Goal: Task Accomplishment & Management: Manage account settings

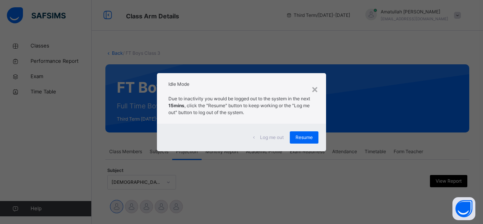
select select "****"
select select "*"
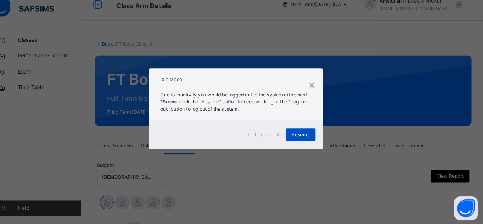
scroll to position [3, 0]
click at [310, 133] on div "Resume" at bounding box center [304, 137] width 29 height 12
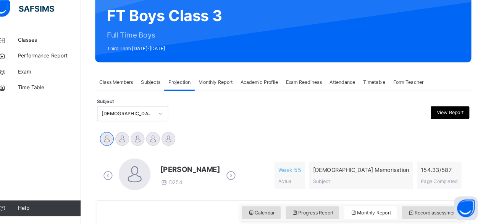
scroll to position [70, 0]
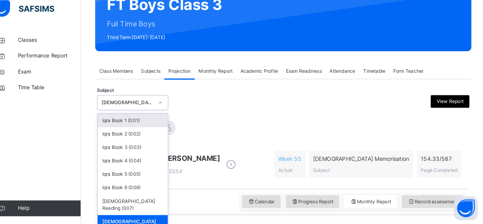
click at [139, 115] on div "Subject option Quran Memorisation (008), selected. option Iqra Book 1 (001) foc…" at bounding box center [287, 106] width 360 height 22
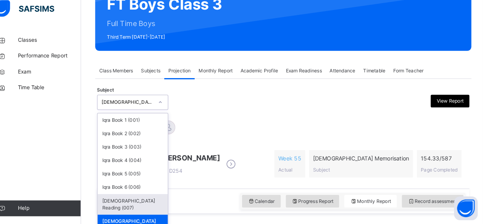
type input "*"
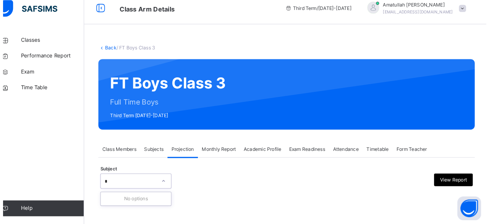
scroll to position [0, 0]
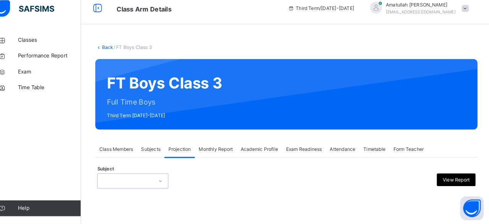
click at [163, 176] on div at bounding box center [168, 182] width 13 height 12
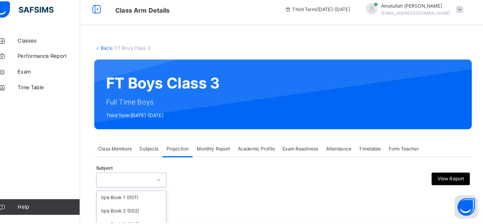
scroll to position [73, 0]
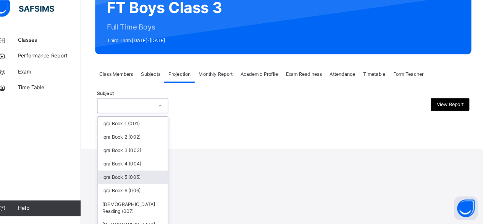
click at [164, 117] on div "option Quran Memorisation (008), selected. option Iqra Book 5 (005) focused, 5 …" at bounding box center [141, 109] width 69 height 15
click at [164, 177] on div "Iqra Book 5 (005)" at bounding box center [142, 178] width 68 height 13
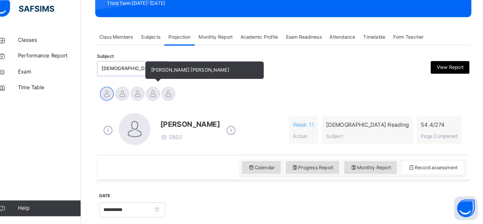
scroll to position [128, 0]
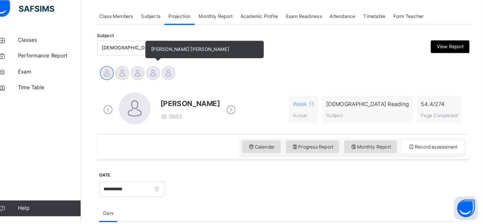
click at [165, 82] on div at bounding box center [161, 77] width 13 height 13
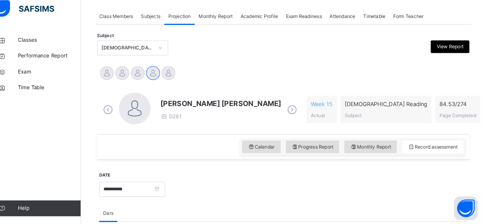
click at [191, 109] on span "Mohammad Hanzalah Siddiqui" at bounding box center [227, 107] width 117 height 10
click at [191, 109] on span "[PERSON_NAME] [PERSON_NAME]" at bounding box center [227, 107] width 117 height 10
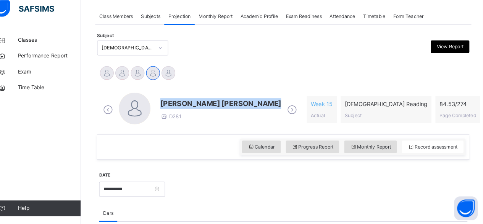
click at [191, 109] on span "[PERSON_NAME] [PERSON_NAME]" at bounding box center [227, 107] width 117 height 10
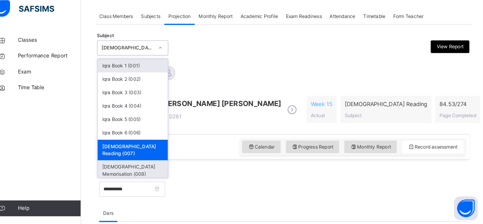
click at [137, 162] on div "[DEMOGRAPHIC_DATA] Memorisation (008)" at bounding box center [142, 172] width 68 height 20
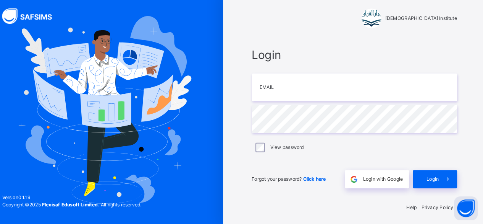
click at [16, 152] on div at bounding box center [114, 113] width 229 height 226
click at [290, 90] on input "email" at bounding box center [356, 91] width 199 height 27
type input "**********"
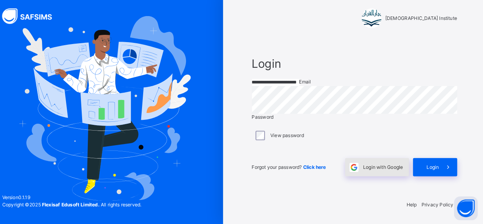
click at [378, 172] on span "Login with Google" at bounding box center [384, 168] width 39 height 7
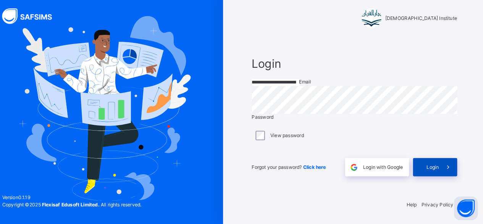
click at [448, 177] on span at bounding box center [447, 169] width 18 height 18
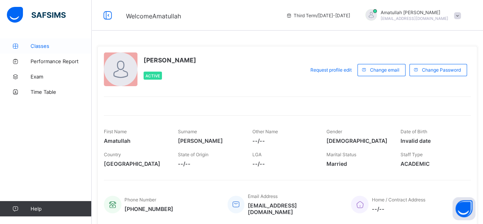
click at [42, 46] on span "Classes" at bounding box center [61, 46] width 61 height 6
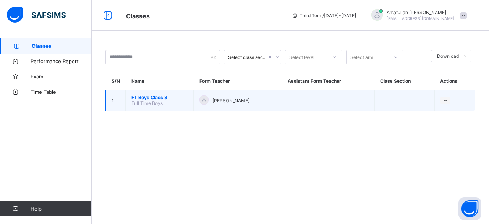
click at [152, 97] on span "FT Boys Class 3" at bounding box center [159, 97] width 56 height 6
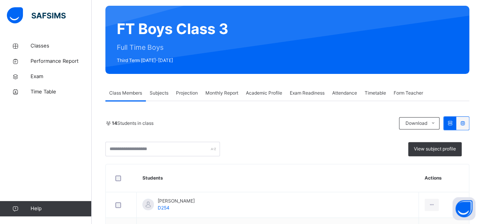
scroll to position [62, 0]
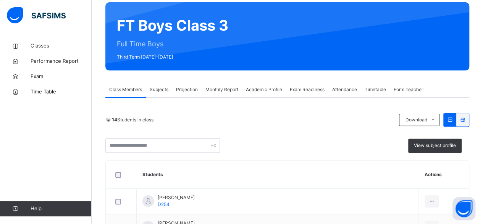
click at [315, 89] on span "Exam Readiness" at bounding box center [307, 89] width 35 height 7
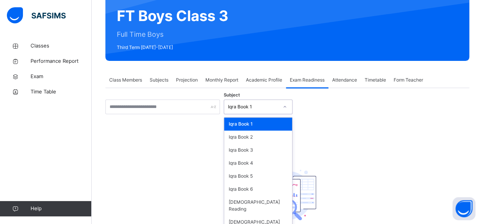
click at [286, 116] on div "Subject option Iqra Book 1 focused, 1 of 8. 8 results available. Use Up and Dow…" at bounding box center [287, 172] width 364 height 146
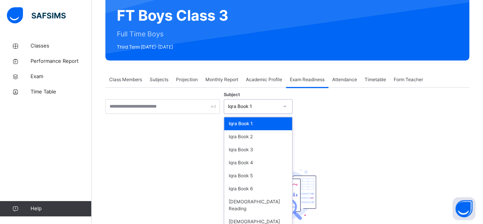
scroll to position [72, 0]
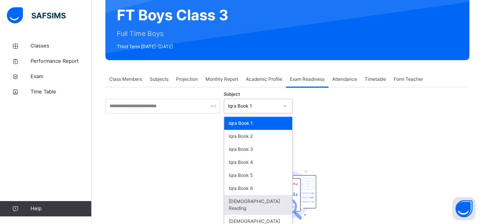
click at [267, 199] on div "[DEMOGRAPHIC_DATA] Reading" at bounding box center [258, 205] width 68 height 20
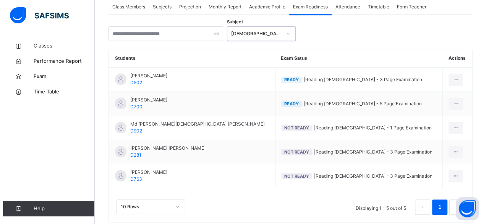
scroll to position [161, 0]
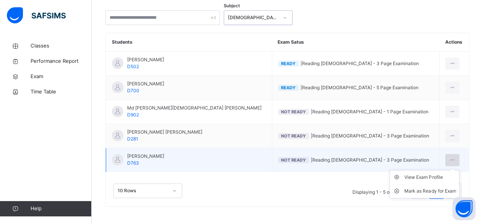
click at [449, 157] on icon at bounding box center [452, 159] width 6 height 7
click at [438, 188] on div "Mark as Ready for Exam" at bounding box center [431, 191] width 52 height 8
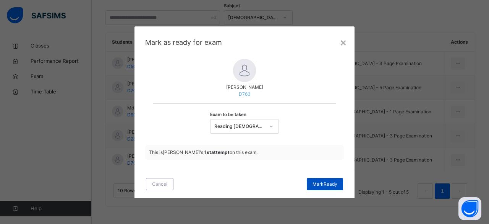
click at [330, 188] on div "Mark Ready" at bounding box center [325, 184] width 36 height 12
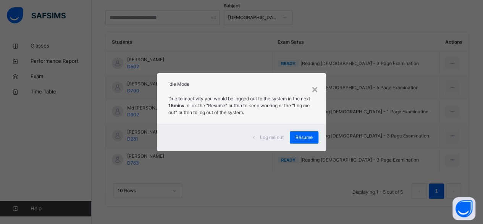
scroll to position [2, 0]
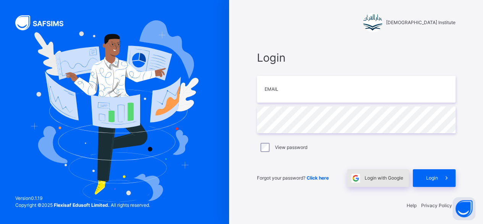
click at [381, 177] on span "Login with Google" at bounding box center [384, 177] width 39 height 7
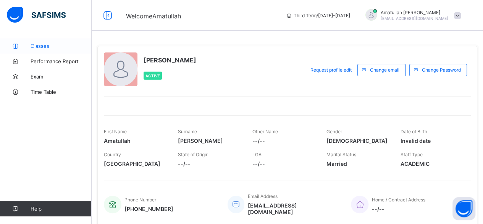
click at [52, 41] on link "Classes" at bounding box center [46, 45] width 92 height 15
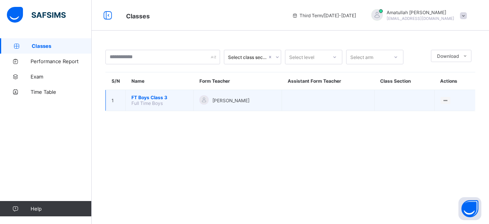
click at [151, 96] on span "FT Boys Class 3" at bounding box center [159, 97] width 56 height 6
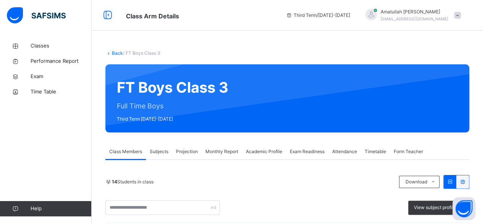
click at [190, 154] on span "Projection" at bounding box center [187, 151] width 22 height 7
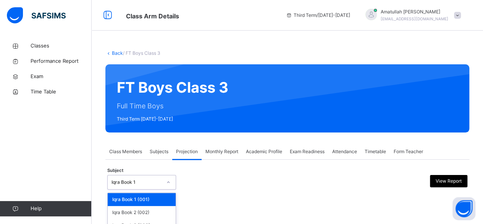
scroll to position [73, 0]
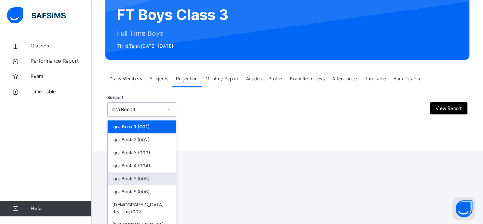
click at [156, 117] on div "option Iqra Book 5 (005) focused, 5 of 8. 8 results available. Use Up and Down …" at bounding box center [141, 109] width 69 height 15
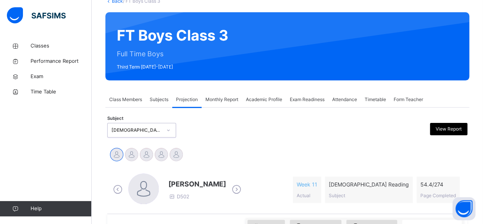
scroll to position [53, 0]
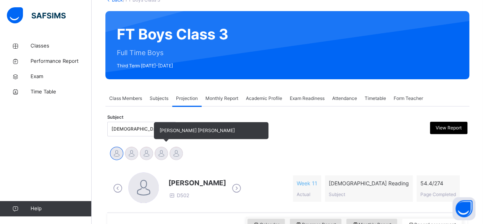
click at [161, 147] on div at bounding box center [161, 152] width 13 height 13
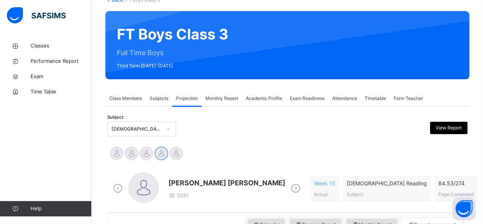
click at [187, 177] on div "Mohammad Hanzalah Siddiqui D281" at bounding box center [206, 188] width 191 height 32
click at [193, 178] on span "[PERSON_NAME] [PERSON_NAME]" at bounding box center [227, 182] width 117 height 10
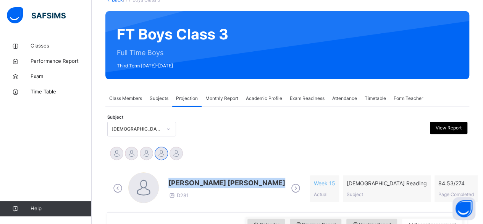
click at [193, 178] on span "[PERSON_NAME] [PERSON_NAME]" at bounding box center [227, 182] width 117 height 10
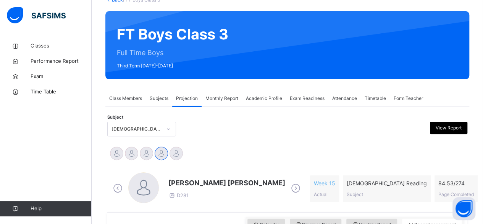
click at [214, 136] on div "Subject [DEMOGRAPHIC_DATA] Reading (007) View Report" at bounding box center [287, 129] width 360 height 22
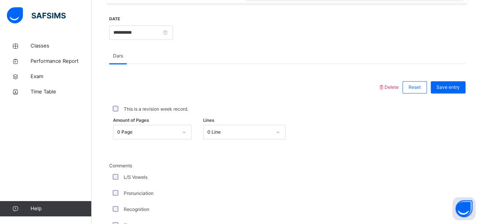
scroll to position [287, 0]
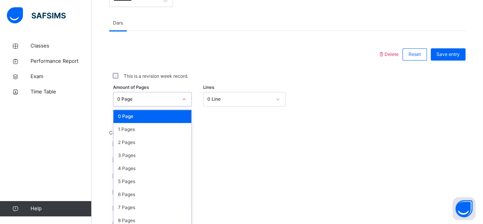
click at [167, 106] on div "option 0 Page focused, 1 of 275. 275 results available. Use Up and Down to choo…" at bounding box center [152, 99] width 79 height 15
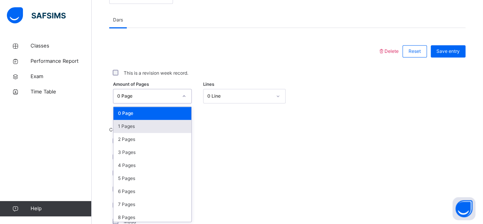
scroll to position [322, 0]
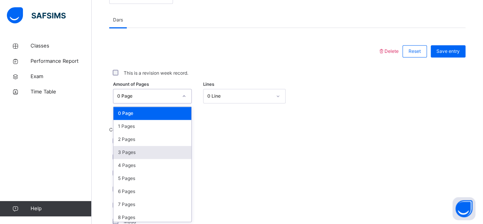
type input "*"
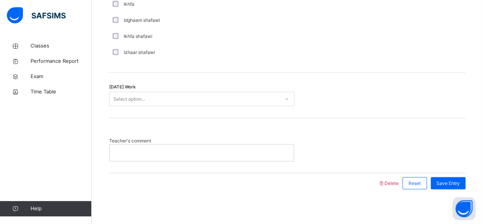
scroll to position [637, 0]
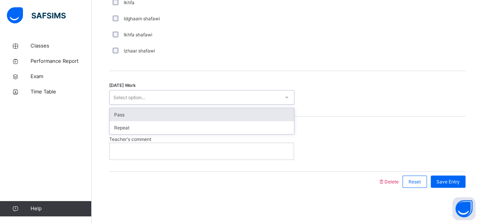
click at [198, 91] on div "Select option..." at bounding box center [195, 97] width 170 height 12
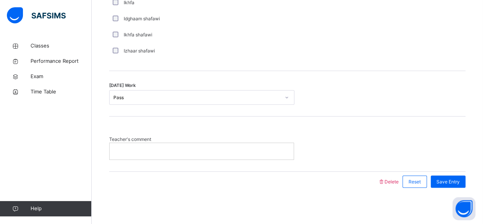
click at [229, 155] on div at bounding box center [202, 151] width 184 height 16
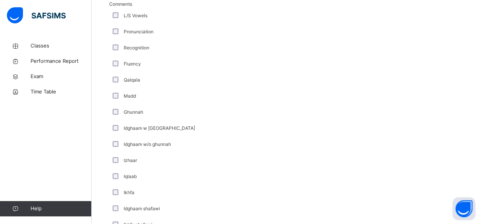
scroll to position [450, 0]
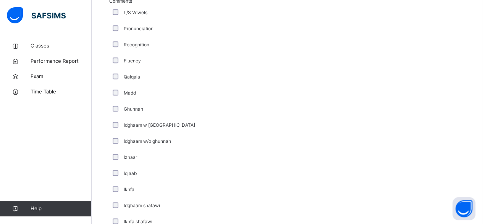
click at [418, 120] on div "Comments L/S Vowels Pronunciation Recognition Fluency Qalqala Madd Ghunnah Idgh…" at bounding box center [287, 122] width 357 height 248
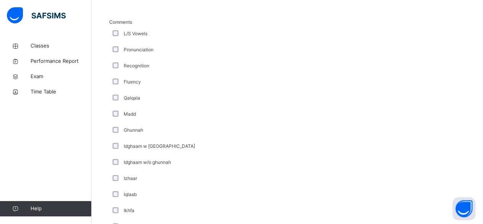
scroll to position [427, 0]
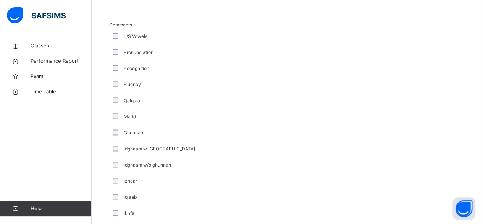
click at [116, 117] on div "Madd" at bounding box center [204, 116] width 187 height 7
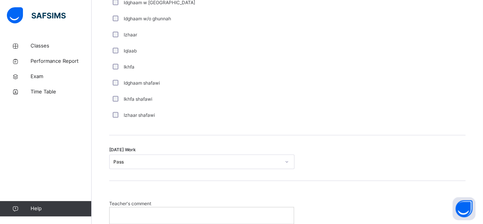
scroll to position [637, 0]
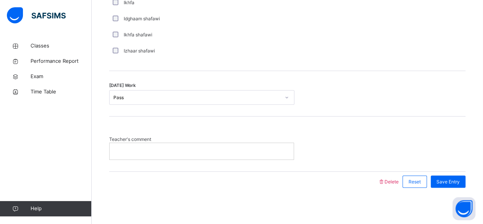
click at [136, 145] on div at bounding box center [202, 151] width 184 height 16
click at [456, 179] on span "Save Entry" at bounding box center [448, 181] width 23 height 7
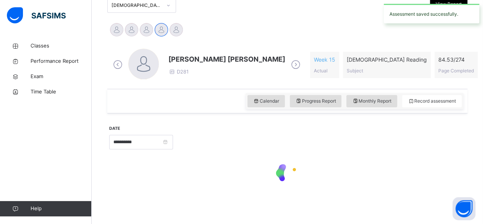
click at [226, 153] on div "**********" at bounding box center [287, 157] width 357 height 81
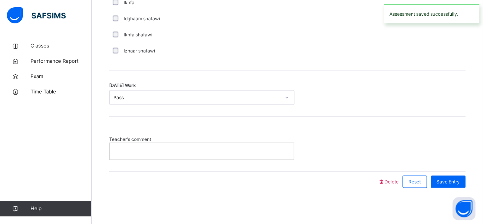
click at [226, 153] on p at bounding box center [201, 150] width 173 height 7
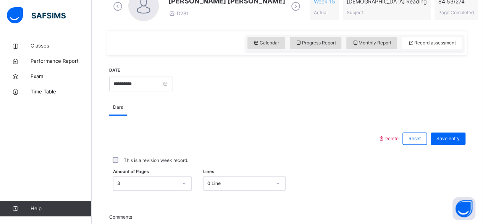
scroll to position [233, 0]
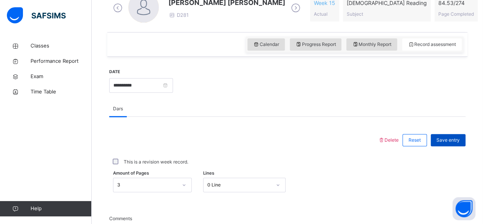
click at [446, 142] on div "Save entry" at bounding box center [448, 140] width 35 height 12
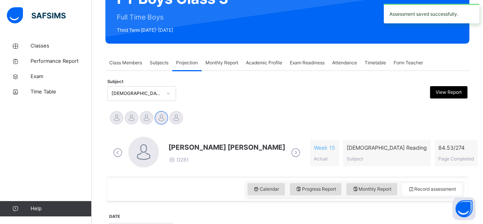
scroll to position [83, 0]
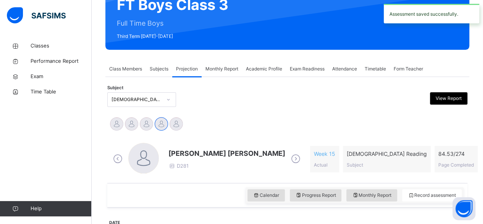
click at [446, 143] on div "Mohammad Hanzalah Siddiqui D281 Week 15 Actual Quran Reading Subject 84.53 / 27…" at bounding box center [287, 159] width 353 height 32
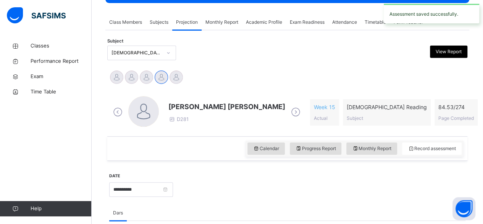
scroll to position [131, 0]
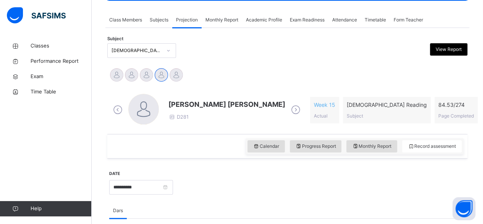
click at [193, 103] on span "[PERSON_NAME] [PERSON_NAME]" at bounding box center [227, 104] width 117 height 10
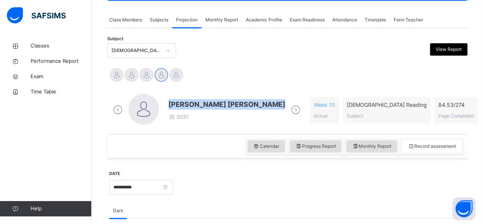
click at [193, 103] on span "[PERSON_NAME] [PERSON_NAME]" at bounding box center [227, 104] width 117 height 10
click at [232, 91] on div "Mohammad Hanzalah Siddiqui D281 Week 15 Actual Quran Reading Subject 84.53 / 27…" at bounding box center [287, 110] width 357 height 44
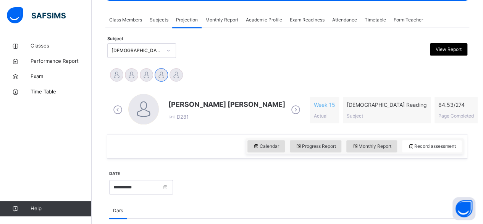
click at [198, 101] on span "[PERSON_NAME] [PERSON_NAME]" at bounding box center [227, 104] width 117 height 10
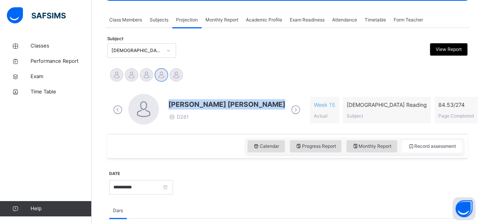
click at [198, 101] on span "[PERSON_NAME] [PERSON_NAME]" at bounding box center [227, 104] width 117 height 10
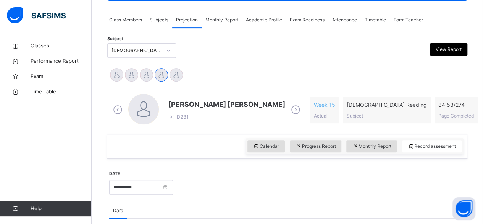
click at [216, 75] on div "[PERSON_NAME] Md [PERSON_NAME][DEMOGRAPHIC_DATA] [PERSON_NAME] [PERSON_NAME] [P…" at bounding box center [287, 75] width 357 height 17
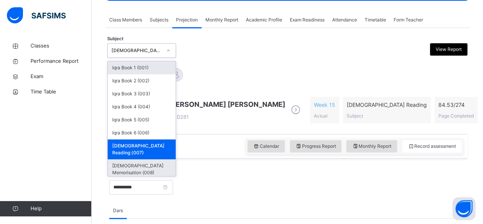
click at [123, 159] on div "[DEMOGRAPHIC_DATA] Memorisation (008)" at bounding box center [142, 169] width 68 height 20
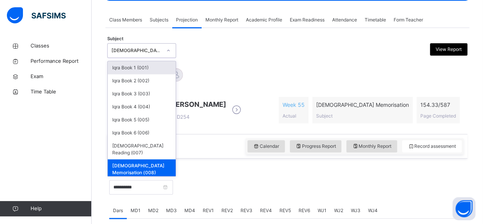
click at [245, 187] on div at bounding box center [319, 186] width 285 height 33
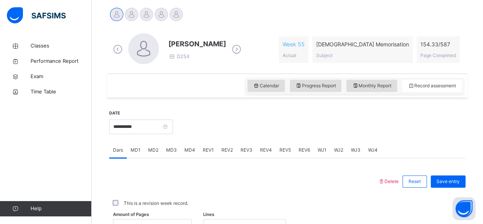
scroll to position [197, 0]
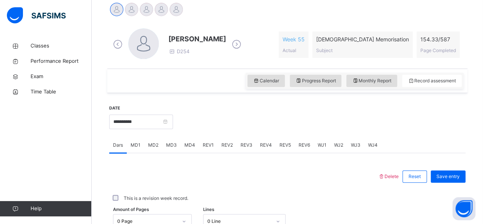
click at [189, 145] on span "MD4" at bounding box center [190, 144] width 11 height 7
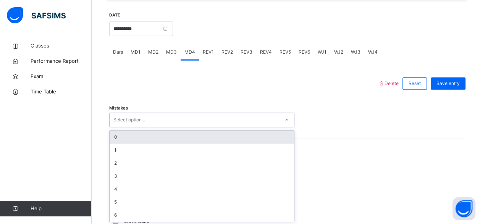
scroll to position [290, 0]
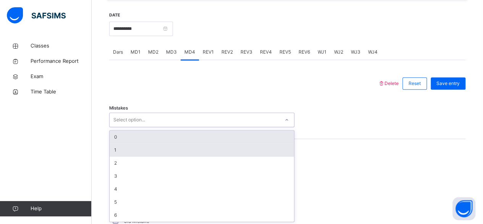
click at [122, 151] on div "1" at bounding box center [202, 149] width 185 height 13
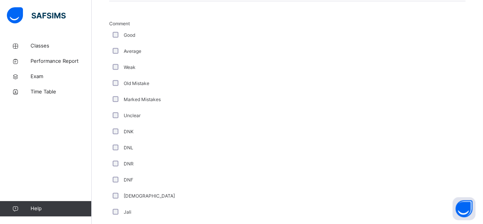
scroll to position [429, 0]
click at [106, 35] on div "**********" at bounding box center [287, 155] width 364 height 826
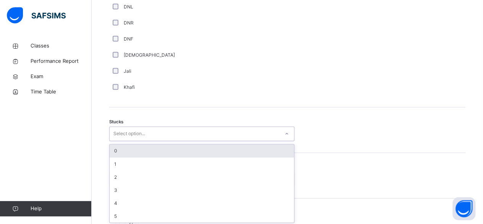
scroll to position [569, 0]
click at [115, 148] on div "0" at bounding box center [202, 149] width 185 height 13
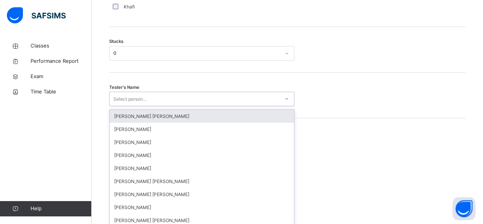
scroll to position [651, 0]
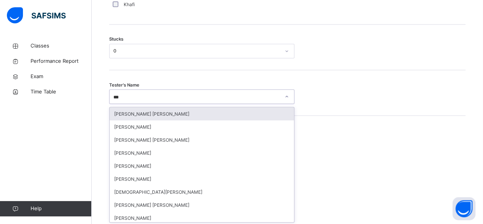
type input "****"
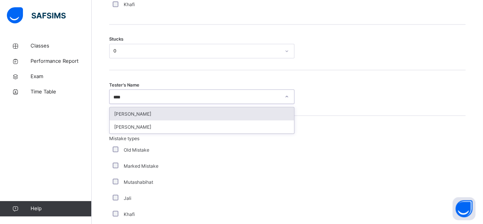
click at [126, 112] on div "[PERSON_NAME]" at bounding box center [202, 113] width 185 height 13
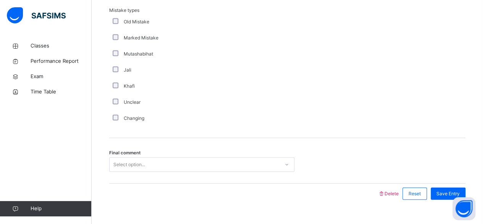
scroll to position [790, 0]
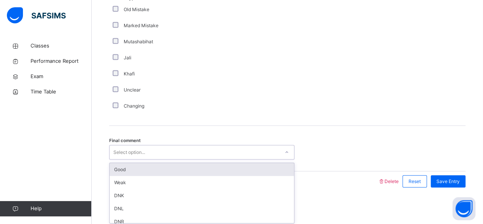
click at [122, 167] on div "Good" at bounding box center [202, 169] width 185 height 13
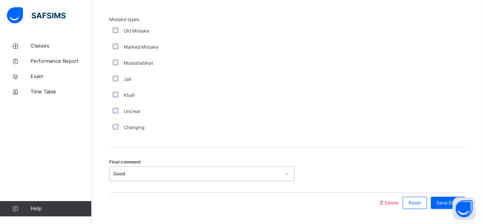
scroll to position [769, 0]
click at [447, 206] on div "Save Entry" at bounding box center [448, 203] width 35 height 12
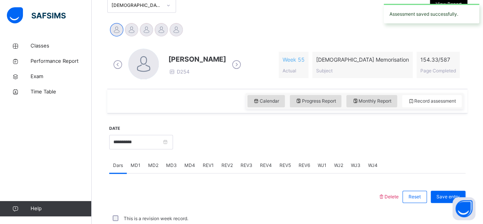
scroll to position [349, 0]
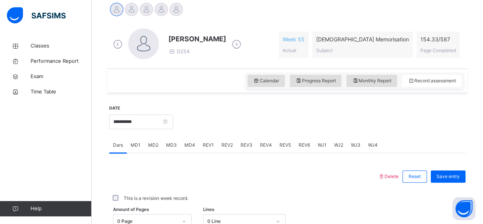
click at [162, 14] on div at bounding box center [161, 9] width 13 height 13
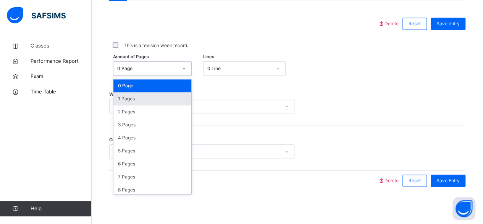
click at [160, 99] on div "1 Pages" at bounding box center [153, 98] width 78 height 13
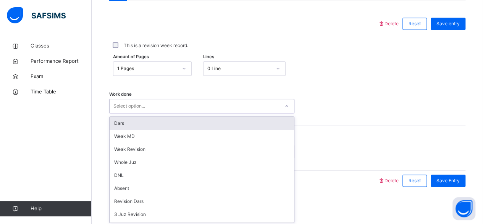
click at [154, 123] on div "Dars" at bounding box center [202, 123] width 185 height 13
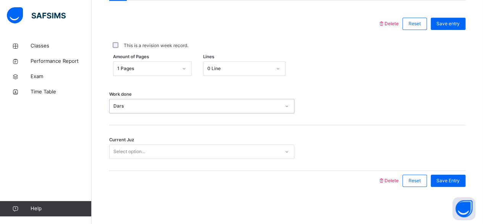
click at [159, 167] on div "Current Juz Select option..." at bounding box center [287, 147] width 357 height 45
type input "**"
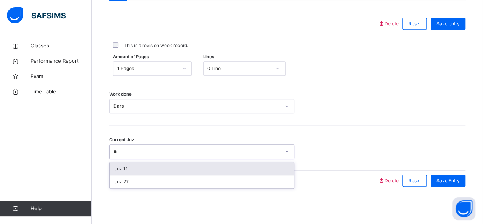
scroll to position [0, 0]
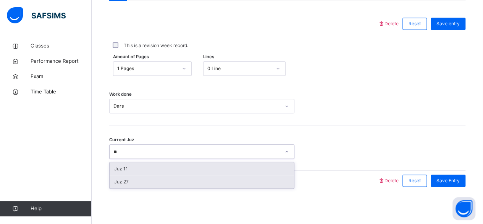
click at [167, 182] on div "Juz 27" at bounding box center [202, 181] width 185 height 13
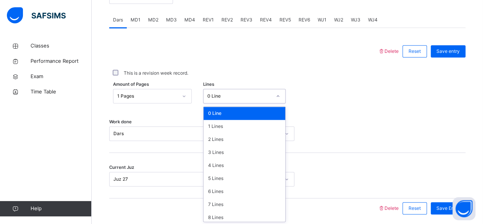
scroll to position [322, 0]
click at [232, 115] on div "0 Line" at bounding box center [245, 113] width 82 height 13
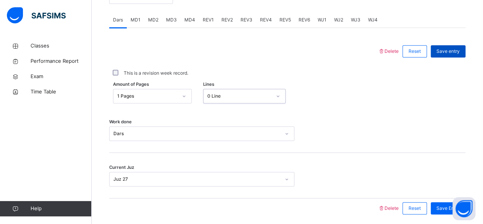
click at [455, 50] on span "Save entry" at bounding box center [448, 51] width 23 height 7
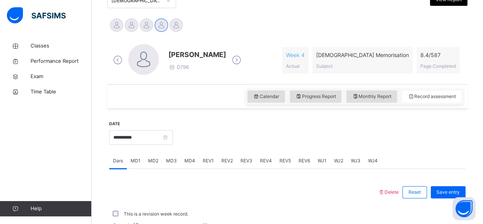
scroll to position [182, 0]
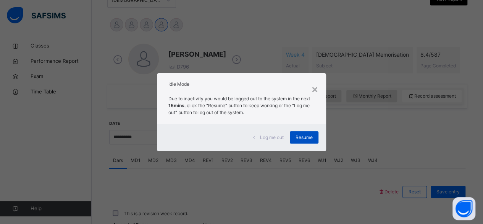
click at [307, 131] on div "Resume" at bounding box center [304, 137] width 29 height 12
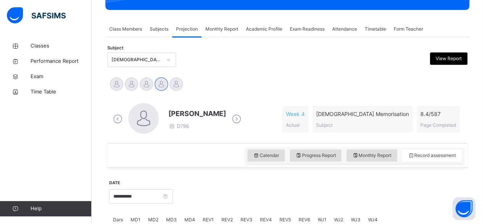
scroll to position [118, 0]
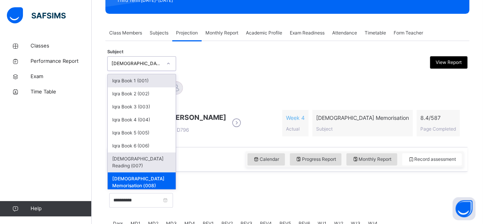
click at [116, 156] on div "[DEMOGRAPHIC_DATA] Reading (007)" at bounding box center [142, 162] width 68 height 20
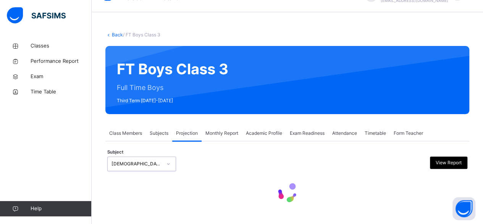
scroll to position [18, 0]
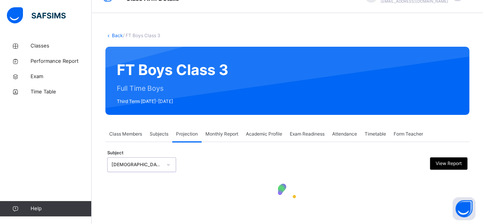
click at [180, 174] on div "Subject option Quran Reading (007), selected. 0 results available. Select is fo…" at bounding box center [287, 164] width 360 height 22
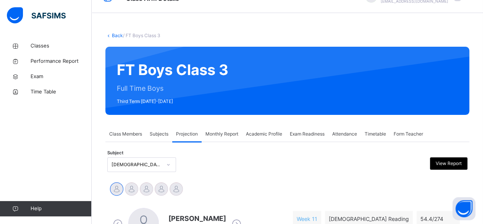
click at [188, 172] on div "Subject [DEMOGRAPHIC_DATA] Reading (007) View Report" at bounding box center [287, 164] width 360 height 22
click at [193, 206] on div "Ibrahim Yusuf D502 Week 11 Actual Quran Reading Subject 54.4 / 274 Page Complet…" at bounding box center [287, 224] width 357 height 44
click at [202, 193] on div "[PERSON_NAME] Md [PERSON_NAME][DEMOGRAPHIC_DATA] [PERSON_NAME] [PERSON_NAME] [P…" at bounding box center [287, 189] width 357 height 17
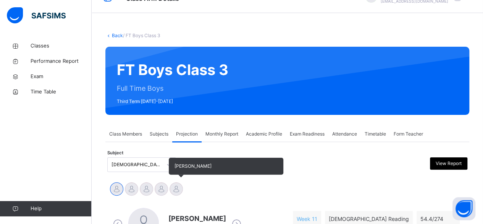
click at [180, 183] on div at bounding box center [176, 188] width 13 height 13
click at [172, 192] on div at bounding box center [176, 188] width 13 height 13
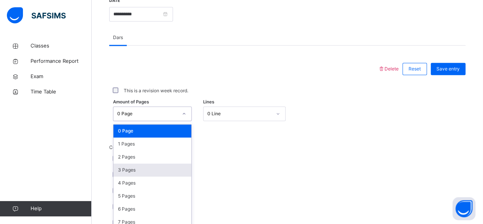
click at [117, 163] on div "3 Pages" at bounding box center [153, 169] width 78 height 13
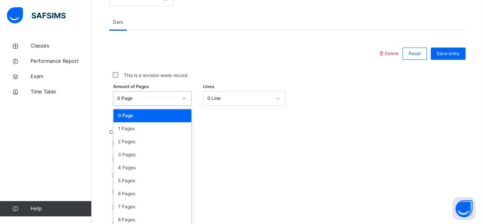
click at [125, 162] on div "Pronunciation" at bounding box center [204, 159] width 191 height 16
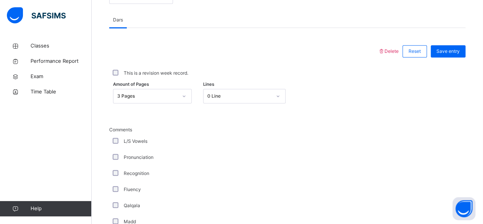
click at [127, 157] on label "Pronunciation" at bounding box center [139, 157] width 30 height 7
click at [117, 95] on div "3 Pages" at bounding box center [147, 95] width 60 height 7
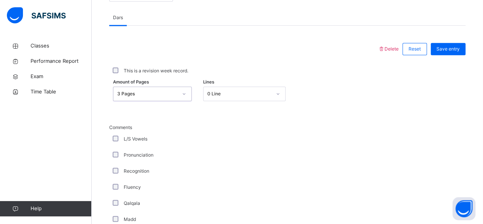
scroll to position [326, 0]
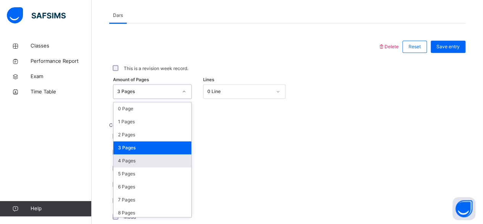
click at [125, 157] on div "4 Pages" at bounding box center [153, 160] width 78 height 13
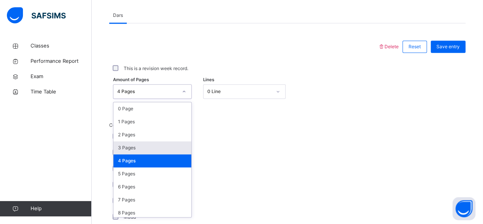
click at [137, 153] on div "3 Pages" at bounding box center [153, 147] width 78 height 13
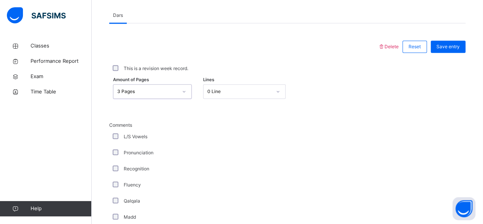
click at [130, 173] on div "Recognition" at bounding box center [204, 169] width 191 height 16
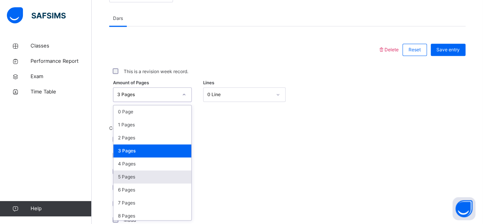
click at [121, 177] on div "5 Pages" at bounding box center [153, 176] width 78 height 13
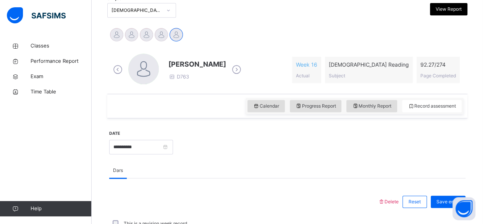
scroll to position [167, 0]
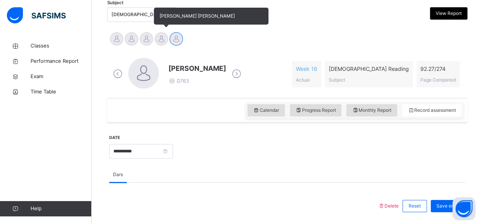
click at [158, 44] on div at bounding box center [161, 38] width 13 height 13
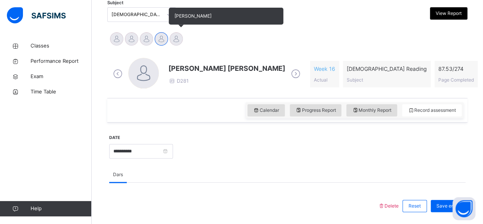
click at [183, 41] on div "[PERSON_NAME]" at bounding box center [176, 39] width 15 height 17
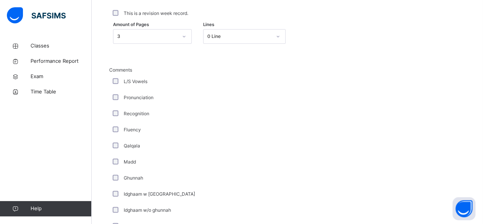
scroll to position [380, 0]
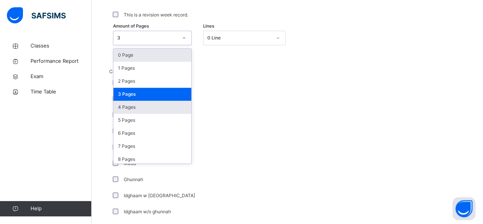
click at [122, 104] on div "4 Pages" at bounding box center [153, 107] width 78 height 13
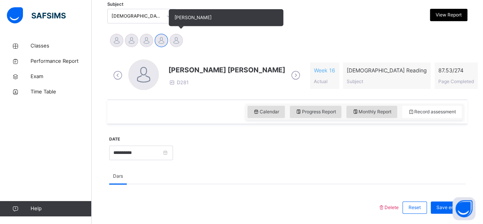
click at [178, 41] on div at bounding box center [176, 40] width 13 height 13
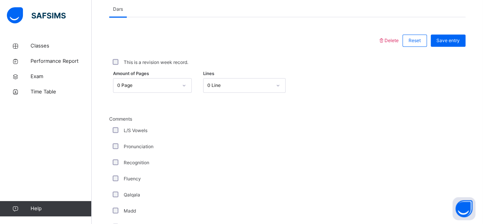
scroll to position [334, 0]
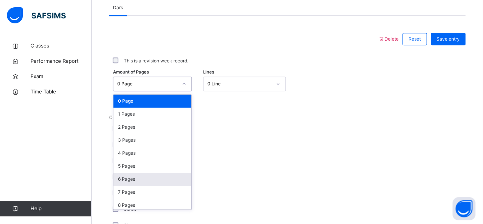
click at [123, 172] on div "6 Pages" at bounding box center [153, 178] width 78 height 13
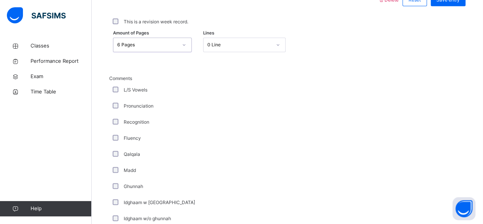
scroll to position [378, 0]
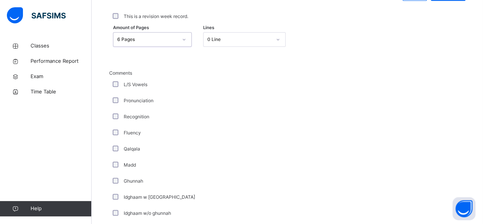
click at [404, 163] on div "Comments L/S Vowels Pronunciation Recognition Fluency Qalqala Madd Ghunnah Idgh…" at bounding box center [287, 194] width 357 height 248
click at [117, 38] on div "6 Pages" at bounding box center [147, 39] width 60 height 7
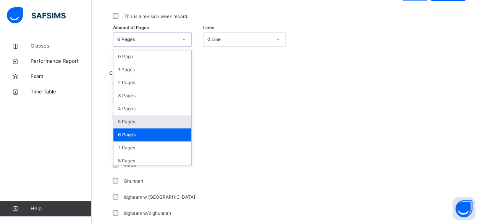
click at [125, 120] on div "5 Pages" at bounding box center [153, 121] width 78 height 13
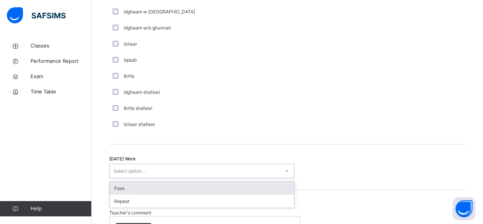
click at [110, 185] on div "Pass" at bounding box center [202, 187] width 185 height 13
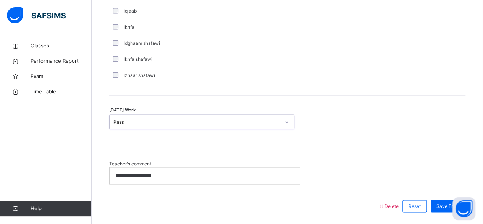
scroll to position [637, 0]
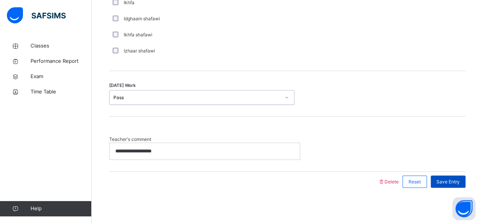
click at [460, 180] on span "Save Entry" at bounding box center [448, 181] width 23 height 7
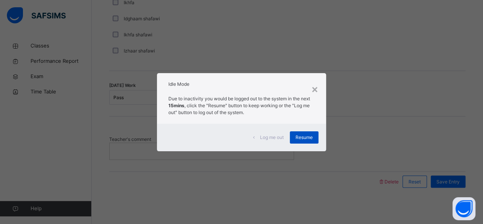
click at [314, 134] on div "Resume" at bounding box center [304, 137] width 29 height 12
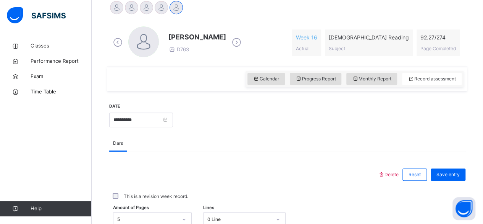
scroll to position [198, 0]
click at [379, 78] on span "Monthly Report" at bounding box center [371, 79] width 39 height 7
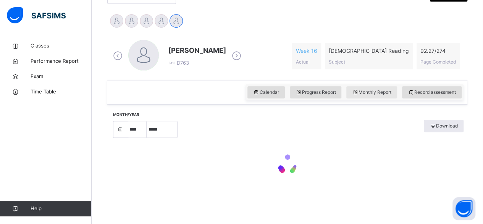
select select "****"
select select "*"
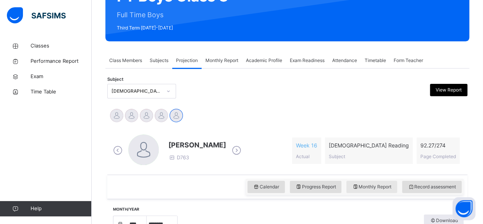
scroll to position [87, 0]
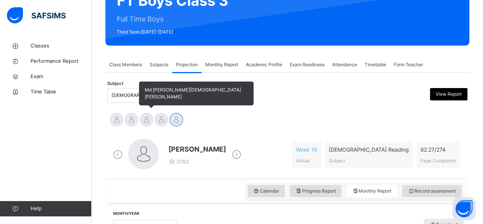
click at [150, 121] on div at bounding box center [146, 119] width 13 height 13
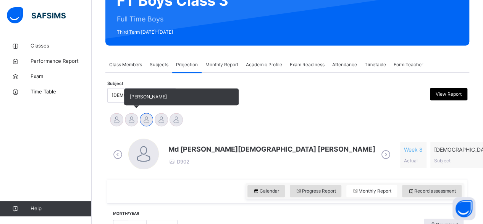
click at [134, 115] on div at bounding box center [131, 119] width 13 height 13
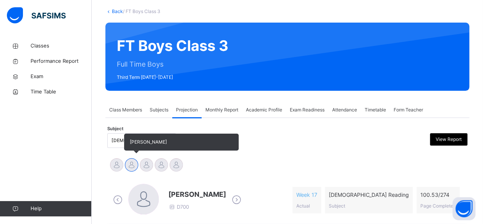
scroll to position [8, 0]
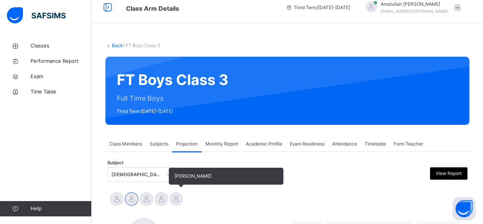
click at [173, 204] on div at bounding box center [176, 198] width 13 height 13
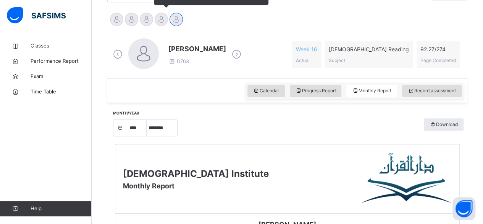
click at [161, 24] on div at bounding box center [161, 19] width 13 height 13
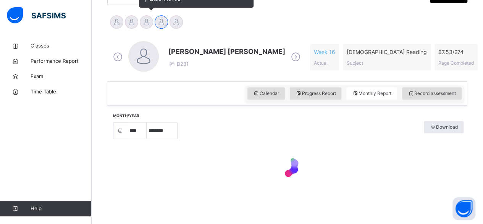
click at [142, 22] on div at bounding box center [146, 21] width 13 height 13
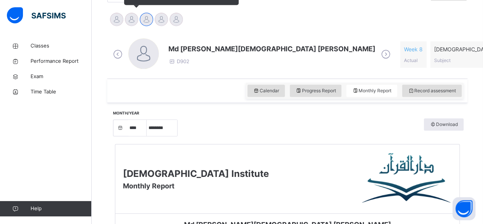
click at [136, 18] on div at bounding box center [131, 19] width 13 height 13
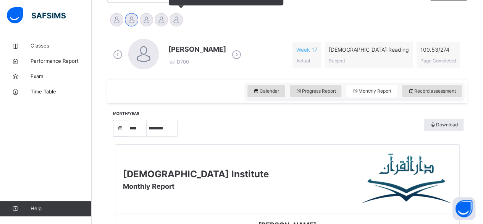
click at [172, 21] on div at bounding box center [176, 19] width 13 height 13
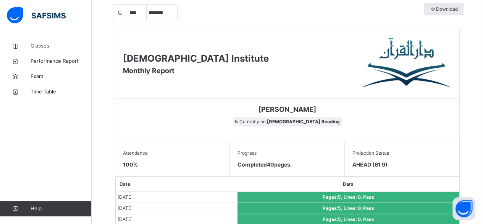
scroll to position [313, 0]
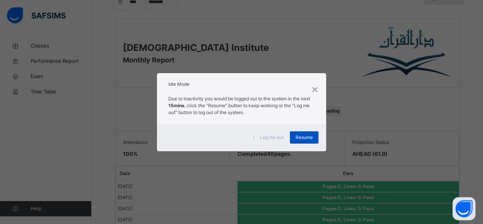
click at [310, 137] on span "Resume" at bounding box center [304, 137] width 17 height 7
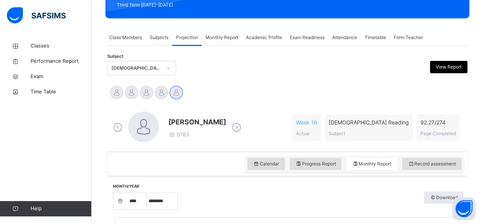
scroll to position [114, 0]
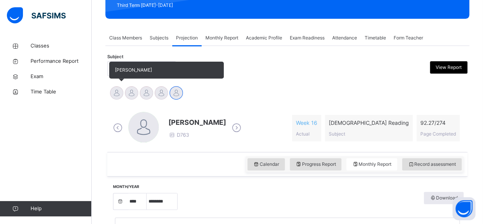
click at [110, 89] on div at bounding box center [116, 92] width 13 height 13
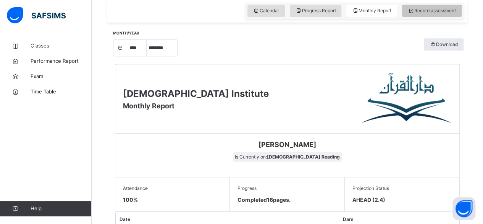
click at [458, 13] on div "Record assessment" at bounding box center [432, 11] width 60 height 12
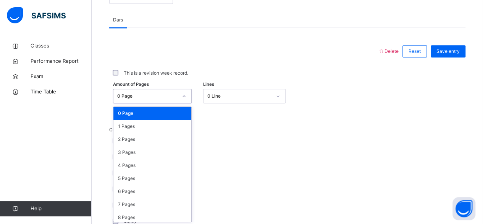
scroll to position [322, 0]
click at [130, 177] on div "5 Pages" at bounding box center [153, 178] width 78 height 13
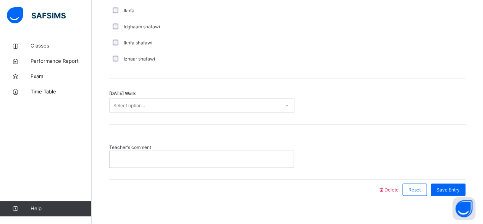
scroll to position [637, 0]
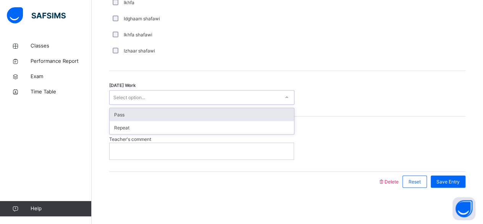
click at [156, 114] on div "Pass" at bounding box center [202, 114] width 185 height 13
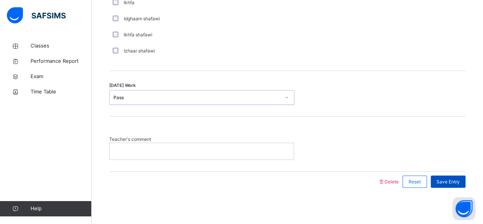
click at [451, 180] on span "Save Entry" at bounding box center [448, 181] width 23 height 7
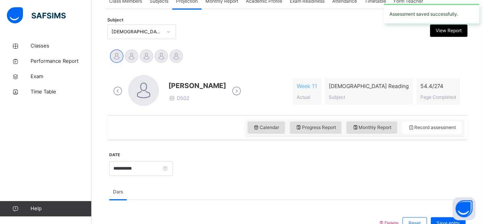
scroll to position [160, 0]
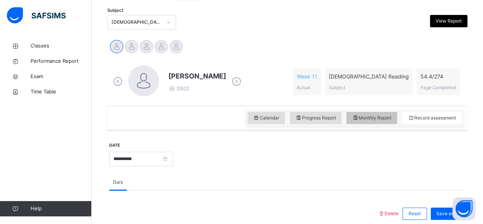
click at [370, 118] on span "Monthly Report" at bounding box center [371, 117] width 39 height 7
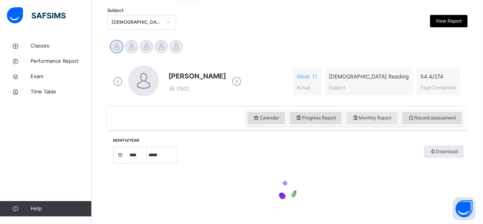
select select "****"
select select "*"
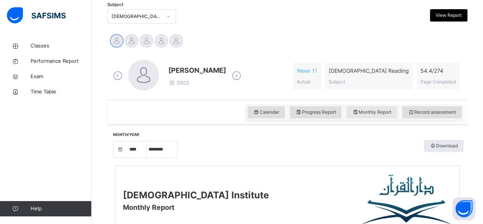
scroll to position [164, 0]
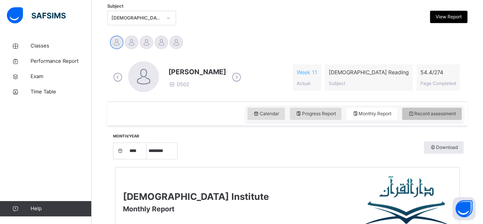
click at [433, 114] on span "Record assessment" at bounding box center [432, 113] width 48 height 7
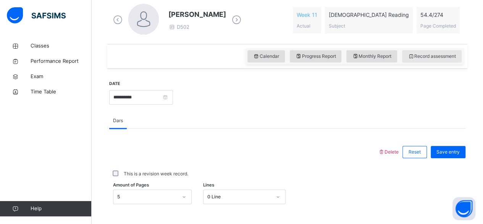
scroll to position [222, 0]
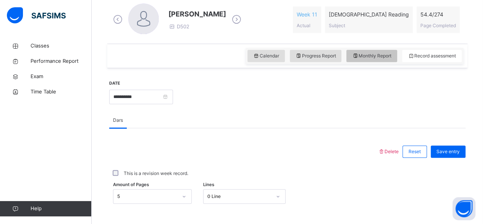
click at [392, 56] on span "Monthly Report" at bounding box center [371, 55] width 39 height 7
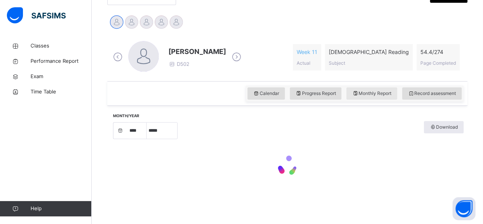
select select "****"
select select "*"
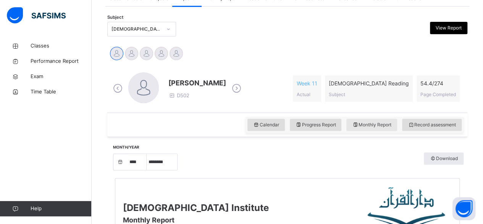
scroll to position [152, 0]
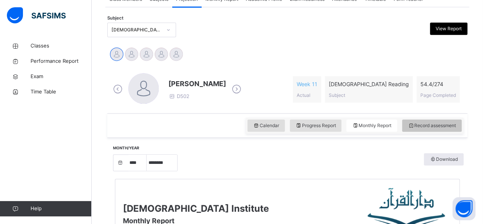
click at [453, 125] on span "Record assessment" at bounding box center [432, 125] width 48 height 7
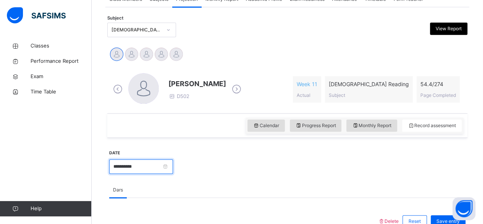
click at [173, 167] on input "**********" at bounding box center [141, 166] width 64 height 15
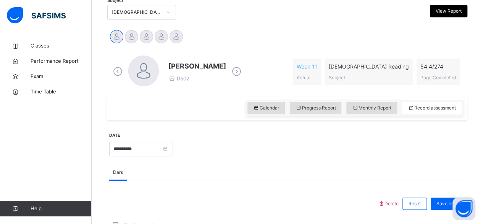
scroll to position [212, 0]
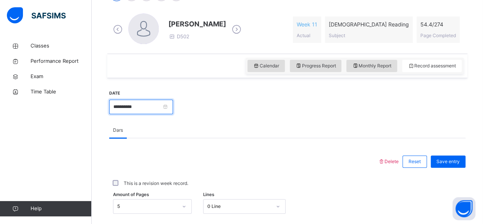
click at [173, 109] on input "**********" at bounding box center [141, 106] width 64 height 15
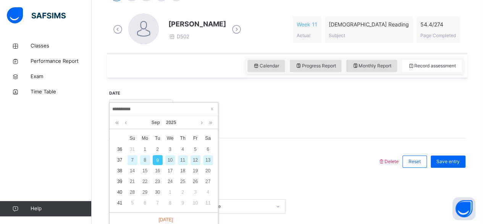
click at [131, 161] on div "7" at bounding box center [133, 160] width 10 height 10
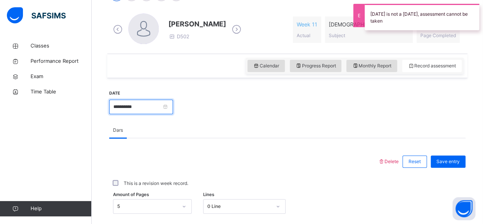
click at [173, 105] on input "**********" at bounding box center [141, 106] width 64 height 15
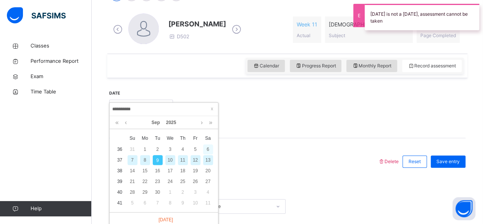
click at [208, 147] on div "6" at bounding box center [208, 149] width 10 height 10
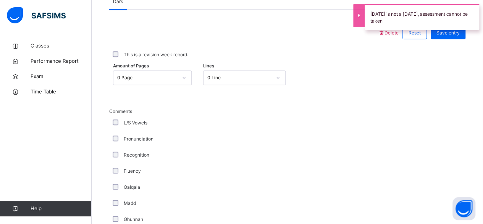
scroll to position [341, 0]
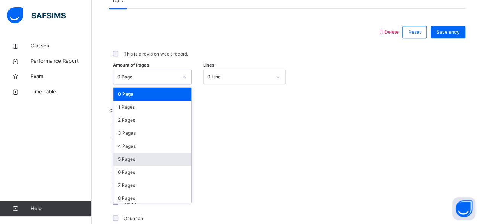
click at [128, 155] on div "5 Pages" at bounding box center [153, 159] width 78 height 13
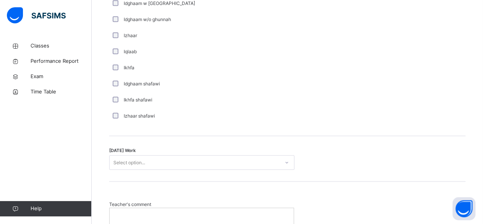
scroll to position [637, 0]
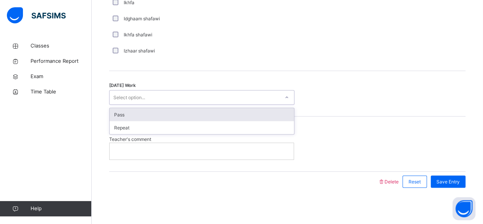
click at [197, 117] on div "Pass" at bounding box center [202, 114] width 185 height 13
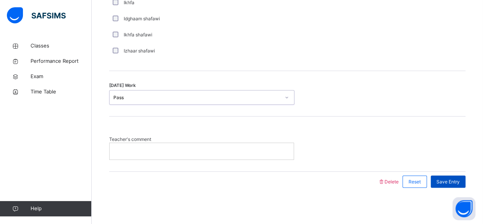
click at [450, 180] on span "Save Entry" at bounding box center [448, 181] width 23 height 7
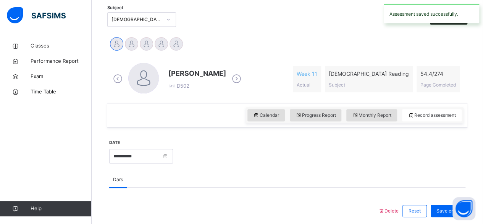
scroll to position [169, 0]
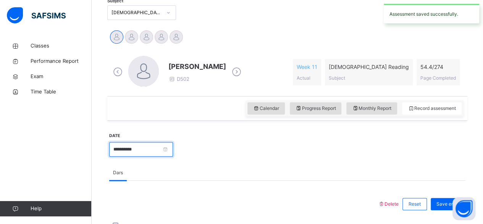
click at [173, 148] on input "**********" at bounding box center [141, 149] width 64 height 15
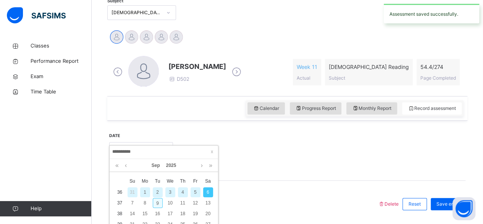
click at [156, 203] on div "9" at bounding box center [158, 203] width 10 height 10
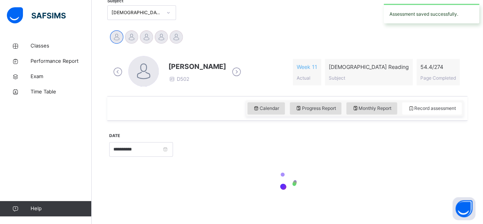
type input "**********"
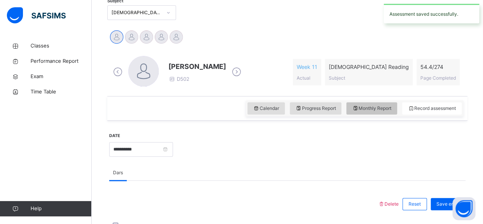
click at [381, 110] on span "Monthly Report" at bounding box center [371, 108] width 39 height 7
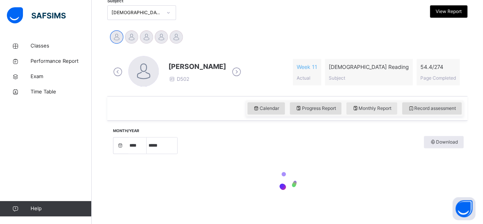
select select "****"
select select "*"
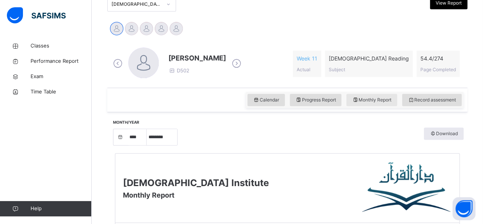
scroll to position [160, 0]
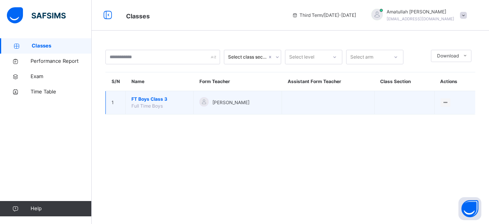
click at [206, 105] on div at bounding box center [204, 102] width 9 height 11
click at [203, 106] on div at bounding box center [204, 102] width 9 height 11
click at [209, 101] on div "[PERSON_NAME]" at bounding box center [238, 102] width 76 height 11
click at [203, 98] on div at bounding box center [204, 101] width 9 height 9
click at [204, 110] on td "[PERSON_NAME]" at bounding box center [238, 102] width 88 height 23
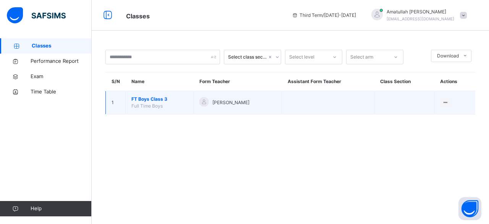
click at [201, 109] on td "[PERSON_NAME]" at bounding box center [238, 102] width 88 height 23
click at [123, 109] on td "1" at bounding box center [116, 102] width 20 height 23
click at [147, 100] on span "FT Boys Class 3" at bounding box center [159, 99] width 56 height 7
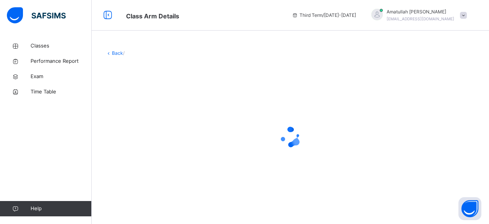
click at [147, 107] on div at bounding box center [290, 136] width 370 height 145
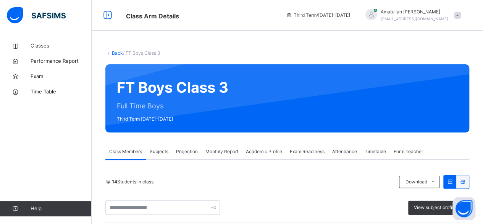
scroll to position [86, 0]
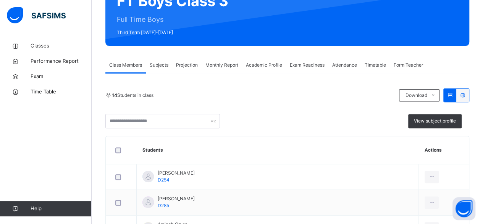
click at [193, 68] on span "Projection" at bounding box center [187, 65] width 22 height 7
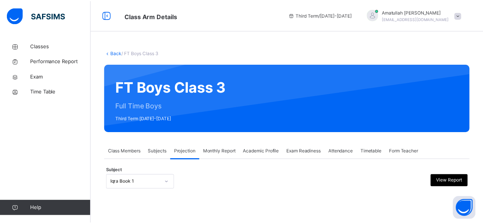
scroll to position [73, 0]
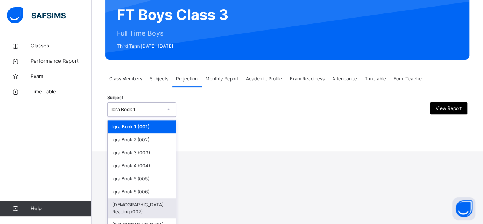
click at [151, 203] on div "[DEMOGRAPHIC_DATA] Reading (007)" at bounding box center [142, 208] width 68 height 20
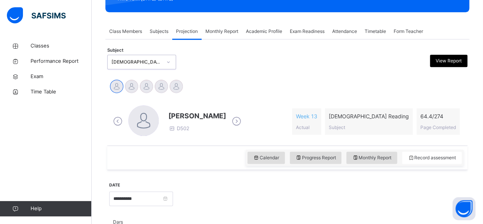
scroll to position [130, 0]
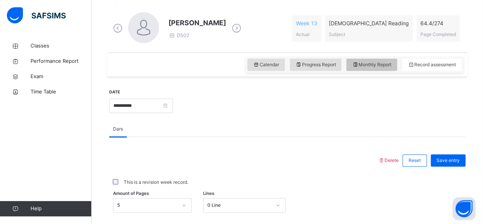
click at [387, 64] on span "Monthly Report" at bounding box center [371, 64] width 39 height 7
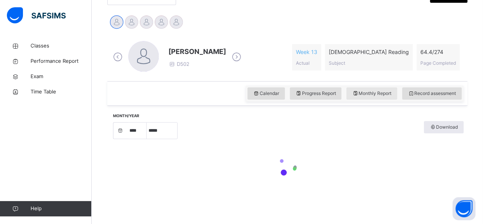
select select "****"
select select "*"
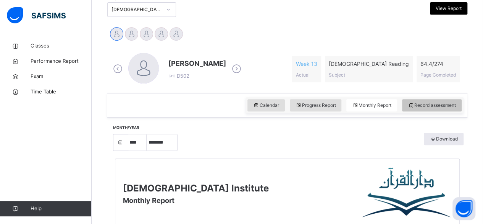
click at [434, 107] on span "Record assessment" at bounding box center [432, 105] width 48 height 7
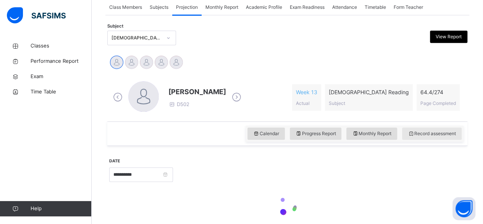
scroll to position [172, 0]
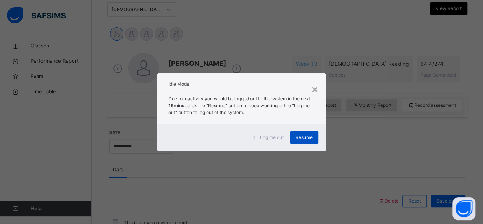
click at [297, 136] on span "Resume" at bounding box center [304, 137] width 17 height 7
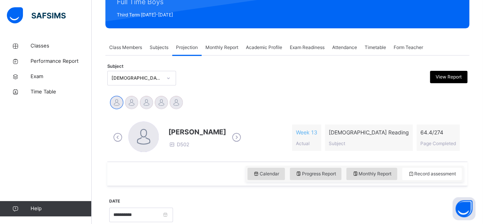
scroll to position [104, 0]
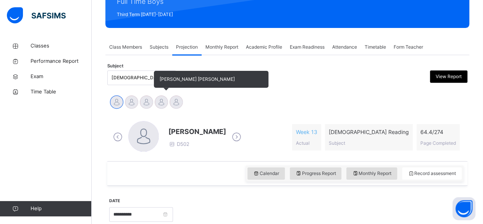
click at [164, 99] on div at bounding box center [161, 101] width 13 height 13
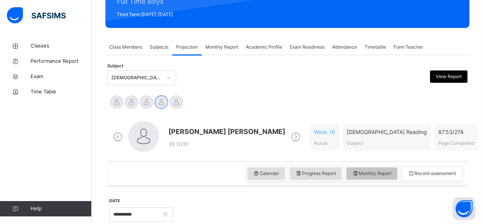
click at [367, 172] on span "Monthly Report" at bounding box center [371, 173] width 39 height 7
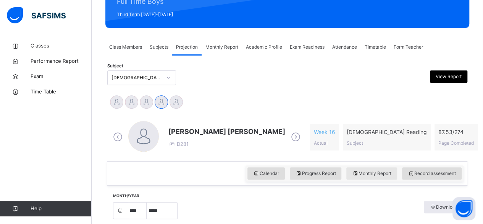
select select "****"
select select "*"
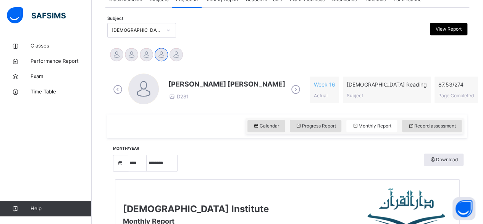
scroll to position [153, 0]
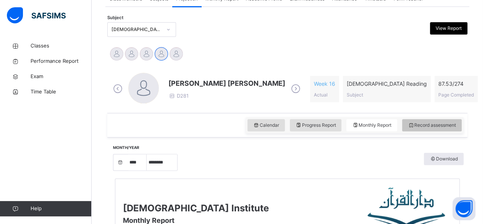
click at [423, 119] on div "Record assessment" at bounding box center [432, 125] width 60 height 12
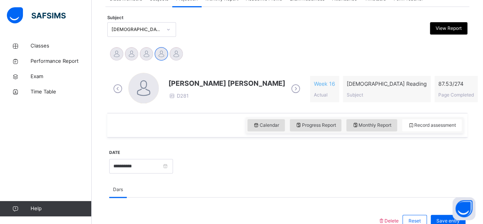
click at [188, 81] on span "[PERSON_NAME] [PERSON_NAME]" at bounding box center [227, 83] width 117 height 10
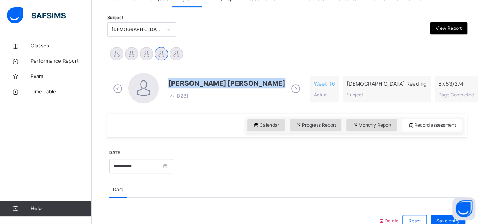
click at [188, 81] on span "[PERSON_NAME] [PERSON_NAME]" at bounding box center [227, 83] width 117 height 10
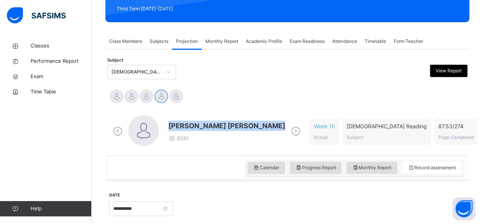
scroll to position [110, 0]
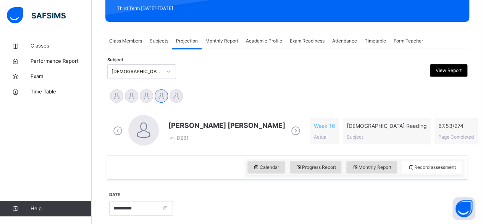
click at [64, 41] on link "Classes" at bounding box center [46, 45] width 92 height 15
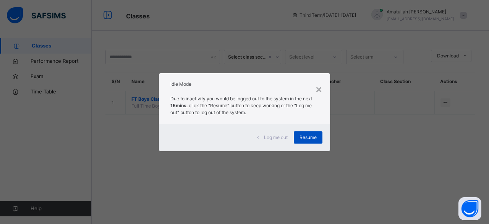
click at [309, 141] on div "Resume" at bounding box center [308, 137] width 29 height 12
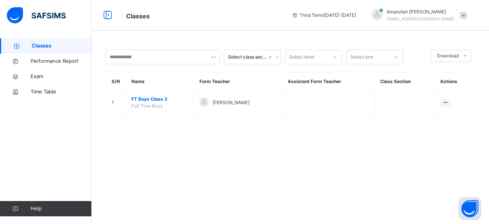
drag, startPoint x: 277, startPoint y: 140, endPoint x: 226, endPoint y: 137, distance: 51.6
click at [226, 137] on div "Select class section Select level Select arm Download Pdf Report Excel Report S…" at bounding box center [291, 112] width 398 height 224
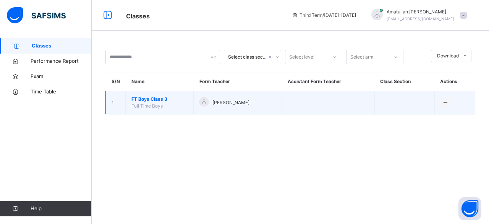
click at [169, 100] on span "FT Boys Class 3" at bounding box center [159, 99] width 56 height 7
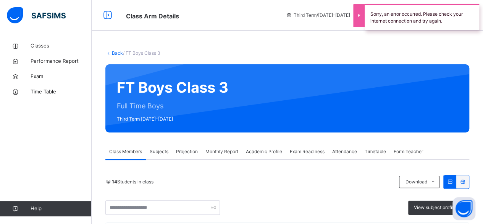
click at [187, 150] on span "Projection" at bounding box center [187, 151] width 22 height 7
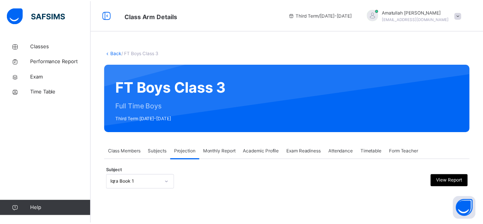
scroll to position [73, 0]
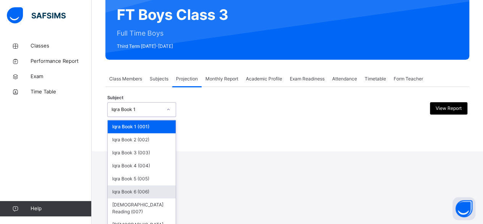
click at [120, 117] on div "option Iqra Book 6 (006) focused, 6 of 8. 8 results available. Use Up and Down …" at bounding box center [141, 109] width 69 height 15
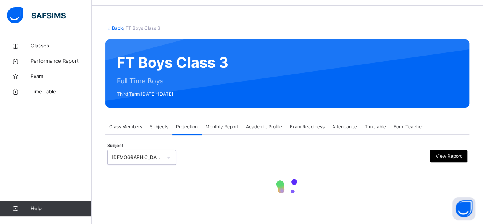
scroll to position [0, 0]
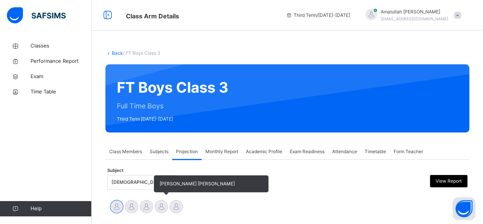
drag, startPoint x: 165, startPoint y: 197, endPoint x: 158, endPoint y: 202, distance: 9.1
click at [158, 202] on div "[PERSON_NAME] Md [PERSON_NAME][DEMOGRAPHIC_DATA] [PERSON_NAME] [PERSON_NAME] [P…" at bounding box center [287, 207] width 360 height 21
click at [158, 202] on div at bounding box center [161, 206] width 13 height 13
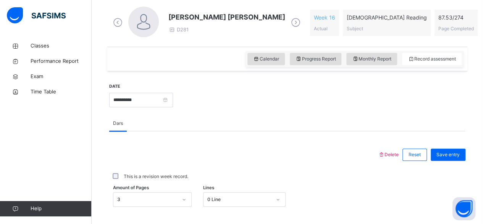
scroll to position [219, 0]
click at [387, 55] on span "Monthly Report" at bounding box center [371, 58] width 39 height 7
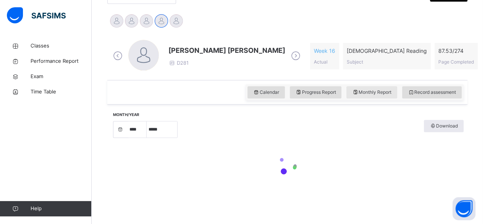
select select "****"
select select "*"
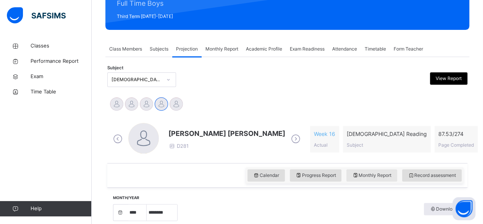
scroll to position [102, 0]
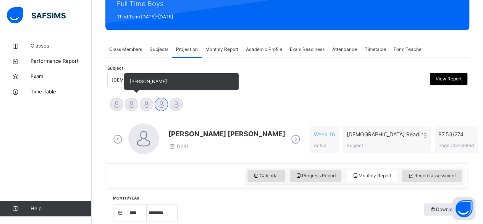
click at [128, 102] on div at bounding box center [131, 103] width 13 height 13
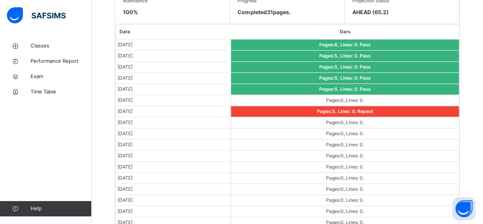
scroll to position [459, 0]
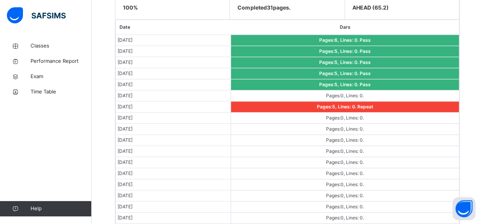
click at [283, 92] on td "Pages: 0 , Lines: 0 ." at bounding box center [345, 95] width 228 height 11
click at [240, 103] on td "Pages: 5 , Lines: 0 . Repeat" at bounding box center [345, 106] width 228 height 11
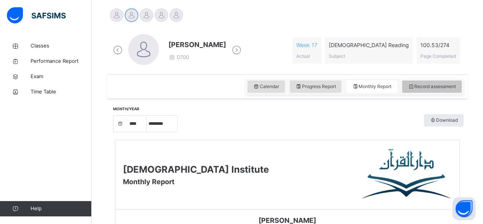
click at [437, 87] on span "Record assessment" at bounding box center [432, 86] width 48 height 7
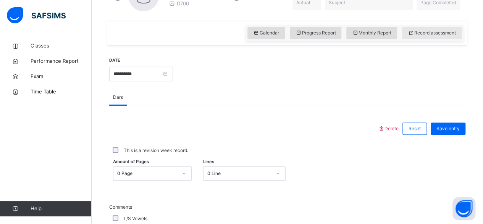
scroll to position [256, 0]
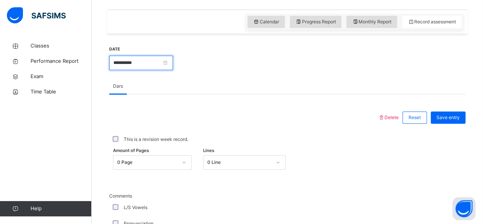
click at [166, 67] on input "**********" at bounding box center [141, 62] width 64 height 15
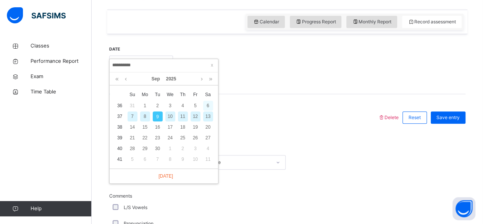
click at [208, 105] on div "6" at bounding box center [208, 106] width 10 height 10
type input "**********"
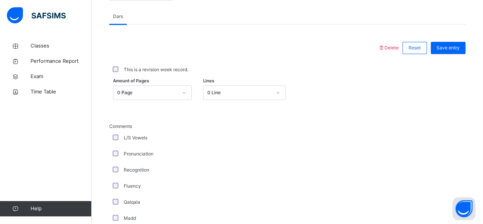
scroll to position [327, 0]
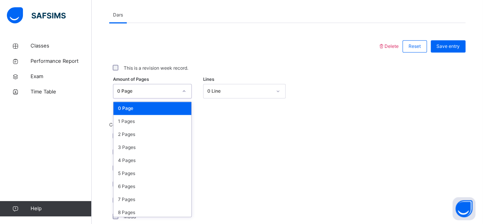
click at [118, 88] on div "0 Page" at bounding box center [147, 91] width 60 height 7
click at [154, 171] on div "5 Pages" at bounding box center [153, 173] width 78 height 13
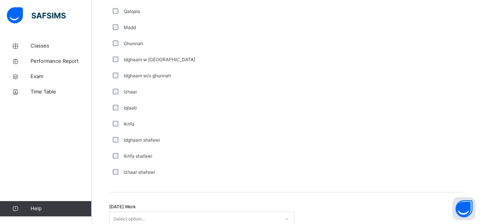
scroll to position [637, 0]
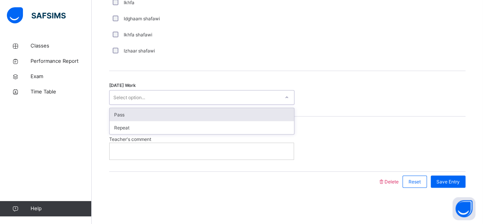
click at [167, 91] on div "Select option..." at bounding box center [195, 97] width 170 height 12
click at [169, 115] on div "Pass" at bounding box center [202, 114] width 185 height 13
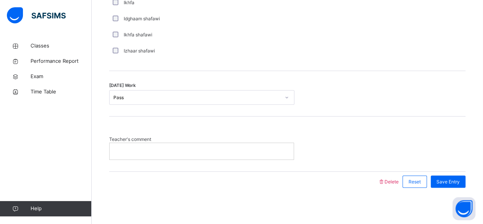
click at [165, 153] on p at bounding box center [201, 150] width 173 height 7
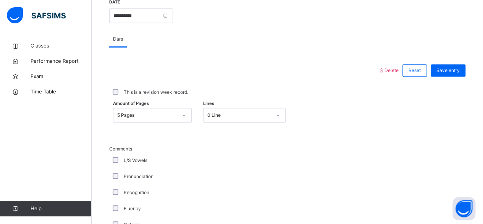
scroll to position [292, 0]
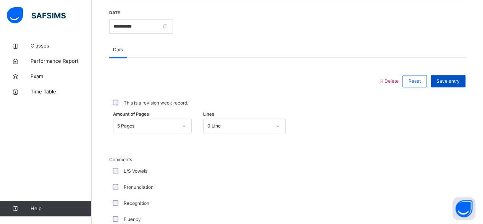
click at [461, 76] on div "Save entry" at bounding box center [448, 81] width 35 height 12
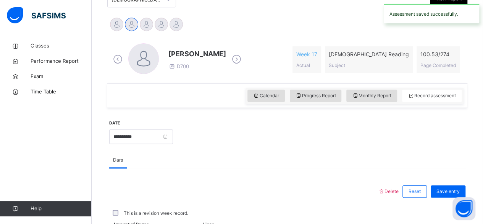
scroll to position [99, 0]
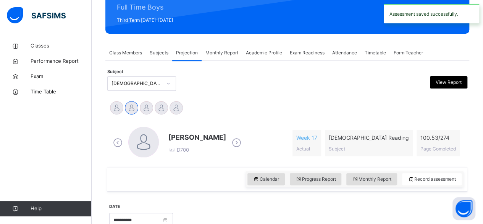
click at [383, 172] on div "Calendar Progress Report Monthly Report Record assessment" at bounding box center [355, 179] width 218 height 16
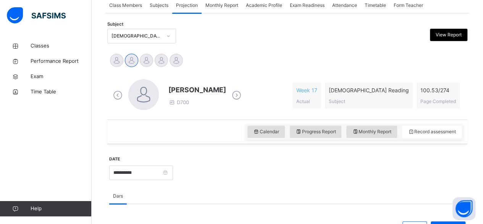
scroll to position [179, 0]
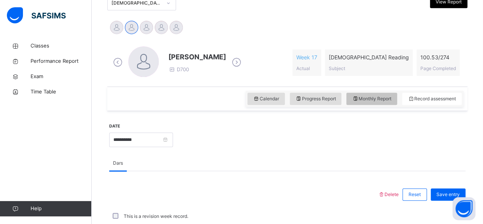
click at [378, 100] on span "Monthly Report" at bounding box center [371, 98] width 39 height 7
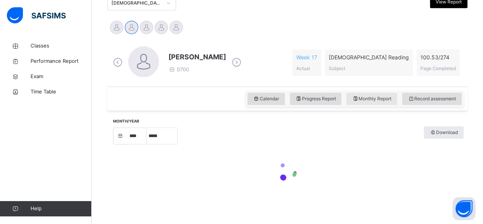
select select "****"
select select "*"
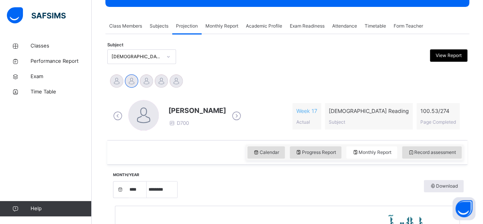
scroll to position [118, 0]
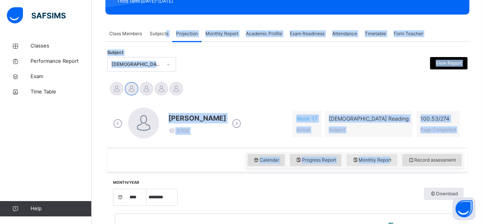
drag, startPoint x: 167, startPoint y: 34, endPoint x: 395, endPoint y: 164, distance: 262.8
click at [300, 111] on div "Idris Boquizada D700 Week 17 Actual Quran Reading Subject 100.53 / 274 Page Com…" at bounding box center [287, 123] width 353 height 32
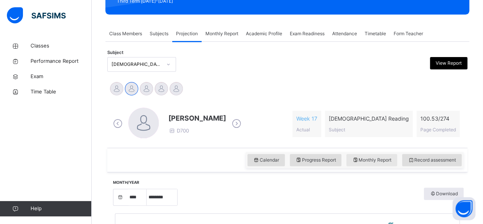
click at [394, 164] on div "Monthly Report" at bounding box center [372, 160] width 51 height 12
click at [284, 132] on div "Idris Boquizada D700 Week 17 Actual Quran Reading Subject 100.53 / 274 Page Com…" at bounding box center [287, 123] width 353 height 32
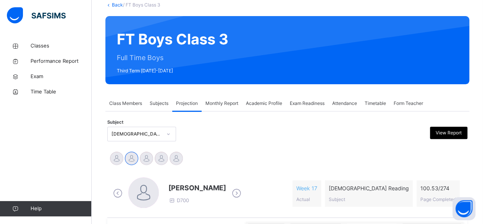
scroll to position [26, 0]
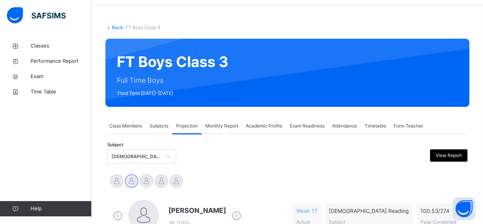
drag, startPoint x: 284, startPoint y: 132, endPoint x: 394, endPoint y: 11, distance: 163.4
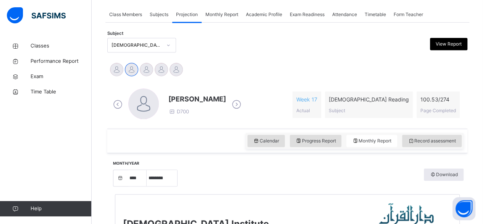
scroll to position [143, 0]
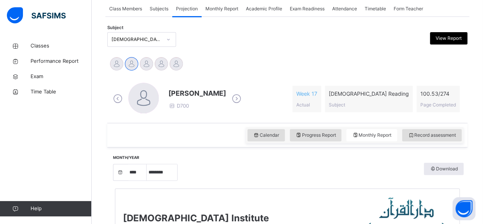
click at [320, 83] on div "Idris Boquizada D700 Week 17 Actual Quran Reading Subject 100.53 / 274 Page Com…" at bounding box center [287, 99] width 353 height 32
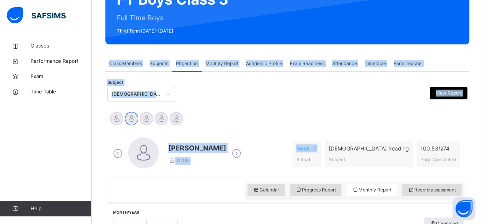
drag, startPoint x: 320, startPoint y: 82, endPoint x: 285, endPoint y: -2, distance: 90.6
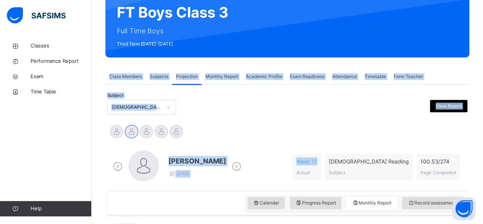
scroll to position [76, 0]
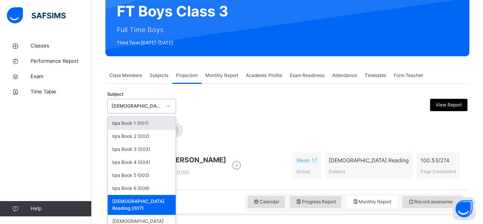
click at [138, 108] on div "[DEMOGRAPHIC_DATA] Reading (007)" at bounding box center [137, 105] width 50 height 7
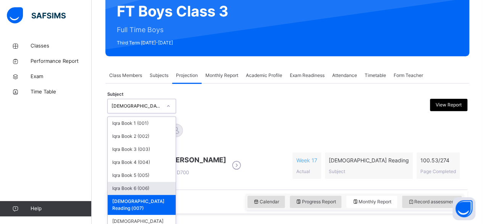
drag, startPoint x: 153, startPoint y: 201, endPoint x: 148, endPoint y: 186, distance: 15.9
click at [148, 186] on div "Iqra Book 1 (001) Iqra Book 2 (002) Iqra Book 3 (003) Iqra Book 4 (004) Iqra Bo…" at bounding box center [142, 174] width 68 height 115
click at [148, 186] on div "Iqra Book 6 (006)" at bounding box center [142, 188] width 68 height 13
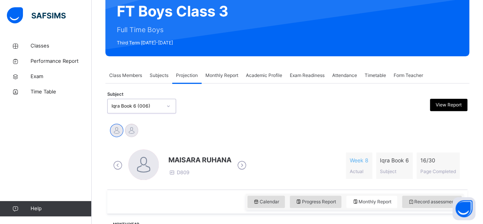
select select "****"
select select "*"
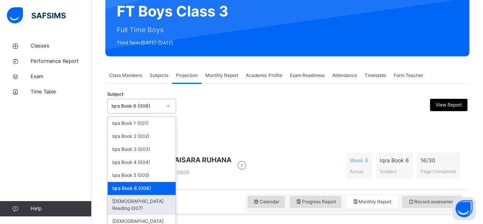
drag, startPoint x: 139, startPoint y: 106, endPoint x: 154, endPoint y: 197, distance: 92.7
click at [154, 113] on div "option Iqra Book 6 (006), selected. option Quran Reading (007) focused, 7 of 8.…" at bounding box center [141, 106] width 69 height 15
click at [154, 197] on div "[DEMOGRAPHIC_DATA] Reading (007)" at bounding box center [142, 205] width 68 height 20
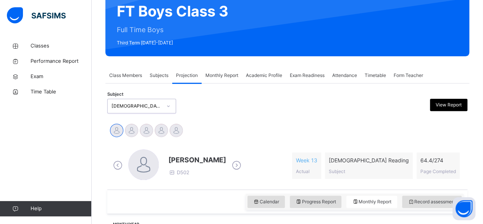
select select "****"
select select "*"
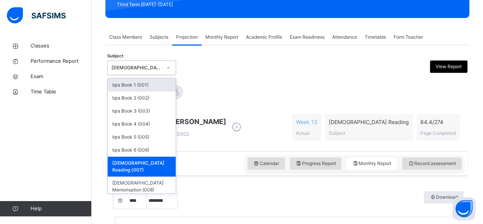
click at [169, 67] on icon at bounding box center [168, 68] width 5 height 8
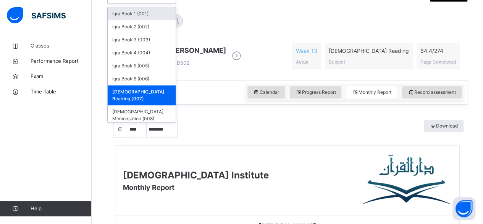
scroll to position [146, 0]
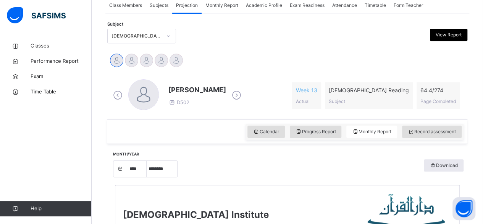
click at [228, 64] on div "[PERSON_NAME] Md [PERSON_NAME][DEMOGRAPHIC_DATA] [PERSON_NAME] [PERSON_NAME] [P…" at bounding box center [287, 61] width 357 height 17
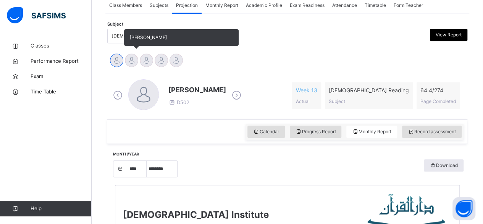
click at [131, 60] on div at bounding box center [131, 60] width 13 height 13
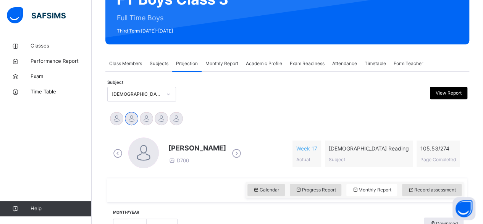
scroll to position [0, 0]
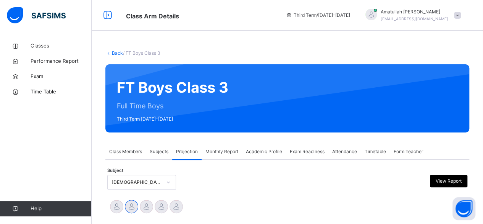
click at [190, 152] on span "Projection" at bounding box center [187, 151] width 22 height 7
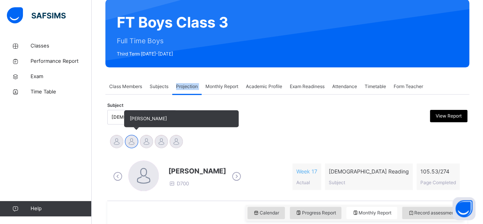
scroll to position [66, 0]
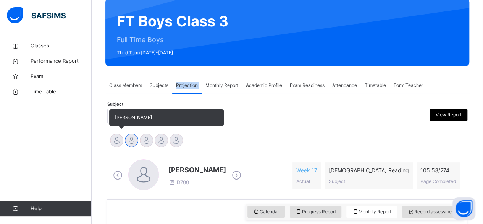
click at [110, 140] on div at bounding box center [116, 139] width 13 height 13
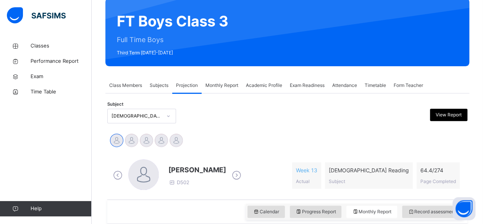
click at [8, 136] on div "Classes Performance Report Exam Time Table Help" at bounding box center [46, 127] width 92 height 193
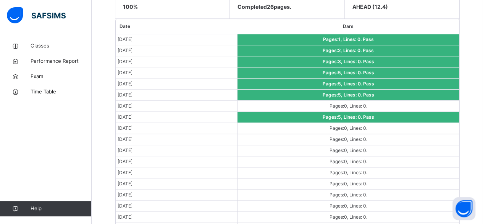
scroll to position [469, 0]
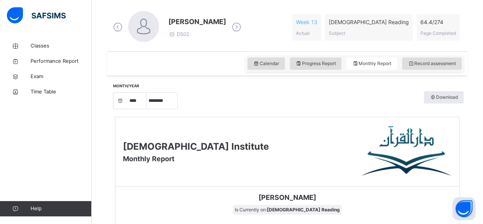
click at [444, 61] on span "Record assessment" at bounding box center [432, 63] width 48 height 7
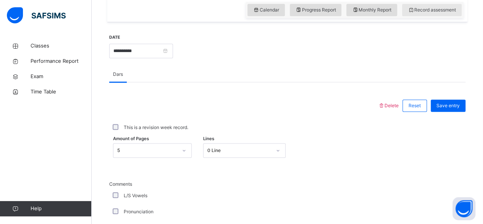
scroll to position [289, 0]
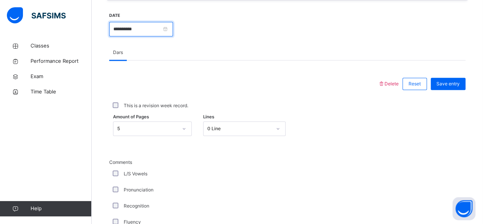
click at [173, 35] on input "**********" at bounding box center [141, 29] width 64 height 15
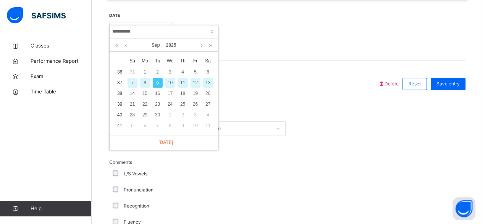
click at [132, 82] on div "7" at bounding box center [133, 83] width 10 height 10
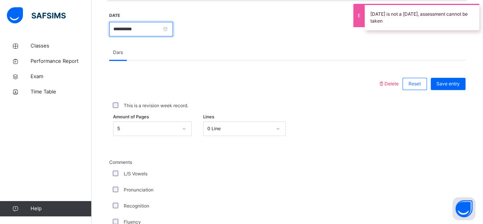
click at [171, 33] on input "**********" at bounding box center [141, 29] width 64 height 15
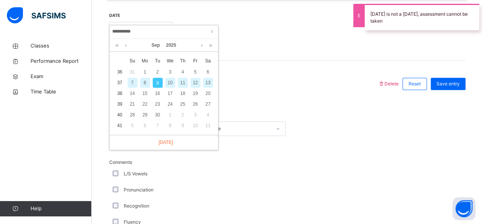
click at [145, 82] on div "8" at bounding box center [145, 83] width 10 height 10
type input "**********"
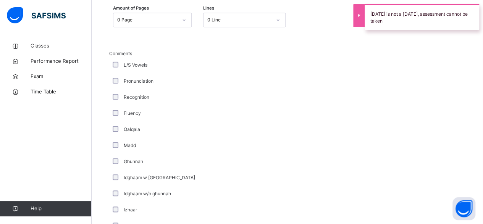
scroll to position [399, 0]
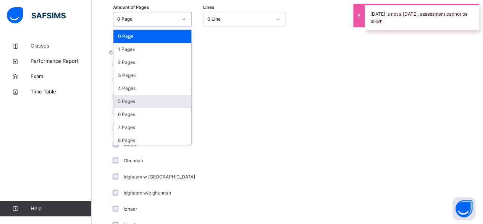
click at [130, 100] on div "5 Pages" at bounding box center [153, 101] width 78 height 13
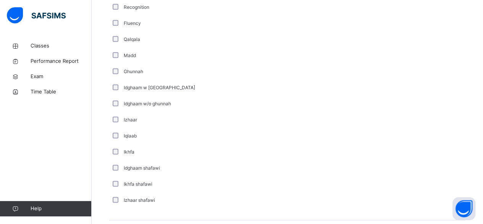
scroll to position [637, 0]
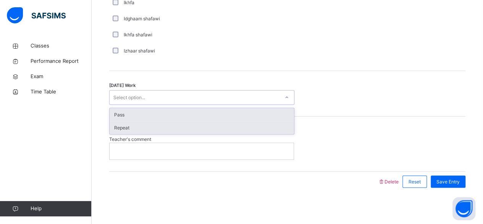
click at [168, 121] on div "Repeat" at bounding box center [202, 127] width 185 height 13
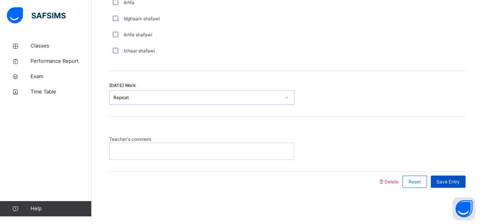
click at [451, 182] on span "Save Entry" at bounding box center [448, 181] width 23 height 7
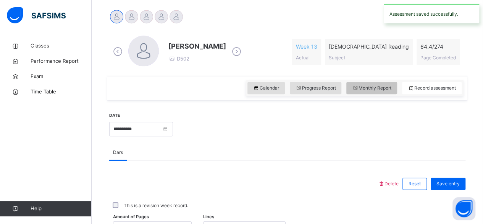
click at [384, 88] on span "Monthly Report" at bounding box center [371, 87] width 39 height 7
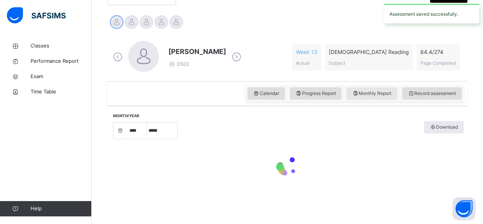
select select "****"
select select "*"
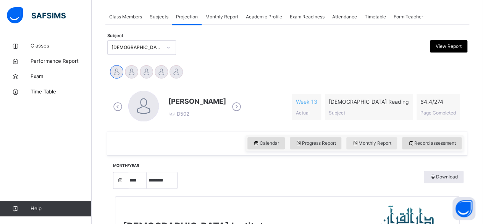
scroll to position [136, 0]
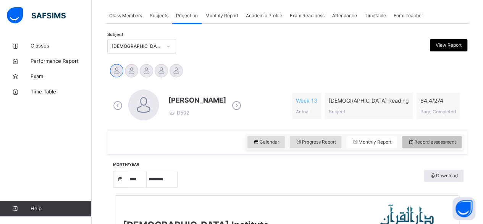
click at [440, 140] on span "Record assessment" at bounding box center [432, 141] width 48 height 7
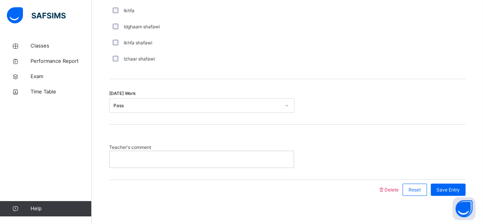
scroll to position [637, 0]
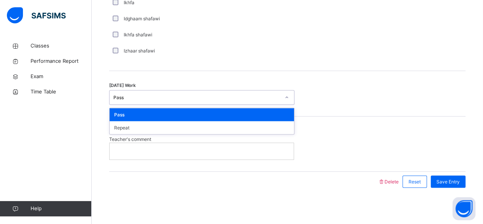
click at [360, 107] on div "Today's Work option Pass focused, 1 of 2. 2 results available. Use Up and Down …" at bounding box center [287, 93] width 357 height 45
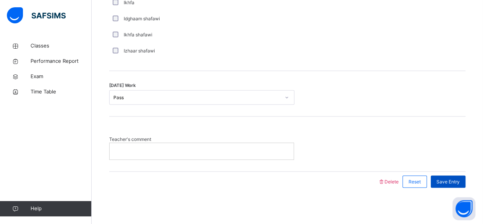
click at [453, 185] on div "Save Entry" at bounding box center [448, 181] width 35 height 12
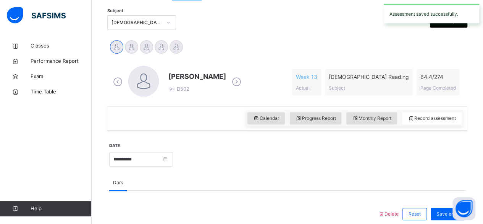
scroll to position [158, 0]
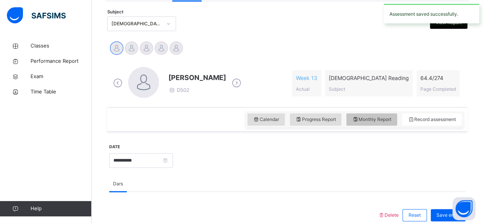
click at [387, 117] on span "Monthly Report" at bounding box center [371, 119] width 39 height 7
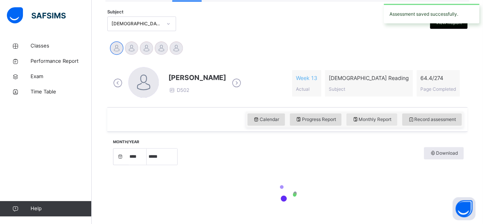
select select "****"
select select "*"
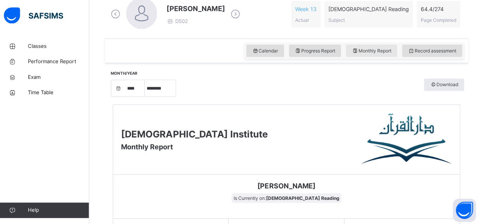
scroll to position [221, 0]
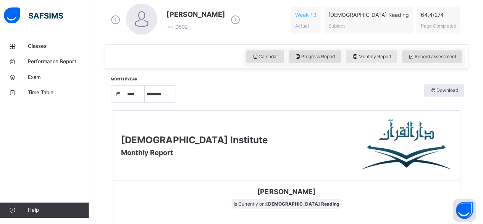
click at [378, 58] on span "Monthly Report" at bounding box center [371, 56] width 39 height 7
click at [433, 56] on span "Record assessment" at bounding box center [432, 56] width 48 height 7
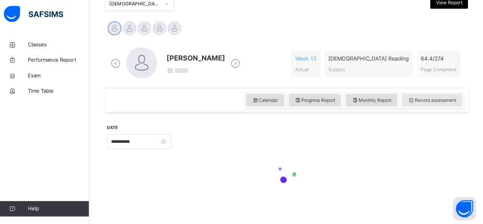
scroll to position [220, 0]
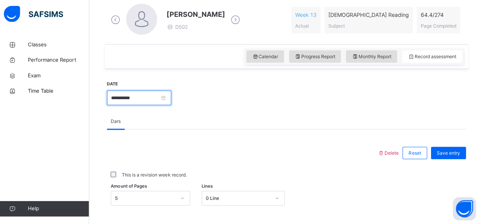
click at [173, 103] on input "**********" at bounding box center [141, 98] width 64 height 15
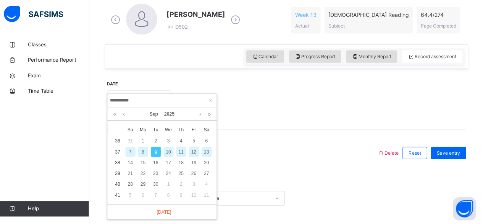
click at [145, 151] on div "8" at bounding box center [145, 152] width 10 height 10
type input "**********"
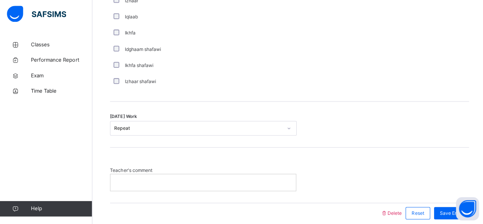
scroll to position [606, 0]
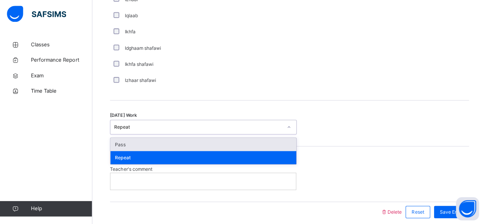
click at [188, 143] on div "Pass" at bounding box center [202, 144] width 185 height 13
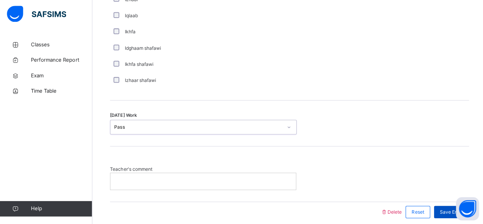
click at [442, 210] on div "Save Entry" at bounding box center [448, 212] width 35 height 12
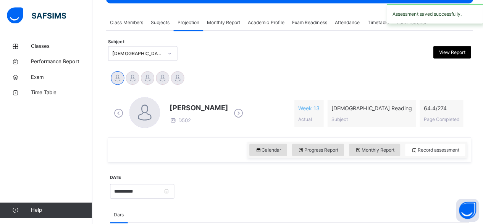
scroll to position [0, 0]
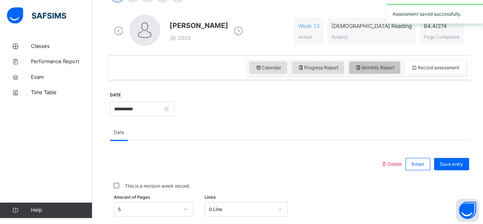
click at [384, 68] on span "Monthly Report" at bounding box center [371, 66] width 39 height 7
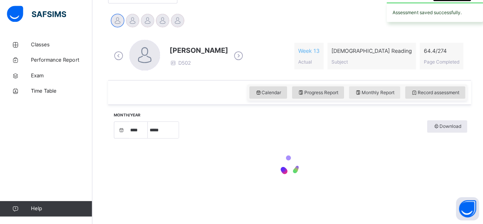
select select "****"
select select "*"
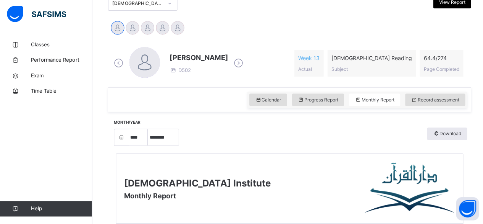
scroll to position [110, 0]
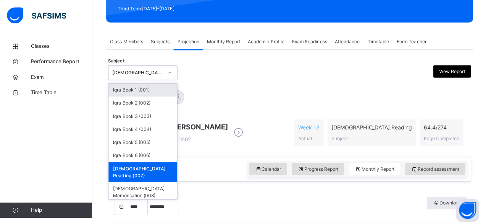
click at [154, 67] on div "[DEMOGRAPHIC_DATA] Reading (007)" at bounding box center [135, 72] width 54 height 12
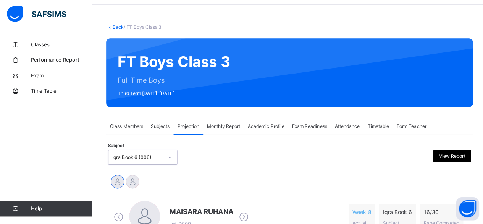
scroll to position [109, 0]
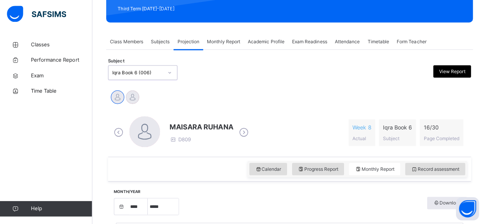
select select "****"
select select "*"
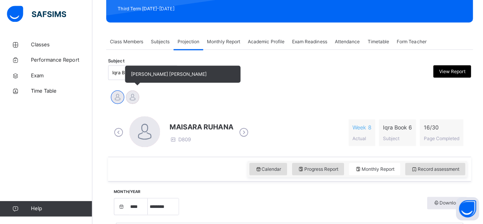
click at [129, 99] on div at bounding box center [131, 97] width 13 height 13
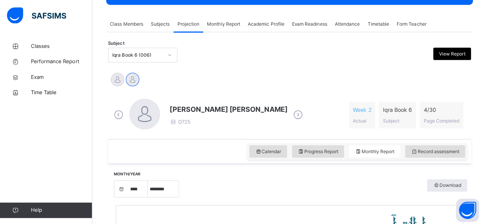
scroll to position [127, 0]
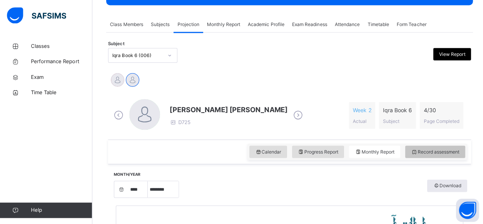
click at [419, 153] on div "Record assessment" at bounding box center [432, 150] width 60 height 12
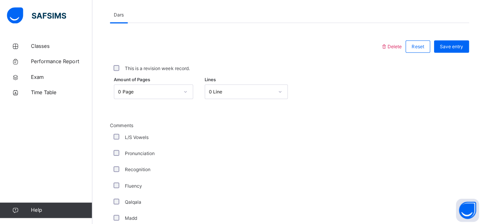
scroll to position [326, 0]
click at [466, 73] on div "This is a revision week record." at bounding box center [287, 68] width 357 height 16
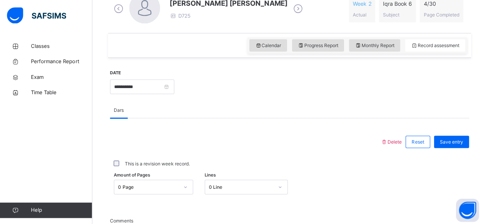
scroll to position [219, 0]
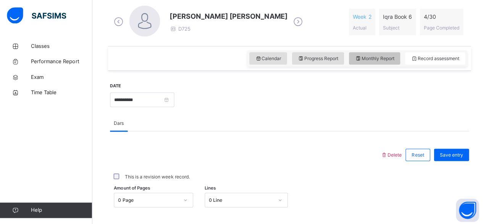
click at [383, 61] on div "Monthly Report" at bounding box center [372, 58] width 51 height 12
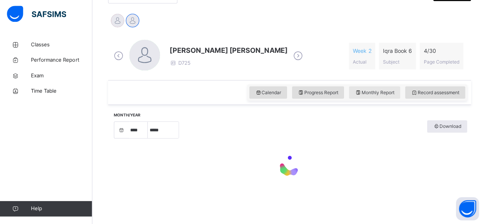
select select "****"
select select "*"
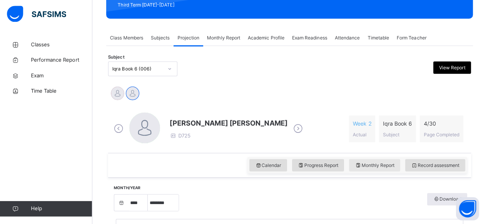
scroll to position [116, 0]
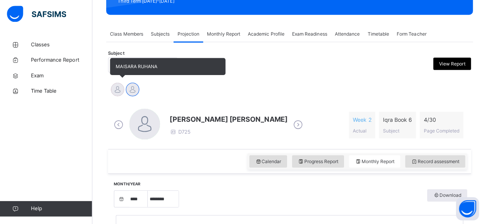
click at [119, 93] on div at bounding box center [116, 89] width 13 height 13
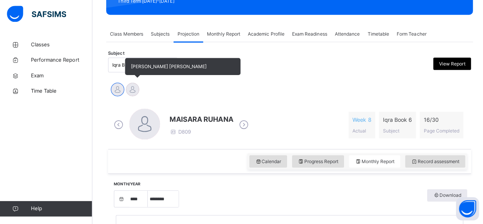
click at [132, 96] on div at bounding box center [131, 89] width 13 height 13
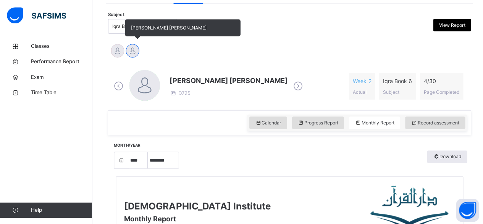
scroll to position [156, 0]
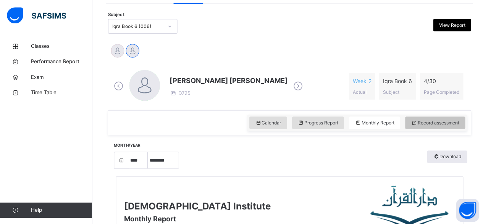
click at [454, 118] on span "Record assessment" at bounding box center [432, 121] width 48 height 7
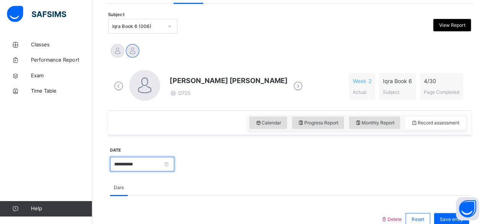
click at [158, 163] on input "**********" at bounding box center [141, 164] width 64 height 15
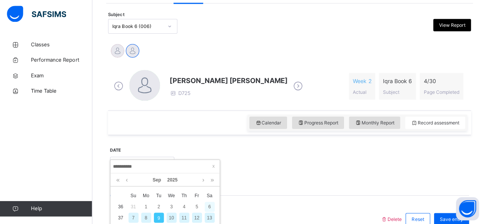
click at [209, 204] on div "6" at bounding box center [208, 206] width 10 height 10
type input "**********"
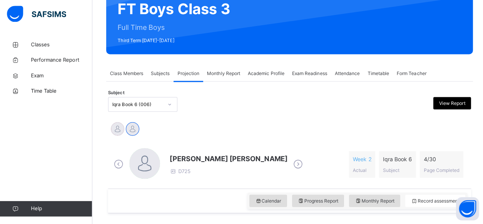
scroll to position [78, 0]
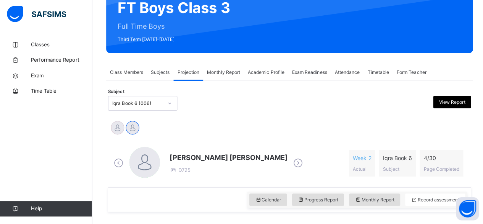
click at [293, 100] on div at bounding box center [333, 104] width 87 height 15
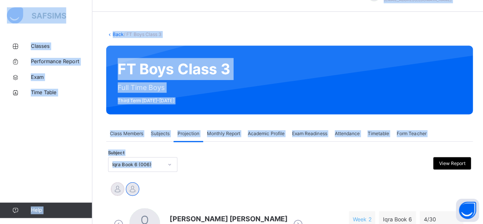
scroll to position [0, 0]
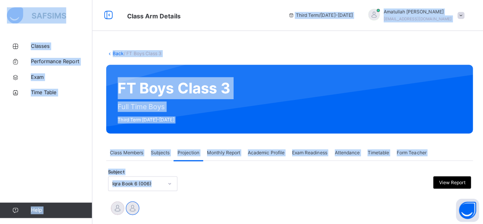
drag, startPoint x: 293, startPoint y: 100, endPoint x: 206, endPoint y: -14, distance: 143.5
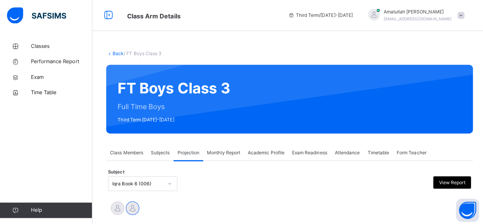
click at [261, 199] on div "MAISARA RUHANA Mohammed Zufar Khan" at bounding box center [287, 207] width 357 height 17
click at [261, 201] on div "MAISARA RUHANA Mohammed Zufar Khan" at bounding box center [287, 207] width 357 height 17
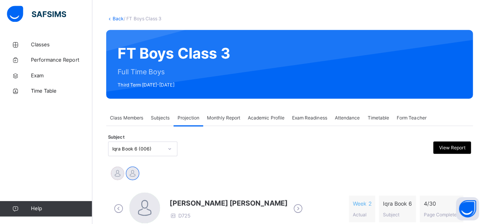
scroll to position [42, 0]
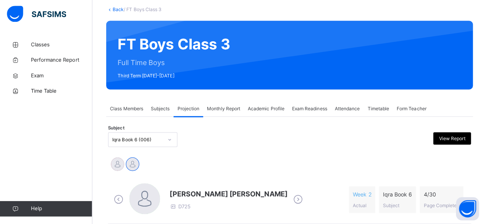
click at [252, 168] on div "MAISARA RUHANA Mohammed Zufar Khan" at bounding box center [287, 165] width 357 height 17
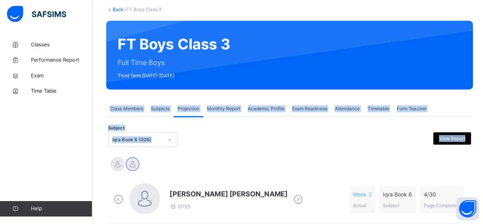
scroll to position [0, 0]
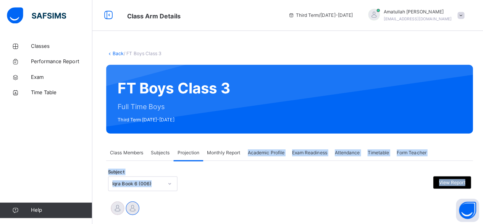
drag, startPoint x: 252, startPoint y: 167, endPoint x: 254, endPoint y: 145, distance: 21.8
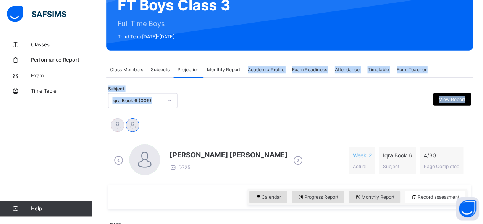
scroll to position [81, 0]
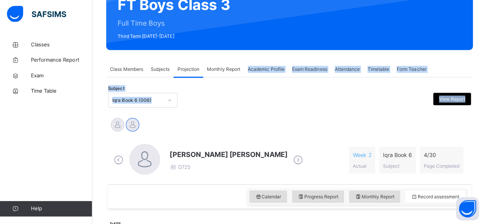
click at [217, 109] on div "Subject Iqra Book 6 (006) View Report" at bounding box center [287, 101] width 360 height 22
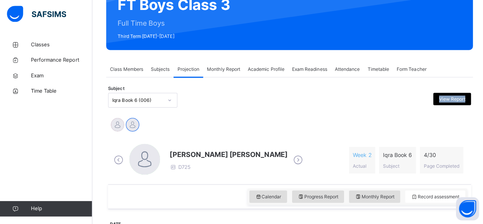
drag, startPoint x: 217, startPoint y: 109, endPoint x: 215, endPoint y: 129, distance: 20.0
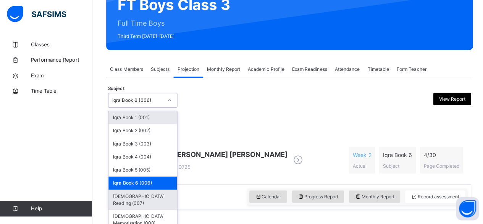
click at [148, 197] on div "[DEMOGRAPHIC_DATA] Reading (007)" at bounding box center [142, 200] width 68 height 20
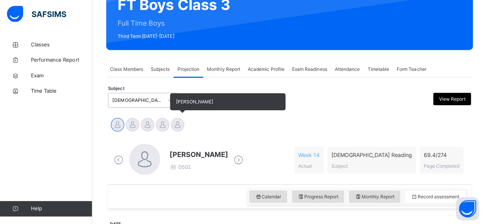
click at [182, 123] on div at bounding box center [176, 124] width 13 height 13
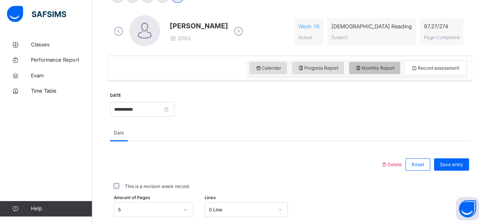
click at [380, 68] on span "Monthly Report" at bounding box center [371, 68] width 39 height 7
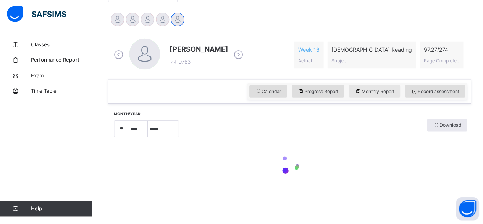
select select "****"
select select "*"
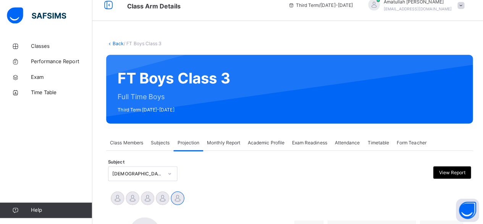
scroll to position [13, 0]
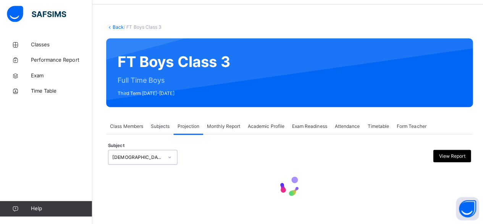
scroll to position [76, 0]
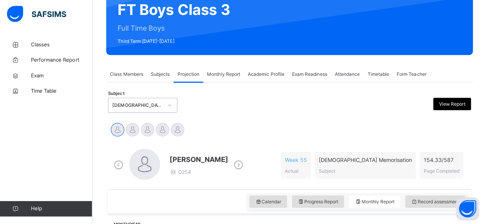
select select "****"
select select "*"
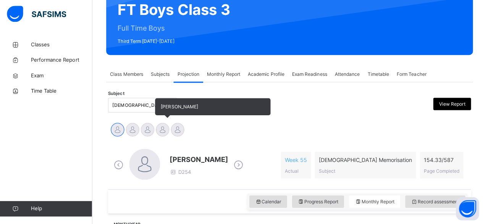
click at [154, 129] on div "[PERSON_NAME]" at bounding box center [161, 131] width 15 height 17
click at [164, 131] on div at bounding box center [161, 129] width 13 height 13
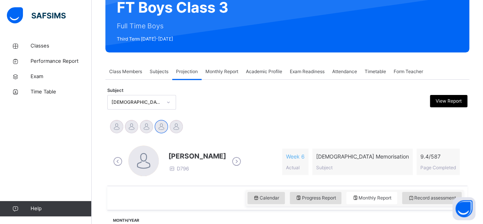
scroll to position [79, 0]
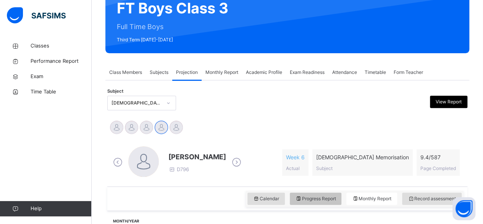
click at [325, 199] on span "Progress Report" at bounding box center [316, 198] width 41 height 7
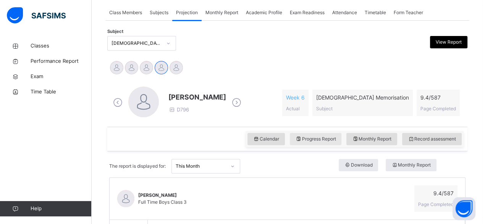
scroll to position [116, 0]
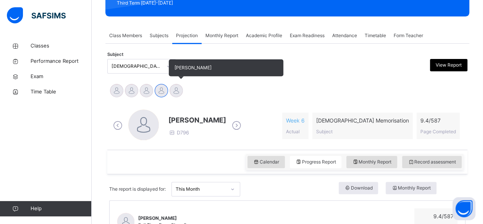
click at [182, 94] on div "[PERSON_NAME]" at bounding box center [176, 91] width 15 height 17
click at [172, 94] on div at bounding box center [176, 90] width 13 height 13
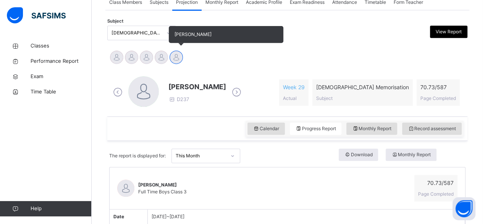
scroll to position [119, 0]
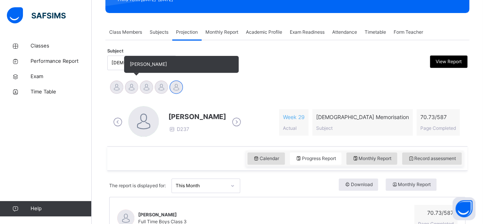
click at [128, 83] on div at bounding box center [131, 86] width 13 height 13
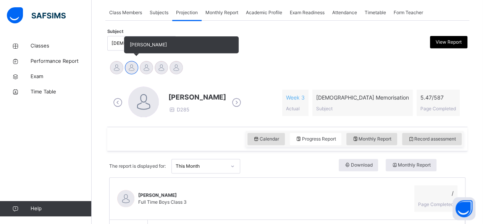
scroll to position [134, 0]
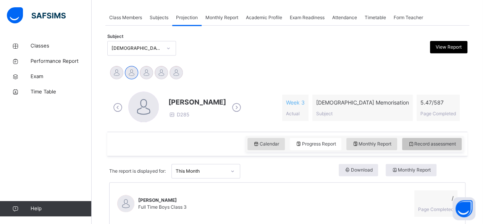
click at [448, 143] on span "Record assessment" at bounding box center [432, 143] width 48 height 7
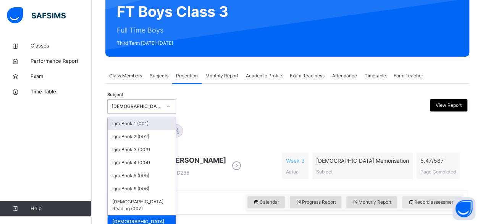
scroll to position [76, 0]
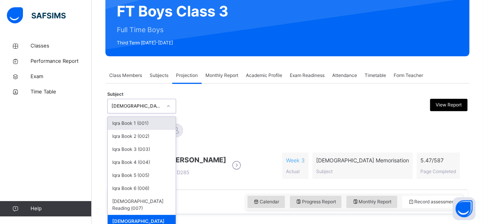
click at [313, 125] on div "Abubakr [PERSON_NAME] [PERSON_NAME] [PERSON_NAME] [PERSON_NAME] [PERSON_NAME]" at bounding box center [287, 131] width 357 height 17
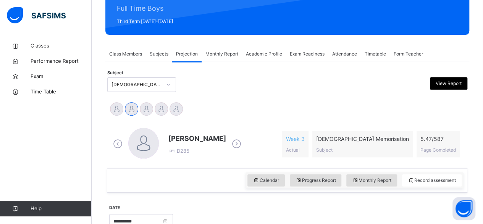
scroll to position [90, 0]
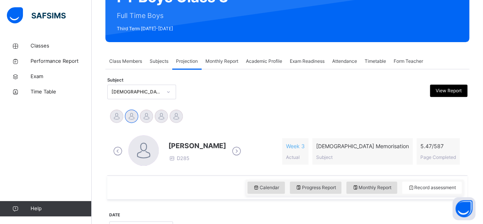
click at [264, 124] on div "Abubakr [PERSON_NAME] [PERSON_NAME] [PERSON_NAME] [PERSON_NAME] [PERSON_NAME]" at bounding box center [287, 117] width 357 height 17
click at [219, 112] on div "Abubakr [PERSON_NAME] [PERSON_NAME] [PERSON_NAME] [PERSON_NAME] [PERSON_NAME]" at bounding box center [287, 117] width 357 height 17
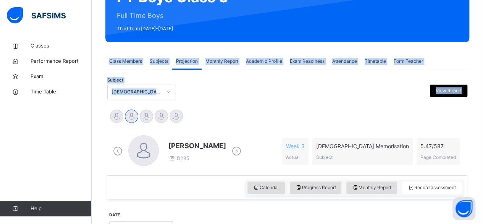
drag, startPoint x: 219, startPoint y: 112, endPoint x: 304, endPoint y: 18, distance: 126.9
click at [304, 18] on div "Back / FT Boys Class 3 FT Boys Class 3 Full Time Boys Third Term 2024-2025 Clas…" at bounding box center [288, 216] width 392 height 536
click at [272, 110] on div "Abubakr [PERSON_NAME] [PERSON_NAME] [PERSON_NAME] [PERSON_NAME] [PERSON_NAME]" at bounding box center [287, 117] width 357 height 17
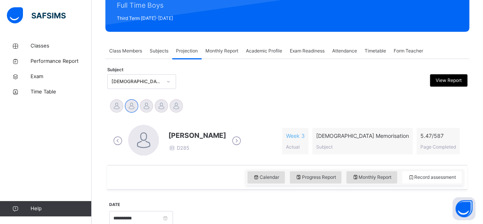
scroll to position [99, 0]
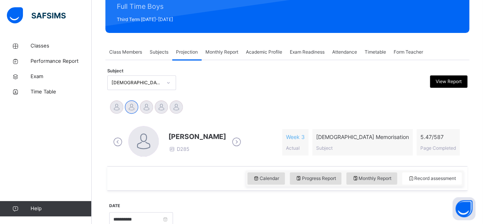
click at [276, 89] on div at bounding box center [241, 82] width 87 height 15
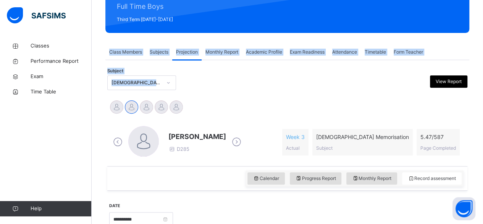
drag, startPoint x: 276, startPoint y: 89, endPoint x: 279, endPoint y: 14, distance: 75.0
click at [279, 14] on div "Back / FT Boys Class 3 FT Boys Class 3 Full Time Boys Third Term 2024-2025 Clas…" at bounding box center [288, 207] width 392 height 536
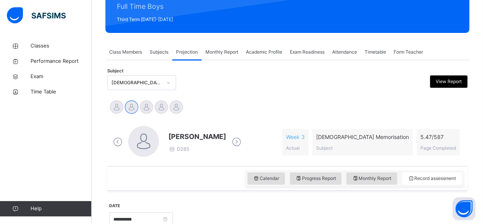
click at [279, 105] on div "Abubakr [PERSON_NAME] [PERSON_NAME] [PERSON_NAME] [PERSON_NAME] [PERSON_NAME]" at bounding box center [287, 107] width 357 height 17
click at [284, 126] on div "Ahmed Selami D285 Week 3 Actual Quran Memorisation Subject 5.47 / 587 Page Comp…" at bounding box center [287, 142] width 353 height 32
drag, startPoint x: 287, startPoint y: 85, endPoint x: 261, endPoint y: 89, distance: 25.9
click at [261, 89] on div at bounding box center [241, 82] width 87 height 15
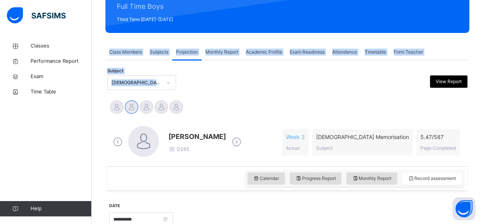
scroll to position [99, 0]
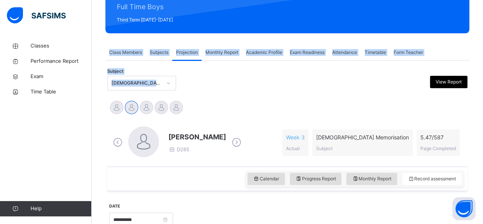
drag, startPoint x: 261, startPoint y: 89, endPoint x: 290, endPoint y: 14, distance: 80.5
click at [290, 14] on div "Back / FT Boys Class 3 FT Boys Class 3 Full Time Boys Third Term 2024-2025 Clas…" at bounding box center [288, 207] width 392 height 536
click at [267, 76] on div at bounding box center [241, 83] width 87 height 15
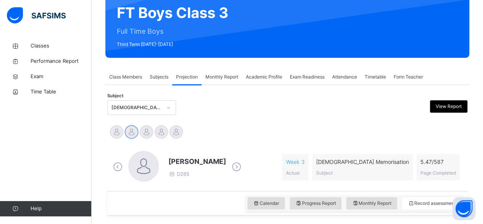
scroll to position [76, 0]
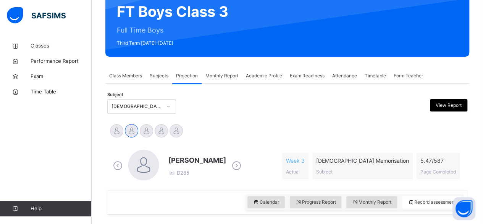
click at [264, 101] on div at bounding box center [241, 106] width 87 height 15
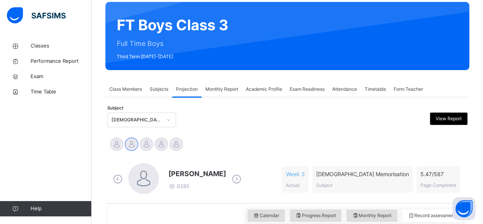
scroll to position [66, 0]
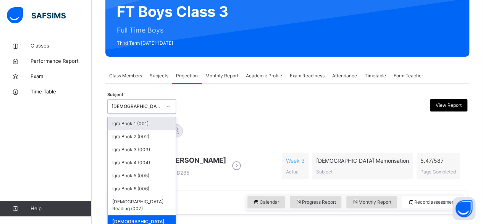
click at [122, 114] on div "option Quran Memorisation (008), selected. option Iqra Book 1 (001) focused, 1 …" at bounding box center [141, 106] width 69 height 15
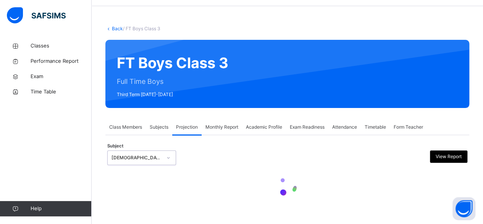
scroll to position [76, 0]
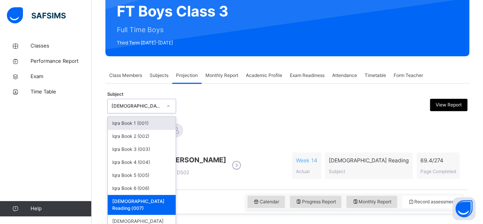
click at [135, 101] on div "[DEMOGRAPHIC_DATA] Reading (007)" at bounding box center [135, 106] width 54 height 12
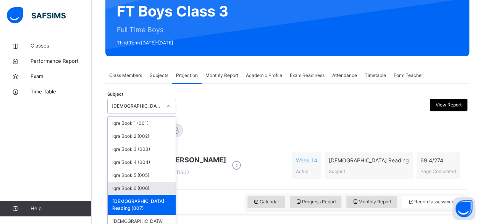
click at [146, 182] on div "Iqra Book 6 (006)" at bounding box center [142, 188] width 68 height 13
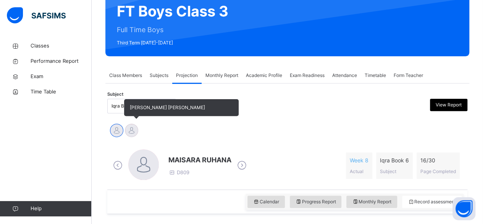
click at [132, 133] on div at bounding box center [131, 129] width 13 height 13
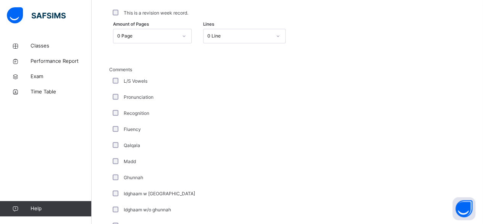
scroll to position [367, 0]
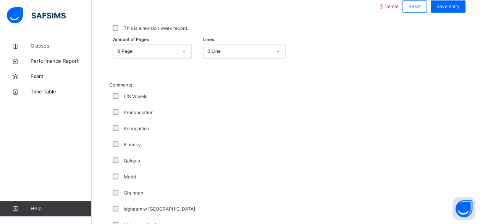
click at [294, 112] on div "Pronunciation" at bounding box center [204, 112] width 187 height 7
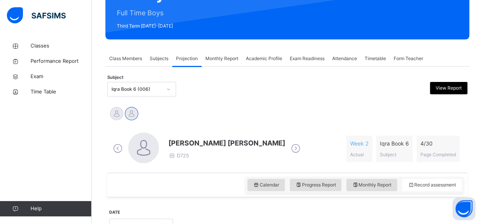
scroll to position [91, 0]
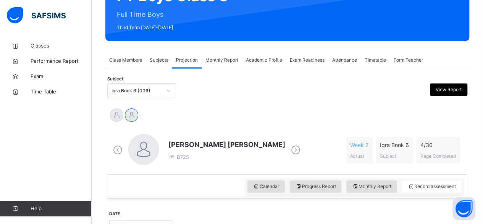
click at [294, 112] on div "MAISARA RUHANA Mohammed Zufar Khan" at bounding box center [287, 115] width 357 height 17
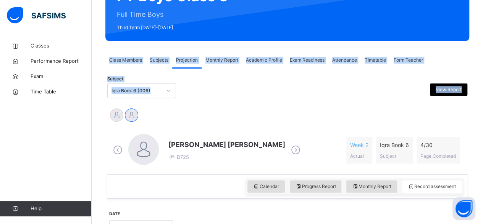
drag, startPoint x: 294, startPoint y: 112, endPoint x: 259, endPoint y: 34, distance: 85.5
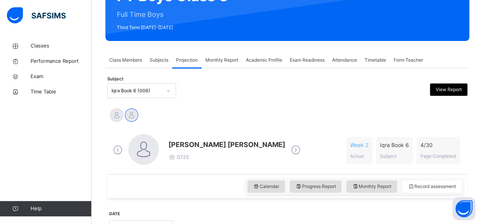
click at [317, 126] on div "Mohammed Zufar Khan D725 Week 2 Actual Iqra Book 6 Subject 4 / 30 Page Completed" at bounding box center [287, 150] width 360 height 48
click at [283, 98] on div "Subject Iqra Book 6 (006) View Report" at bounding box center [287, 91] width 360 height 22
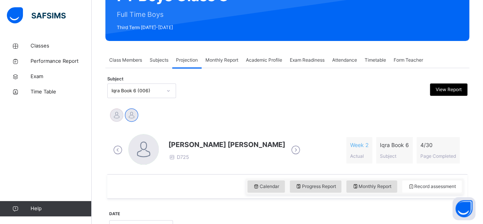
click at [283, 98] on div "Subject Iqra Book 6 (006) View Report" at bounding box center [287, 91] width 360 height 22
click at [245, 82] on div "Subject Iqra Book 6 (006) View Report" at bounding box center [287, 91] width 360 height 22
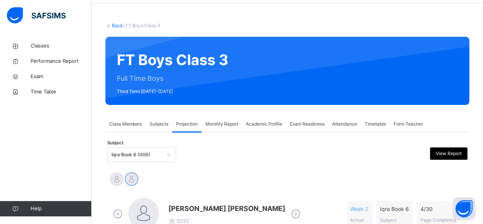
scroll to position [17, 0]
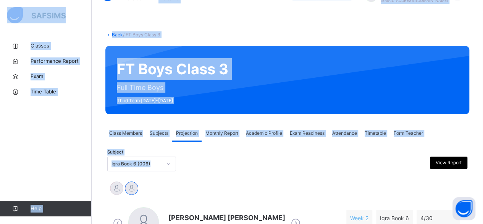
drag, startPoint x: 245, startPoint y: 82, endPoint x: 177, endPoint y: 3, distance: 104.3
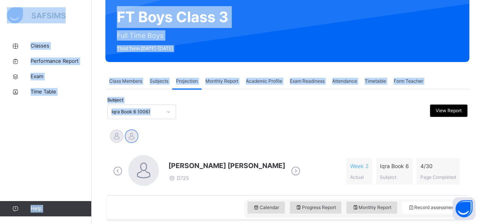
scroll to position [71, 0]
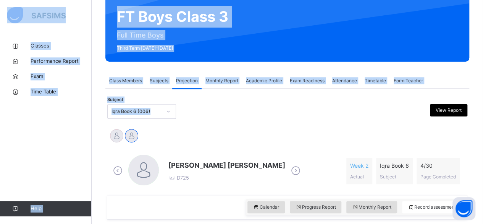
click at [240, 118] on div at bounding box center [241, 111] width 87 height 15
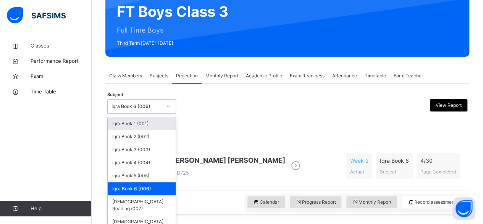
scroll to position [76, 0]
click at [132, 110] on div "Iqra Book 6 (006)" at bounding box center [135, 107] width 54 height 12
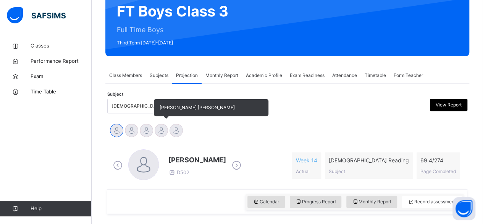
click at [161, 126] on div at bounding box center [161, 129] width 13 height 13
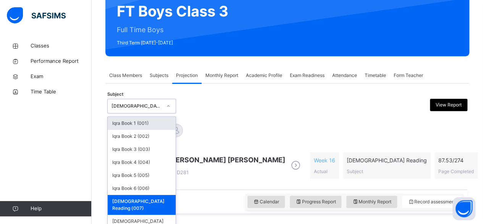
click at [163, 110] on div at bounding box center [168, 106] width 13 height 12
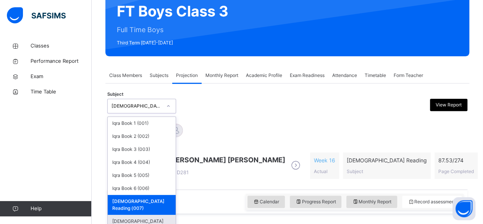
click at [169, 214] on div "[DEMOGRAPHIC_DATA] Memorisation (008)" at bounding box center [142, 224] width 68 height 20
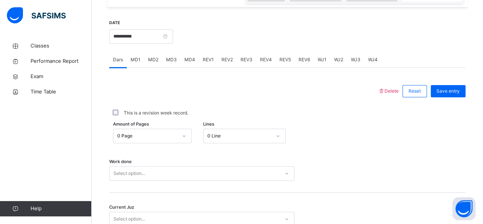
scroll to position [283, 0]
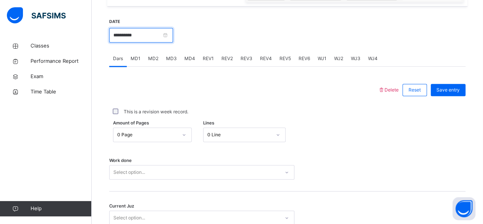
click at [159, 35] on input "**********" at bounding box center [141, 35] width 64 height 15
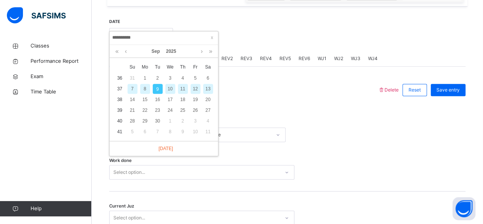
click at [297, 54] on div "REV6" at bounding box center [304, 58] width 19 height 15
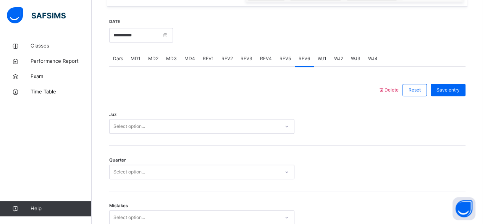
click at [188, 62] on div "MD4" at bounding box center [190, 58] width 18 height 15
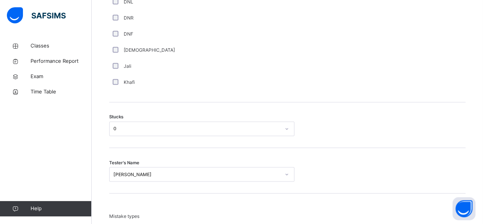
scroll to position [578, 0]
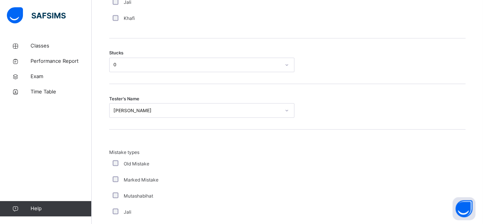
scroll to position [638, 0]
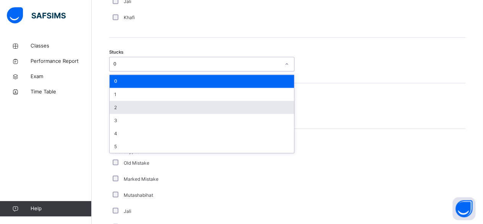
click at [184, 106] on div "2" at bounding box center [202, 107] width 185 height 13
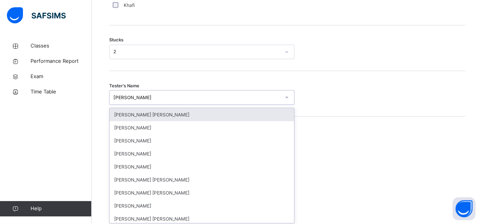
scroll to position [651, 0]
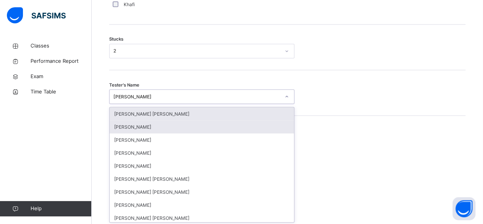
click at [131, 125] on div "[PERSON_NAME]" at bounding box center [202, 126] width 185 height 13
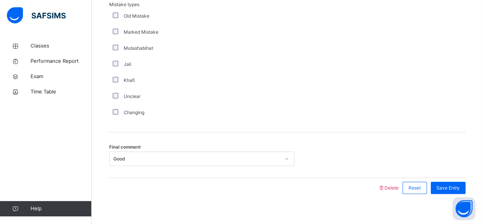
scroll to position [790, 0]
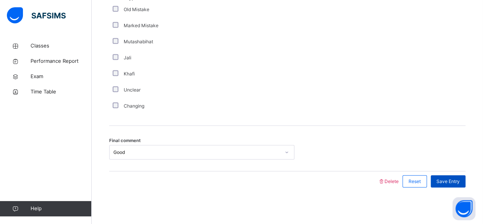
click at [461, 185] on div "Save Entry" at bounding box center [448, 181] width 35 height 12
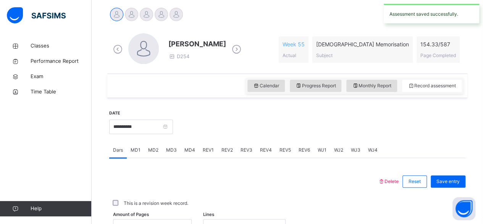
scroll to position [191, 0]
click at [183, 155] on div "MD4" at bounding box center [190, 150] width 18 height 15
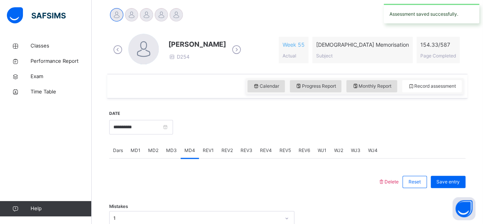
click at [175, 154] on div "MD3" at bounding box center [171, 150] width 18 height 15
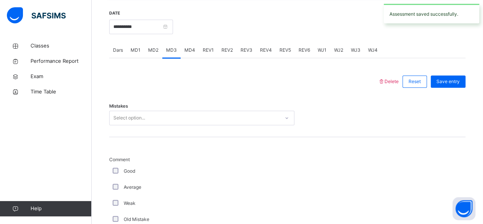
scroll to position [297, 0]
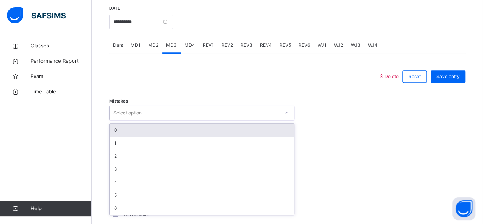
click at [209, 45] on span "REV1" at bounding box center [208, 45] width 11 height 7
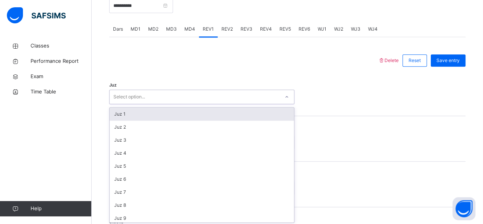
click at [131, 104] on div "option Juz 1 focused, 1 of 30. 30 results available. Use Up and Down to choose …" at bounding box center [201, 96] width 185 height 15
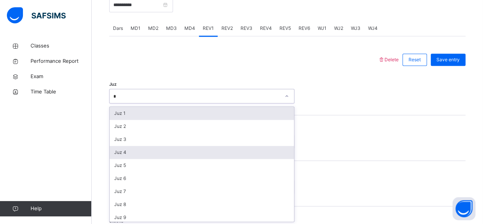
type input "**"
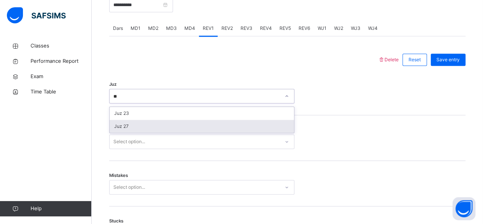
click at [139, 120] on div "Juz 27" at bounding box center [202, 126] width 185 height 13
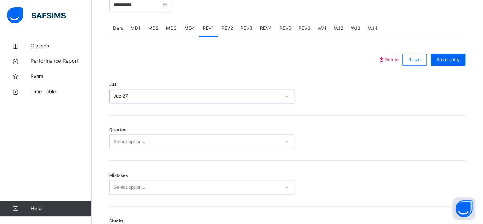
click at [142, 143] on div "Select option..." at bounding box center [130, 141] width 32 height 15
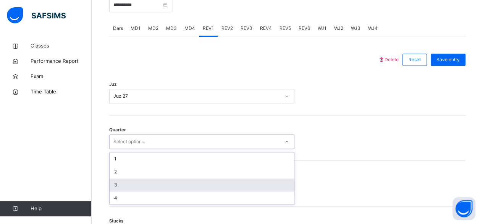
click at [151, 184] on div "3" at bounding box center [202, 184] width 185 height 13
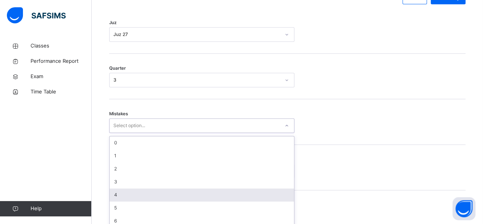
click at [151, 133] on div "option 4 focused, 5 of 7. 7 results available. Use Up and Down to choose option…" at bounding box center [201, 125] width 185 height 15
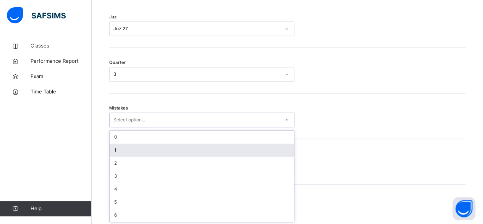
click at [149, 148] on div "1" at bounding box center [202, 149] width 185 height 13
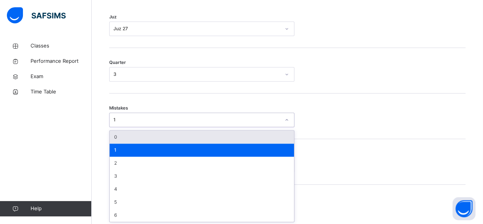
click at [133, 117] on div "1" at bounding box center [197, 119] width 167 height 7
click at [135, 131] on div "0" at bounding box center [202, 136] width 185 height 13
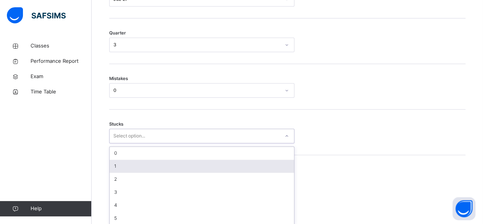
click at [155, 143] on div "option 1 focused, 2 of 6. 6 results available. Use Up and Down to choose option…" at bounding box center [201, 135] width 185 height 15
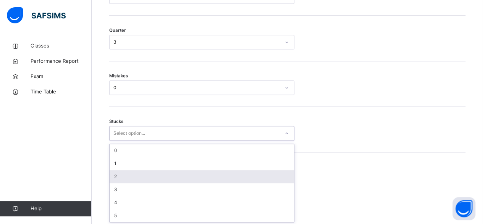
click at [156, 170] on div "2" at bounding box center [202, 176] width 185 height 13
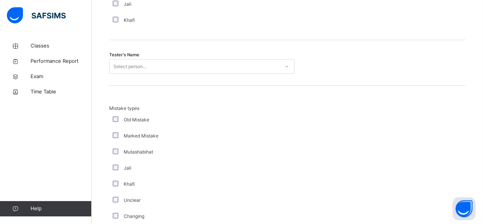
scroll to position [770, 0]
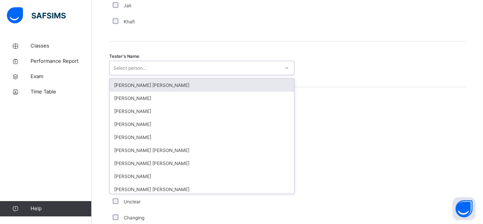
click at [143, 65] on div "Select person..." at bounding box center [130, 68] width 33 height 15
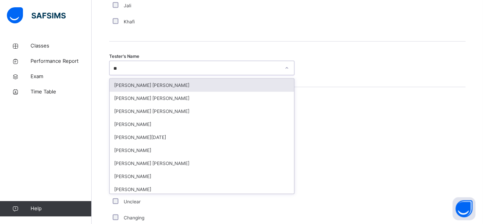
type input "***"
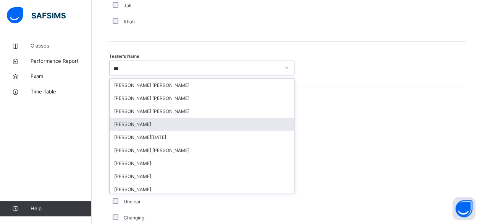
click at [151, 127] on div "[PERSON_NAME]" at bounding box center [202, 124] width 185 height 13
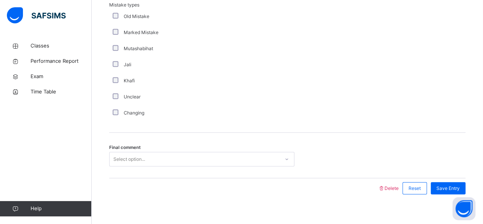
scroll to position [881, 0]
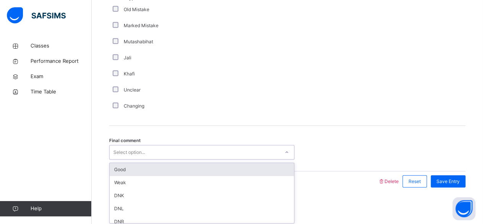
click at [154, 151] on div "Select option..." at bounding box center [195, 152] width 170 height 12
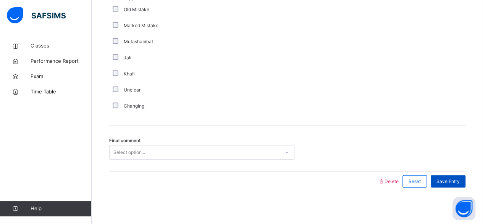
click at [440, 177] on div "Save Entry" at bounding box center [448, 181] width 35 height 12
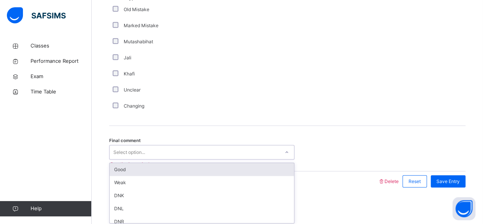
click at [128, 168] on div "Good" at bounding box center [202, 169] width 185 height 13
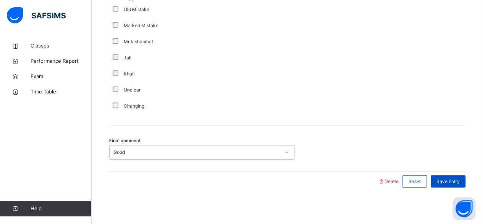
click at [449, 180] on span "Save Entry" at bounding box center [448, 181] width 23 height 7
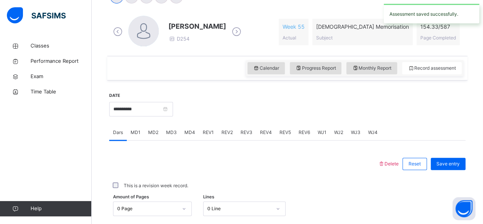
scroll to position [208, 0]
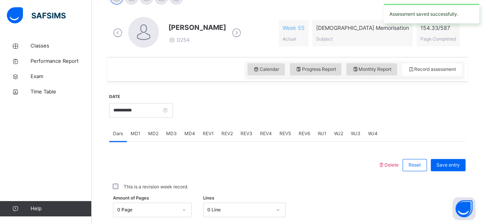
click at [232, 134] on span "REV2" at bounding box center [227, 133] width 11 height 7
click at [255, 136] on div "REV3" at bounding box center [246, 133] width 19 height 15
click at [226, 137] on div "REV2" at bounding box center [227, 133] width 19 height 15
click at [207, 135] on span "REV1" at bounding box center [208, 133] width 11 height 7
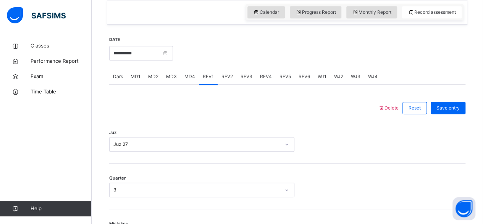
click at [243, 75] on span "REV3" at bounding box center [247, 76] width 12 height 7
click at [229, 79] on span "REV2" at bounding box center [227, 76] width 11 height 7
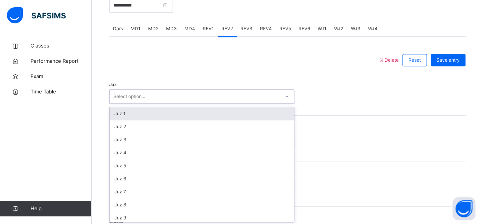
scroll to position [313, 0]
type input "**"
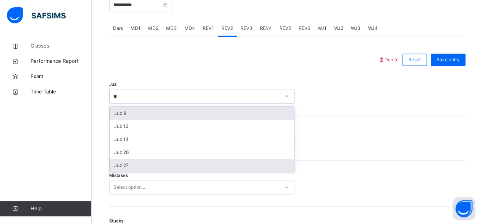
click at [125, 164] on div "Juz 27" at bounding box center [202, 165] width 185 height 13
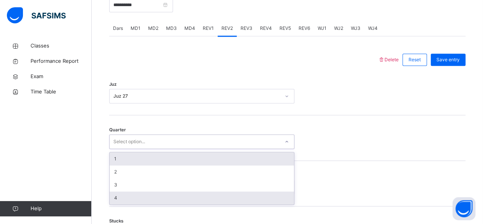
click at [124, 200] on div "4" at bounding box center [202, 197] width 185 height 13
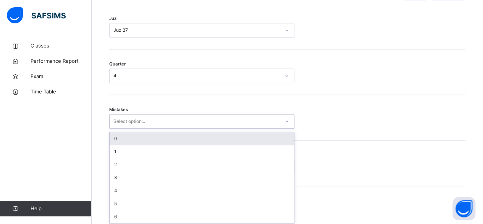
scroll to position [381, 0]
click at [161, 135] on div "0" at bounding box center [202, 136] width 185 height 13
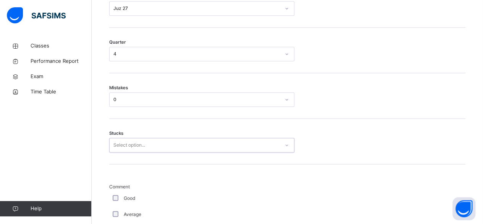
scroll to position [395, 0]
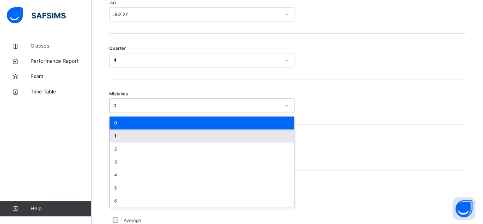
click at [147, 136] on div "1" at bounding box center [202, 135] width 185 height 13
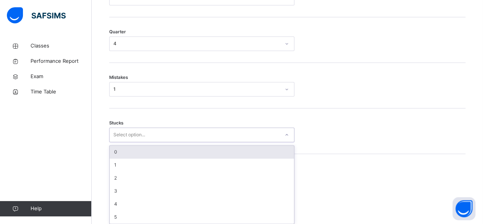
scroll to position [413, 0]
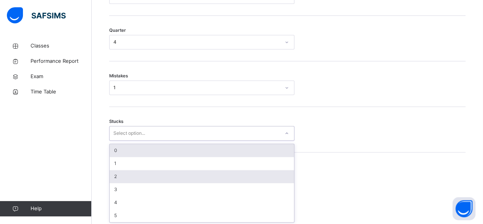
click at [137, 174] on div "2" at bounding box center [202, 176] width 185 height 13
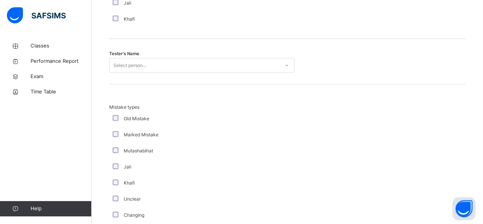
scroll to position [773, 0]
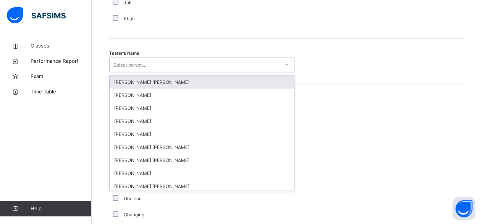
type input "*"
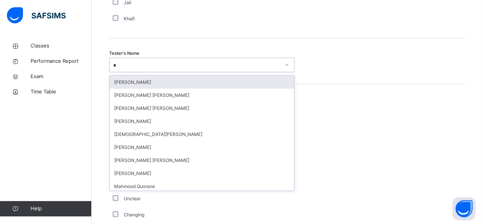
click at [237, 81] on div "[PERSON_NAME]" at bounding box center [202, 82] width 185 height 13
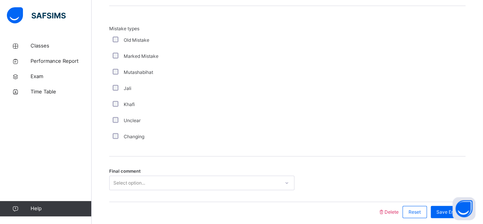
scroll to position [881, 0]
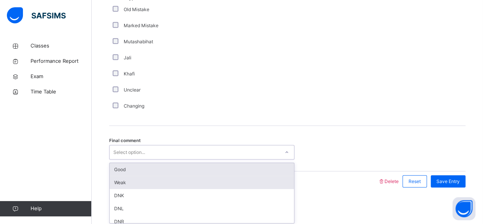
click at [119, 176] on div "Weak" at bounding box center [202, 182] width 185 height 13
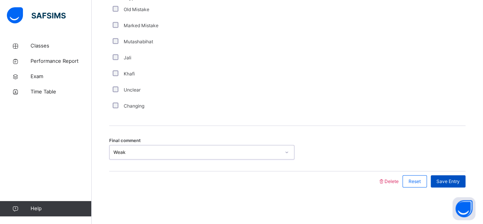
click at [458, 178] on span "Save Entry" at bounding box center [448, 181] width 23 height 7
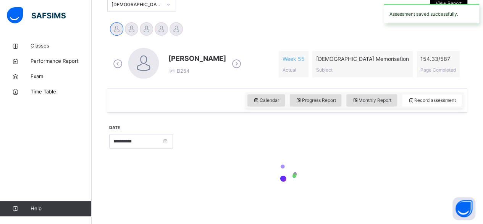
scroll to position [177, 0]
click at [119, 148] on input "**********" at bounding box center [141, 142] width 64 height 15
click at [119, 159] on div at bounding box center [287, 173] width 357 height 32
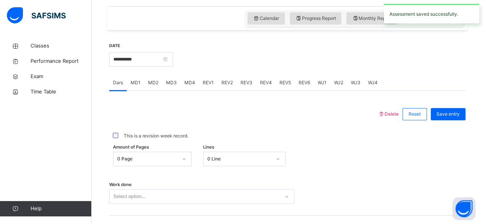
scroll to position [266, 0]
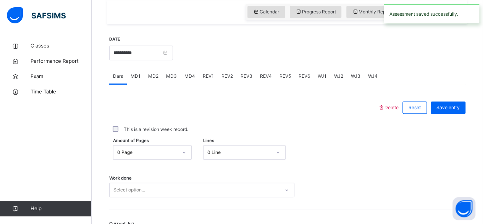
click at [209, 75] on span "REV1" at bounding box center [208, 76] width 11 height 7
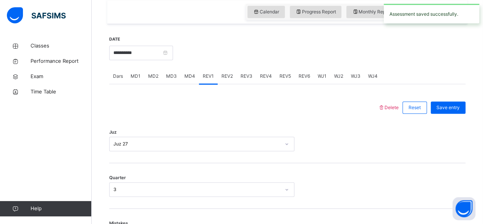
click at [231, 83] on div "REV2" at bounding box center [227, 75] width 19 height 15
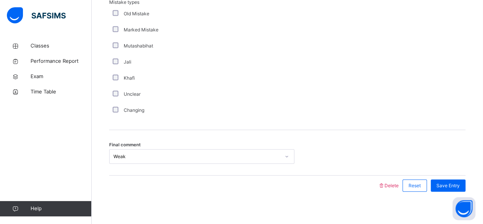
scroll to position [881, 0]
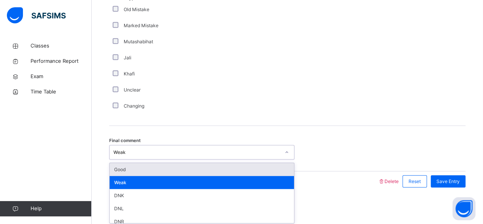
click at [150, 172] on div "Good" at bounding box center [202, 169] width 185 height 13
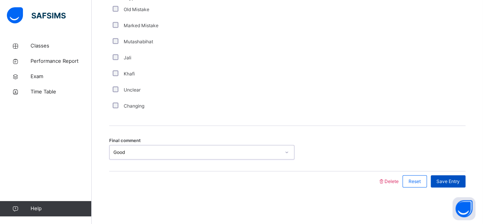
click at [458, 180] on span "Save Entry" at bounding box center [448, 181] width 23 height 7
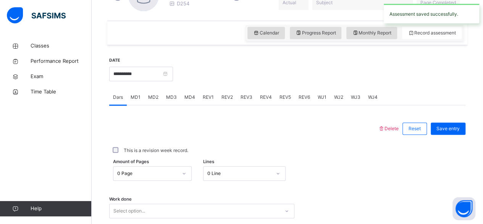
scroll to position [245, 0]
click at [223, 102] on div "REV2" at bounding box center [227, 96] width 19 height 15
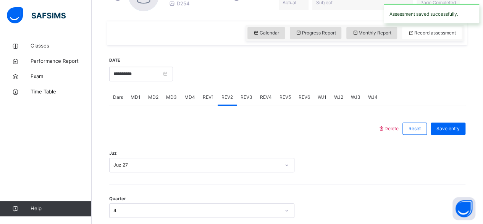
click at [244, 100] on div "REV3" at bounding box center [246, 96] width 19 height 15
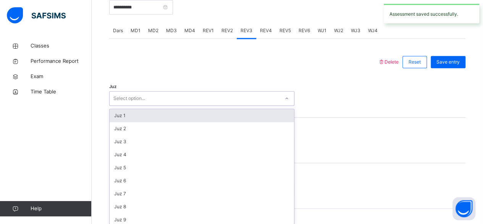
scroll to position [313, 0]
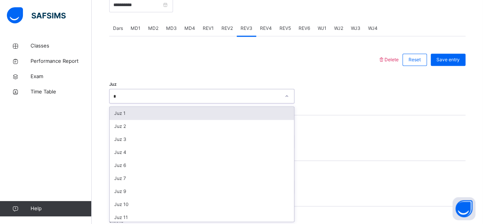
type input "**"
click at [133, 116] on div "Juz 28" at bounding box center [202, 113] width 185 height 13
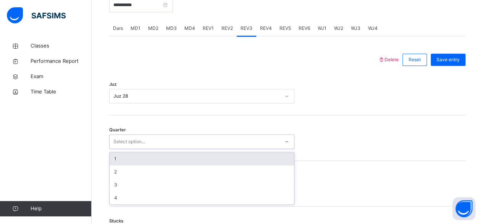
click at [149, 161] on div "1" at bounding box center [202, 158] width 185 height 13
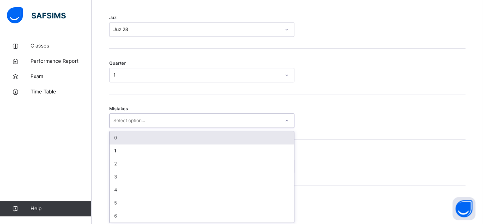
scroll to position [381, 0]
click at [152, 131] on div "0" at bounding box center [202, 136] width 185 height 13
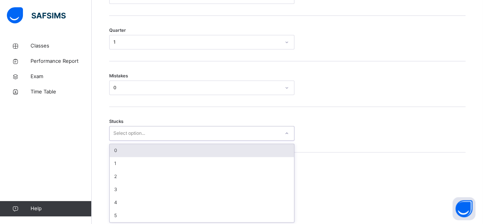
scroll to position [413, 0]
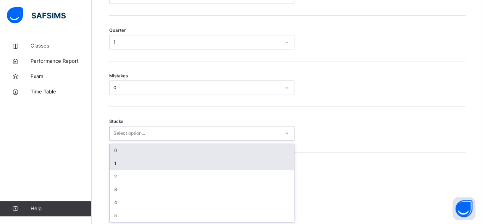
click at [139, 162] on div "1" at bounding box center [202, 163] width 185 height 13
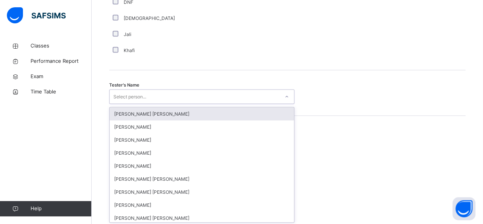
scroll to position [741, 0]
type input "**"
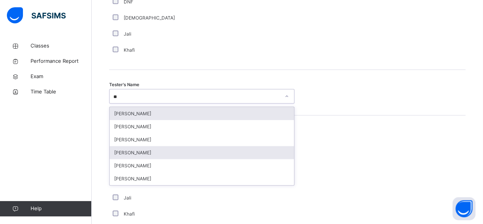
click at [169, 155] on div "[PERSON_NAME]" at bounding box center [202, 152] width 185 height 13
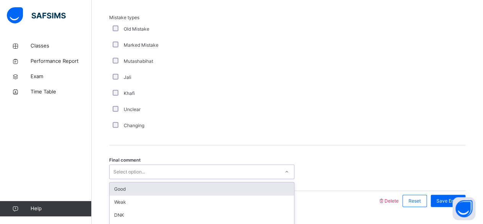
scroll to position [881, 0]
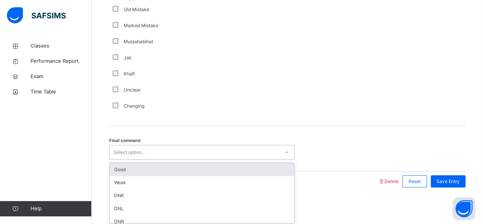
click at [149, 172] on div "Good" at bounding box center [202, 169] width 185 height 13
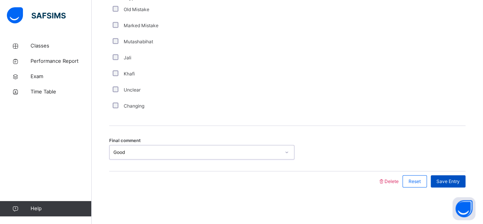
click at [448, 185] on div "Save Entry" at bounding box center [448, 181] width 35 height 12
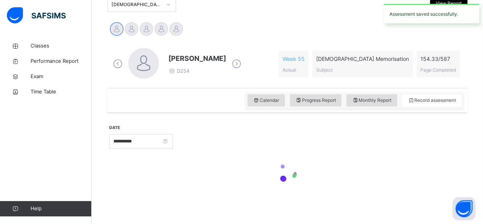
scroll to position [177, 0]
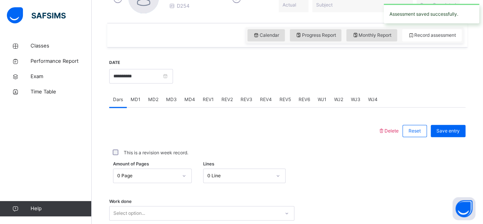
click at [265, 102] on span "REV4" at bounding box center [266, 99] width 12 height 7
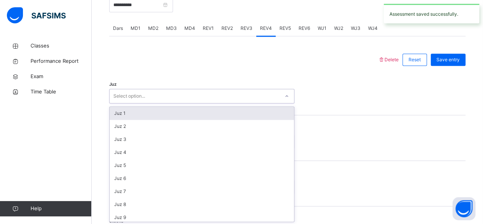
scroll to position [313, 0]
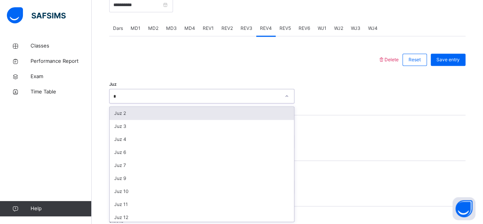
type input "**"
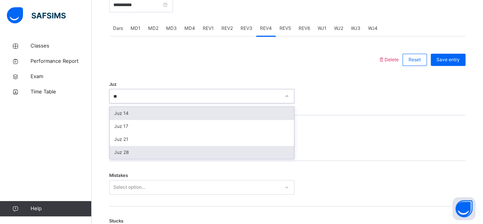
click at [125, 156] on div "Juz 28" at bounding box center [202, 152] width 185 height 13
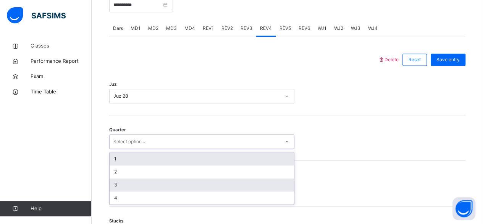
click at [131, 186] on div "3" at bounding box center [202, 184] width 185 height 13
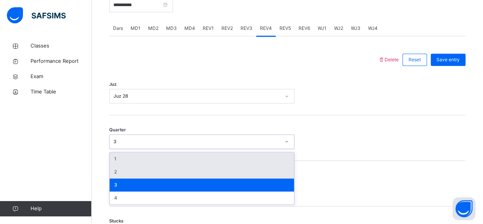
click at [140, 172] on div "2" at bounding box center [202, 171] width 185 height 13
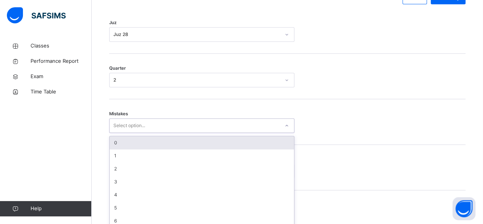
scroll to position [381, 0]
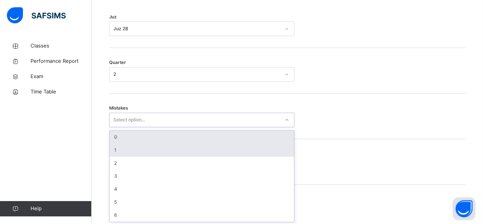
click at [144, 152] on div "1" at bounding box center [202, 149] width 185 height 13
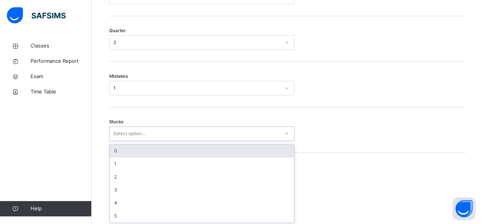
scroll to position [413, 0]
click at [139, 153] on div "0" at bounding box center [202, 150] width 185 height 13
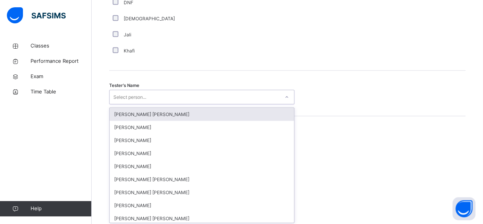
scroll to position [741, 0]
type input "*"
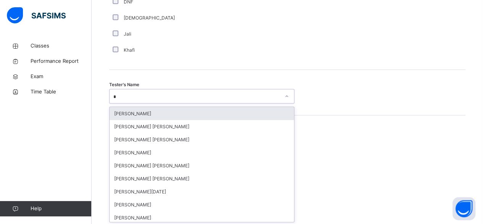
type input "**"
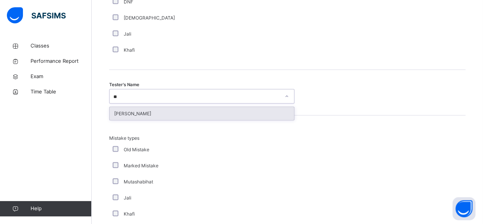
click at [165, 114] on div "[PERSON_NAME]" at bounding box center [202, 113] width 185 height 13
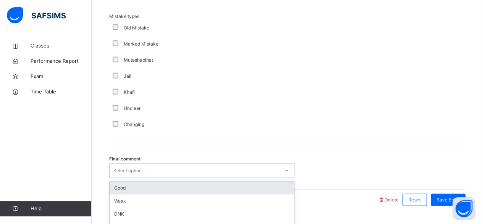
scroll to position [881, 0]
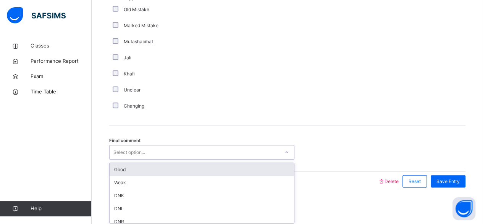
click at [150, 169] on div "Good" at bounding box center [202, 169] width 185 height 13
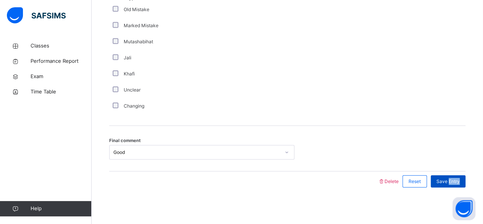
click at [459, 181] on span "Save Entry" at bounding box center [448, 181] width 23 height 7
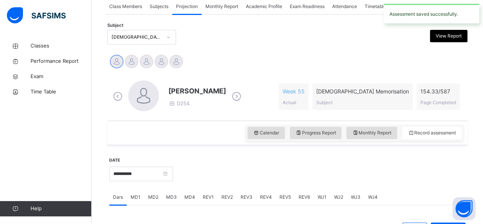
scroll to position [146, 0]
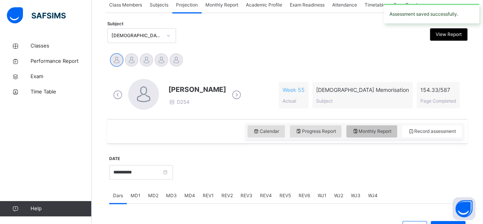
click at [389, 130] on span "Monthly Report" at bounding box center [371, 131] width 39 height 7
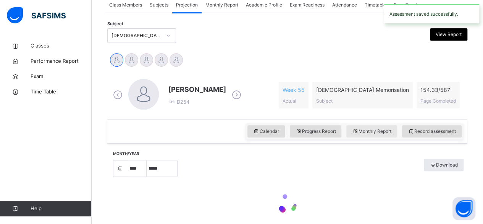
select select "****"
select select "*"
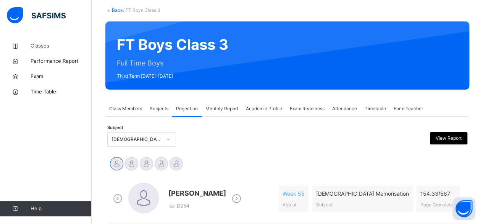
scroll to position [9, 0]
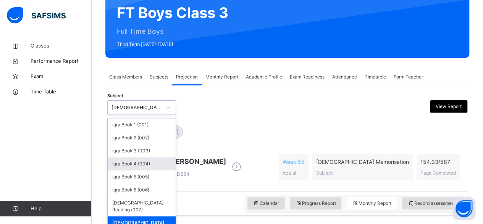
click at [143, 115] on div "option Quran Memorisation (008), selected. option Iqra Book 4 (004) focused, 4 …" at bounding box center [141, 107] width 69 height 15
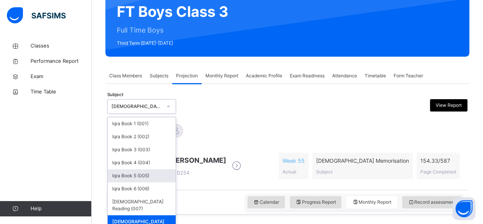
scroll to position [76, 0]
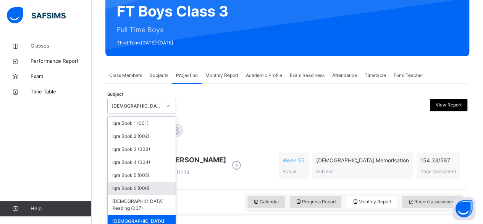
click at [134, 190] on div "Iqra Book 6 (006)" at bounding box center [142, 188] width 68 height 13
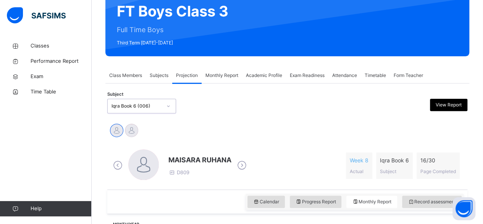
select select "****"
select select "*"
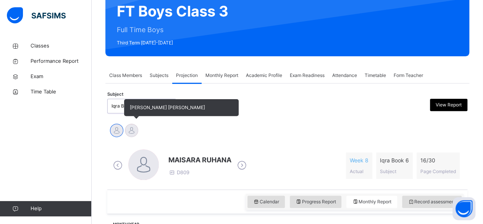
click at [129, 128] on div at bounding box center [131, 129] width 13 height 13
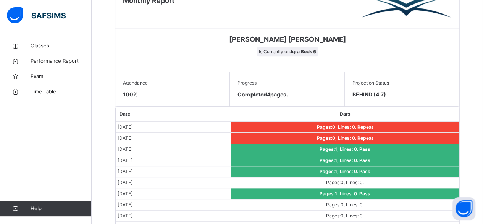
scroll to position [443, 0]
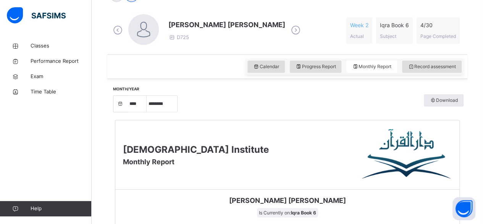
scroll to position [198, 0]
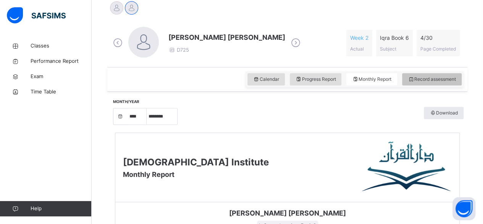
click at [453, 74] on div "Record assessment" at bounding box center [432, 79] width 60 height 12
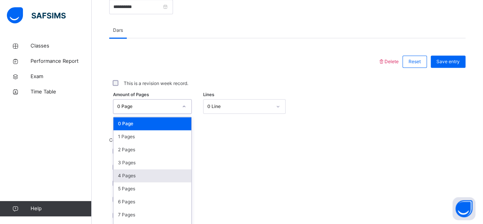
click at [161, 114] on div "option 4 Pages focused, 5 of 31. 31 results available. Use Up and Down to choos…" at bounding box center [152, 106] width 79 height 15
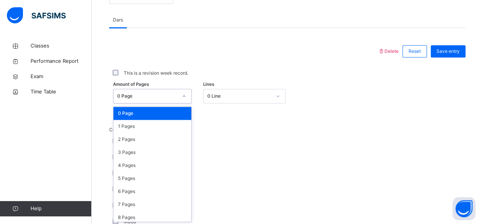
click at [121, 111] on div "0 Page" at bounding box center [153, 113] width 78 height 13
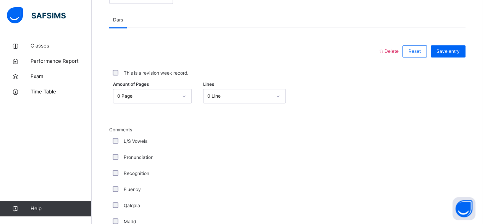
click at [226, 133] on div "L/S Vowels" at bounding box center [204, 141] width 191 height 16
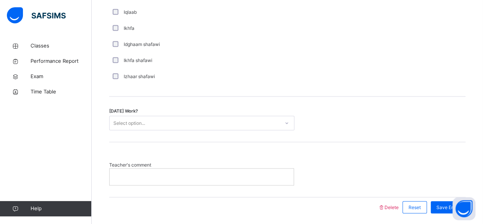
scroll to position [612, 0]
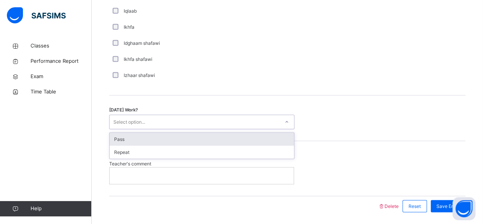
click at [220, 116] on div "Select option..." at bounding box center [195, 122] width 170 height 12
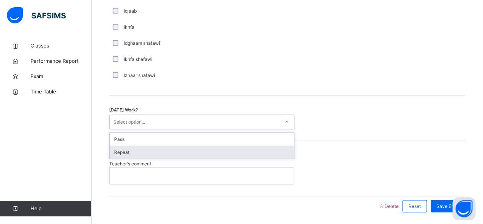
click at [205, 153] on div "Repeat" at bounding box center [202, 151] width 185 height 13
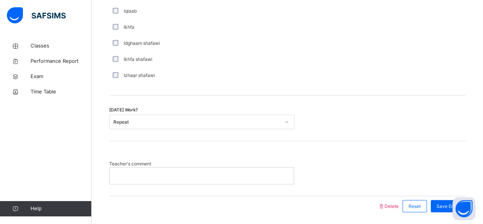
click at [196, 172] on p at bounding box center [201, 175] width 173 height 7
click at [444, 203] on span "Save Entry" at bounding box center [448, 205] width 23 height 7
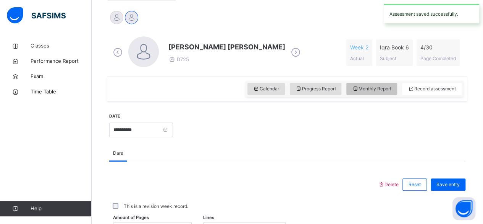
click at [384, 90] on span "Monthly Report" at bounding box center [371, 88] width 39 height 7
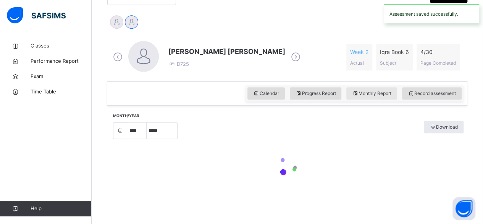
select select "****"
select select "*"
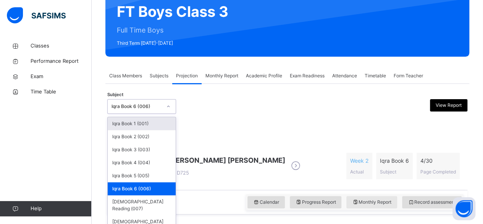
scroll to position [76, 0]
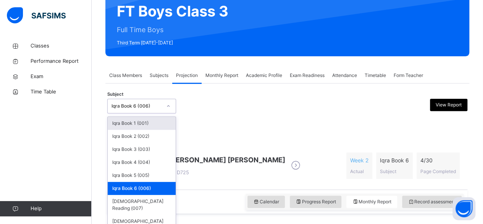
click at [229, 136] on div "MAISARA RUHANA Mohammed Zufar Khan" at bounding box center [287, 131] width 357 height 17
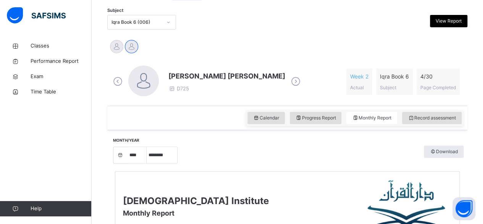
scroll to position [156, 0]
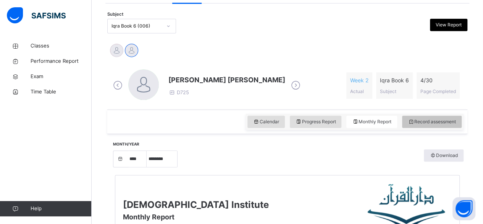
click at [447, 121] on span "Record assessment" at bounding box center [432, 121] width 48 height 7
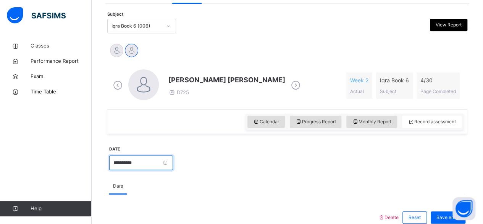
click at [127, 159] on input "**********" at bounding box center [141, 162] width 64 height 15
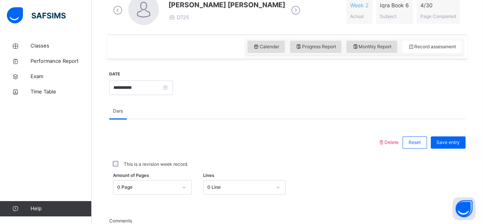
scroll to position [230, 0]
click at [115, 86] on input "**********" at bounding box center [141, 88] width 64 height 15
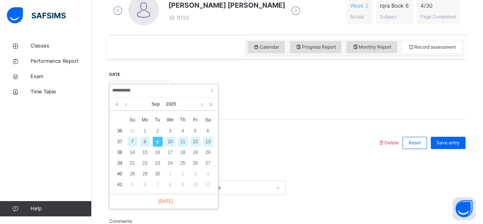
click at [349, 142] on div at bounding box center [243, 143] width 261 height 20
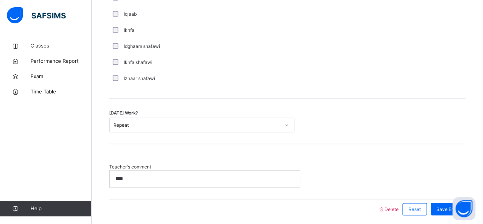
scroll to position [637, 0]
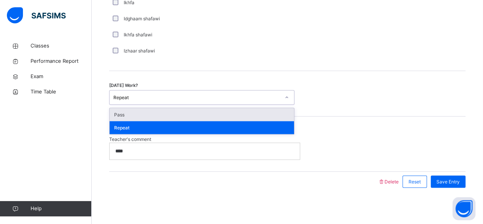
click at [343, 117] on div "Teacher's comment ****" at bounding box center [287, 143] width 357 height 55
click at [157, 169] on div "Teacher's comment ****" at bounding box center [287, 143] width 357 height 55
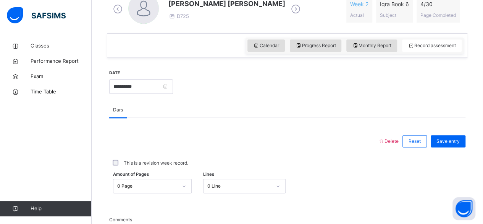
scroll to position [232, 0]
click at [166, 90] on input "**********" at bounding box center [141, 87] width 64 height 15
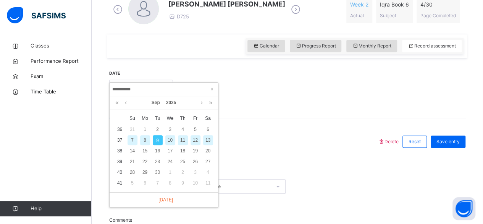
click at [296, 112] on div "Dars" at bounding box center [287, 110] width 357 height 16
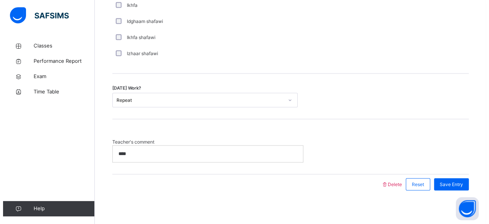
scroll to position [637, 0]
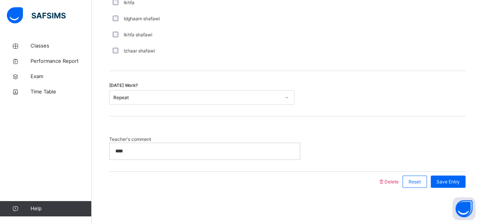
click at [229, 147] on p "****" at bounding box center [203, 150] width 176 height 7
click at [399, 180] on span "Delete" at bounding box center [388, 181] width 21 height 6
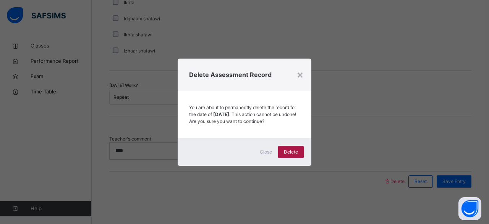
click at [297, 155] on span "Delete" at bounding box center [291, 151] width 14 height 7
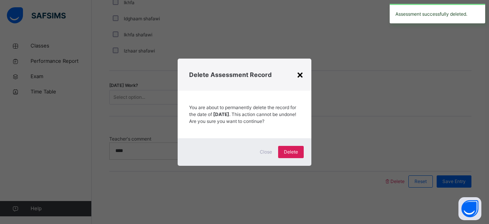
click at [299, 74] on div "×" at bounding box center [300, 74] width 7 height 16
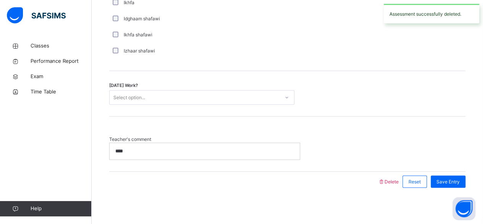
click at [182, 153] on div "****" at bounding box center [205, 151] width 190 height 16
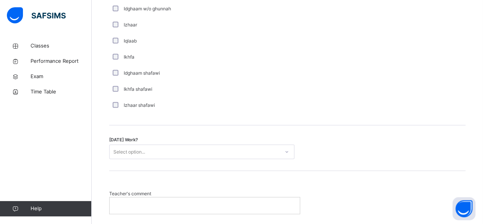
click at [248, 106] on div "Izhaar shafawi" at bounding box center [204, 105] width 187 height 7
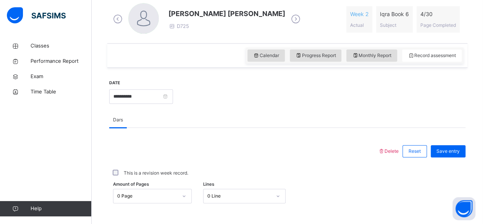
scroll to position [219, 0]
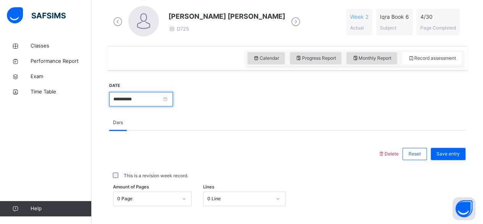
click at [141, 96] on input "**********" at bounding box center [141, 99] width 64 height 15
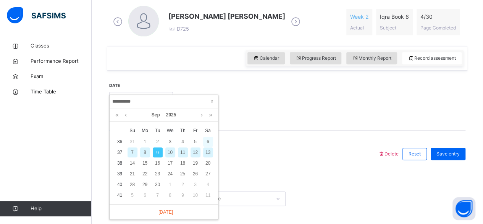
click at [209, 141] on div "6" at bounding box center [208, 141] width 10 height 10
type input "**********"
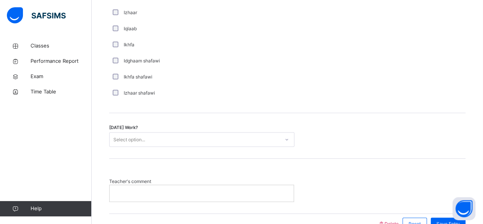
scroll to position [595, 0]
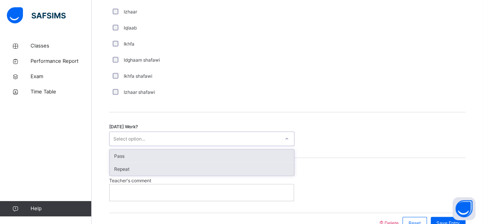
click at [131, 166] on div "Repeat" at bounding box center [202, 168] width 185 height 13
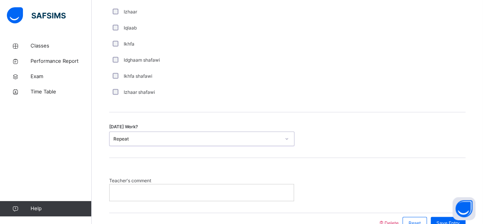
click at [164, 197] on div at bounding box center [202, 192] width 184 height 16
click at [466, 118] on div "Today's Work? Repeat" at bounding box center [287, 134] width 357 height 45
click at [262, 184] on div at bounding box center [202, 192] width 184 height 16
click at [446, 219] on span "Save Entry" at bounding box center [448, 222] width 23 height 7
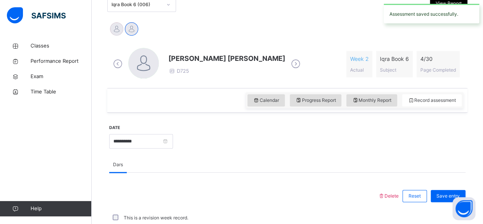
scroll to position [165, 0]
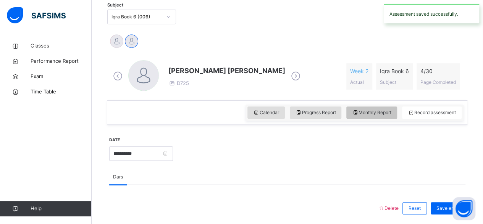
click at [381, 114] on span "Monthly Report" at bounding box center [371, 112] width 39 height 7
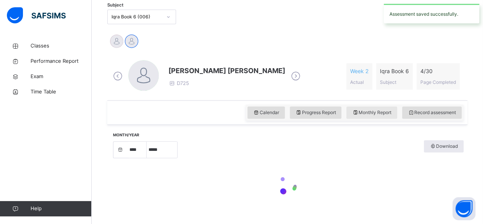
select select "****"
select select "*"
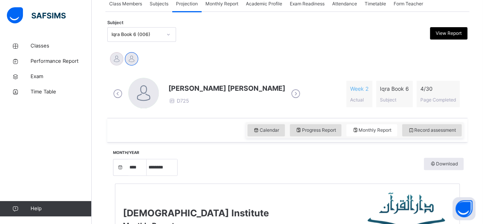
scroll to position [147, 0]
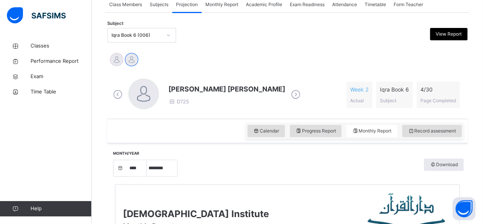
click at [136, 30] on div "Iqra Book 6 (006)" at bounding box center [135, 35] width 54 height 12
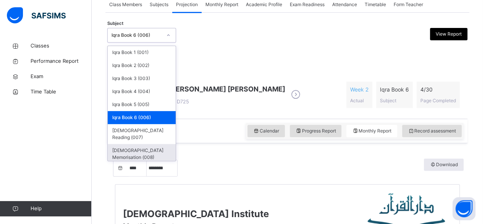
click at [127, 144] on div "[DEMOGRAPHIC_DATA] Memorisation (008)" at bounding box center [142, 154] width 68 height 20
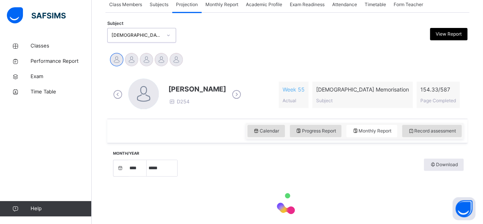
select select "****"
select select "*"
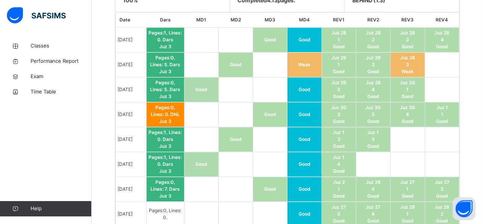
scroll to position [465, 0]
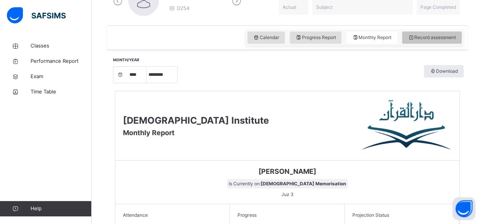
click at [432, 34] on span "Record assessment" at bounding box center [432, 37] width 48 height 7
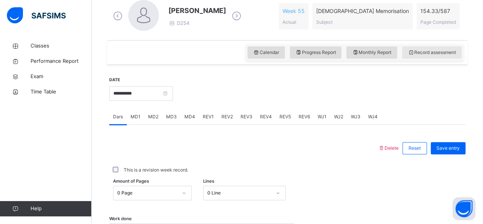
scroll to position [224, 0]
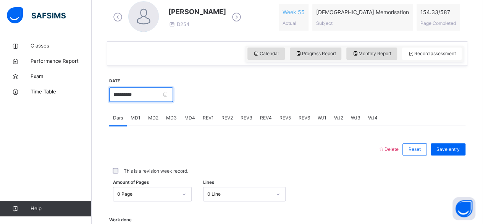
click at [146, 92] on input "**********" at bounding box center [141, 94] width 64 height 15
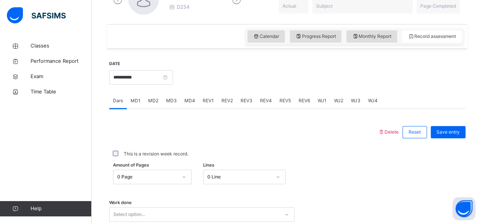
scroll to position [245, 0]
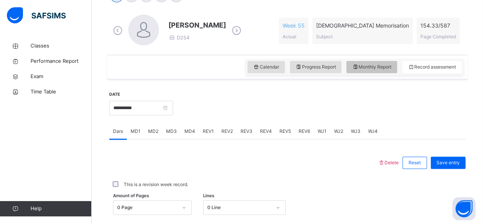
click at [368, 62] on div "Monthly Report" at bounding box center [372, 67] width 51 height 12
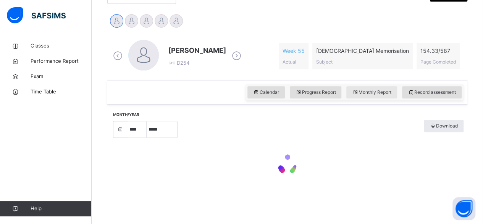
select select "****"
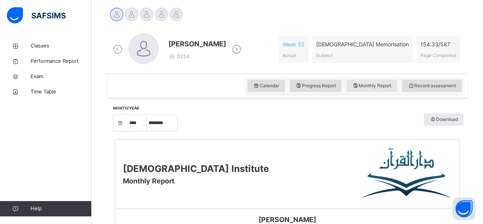
scroll to position [211, 0]
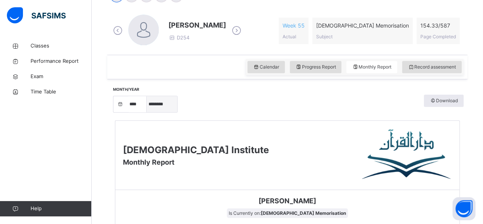
click at [161, 110] on select "***** ******** ***** ***** *** **** **** ****** ********* ******* ******** ****…" at bounding box center [162, 104] width 31 height 16
click at [147, 112] on select "***** ******** ***** ***** *** **** **** ****** ********* ******* ******** ****…" at bounding box center [162, 104] width 31 height 16
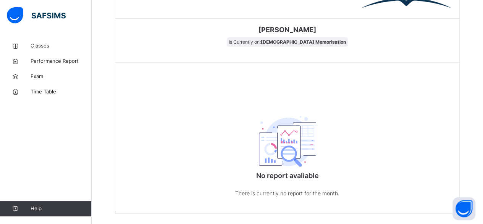
scroll to position [356, 0]
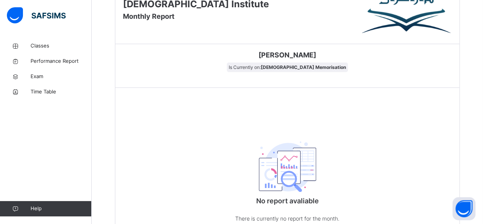
click at [214, 138] on div "No report avaliable There is currently no report for the month." at bounding box center [287, 179] width 344 height 118
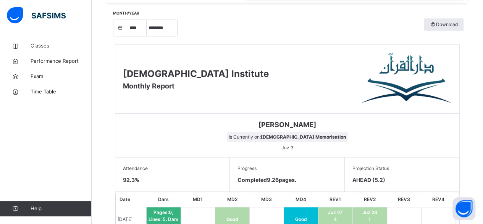
scroll to position [251, 0]
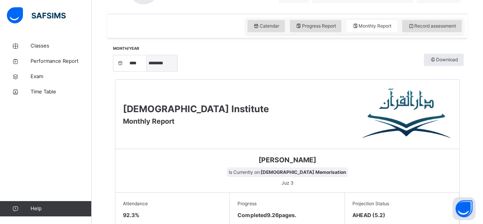
click at [160, 63] on select "***** ******** ***** ***** *** **** **** ****** ********* ******* ******** ****…" at bounding box center [162, 63] width 31 height 16
select select "*"
click at [147, 71] on select "***** ******** ***** ***** *** **** **** ****** ********* ******* ******** ****…" at bounding box center [162, 63] width 31 height 16
click at [147, 128] on div "Darul Quran Institute Monthly Report" at bounding box center [287, 114] width 344 height 69
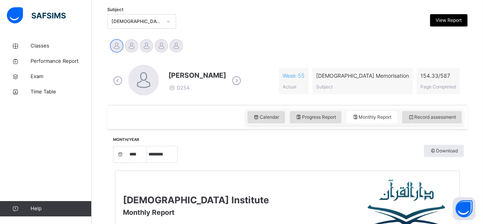
scroll to position [156, 0]
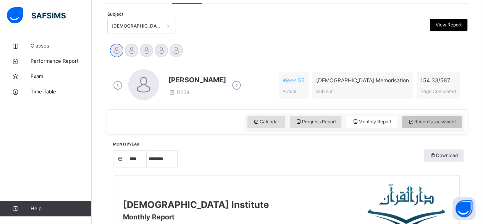
click at [449, 126] on div "Record assessment" at bounding box center [432, 121] width 60 height 12
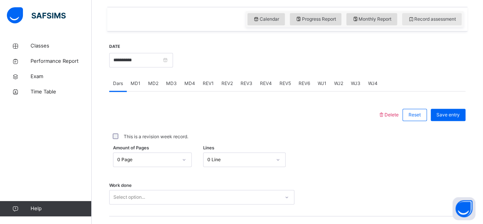
scroll to position [258, 0]
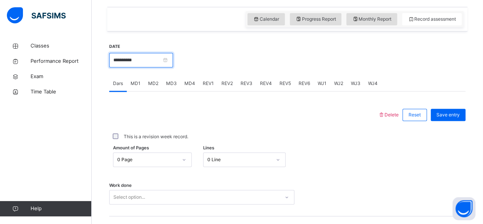
click at [137, 63] on input "**********" at bounding box center [141, 60] width 64 height 15
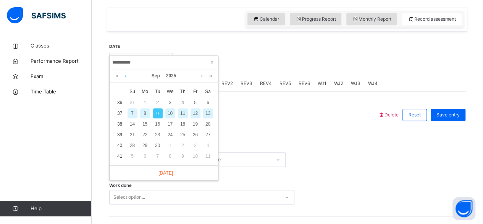
click at [126, 76] on link at bounding box center [126, 75] width 6 height 13
click at [209, 146] on div "30" at bounding box center [208, 145] width 10 height 10
type input "**********"
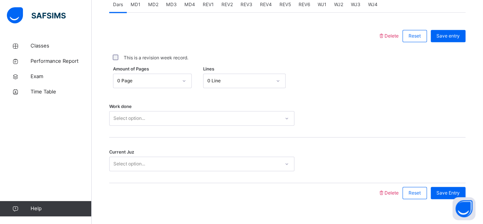
scroll to position [337, 0]
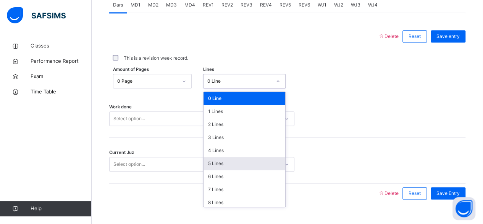
click at [236, 166] on div "5 Lines" at bounding box center [245, 163] width 82 height 13
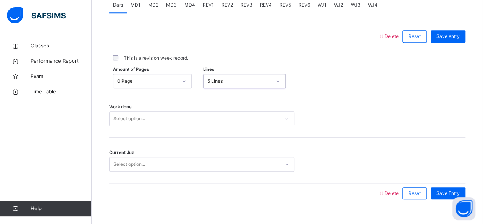
scroll to position [349, 0]
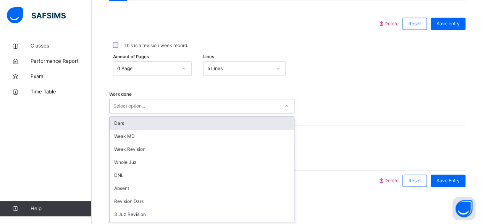
click at [233, 127] on div "Dars" at bounding box center [202, 123] width 185 height 13
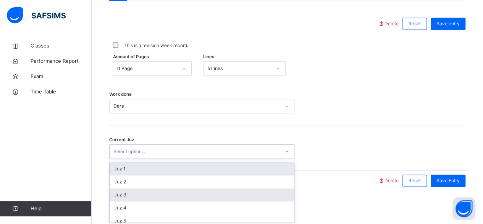
click at [188, 197] on div "Juz 3" at bounding box center [202, 194] width 185 height 13
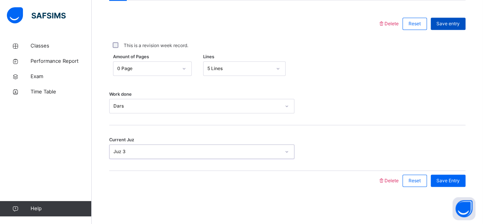
click at [460, 26] on span "Save entry" at bounding box center [448, 23] width 23 height 7
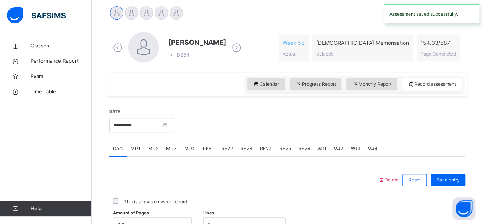
scroll to position [189, 0]
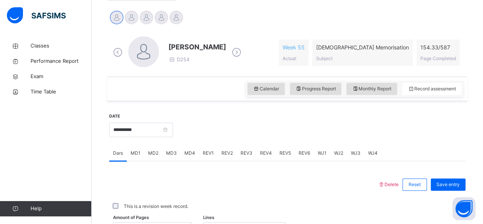
click at [196, 148] on div "MD4" at bounding box center [190, 152] width 18 height 15
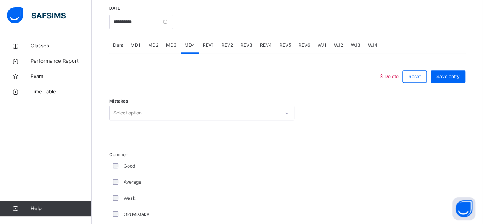
scroll to position [303, 0]
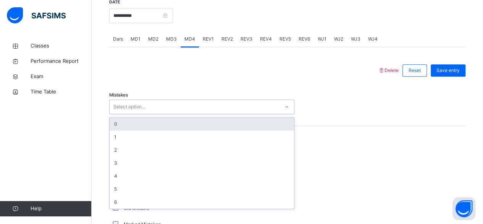
click at [115, 123] on div "0" at bounding box center [202, 123] width 185 height 13
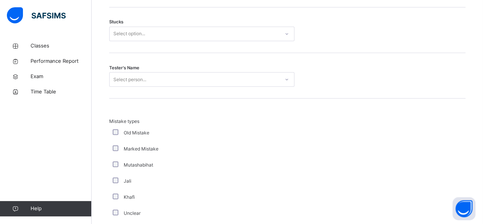
scroll to position [660, 0]
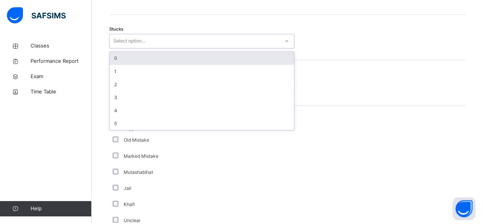
click at [115, 57] on div "0" at bounding box center [202, 58] width 185 height 13
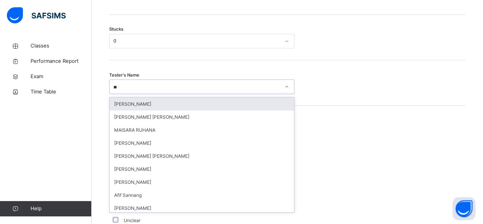
type input "*"
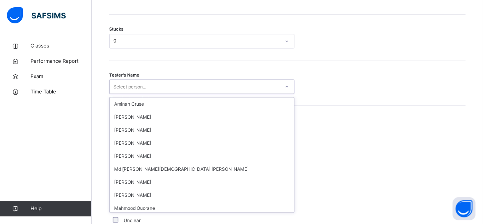
scroll to position [526, 0]
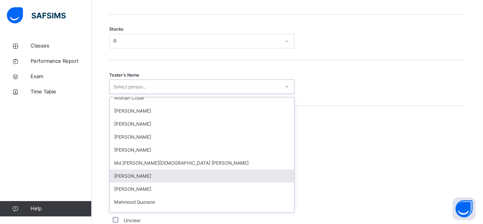
click at [174, 177] on div "[PERSON_NAME]" at bounding box center [202, 175] width 185 height 13
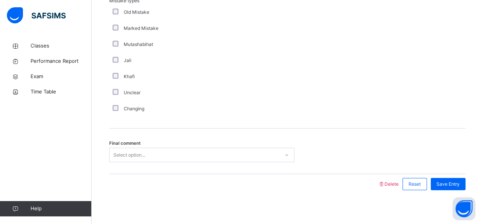
scroll to position [790, 0]
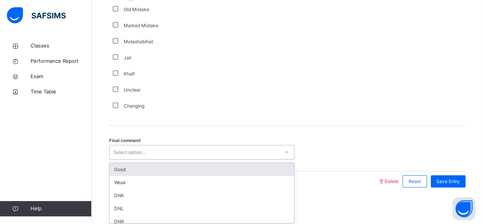
click at [146, 170] on div "Good" at bounding box center [202, 169] width 185 height 13
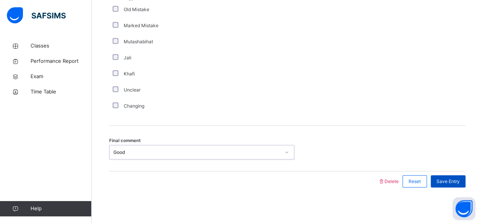
click at [446, 182] on span "Save Entry" at bounding box center [448, 181] width 23 height 7
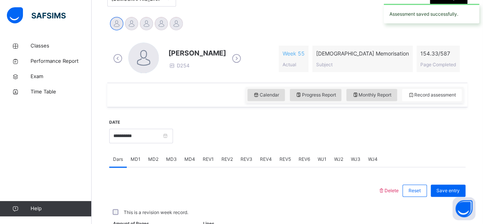
click at [171, 164] on div "MD3" at bounding box center [171, 158] width 18 height 15
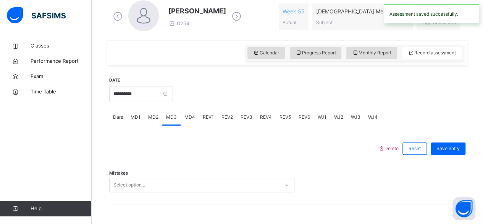
scroll to position [225, 0]
click at [140, 120] on div "MD1" at bounding box center [136, 116] width 18 height 15
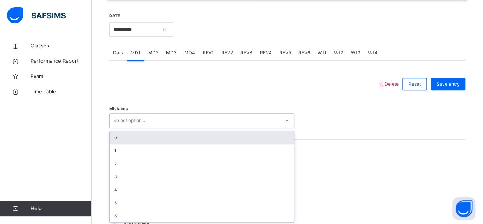
scroll to position [290, 0]
click at [149, 135] on div "0" at bounding box center [202, 136] width 185 height 13
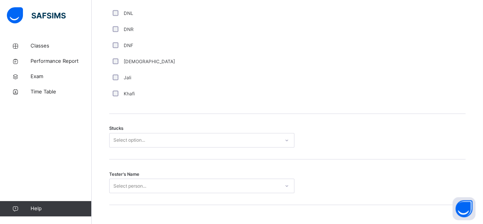
click at [167, 153] on div "Stucks Select option..." at bounding box center [287, 136] width 357 height 45
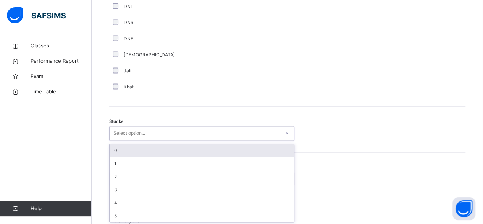
scroll to position [569, 0]
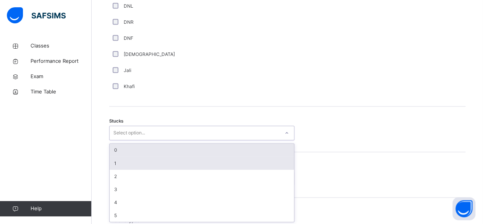
click at [162, 162] on div "1" at bounding box center [202, 162] width 185 height 13
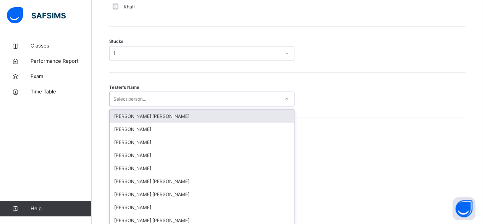
scroll to position [651, 0]
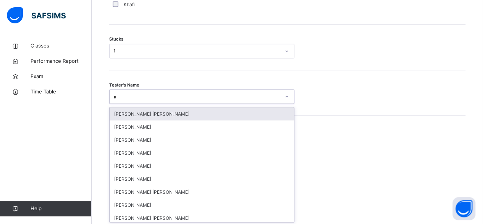
type input "**"
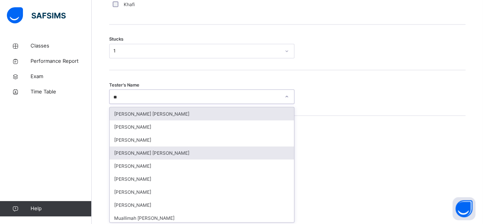
click at [190, 150] on div "[PERSON_NAME] [PERSON_NAME]" at bounding box center [202, 152] width 185 height 13
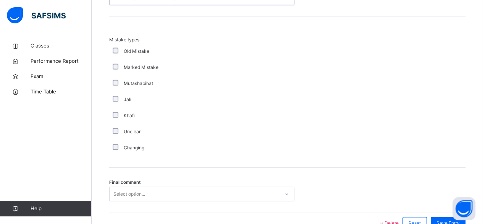
scroll to position [790, 0]
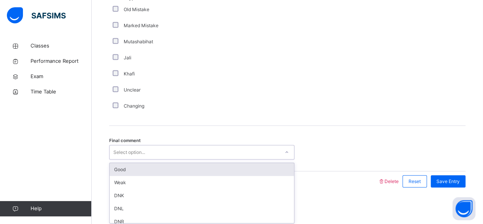
click at [165, 170] on div "Good" at bounding box center [202, 169] width 185 height 13
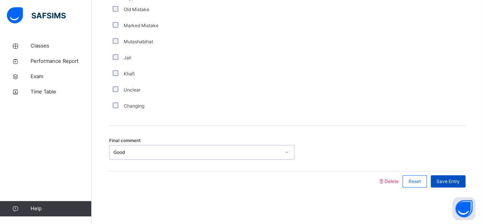
click at [460, 181] on span "Save Entry" at bounding box center [448, 181] width 23 height 7
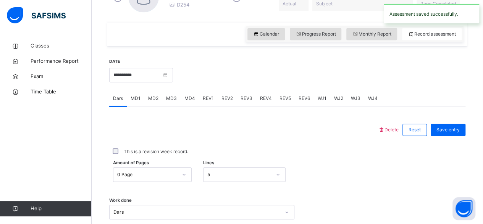
scroll to position [237, 0]
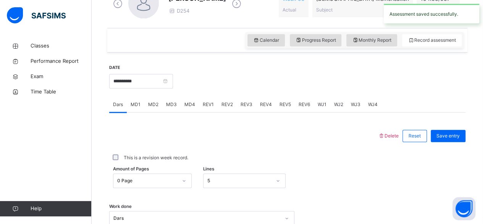
click at [192, 108] on div "MD4" at bounding box center [190, 104] width 18 height 15
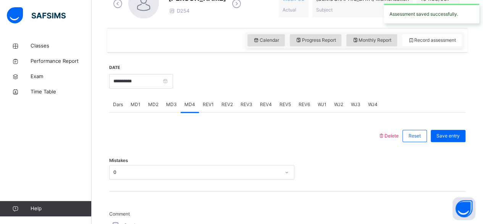
click at [134, 109] on div "MD1" at bounding box center [136, 104] width 18 height 15
click at [205, 102] on span "REV1" at bounding box center [208, 104] width 11 height 7
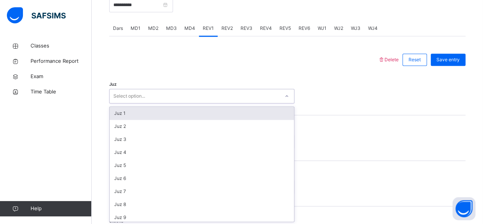
scroll to position [313, 0]
type input "**"
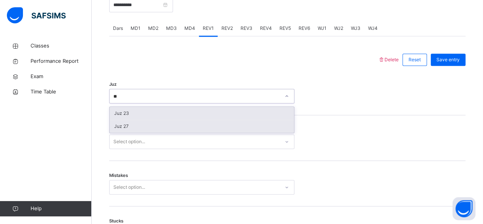
click at [167, 126] on div "Juz 27" at bounding box center [202, 126] width 185 height 13
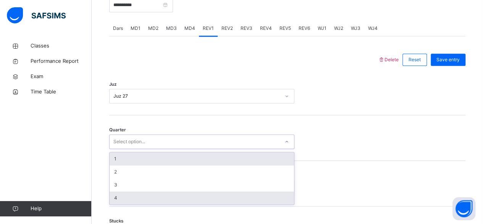
click at [215, 201] on div "4" at bounding box center [202, 197] width 185 height 13
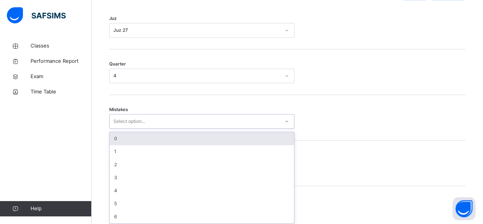
scroll to position [381, 0]
click at [221, 133] on div "0" at bounding box center [202, 136] width 185 height 13
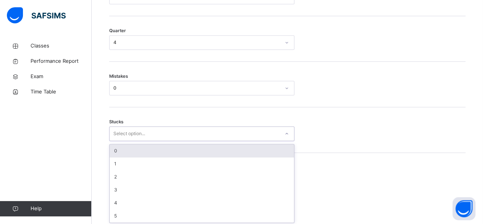
scroll to position [413, 0]
click at [206, 151] on div "0" at bounding box center [202, 150] width 185 height 13
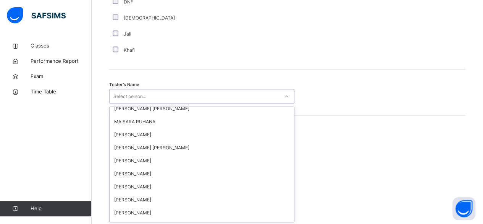
scroll to position [109, 0]
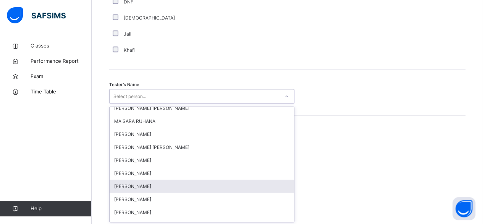
click at [170, 187] on div "[PERSON_NAME]" at bounding box center [202, 186] width 185 height 13
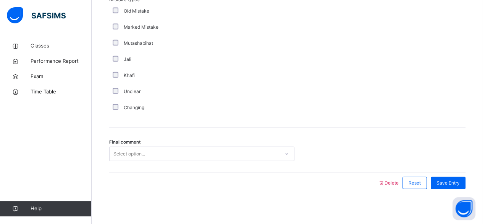
scroll to position [881, 0]
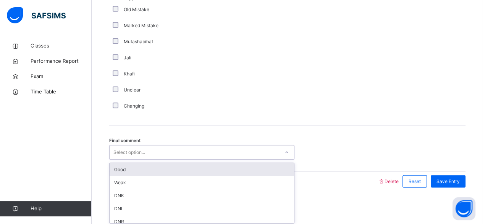
click at [177, 172] on div "Good" at bounding box center [202, 169] width 185 height 13
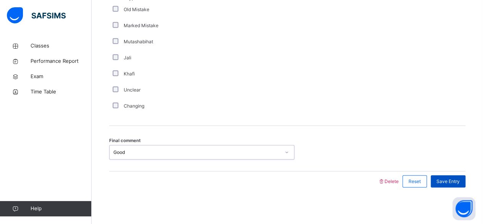
click at [454, 185] on div "Save Entry" at bounding box center [448, 181] width 35 height 12
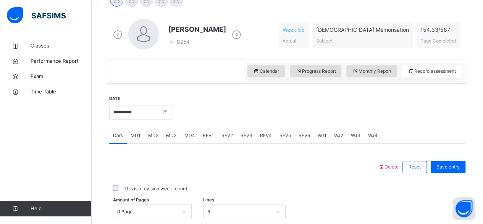
scroll to position [207, 0]
click at [378, 73] on span "Monthly Report" at bounding box center [371, 70] width 39 height 7
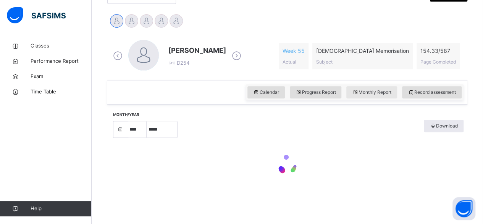
select select "****"
select select "*"
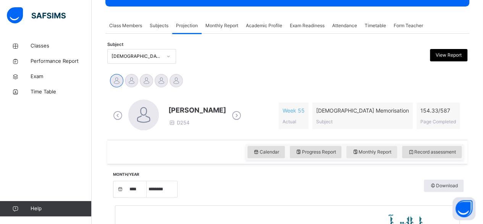
scroll to position [146, 0]
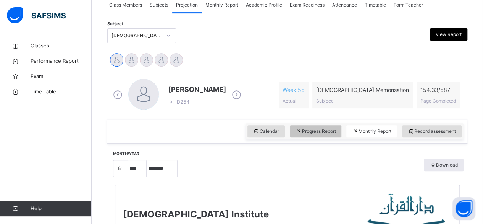
click at [334, 131] on span "Progress Report" at bounding box center [316, 131] width 41 height 7
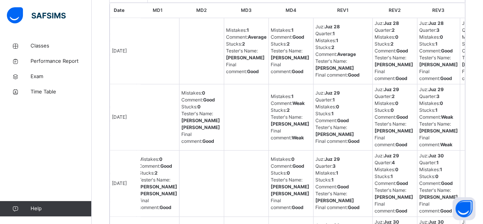
scroll to position [0, 41]
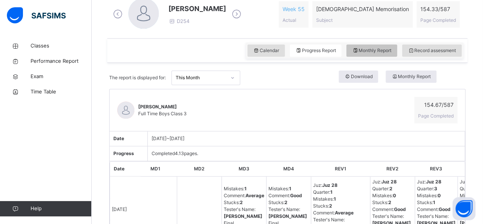
click at [390, 50] on span "Monthly Report" at bounding box center [371, 50] width 39 height 7
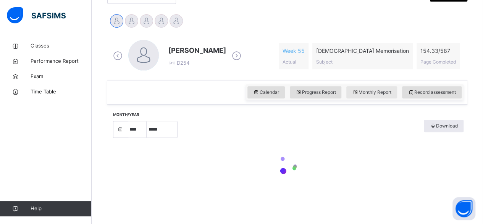
select select "****"
select select "*"
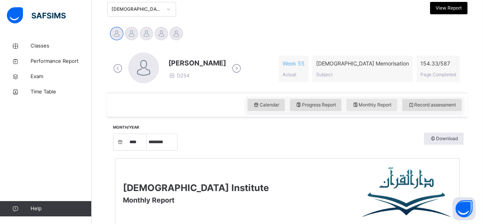
scroll to position [171, 0]
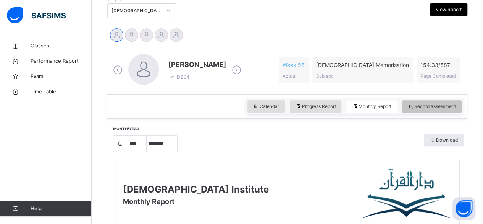
click at [427, 109] on div "Record assessment" at bounding box center [432, 106] width 60 height 12
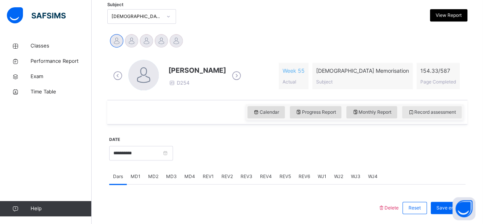
scroll to position [164, 0]
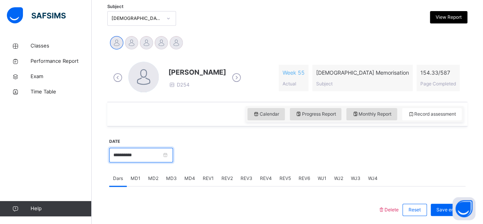
click at [154, 156] on input "**********" at bounding box center [141, 155] width 64 height 15
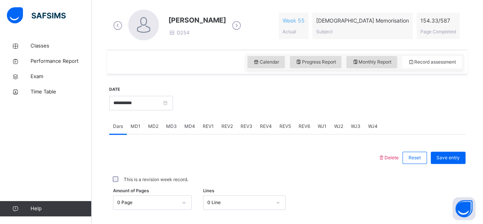
click at [381, 67] on div "Monthly Report" at bounding box center [372, 62] width 51 height 12
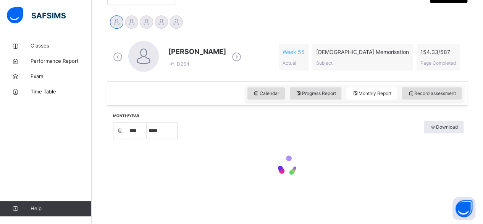
select select "****"
select select "*"
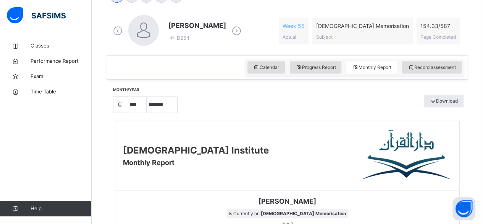
scroll to position [186, 0]
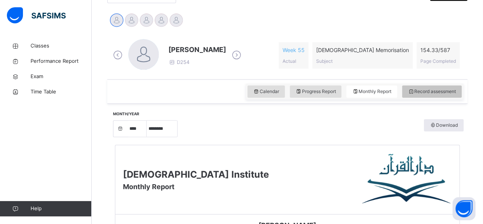
click at [444, 88] on span "Record assessment" at bounding box center [432, 91] width 48 height 7
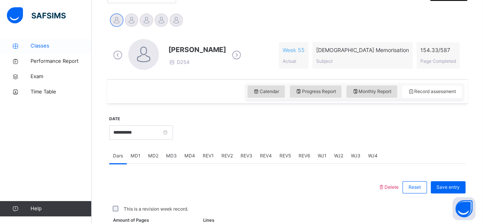
click at [53, 45] on span "Classes" at bounding box center [61, 46] width 61 height 8
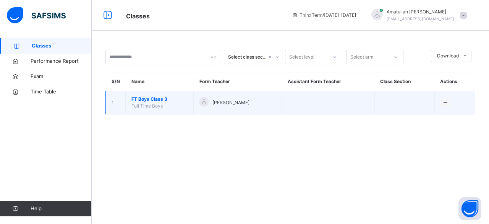
click at [145, 101] on span "FT Boys Class 3" at bounding box center [159, 99] width 56 height 7
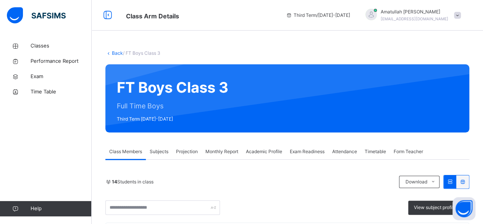
click at [353, 153] on span "Attendance" at bounding box center [345, 151] width 25 height 7
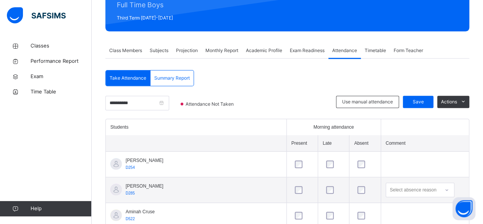
scroll to position [101, 0]
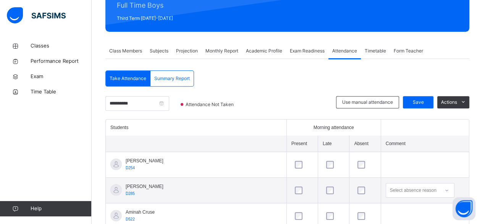
click at [166, 78] on span "Summary Report" at bounding box center [172, 78] width 36 height 7
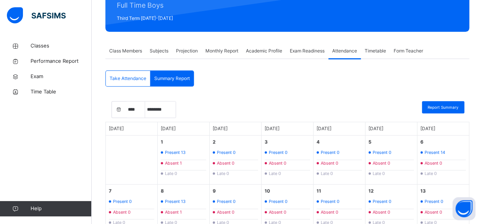
click at [123, 76] on span "Take Attendance" at bounding box center [128, 78] width 37 height 7
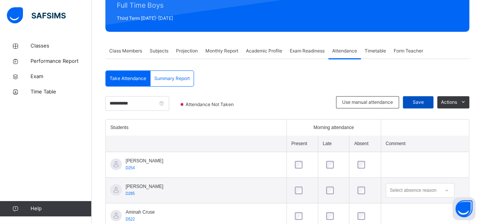
click at [420, 103] on span "Save" at bounding box center [418, 102] width 19 height 7
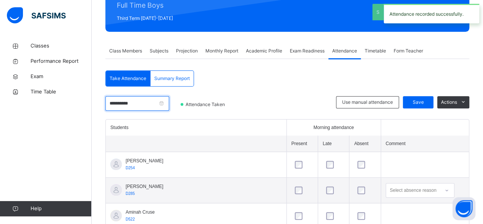
click at [136, 108] on input "**********" at bounding box center [137, 103] width 64 height 15
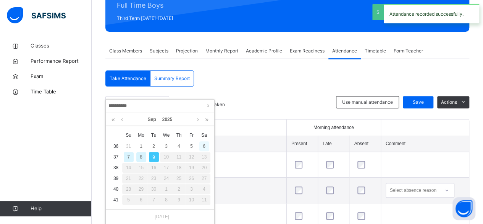
click at [204, 142] on div "6" at bounding box center [205, 146] width 10 height 10
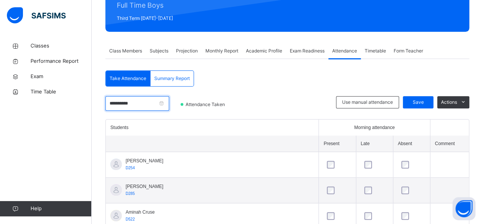
click at [152, 106] on input "**********" at bounding box center [137, 103] width 64 height 15
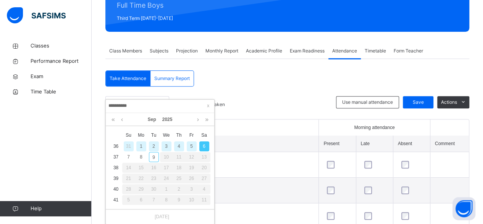
click at [192, 144] on div "5" at bounding box center [192, 146] width 10 height 10
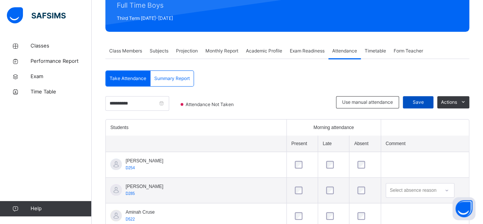
click at [430, 105] on div "Save" at bounding box center [418, 102] width 31 height 12
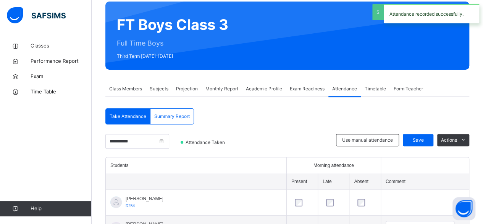
scroll to position [51, 0]
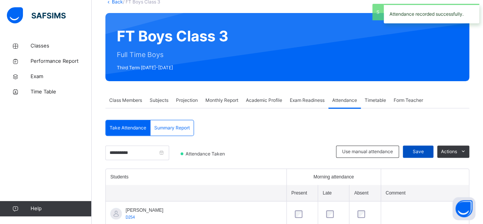
click at [424, 149] on span "Save" at bounding box center [418, 151] width 19 height 7
click at [156, 152] on input "**********" at bounding box center [137, 152] width 64 height 15
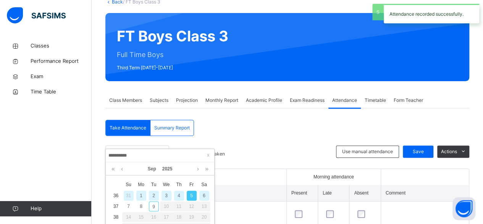
click at [180, 196] on div "4" at bounding box center [179, 195] width 10 height 10
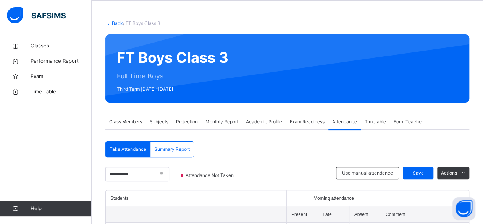
scroll to position [29, 0]
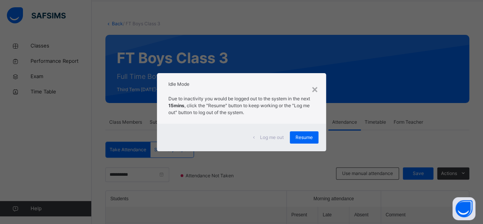
click at [316, 145] on div "Log me out Resume" at bounding box center [241, 137] width 169 height 28
click at [315, 140] on div "Resume" at bounding box center [304, 137] width 29 height 12
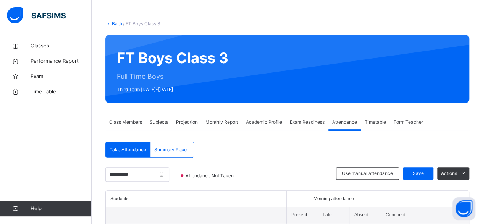
click at [189, 122] on span "Projection" at bounding box center [187, 121] width 22 height 7
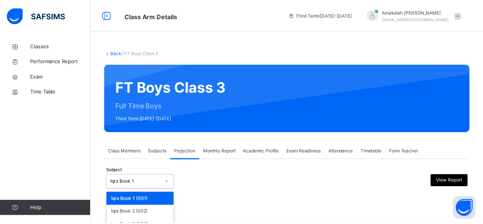
scroll to position [73, 0]
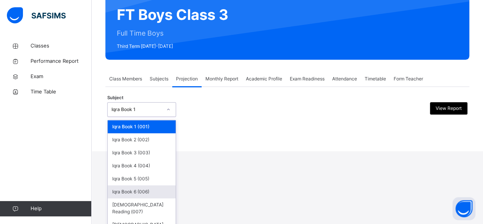
click at [154, 117] on div "option Iqra Book 6 (006) focused, 6 of 8. 8 results available. Use Up and Down …" at bounding box center [141, 109] width 69 height 15
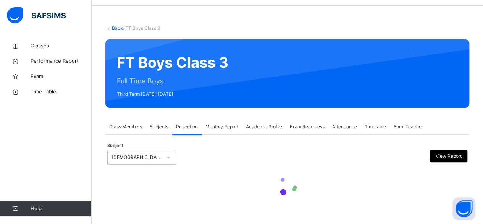
scroll to position [0, 0]
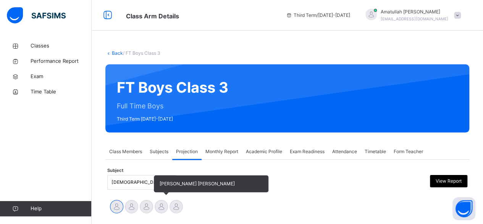
click at [157, 203] on div at bounding box center [161, 206] width 13 height 13
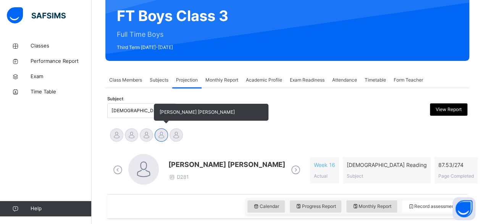
scroll to position [72, 0]
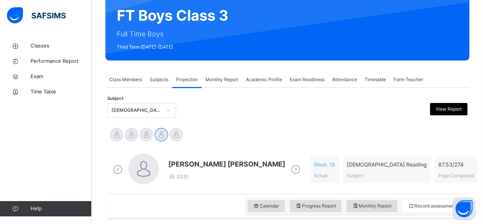
click at [250, 136] on div "[PERSON_NAME] Md [PERSON_NAME][DEMOGRAPHIC_DATA] [PERSON_NAME] [PERSON_NAME] [P…" at bounding box center [287, 135] width 357 height 17
click at [250, 135] on div "[PERSON_NAME] Md [PERSON_NAME][DEMOGRAPHIC_DATA] [PERSON_NAME] [PERSON_NAME] [P…" at bounding box center [287, 135] width 357 height 17
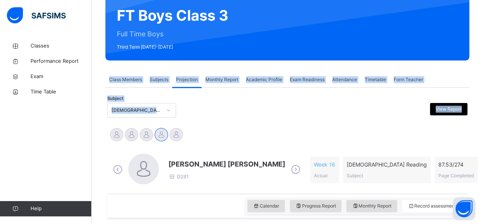
scroll to position [0, 0]
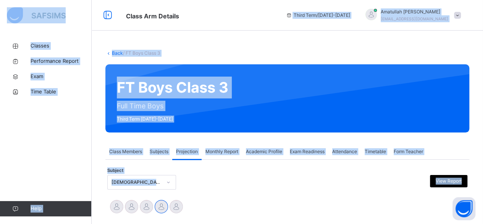
drag, startPoint x: 250, startPoint y: 135, endPoint x: 273, endPoint y: 18, distance: 118.7
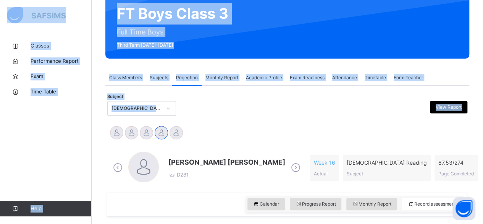
scroll to position [103, 0]
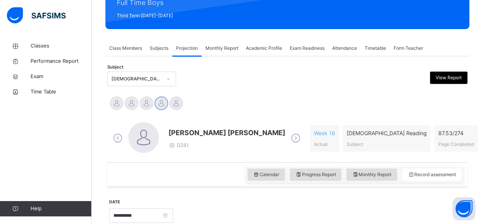
click at [186, 133] on span "[PERSON_NAME] [PERSON_NAME]" at bounding box center [227, 132] width 117 height 10
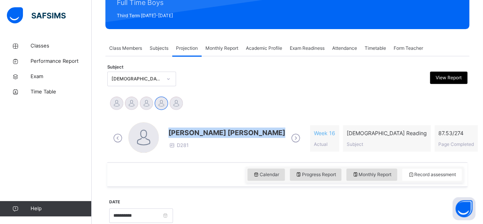
click at [186, 133] on span "[PERSON_NAME] [PERSON_NAME]" at bounding box center [227, 132] width 117 height 10
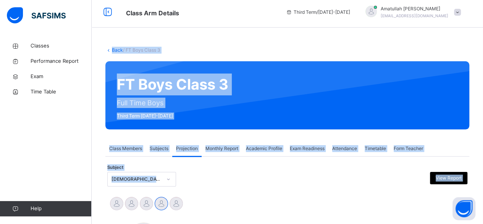
scroll to position [0, 0]
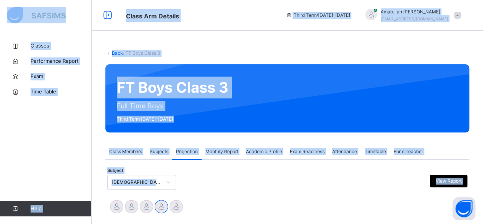
drag, startPoint x: 186, startPoint y: 133, endPoint x: 273, endPoint y: 7, distance: 153.2
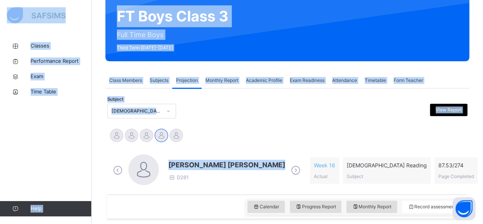
scroll to position [71, 0]
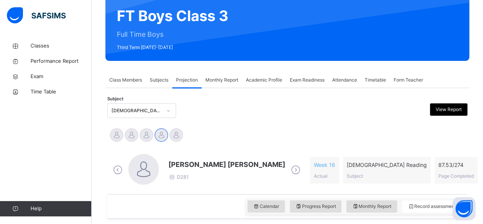
click at [181, 164] on span "[PERSON_NAME] [PERSON_NAME]" at bounding box center [227, 164] width 117 height 10
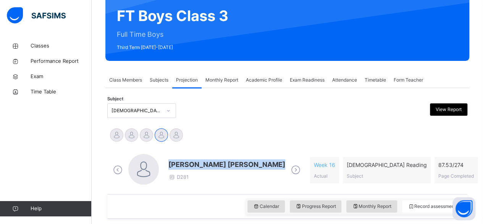
click at [181, 164] on span "[PERSON_NAME] [PERSON_NAME]" at bounding box center [227, 164] width 117 height 10
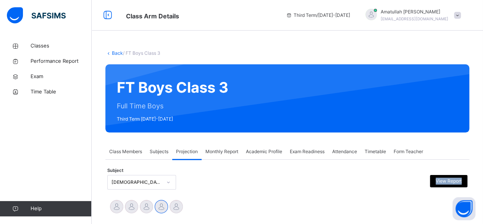
drag, startPoint x: 239, startPoint y: 123, endPoint x: 200, endPoint y: 180, distance: 69.3
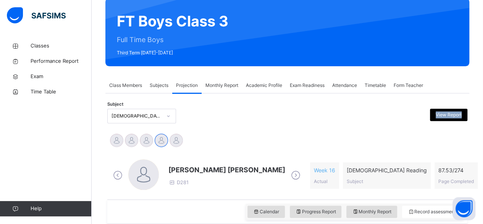
scroll to position [72, 0]
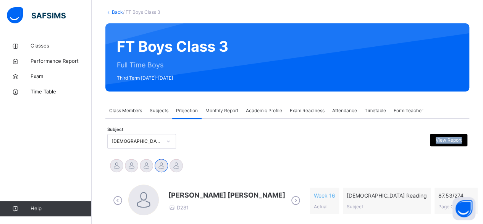
scroll to position [36, 0]
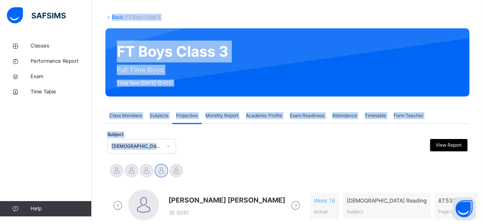
drag, startPoint x: 230, startPoint y: 88, endPoint x: 110, endPoint y: -4, distance: 151.4
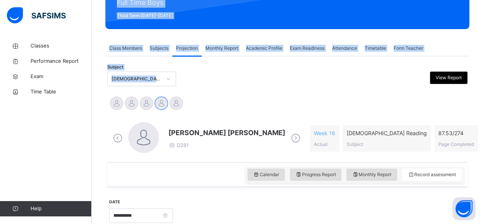
scroll to position [105, 0]
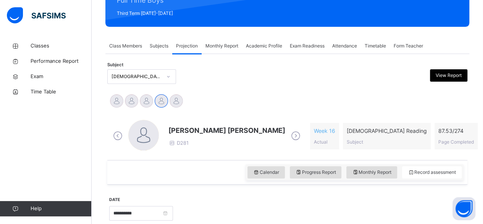
click at [180, 127] on span "[PERSON_NAME] [PERSON_NAME]" at bounding box center [227, 130] width 117 height 10
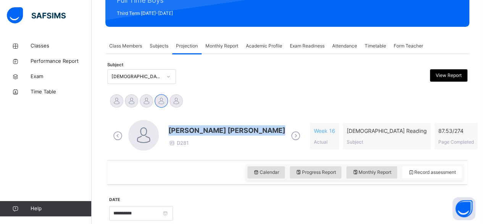
click at [180, 127] on span "[PERSON_NAME] [PERSON_NAME]" at bounding box center [227, 130] width 117 height 10
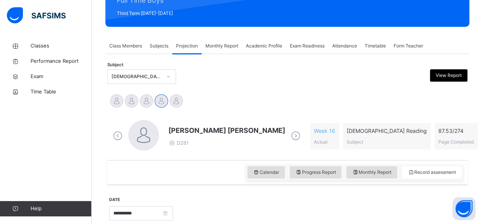
click at [222, 96] on div "[PERSON_NAME] Md [PERSON_NAME][DEMOGRAPHIC_DATA] [PERSON_NAME] [PERSON_NAME] [P…" at bounding box center [287, 101] width 357 height 17
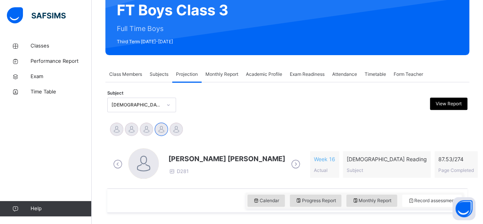
scroll to position [78, 0]
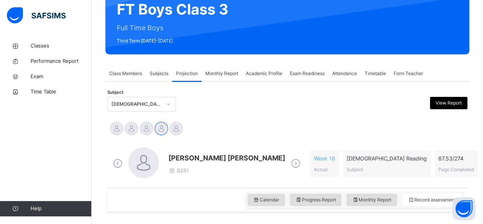
click at [197, 154] on span "[PERSON_NAME] [PERSON_NAME]" at bounding box center [227, 158] width 117 height 10
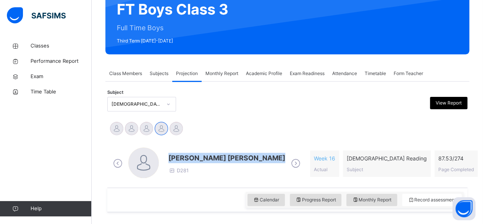
click at [197, 154] on span "[PERSON_NAME] [PERSON_NAME]" at bounding box center [227, 158] width 117 height 10
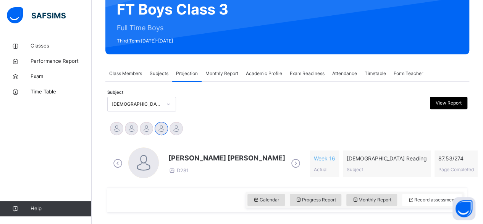
click at [254, 93] on div "Subject [DEMOGRAPHIC_DATA] Reading (007) View Report" at bounding box center [287, 104] width 360 height 22
click at [226, 100] on div at bounding box center [241, 104] width 87 height 15
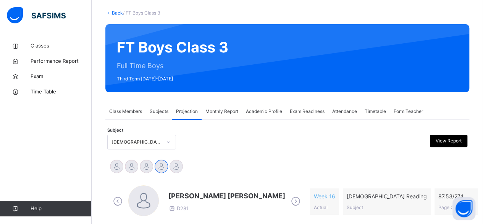
scroll to position [23, 0]
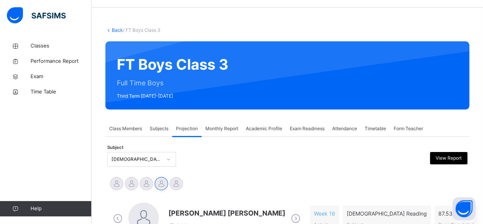
drag, startPoint x: 226, startPoint y: 100, endPoint x: 151, endPoint y: 137, distance: 82.7
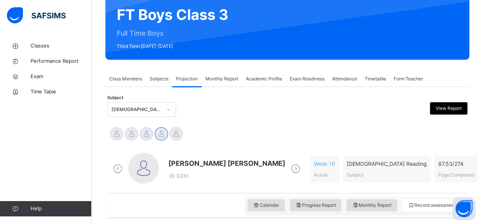
scroll to position [73, 0]
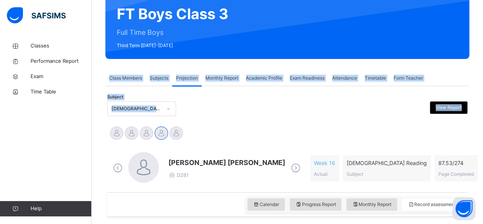
drag, startPoint x: 219, startPoint y: 123, endPoint x: 127, endPoint y: 15, distance: 142.0
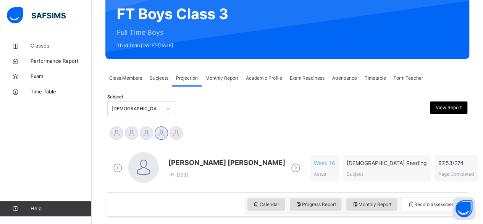
click at [196, 160] on span "[PERSON_NAME] [PERSON_NAME]" at bounding box center [227, 162] width 117 height 10
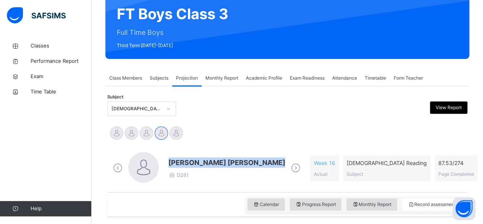
click at [196, 160] on span "[PERSON_NAME] [PERSON_NAME]" at bounding box center [227, 162] width 117 height 10
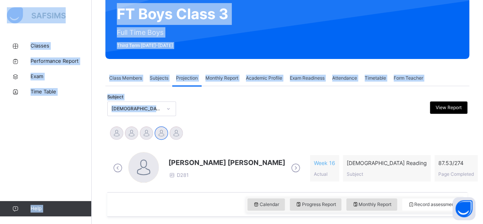
drag, startPoint x: 237, startPoint y: 91, endPoint x: 77, endPoint y: 28, distance: 171.5
click at [77, 28] on div at bounding box center [46, 15] width 92 height 31
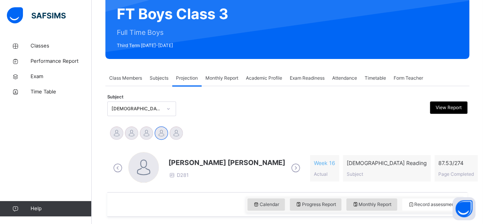
click at [202, 110] on div at bounding box center [241, 108] width 87 height 15
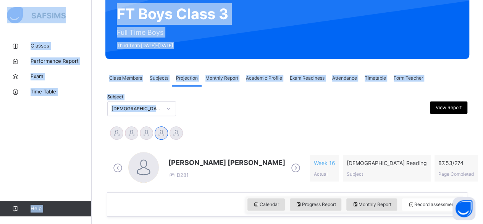
drag, startPoint x: 202, startPoint y: 110, endPoint x: 32, endPoint y: 10, distance: 197.2
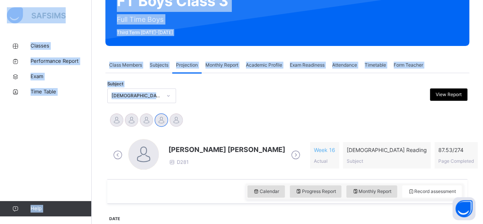
scroll to position [88, 0]
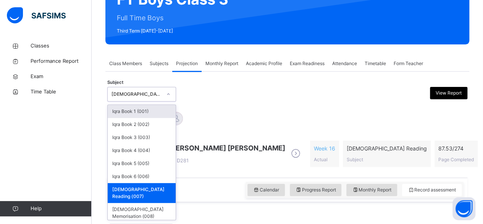
click at [140, 96] on div "[DEMOGRAPHIC_DATA] Reading (007)" at bounding box center [137, 94] width 50 height 7
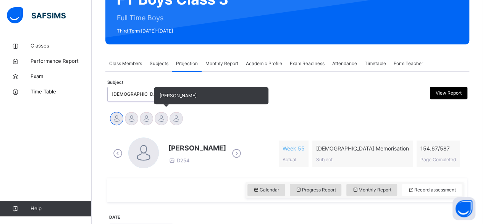
click at [164, 118] on div at bounding box center [161, 118] width 13 height 13
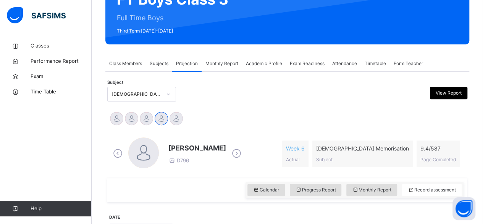
click at [212, 117] on div "Abubakr [PERSON_NAME] [PERSON_NAME] [PERSON_NAME] [PERSON_NAME] [PERSON_NAME]" at bounding box center [287, 119] width 357 height 17
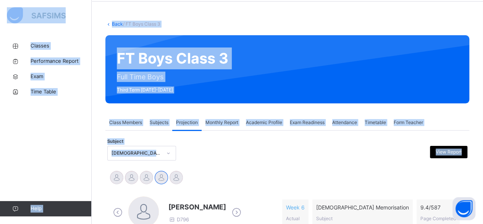
scroll to position [10, 0]
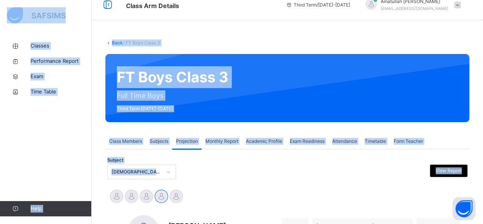
drag, startPoint x: 212, startPoint y: 117, endPoint x: 81, endPoint y: 13, distance: 167.2
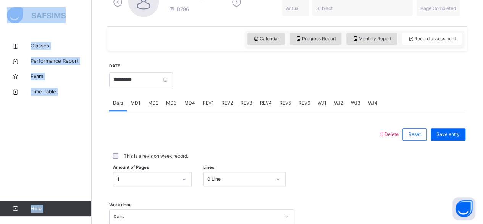
scroll to position [264, 0]
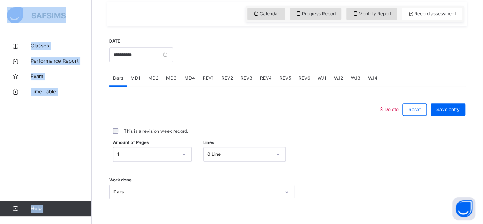
click at [174, 82] on div "MD3" at bounding box center [171, 77] width 18 height 15
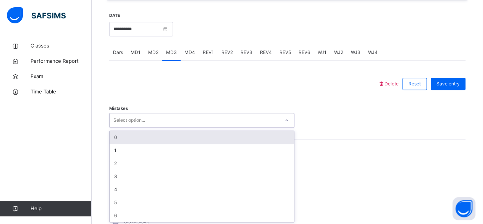
scroll to position [290, 0]
click at [122, 135] on div "0" at bounding box center [202, 136] width 185 height 13
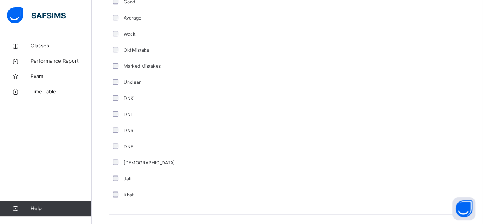
scroll to position [407, 0]
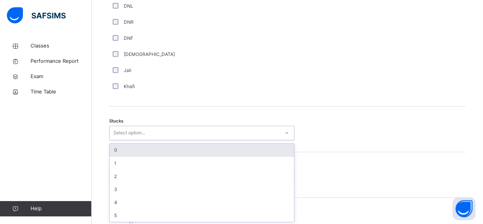
click at [116, 149] on div "0" at bounding box center [202, 149] width 185 height 13
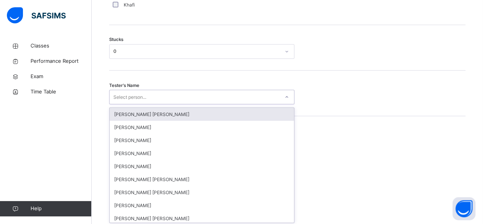
scroll to position [651, 0]
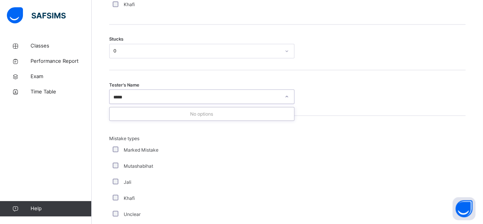
type input "****"
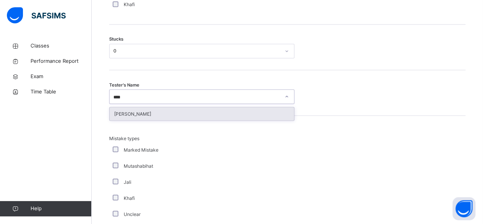
click at [241, 109] on div "[PERSON_NAME]" at bounding box center [202, 113] width 185 height 13
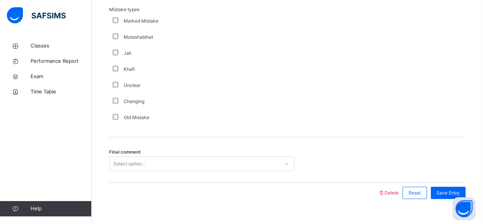
scroll to position [790, 0]
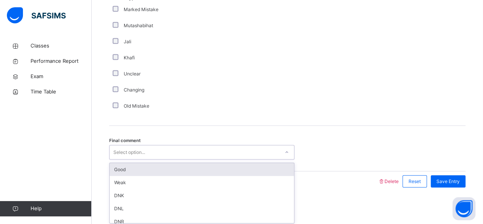
click at [124, 169] on div "Good" at bounding box center [202, 169] width 185 height 13
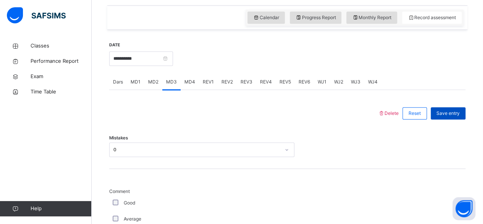
click at [454, 112] on span "Save entry" at bounding box center [448, 113] width 23 height 7
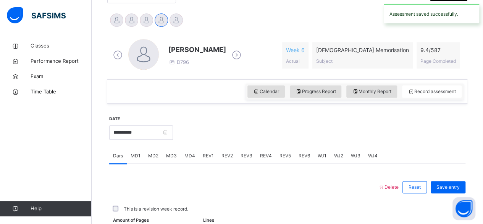
scroll to position [200, 0]
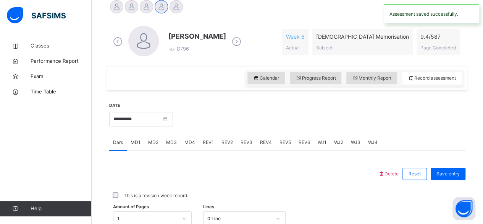
click at [194, 140] on span "MD4" at bounding box center [190, 142] width 11 height 7
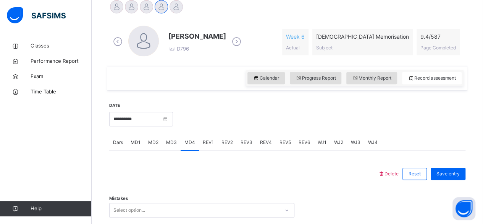
click at [127, 181] on div at bounding box center [243, 174] width 261 height 20
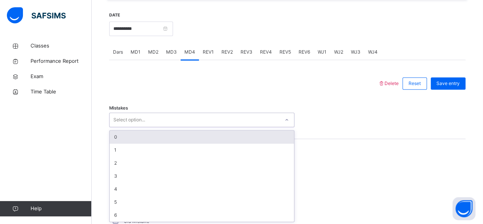
scroll to position [290, 0]
click at [115, 135] on div "0" at bounding box center [202, 136] width 185 height 13
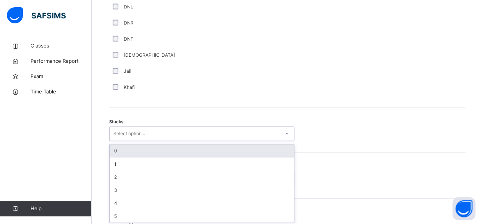
scroll to position [569, 0]
click at [116, 147] on div "0" at bounding box center [202, 149] width 185 height 13
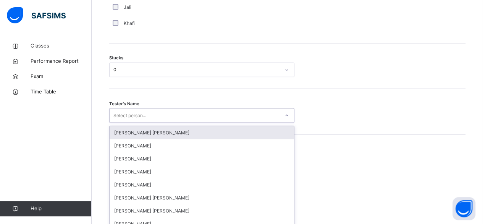
click at [3, 213] on link "Help" at bounding box center [45, 208] width 91 height 15
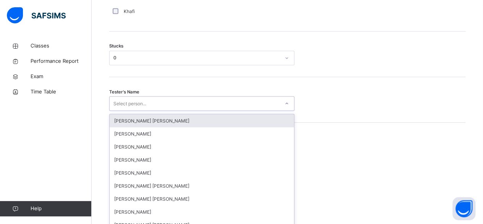
scroll to position [651, 0]
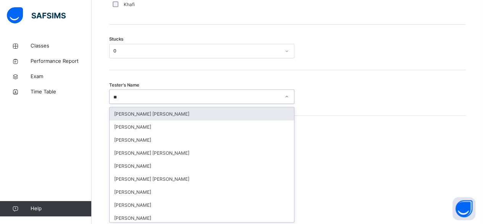
type input "***"
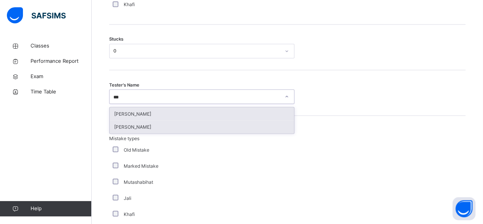
click at [123, 123] on div "[PERSON_NAME]" at bounding box center [202, 126] width 185 height 13
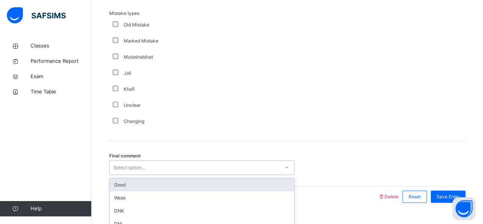
scroll to position [790, 0]
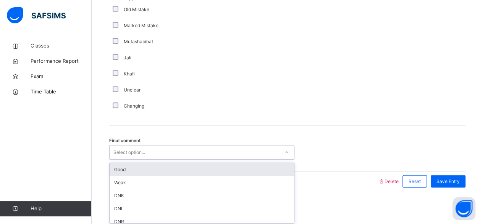
click at [125, 167] on div "Good" at bounding box center [202, 169] width 185 height 13
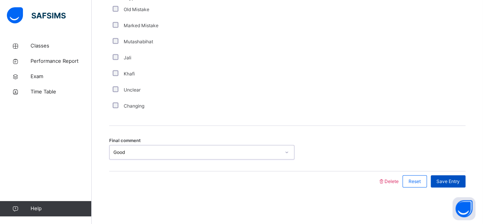
click at [454, 175] on div "Save Entry" at bounding box center [448, 181] width 35 height 12
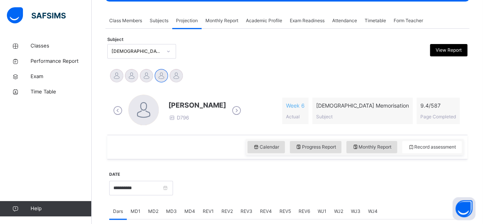
scroll to position [131, 0]
click at [217, 101] on span "[PERSON_NAME]" at bounding box center [198, 105] width 58 height 10
click at [348, 24] on span "Attendance" at bounding box center [345, 20] width 25 height 7
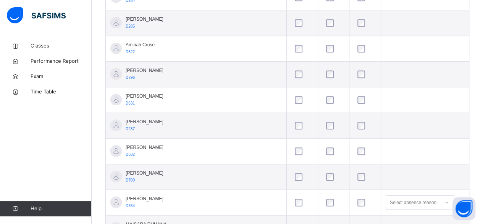
scroll to position [267, 0]
click at [170, 75] on td "Ammar Osman D796" at bounding box center [196, 75] width 181 height 26
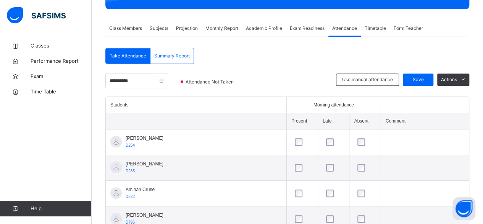
scroll to position [119, 0]
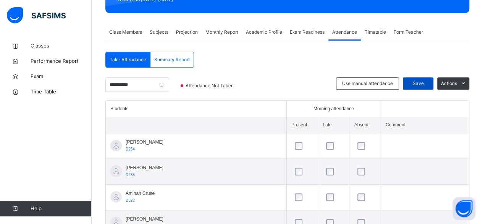
click at [428, 77] on div "Save" at bounding box center [418, 83] width 31 height 12
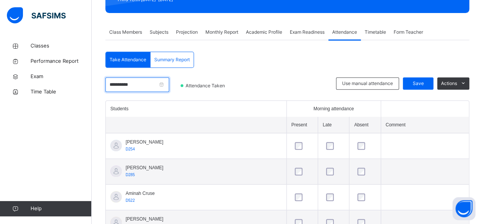
click at [140, 83] on input "**********" at bounding box center [137, 84] width 64 height 15
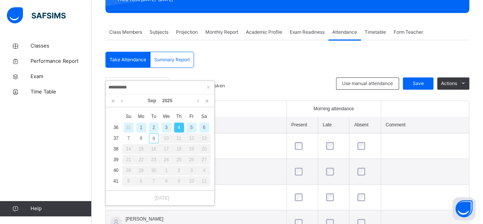
click at [169, 127] on div "3" at bounding box center [167, 127] width 10 height 10
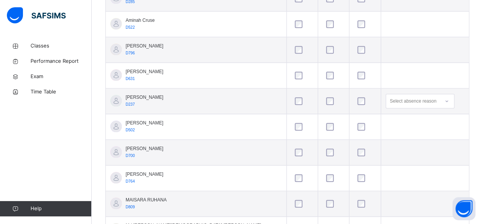
scroll to position [293, 0]
click at [354, 176] on div at bounding box center [365, 177] width 22 height 16
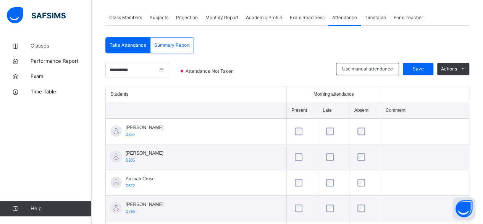
scroll to position [127, 0]
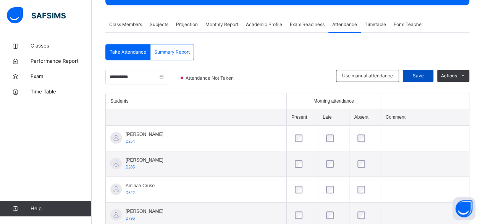
click at [427, 80] on div "Save" at bounding box center [418, 76] width 31 height 12
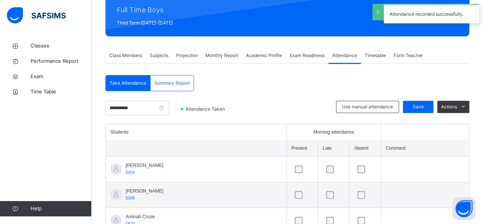
scroll to position [95, 0]
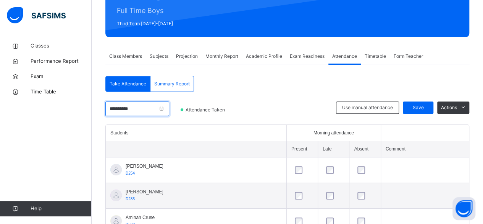
click at [140, 102] on input "**********" at bounding box center [137, 108] width 64 height 15
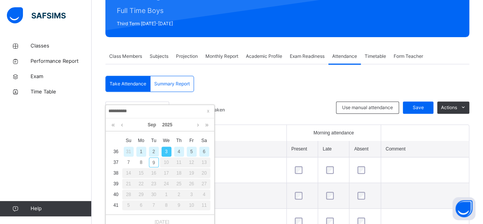
click at [154, 151] on div "2" at bounding box center [154, 151] width 10 height 10
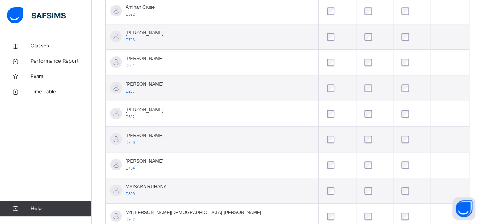
scroll to position [310, 0]
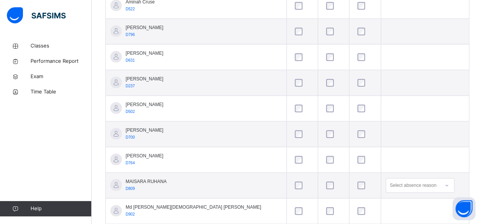
click at [385, 159] on td at bounding box center [425, 160] width 88 height 26
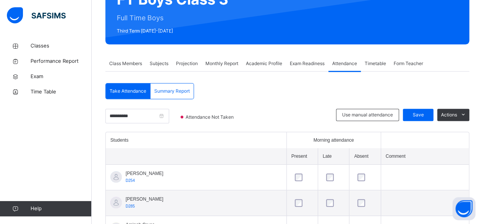
scroll to position [85, 0]
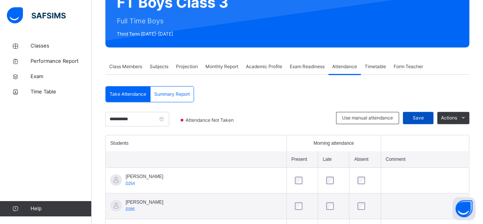
click at [427, 121] on div "Save" at bounding box center [418, 118] width 31 height 12
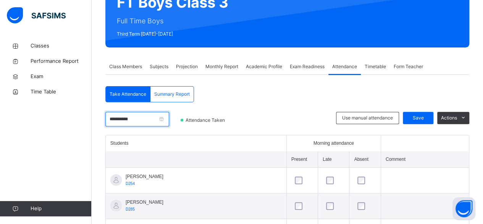
click at [159, 117] on input "**********" at bounding box center [137, 119] width 64 height 15
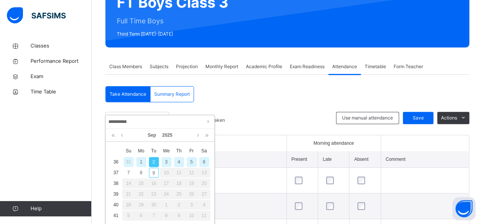
click at [141, 161] on div "1" at bounding box center [141, 162] width 10 height 10
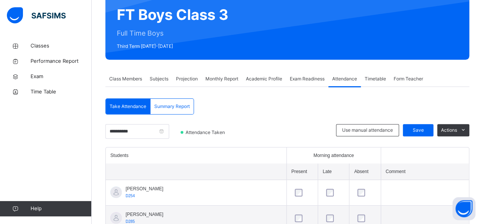
scroll to position [72, 0]
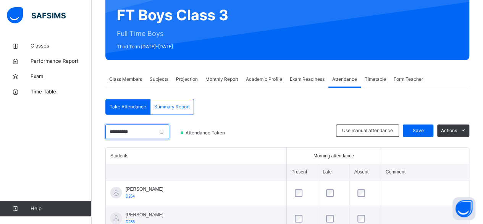
click at [125, 132] on input "**********" at bounding box center [137, 131] width 64 height 15
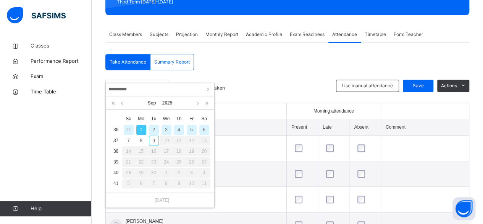
scroll to position [118, 0]
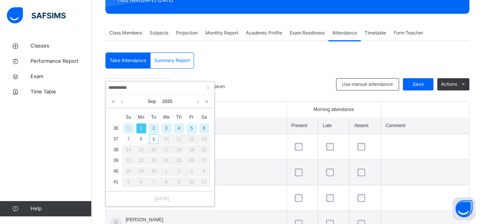
click at [15, 2] on div at bounding box center [46, 15] width 92 height 31
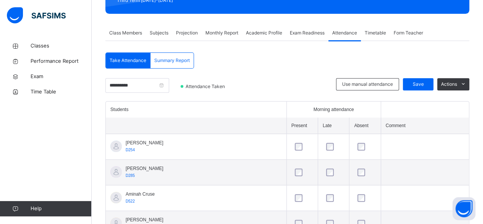
click at [204, 81] on div "13" at bounding box center [204, 81] width 13 height 0
click at [150, 85] on input "**********" at bounding box center [137, 85] width 64 height 15
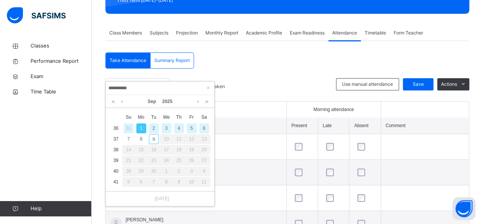
click at [204, 138] on div "13" at bounding box center [204, 139] width 13 height 10
click at [197, 134] on div "12" at bounding box center [191, 139] width 13 height 10
click at [206, 125] on div "6" at bounding box center [205, 128] width 10 height 10
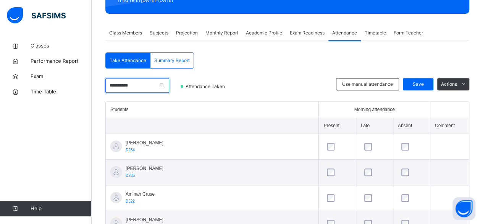
click at [129, 91] on input "**********" at bounding box center [137, 85] width 64 height 15
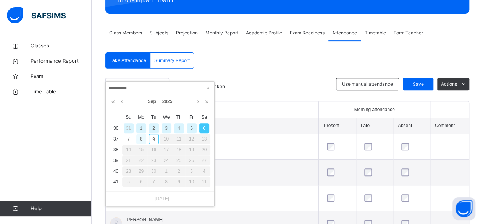
click at [141, 138] on div "8" at bounding box center [141, 139] width 10 height 10
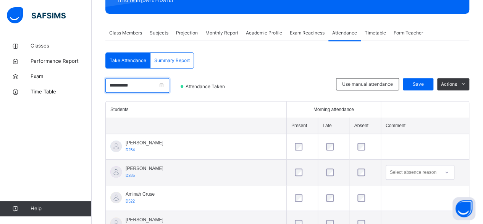
click at [148, 85] on input "**********" at bounding box center [137, 85] width 64 height 15
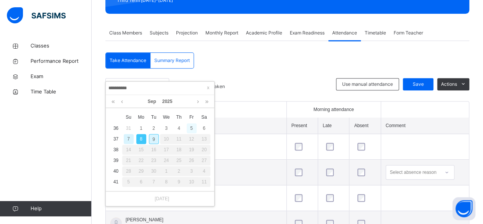
click at [191, 128] on div "5" at bounding box center [192, 128] width 10 height 10
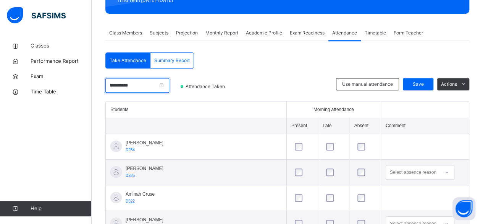
click at [159, 84] on input "**********" at bounding box center [137, 85] width 64 height 15
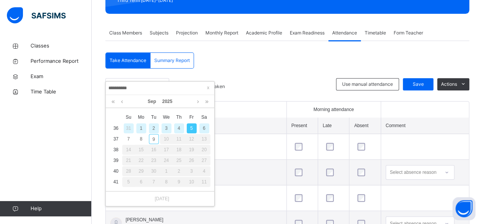
click at [175, 132] on div "4" at bounding box center [179, 128] width 10 height 10
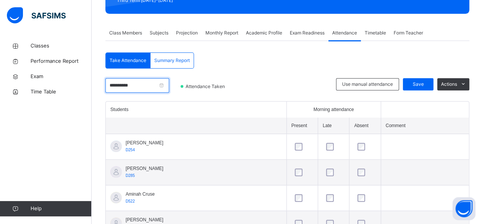
click at [151, 79] on input "**********" at bounding box center [137, 85] width 64 height 15
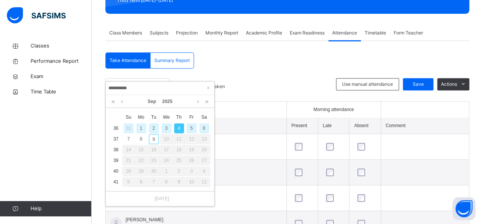
click at [166, 128] on div "3" at bounding box center [167, 128] width 10 height 10
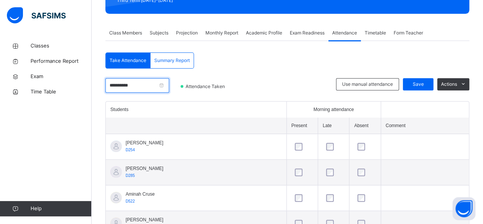
click at [148, 85] on input "**********" at bounding box center [137, 85] width 64 height 15
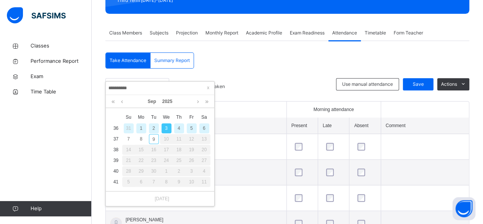
click at [154, 128] on div "2" at bounding box center [154, 128] width 10 height 10
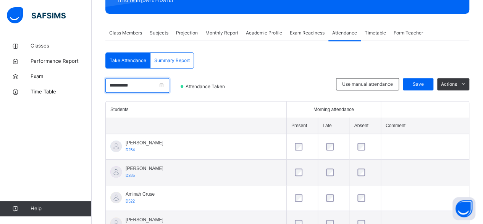
click at [133, 86] on input "**********" at bounding box center [137, 85] width 64 height 15
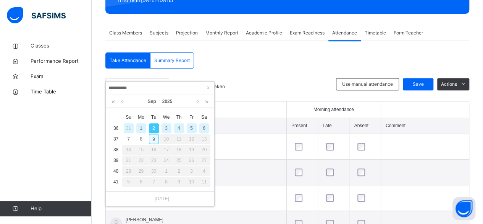
click at [151, 139] on div "9" at bounding box center [154, 139] width 10 height 10
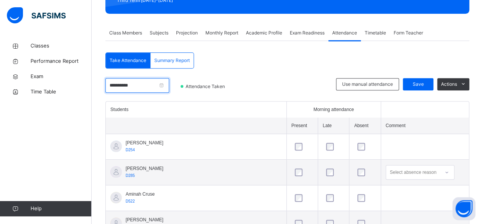
click at [132, 92] on input "**********" at bounding box center [137, 85] width 64 height 15
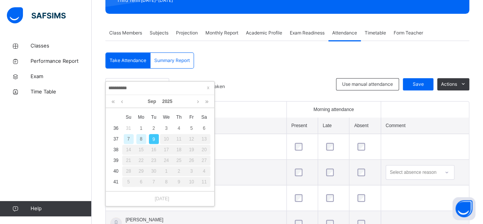
click at [142, 139] on div "8" at bounding box center [141, 139] width 10 height 10
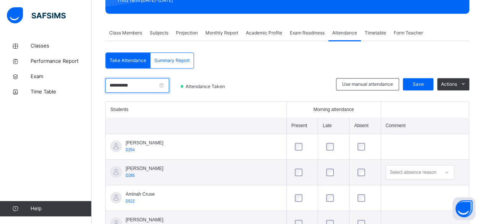
click at [141, 91] on input "**********" at bounding box center [137, 85] width 64 height 15
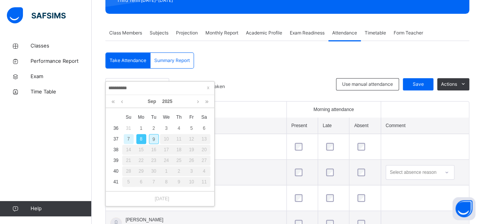
click at [126, 140] on div "7" at bounding box center [129, 139] width 10 height 10
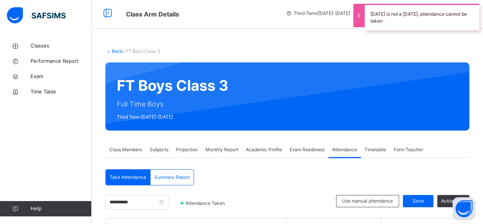
scroll to position [0, 0]
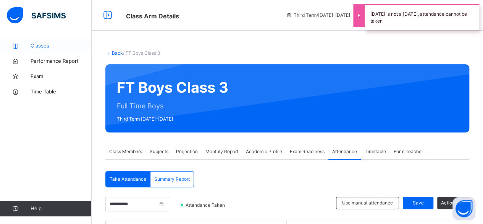
click at [60, 41] on link "Classes" at bounding box center [46, 45] width 92 height 15
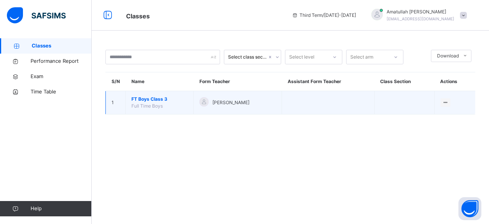
click at [153, 96] on span "FT Boys Class 3" at bounding box center [159, 99] width 56 height 7
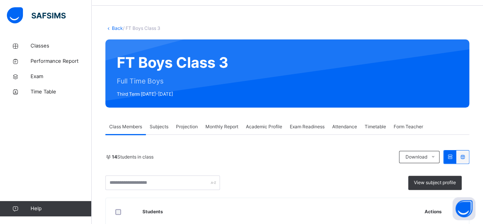
scroll to position [38, 0]
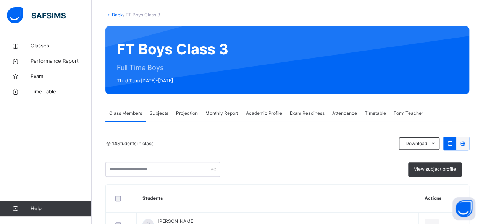
click at [342, 119] on div "Attendance" at bounding box center [345, 112] width 32 height 15
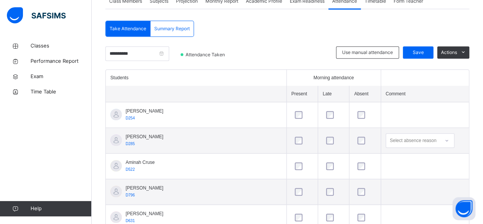
scroll to position [151, 0]
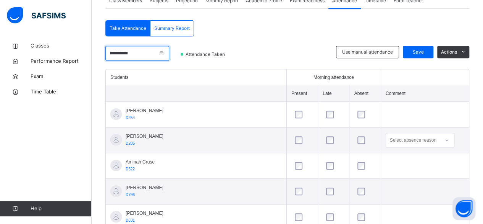
click at [131, 57] on input "**********" at bounding box center [137, 53] width 64 height 15
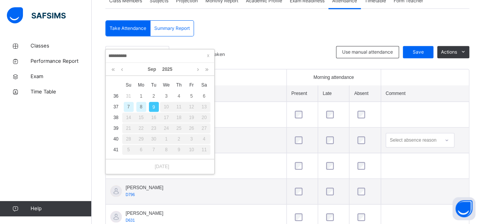
click at [141, 106] on div "8" at bounding box center [141, 107] width 10 height 10
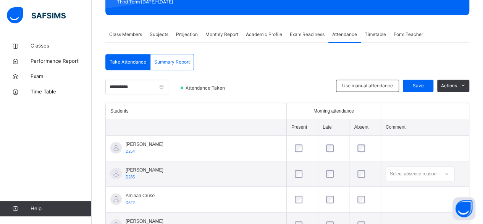
scroll to position [112, 0]
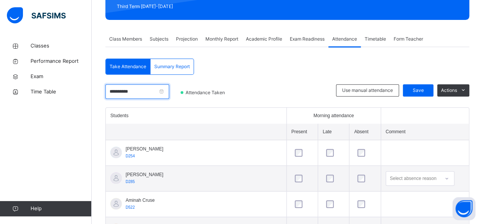
click at [131, 92] on input "**********" at bounding box center [137, 91] width 64 height 15
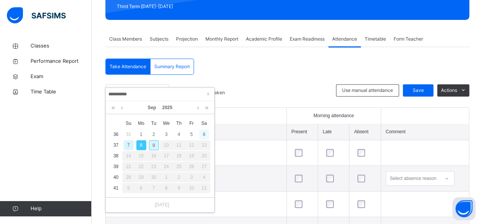
click at [204, 133] on div "6" at bounding box center [205, 134] width 10 height 10
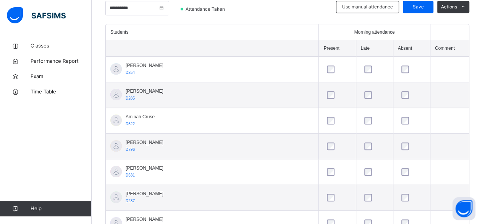
scroll to position [196, 0]
click at [63, 46] on span "Classes" at bounding box center [61, 46] width 61 height 8
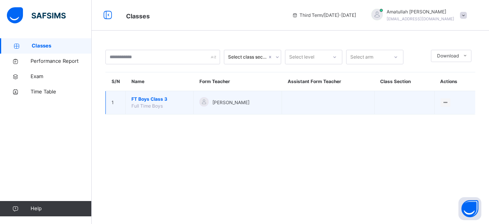
click at [175, 96] on span "FT Boys Class 3" at bounding box center [159, 99] width 56 height 7
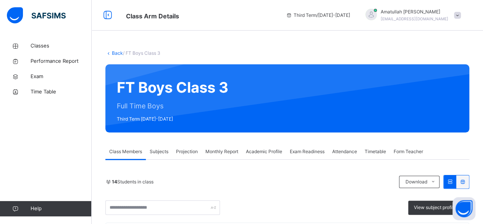
scroll to position [71, 0]
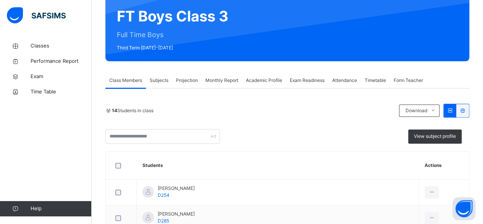
click at [190, 83] on span "Projection" at bounding box center [187, 80] width 22 height 7
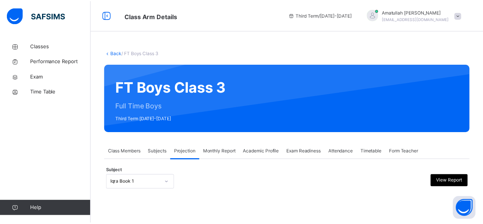
scroll to position [73, 0]
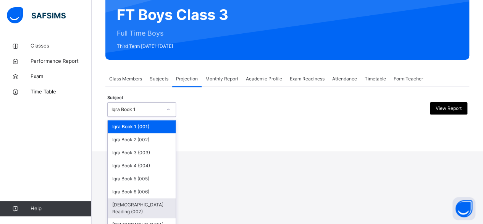
click at [161, 206] on div "[DEMOGRAPHIC_DATA] Reading (007)" at bounding box center [142, 208] width 68 height 20
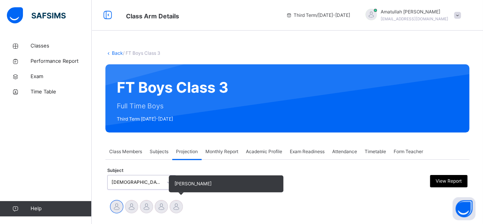
click at [178, 209] on div at bounding box center [176, 206] width 13 height 13
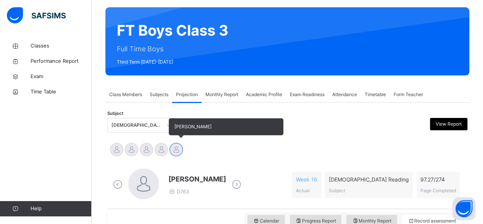
scroll to position [70, 0]
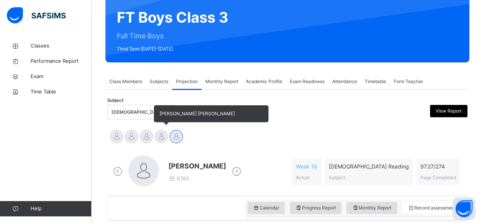
click at [160, 140] on div at bounding box center [161, 136] width 13 height 13
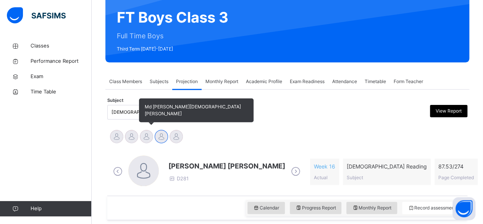
click at [151, 138] on div at bounding box center [146, 136] width 13 height 13
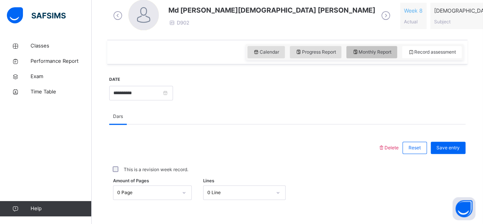
click at [389, 54] on span "Monthly Report" at bounding box center [371, 52] width 39 height 7
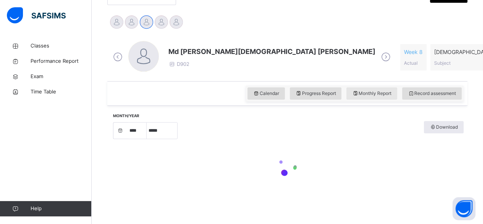
select select "****"
select select "*"
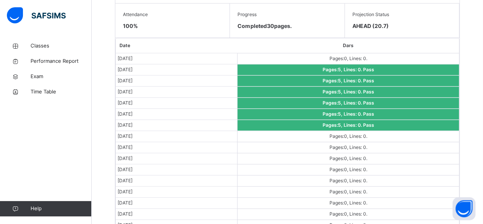
scroll to position [442, 0]
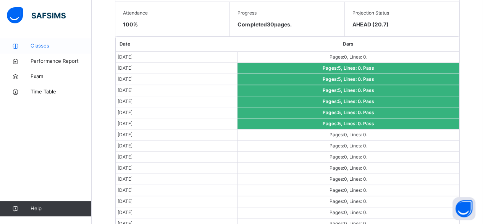
click at [49, 43] on span "Classes" at bounding box center [61, 46] width 61 height 8
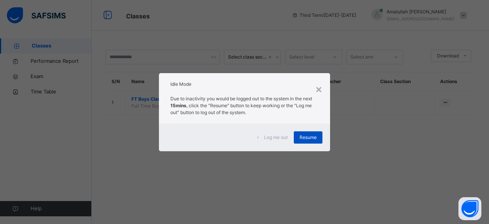
click at [307, 134] on span "Resume" at bounding box center [308, 137] width 17 height 7
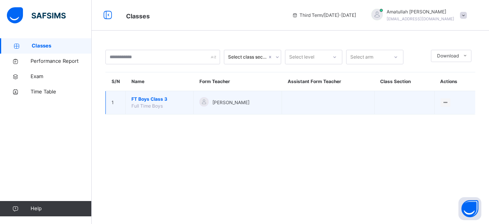
click at [164, 96] on span "FT Boys Class 3" at bounding box center [159, 99] width 56 height 7
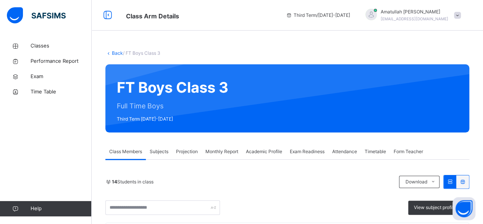
click at [180, 154] on span "Projection" at bounding box center [187, 151] width 22 height 7
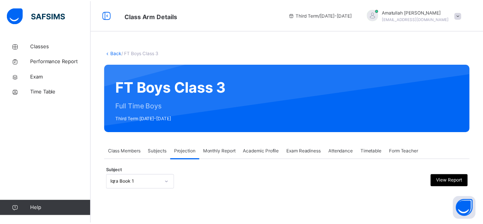
scroll to position [73, 0]
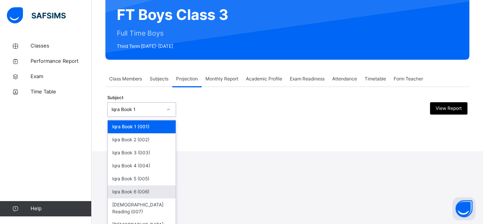
click at [158, 117] on div "option Iqra Book 6 (006) focused, 6 of 8. 8 results available. Use Up and Down …" at bounding box center [141, 109] width 69 height 15
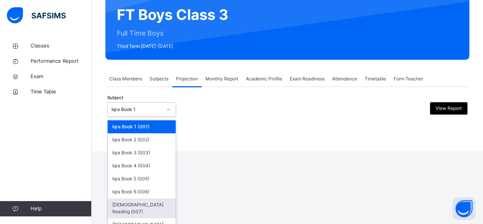
click at [158, 201] on div "[DEMOGRAPHIC_DATA] Reading (007)" at bounding box center [142, 208] width 68 height 20
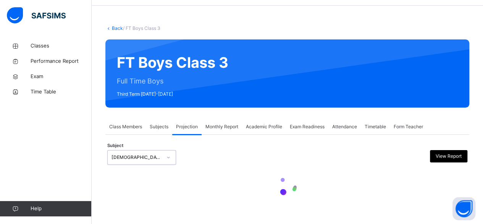
scroll to position [0, 0]
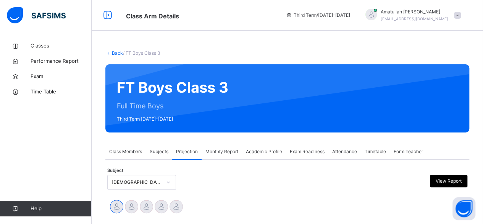
click at [158, 201] on div at bounding box center [161, 206] width 13 height 13
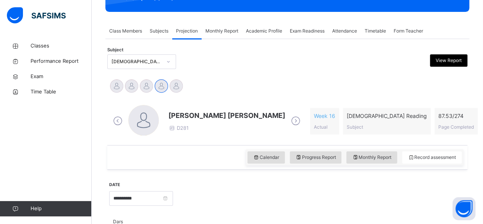
scroll to position [121, 0]
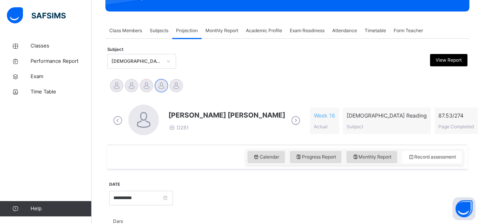
click at [189, 114] on span "[PERSON_NAME] [PERSON_NAME]" at bounding box center [227, 115] width 117 height 10
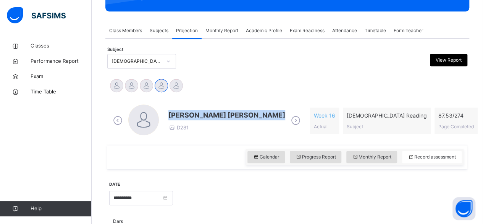
click at [189, 114] on span "[PERSON_NAME] [PERSON_NAME]" at bounding box center [227, 115] width 117 height 10
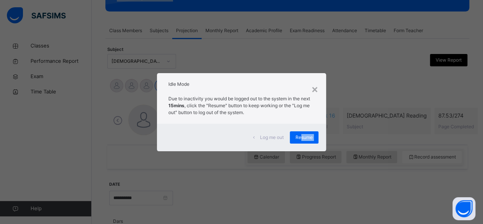
drag, startPoint x: 301, startPoint y: 137, endPoint x: 489, endPoint y: -33, distance: 253.5
click at [319, 88] on div "×" at bounding box center [315, 89] width 7 height 16
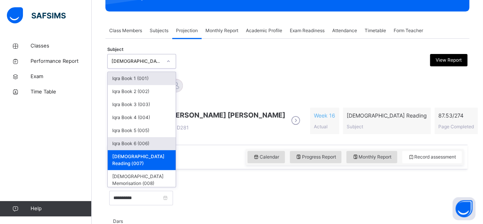
click at [131, 143] on div "Iqra Book 6 (006)" at bounding box center [142, 143] width 68 height 13
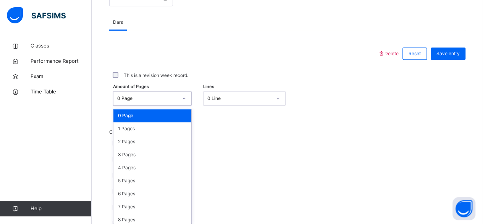
scroll to position [322, 0]
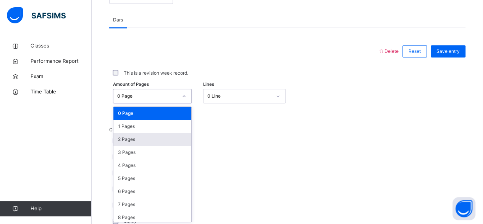
click at [124, 139] on div "2 Pages" at bounding box center [153, 139] width 78 height 13
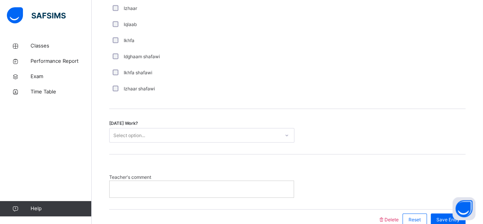
scroll to position [605, 0]
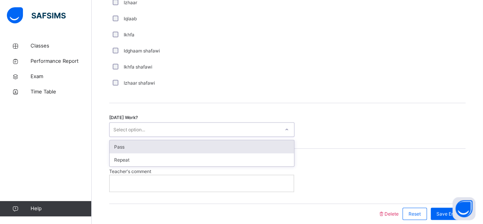
click at [138, 144] on div "Pass" at bounding box center [202, 146] width 185 height 13
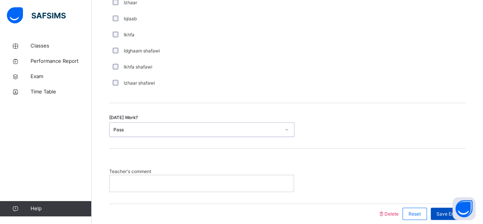
click at [450, 210] on span "Save Entry" at bounding box center [448, 213] width 23 height 7
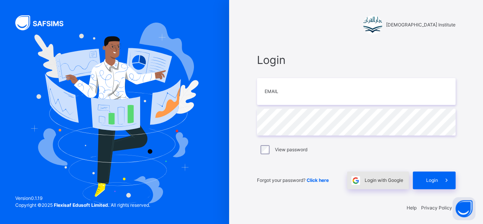
click at [383, 176] on div "Login with Google" at bounding box center [378, 180] width 62 height 18
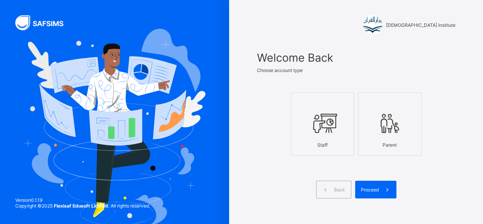
click at [317, 118] on icon at bounding box center [323, 123] width 27 height 23
click at [392, 187] on icon at bounding box center [388, 189] width 8 height 7
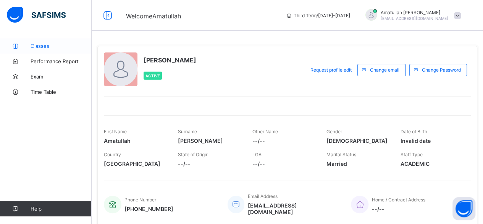
click at [44, 44] on span "Classes" at bounding box center [61, 46] width 61 height 6
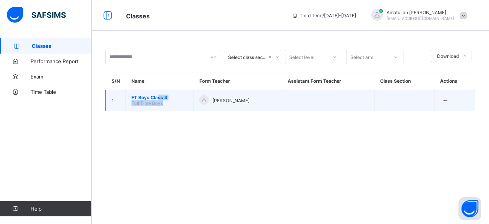
drag, startPoint x: 170, startPoint y: 101, endPoint x: 157, endPoint y: 97, distance: 14.3
click at [157, 97] on td "FT Boys Class 3 Full Time Boys" at bounding box center [160, 100] width 68 height 21
click at [174, 108] on td "FT Boys Class 3 Full Time Boys" at bounding box center [160, 100] width 68 height 21
click at [152, 97] on span "FT Boys Class 3" at bounding box center [159, 97] width 56 height 6
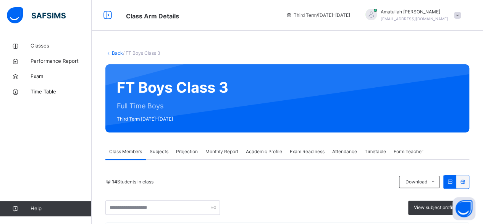
click at [187, 154] on span "Projection" at bounding box center [187, 151] width 22 height 7
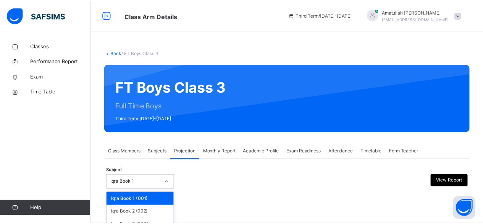
scroll to position [73, 0]
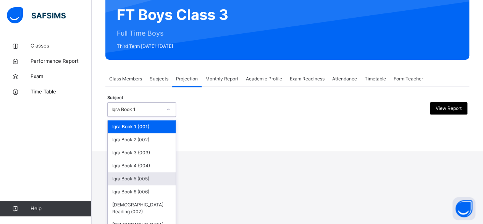
click at [150, 117] on div "option Iqra Book 5 (005) focused, 5 of 8. 8 results available. Use Up and Down …" at bounding box center [141, 109] width 69 height 15
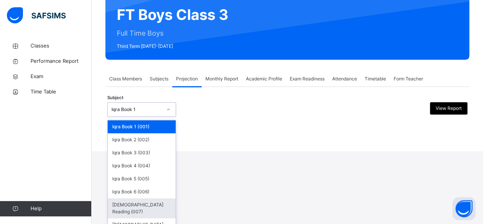
scroll to position [0, 0]
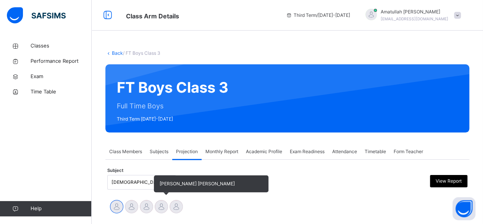
click at [161, 208] on div at bounding box center [161, 206] width 13 height 13
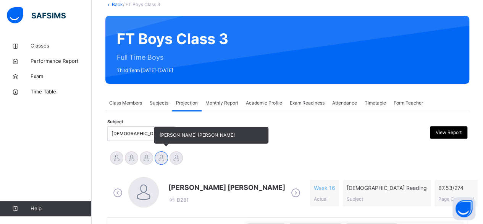
scroll to position [52, 0]
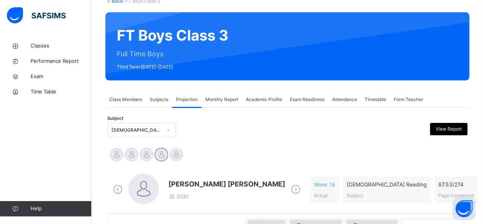
click at [219, 169] on div "[PERSON_NAME] [PERSON_NAME] D281 Week 16 Actual [DEMOGRAPHIC_DATA] Reading Subj…" at bounding box center [287, 189] width 357 height 44
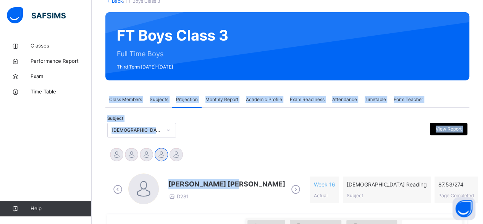
drag, startPoint x: 219, startPoint y: 169, endPoint x: 282, endPoint y: 14, distance: 167.0
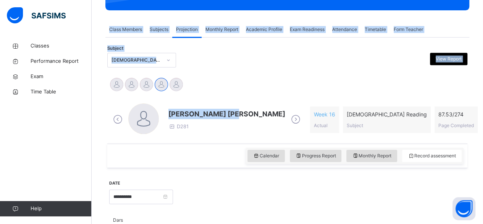
scroll to position [123, 0]
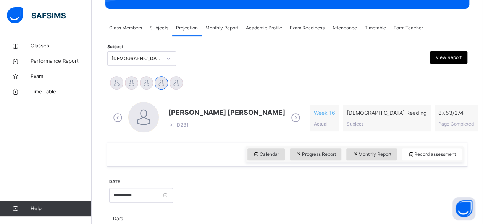
click at [257, 96] on div "[PERSON_NAME] [PERSON_NAME] D281 Week 16 Actual [DEMOGRAPHIC_DATA] Reading Subj…" at bounding box center [287, 118] width 357 height 44
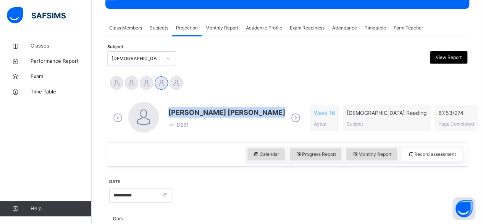
click at [257, 96] on div "[PERSON_NAME] [PERSON_NAME] D281 Week 16 Actual [DEMOGRAPHIC_DATA] Reading Subj…" at bounding box center [287, 118] width 357 height 44
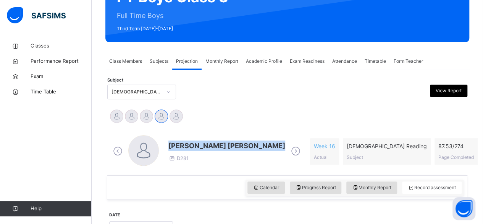
scroll to position [92, 0]
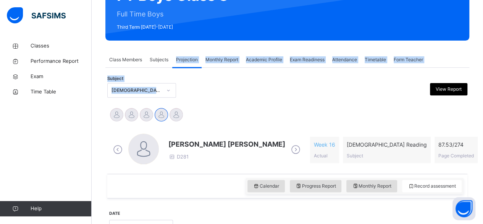
drag, startPoint x: 266, startPoint y: 70, endPoint x: 173, endPoint y: 42, distance: 97.2
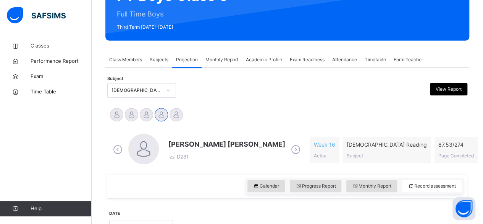
click at [211, 105] on div "[PERSON_NAME] Md [PERSON_NAME][DEMOGRAPHIC_DATA] [PERSON_NAME] [PERSON_NAME] [P…" at bounding box center [287, 115] width 360 height 21
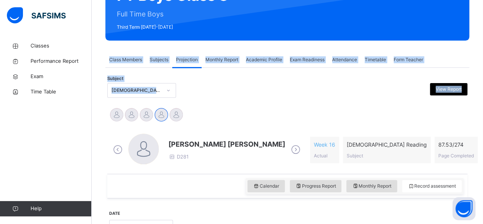
drag, startPoint x: 211, startPoint y: 105, endPoint x: 227, endPoint y: 10, distance: 96.9
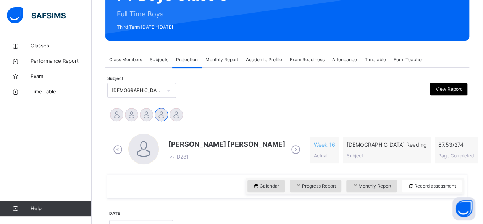
click at [191, 144] on span "[PERSON_NAME] [PERSON_NAME]" at bounding box center [227, 144] width 117 height 10
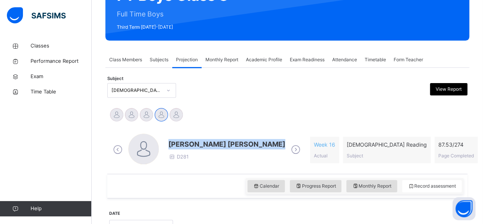
click at [191, 144] on span "[PERSON_NAME] [PERSON_NAME]" at bounding box center [227, 144] width 117 height 10
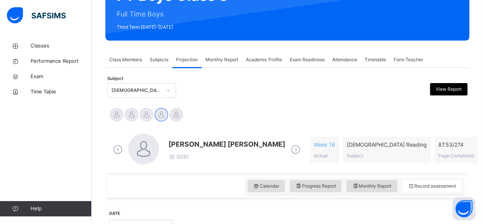
click at [248, 92] on div at bounding box center [241, 90] width 87 height 15
click at [190, 141] on span "[PERSON_NAME] [PERSON_NAME]" at bounding box center [227, 144] width 117 height 10
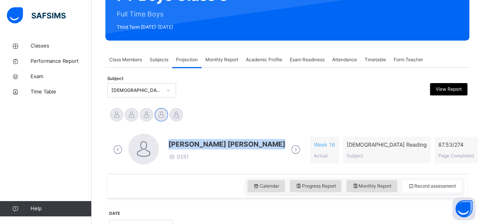
click at [190, 141] on span "[PERSON_NAME] [PERSON_NAME]" at bounding box center [227, 144] width 117 height 10
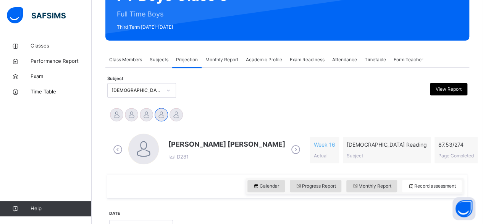
click at [216, 118] on div "[PERSON_NAME] Md [PERSON_NAME][DEMOGRAPHIC_DATA] [PERSON_NAME] [PERSON_NAME] [P…" at bounding box center [287, 115] width 357 height 17
click at [35, 31] on div "Classes Performance Report Exam Time Table Help" at bounding box center [46, 127] width 92 height 193
click at [42, 44] on span "Classes" at bounding box center [61, 46] width 61 height 8
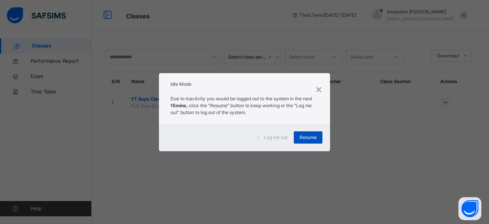
click at [312, 135] on span "Resume" at bounding box center [308, 137] width 17 height 7
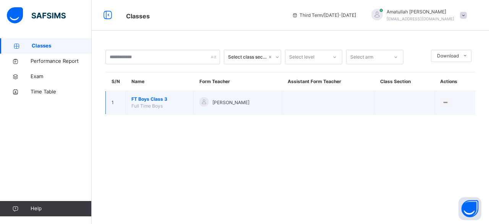
click at [167, 112] on td "FT Boys Class 3 Full Time Boys" at bounding box center [160, 102] width 68 height 23
click at [183, 112] on td "FT Boys Class 3 Full Time Boys" at bounding box center [160, 102] width 68 height 23
click at [140, 108] on td "FT Boys Class 3 Full Time Boys" at bounding box center [160, 102] width 68 height 23
click at [174, 109] on td "FT Boys Class 3 Full Time Boys" at bounding box center [160, 102] width 68 height 23
click at [173, 99] on span "FT Boys Class 3" at bounding box center [159, 99] width 56 height 7
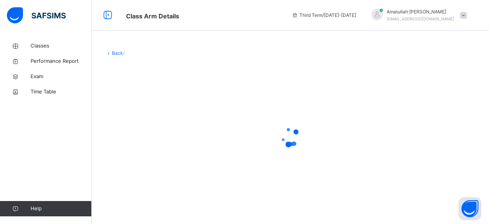
click at [167, 109] on div at bounding box center [290, 136] width 370 height 145
click at [173, 101] on div at bounding box center [290, 136] width 370 height 145
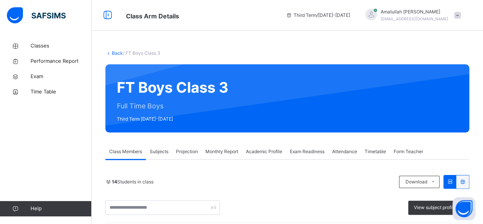
click at [190, 156] on div "Projection" at bounding box center [186, 151] width 29 height 15
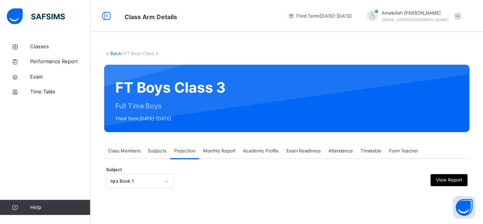
scroll to position [73, 0]
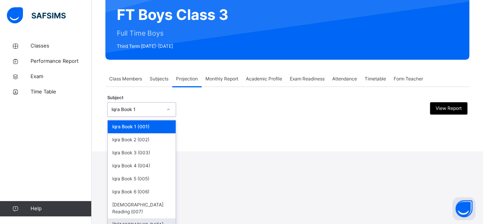
click at [122, 218] on div "[DEMOGRAPHIC_DATA] Memorisation (008)" at bounding box center [142, 228] width 68 height 20
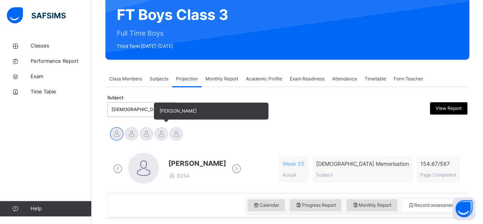
click at [163, 132] on div at bounding box center [161, 133] width 13 height 13
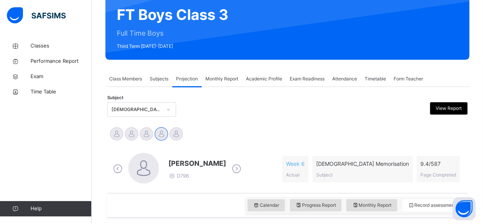
click at [225, 140] on div "Abubakr [PERSON_NAME] [PERSON_NAME] [PERSON_NAME] [PERSON_NAME] [PERSON_NAME]" at bounding box center [287, 134] width 357 height 17
click at [266, 142] on div "Abubakr [PERSON_NAME] [PERSON_NAME] [PERSON_NAME] [PERSON_NAME] [PERSON_NAME]" at bounding box center [287, 134] width 357 height 17
click at [260, 142] on div "Abubakr [PERSON_NAME] [PERSON_NAME] [PERSON_NAME] [PERSON_NAME] [PERSON_NAME]" at bounding box center [287, 134] width 357 height 17
click at [271, 110] on div at bounding box center [241, 109] width 87 height 15
click at [271, 126] on div "Abubakr [PERSON_NAME] [PERSON_NAME] [PERSON_NAME] [PERSON_NAME] [PERSON_NAME]" at bounding box center [287, 134] width 357 height 17
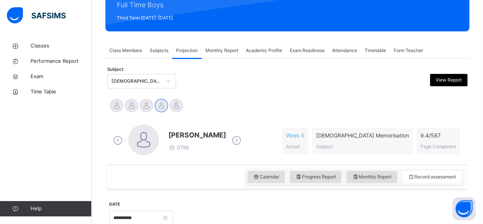
scroll to position [105, 0]
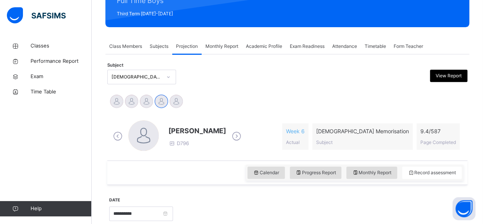
click at [177, 123] on div "[PERSON_NAME] D796" at bounding box center [177, 136] width 132 height 32
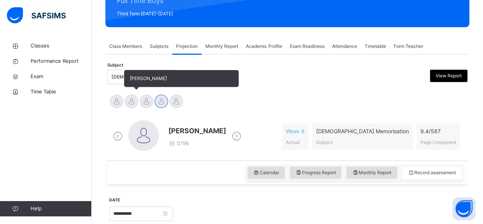
click at [137, 104] on div at bounding box center [131, 100] width 13 height 13
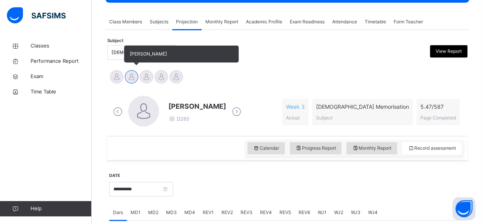
scroll to position [177, 0]
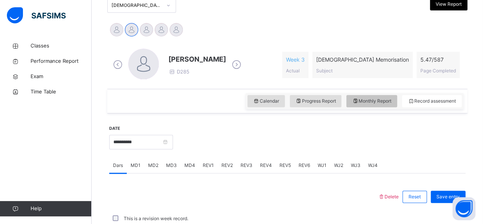
click at [387, 105] on div "Monthly Report" at bounding box center [372, 101] width 51 height 12
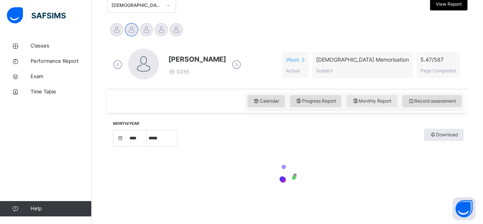
select select "****"
select select "*"
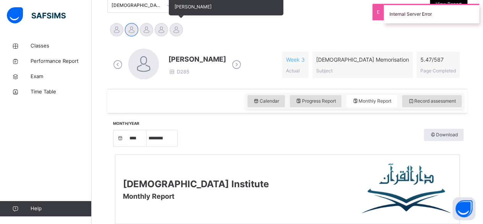
click at [174, 29] on div at bounding box center [176, 29] width 13 height 13
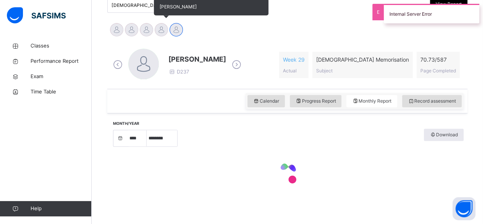
click at [164, 33] on div at bounding box center [161, 29] width 13 height 13
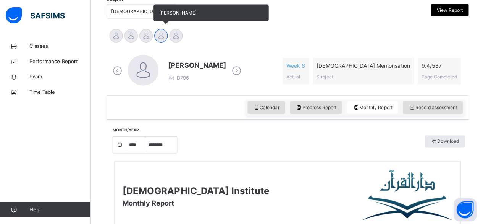
scroll to position [168, 0]
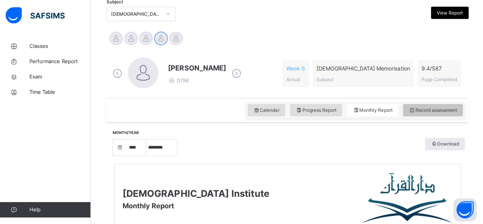
click at [425, 111] on span "Record assessment" at bounding box center [432, 109] width 48 height 7
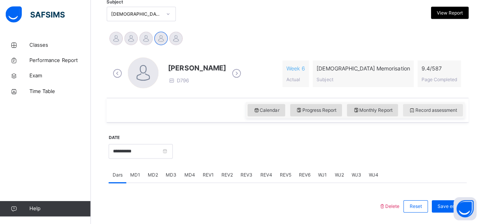
scroll to position [194, 0]
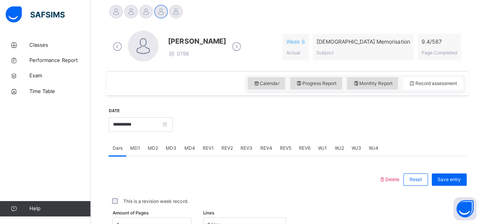
click at [169, 154] on div "MD3" at bounding box center [171, 147] width 18 height 15
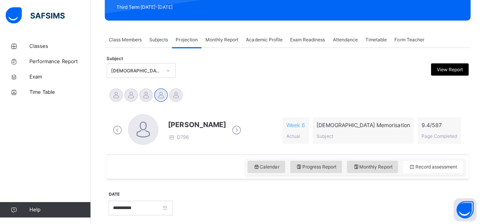
scroll to position [111, 0]
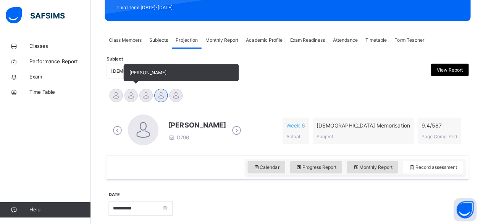
click at [128, 97] on div at bounding box center [131, 94] width 13 height 13
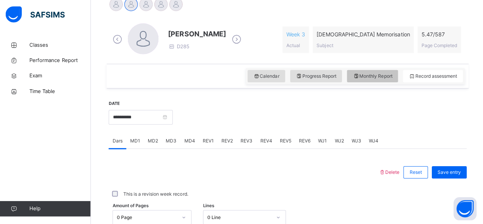
click at [378, 74] on span "Monthly Report" at bounding box center [371, 76] width 39 height 7
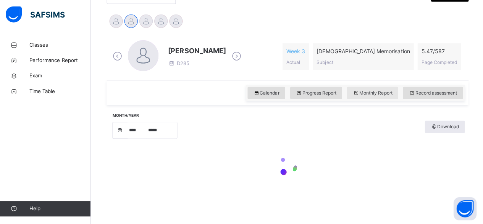
select select "****"
select select "*"
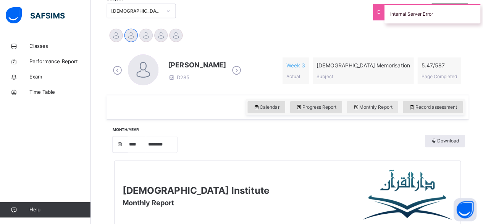
scroll to position [166, 0]
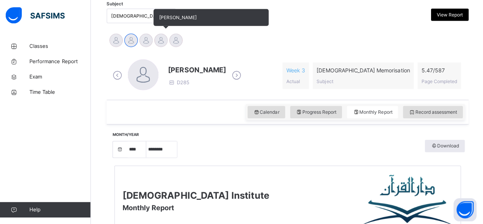
click at [164, 46] on div at bounding box center [161, 39] width 13 height 13
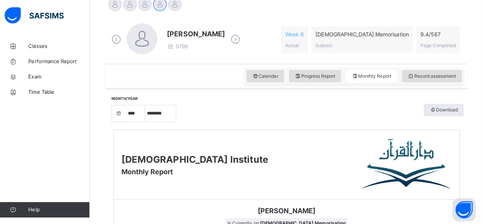
scroll to position [164, 0]
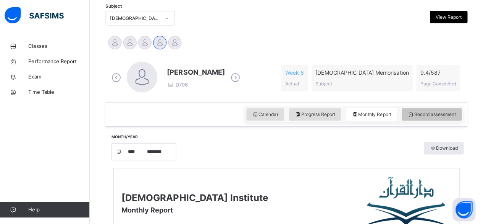
click at [427, 114] on span "Record assessment" at bounding box center [432, 113] width 48 height 7
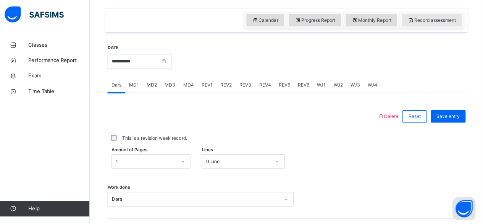
scroll to position [257, 0]
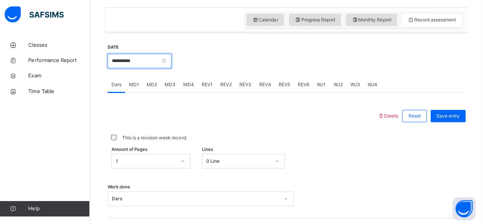
click at [134, 66] on input "**********" at bounding box center [141, 61] width 64 height 15
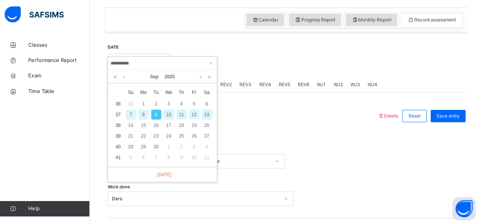
click at [127, 60] on input "**********" at bounding box center [164, 64] width 104 height 8
click at [208, 103] on div "6" at bounding box center [208, 104] width 10 height 10
type input "**********"
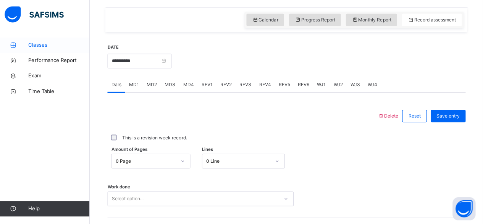
click at [20, 45] on icon at bounding box center [15, 46] width 31 height 6
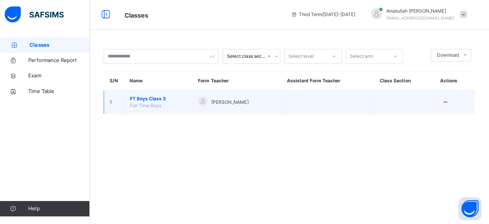
click at [144, 100] on span "FT Boys Class 3" at bounding box center [159, 99] width 56 height 7
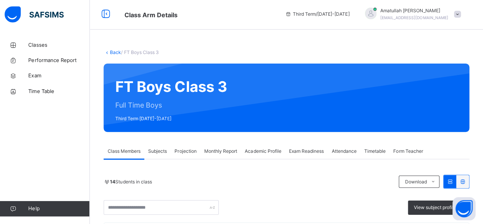
click at [190, 151] on span "Projection" at bounding box center [187, 151] width 22 height 7
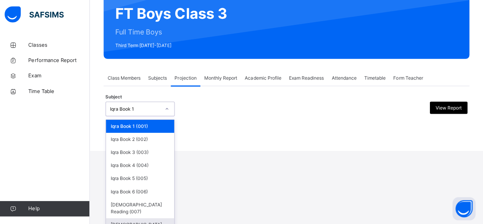
click at [122, 219] on div "[DEMOGRAPHIC_DATA] Memorisation (008)" at bounding box center [142, 228] width 68 height 20
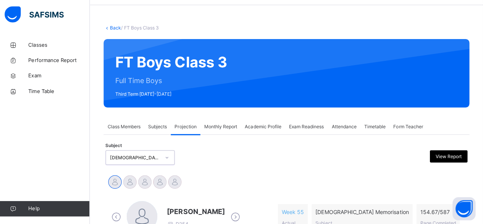
scroll to position [73, 0]
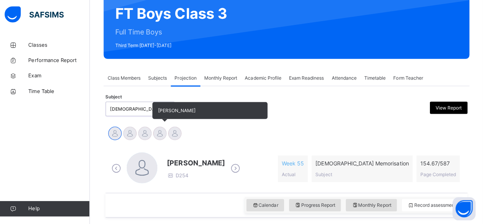
click at [162, 133] on div at bounding box center [161, 133] width 13 height 13
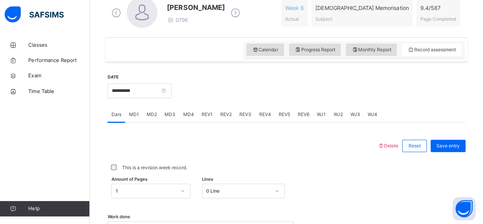
scroll to position [228, 0]
click at [5, 162] on div "Classes Performance Report Exam Time Table Help" at bounding box center [46, 127] width 92 height 193
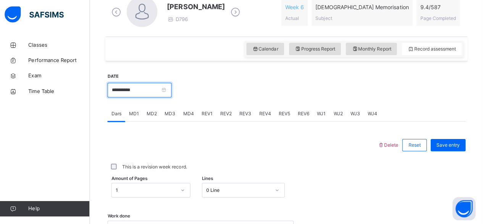
click at [125, 88] on input "**********" at bounding box center [141, 90] width 64 height 15
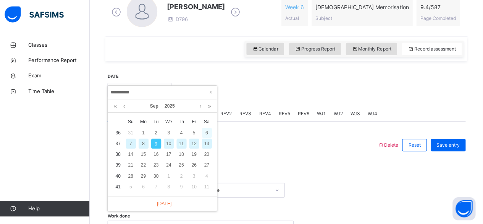
click at [208, 135] on div "6" at bounding box center [208, 133] width 10 height 10
type input "**********"
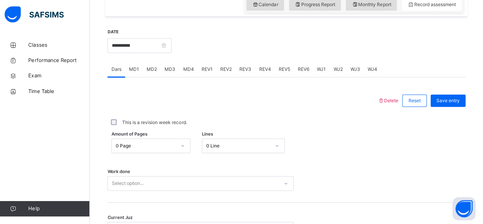
scroll to position [272, 0]
click at [188, 73] on div "MD4" at bounding box center [190, 69] width 18 height 15
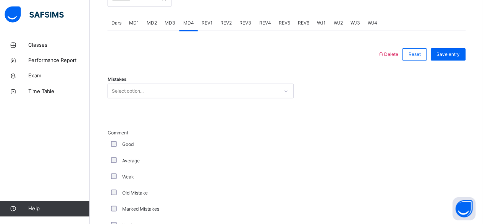
scroll to position [325, 0]
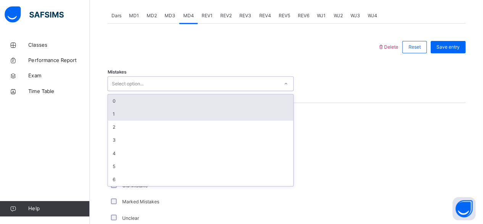
click at [218, 109] on div "1" at bounding box center [202, 114] width 185 height 13
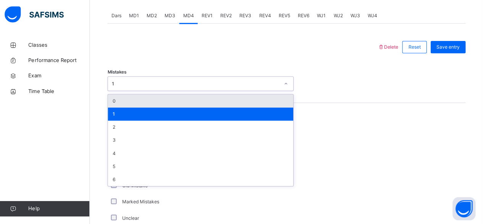
click at [172, 101] on div "0" at bounding box center [202, 101] width 185 height 13
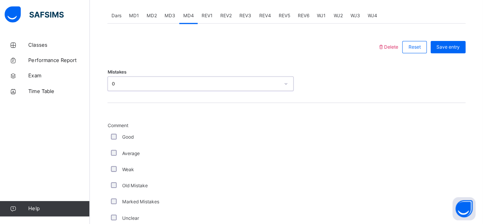
click at [166, 109] on div "Comment Good Average Weak Old Mistake Marked Mistakes Unclear DNK DNL DNR DNF M…" at bounding box center [287, 226] width 357 height 247
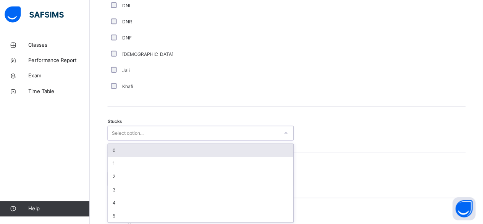
scroll to position [569, 0]
click at [115, 148] on div "0" at bounding box center [202, 149] width 185 height 13
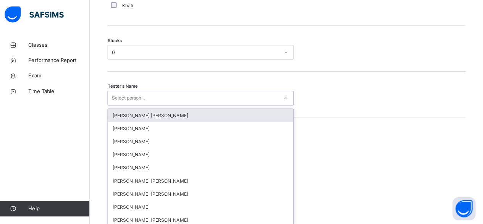
scroll to position [651, 0]
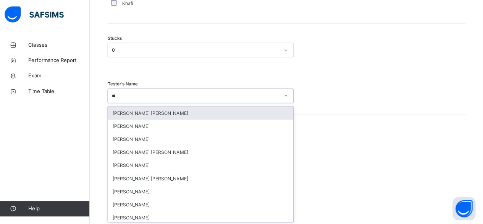
type input "***"
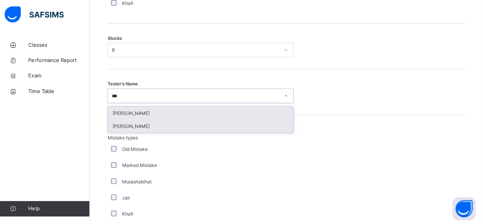
click at [125, 123] on div "[PERSON_NAME]" at bounding box center [202, 126] width 185 height 13
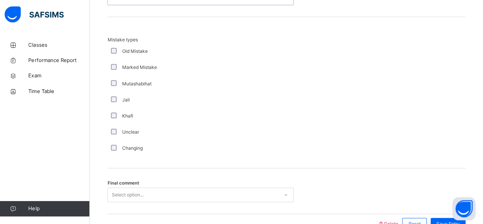
scroll to position [790, 0]
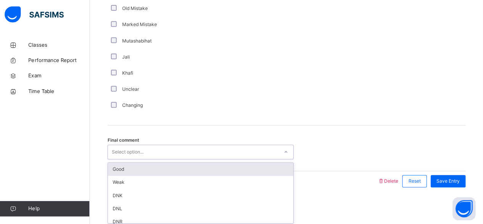
click at [120, 169] on div "Good" at bounding box center [202, 169] width 185 height 13
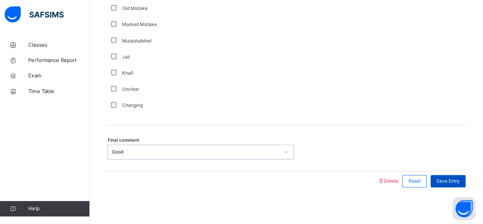
click at [450, 182] on span "Save Entry" at bounding box center [448, 181] width 23 height 7
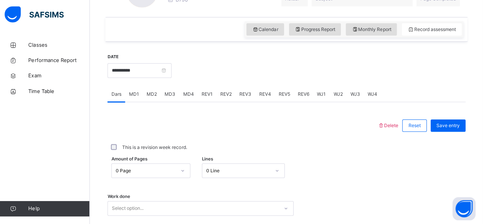
scroll to position [251, 0]
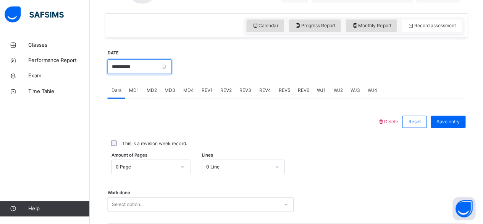
click at [124, 71] on input "**********" at bounding box center [141, 67] width 64 height 15
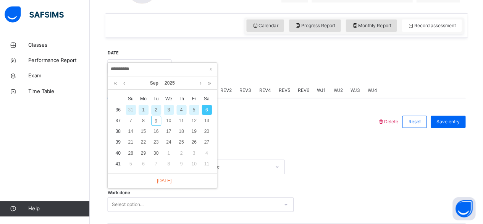
click at [195, 109] on div "5" at bounding box center [196, 110] width 10 height 10
type input "**********"
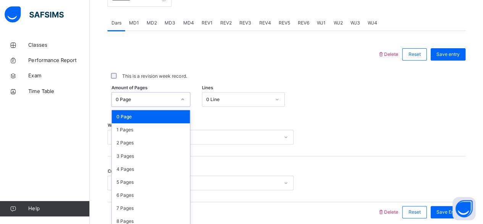
scroll to position [322, 0]
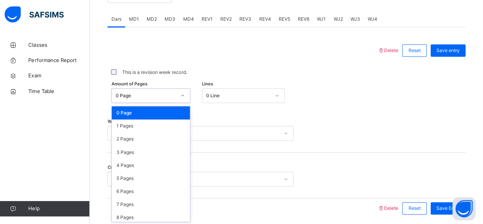
click at [358, 133] on div "Work done Select option..." at bounding box center [287, 133] width 357 height 15
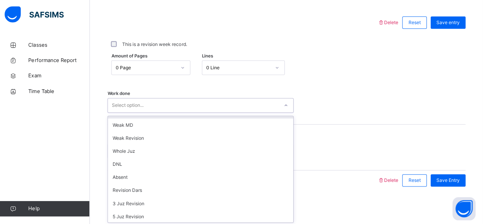
scroll to position [12, 0]
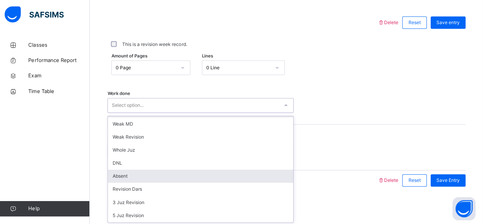
click at [119, 178] on div "Absent" at bounding box center [202, 176] width 185 height 13
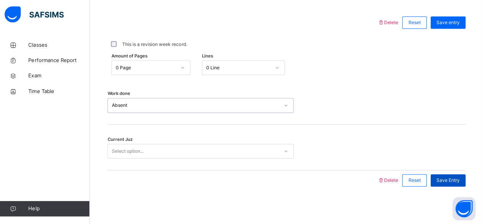
click at [455, 179] on span "Save Entry" at bounding box center [448, 180] width 23 height 7
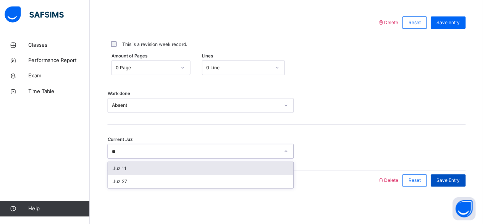
type input "**"
click at [460, 180] on span "Save Entry" at bounding box center [448, 180] width 23 height 7
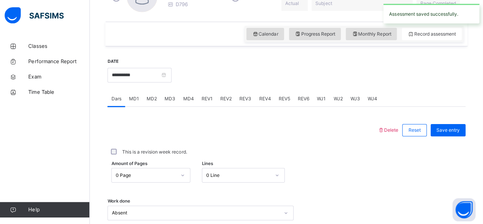
scroll to position [235, 0]
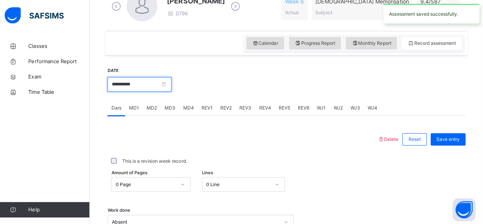
click at [153, 84] on input "**********" at bounding box center [141, 83] width 64 height 15
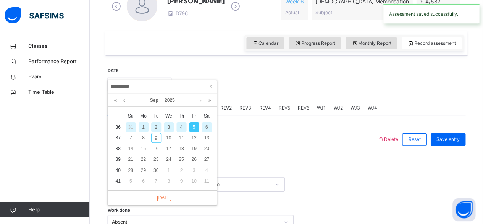
click at [183, 125] on div "4" at bounding box center [183, 126] width 10 height 10
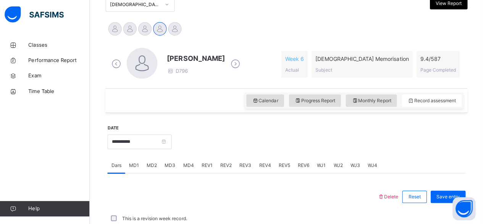
scroll to position [234, 0]
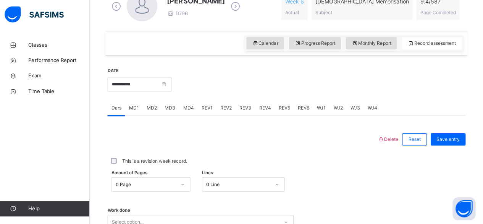
click at [190, 109] on span "MD4" at bounding box center [190, 108] width 11 height 7
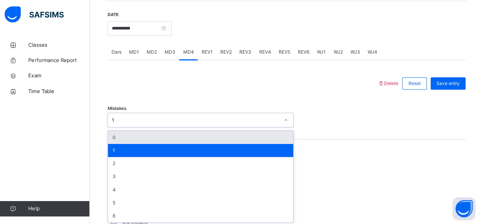
scroll to position [290, 0]
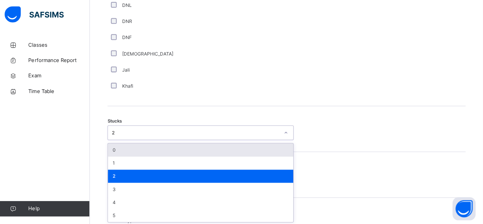
scroll to position [569, 0]
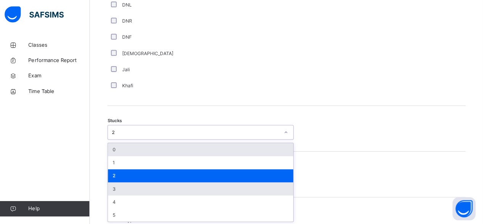
click at [128, 187] on div "3" at bounding box center [202, 188] width 185 height 13
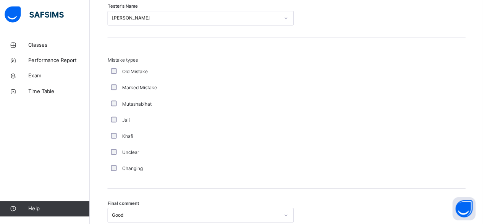
scroll to position [731, 0]
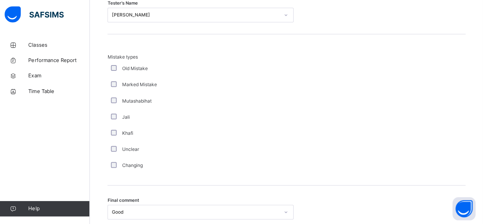
click at [256, 27] on div "Tester's Name [PERSON_NAME]" at bounding box center [287, 12] width 357 height 45
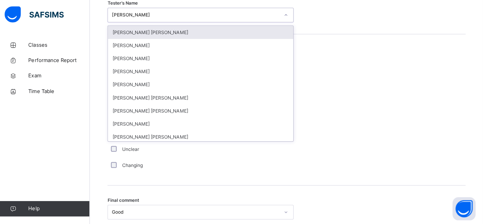
click at [353, 28] on div "Tester's Name option [PERSON_NAME] [PERSON_NAME] focused, 1 of 90. 90 results a…" at bounding box center [287, 12] width 357 height 45
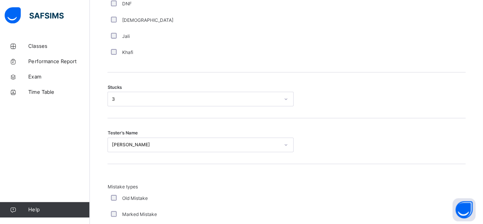
scroll to position [588, 0]
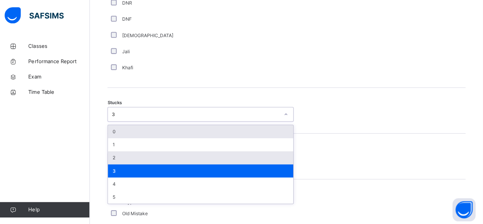
click at [115, 155] on div "2" at bounding box center [202, 156] width 185 height 13
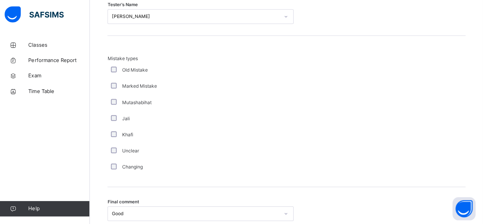
scroll to position [790, 0]
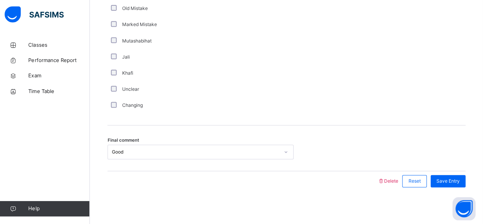
click at [447, 182] on span "Save Entry" at bounding box center [448, 181] width 23 height 7
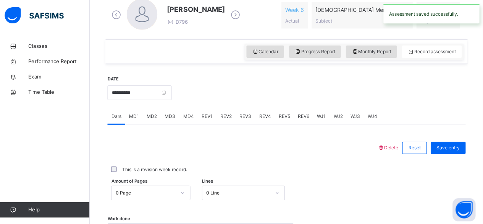
scroll to position [226, 0]
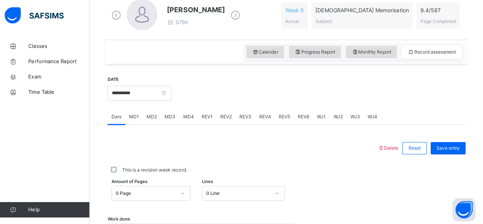
click at [115, 109] on div "Dars" at bounding box center [118, 115] width 18 height 15
click at [119, 92] on input "**********" at bounding box center [141, 92] width 64 height 15
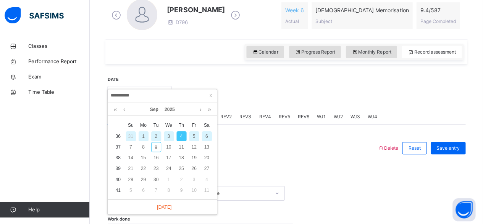
click at [170, 135] on div "3" at bounding box center [170, 135] width 10 height 10
type input "**********"
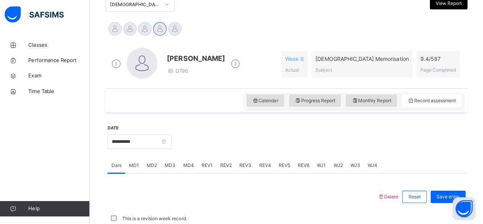
scroll to position [225, 0]
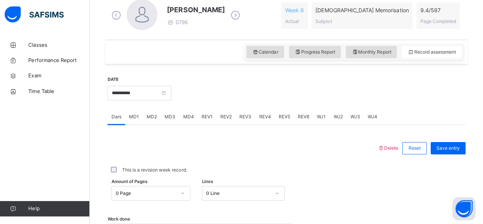
click at [175, 121] on div "MD3" at bounding box center [171, 116] width 18 height 15
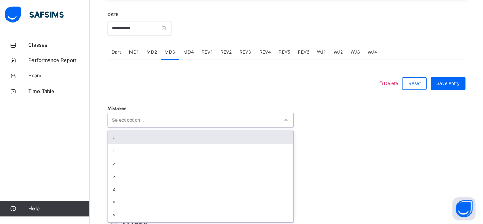
scroll to position [290, 0]
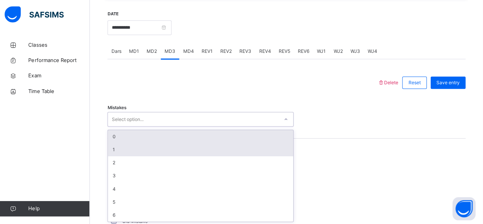
click at [115, 148] on div "1" at bounding box center [202, 149] width 185 height 13
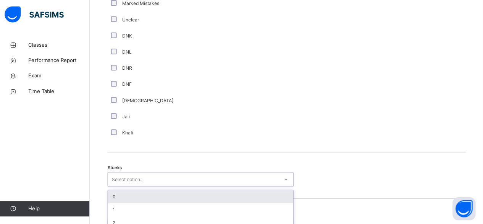
scroll to position [523, 0]
click at [120, 192] on div "0" at bounding box center [202, 195] width 185 height 13
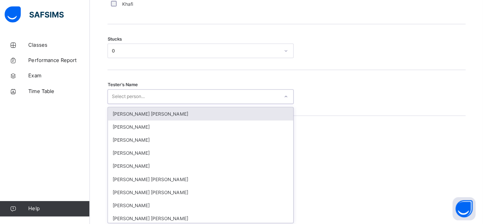
scroll to position [651, 0]
type input "**"
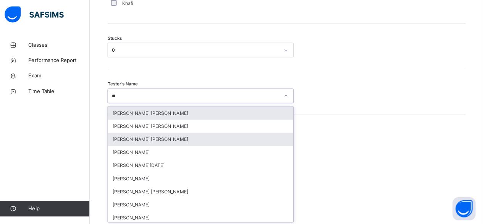
click at [164, 140] on div "[PERSON_NAME] [PERSON_NAME]" at bounding box center [202, 139] width 185 height 13
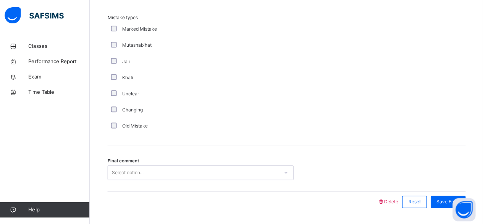
scroll to position [790, 0]
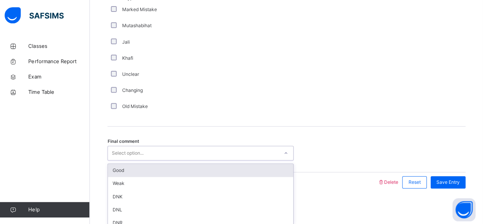
click at [120, 173] on div "Good" at bounding box center [202, 169] width 185 height 13
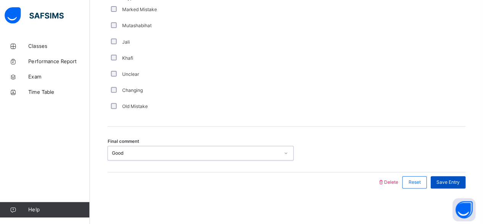
click at [447, 182] on span "Save Entry" at bounding box center [448, 181] width 23 height 7
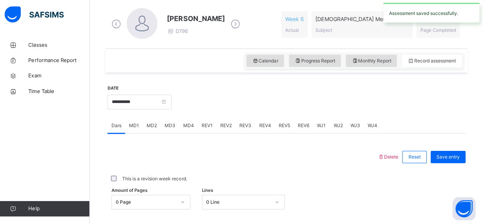
scroll to position [218, 0]
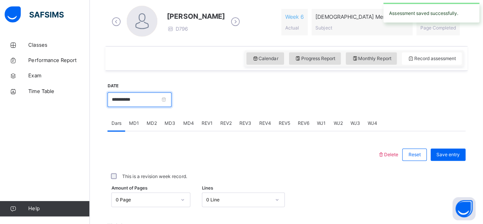
click at [131, 104] on input "**********" at bounding box center [141, 100] width 64 height 15
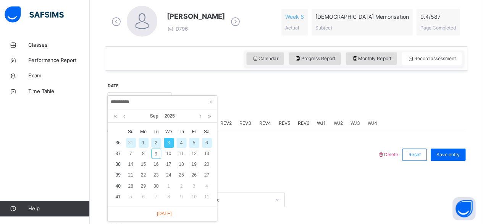
click at [157, 142] on div "2" at bounding box center [158, 143] width 10 height 10
type input "**********"
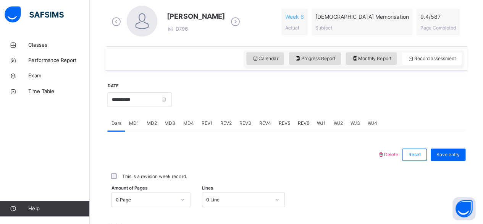
click at [191, 125] on span "MD4" at bounding box center [190, 123] width 11 height 7
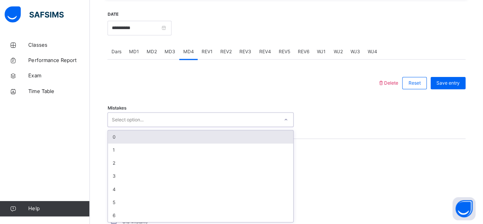
scroll to position [290, 0]
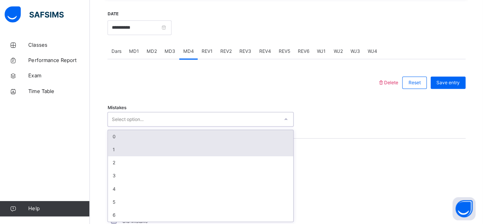
click at [115, 148] on div "1" at bounding box center [202, 149] width 185 height 13
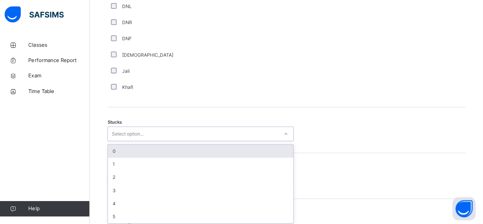
scroll to position [569, 0]
click at [115, 148] on div "0" at bounding box center [202, 149] width 185 height 13
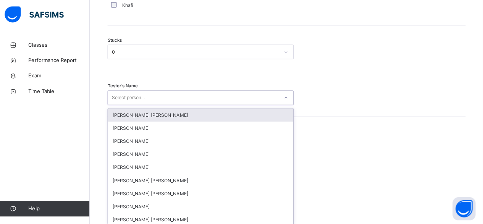
scroll to position [651, 0]
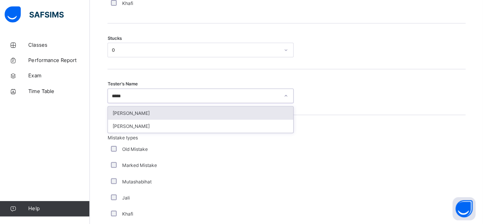
type input "******"
click at [130, 114] on div "[PERSON_NAME]" at bounding box center [202, 113] width 185 height 13
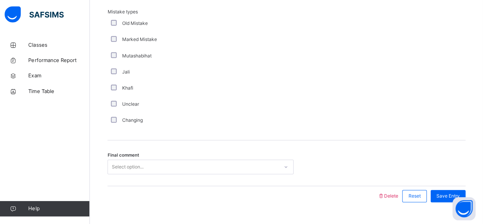
scroll to position [790, 0]
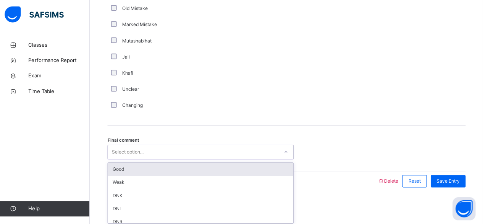
click at [121, 167] on div "Good" at bounding box center [202, 169] width 185 height 13
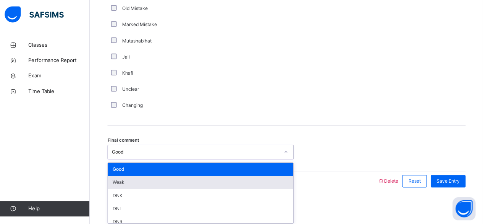
click at [114, 182] on div "Weak" at bounding box center [202, 182] width 185 height 13
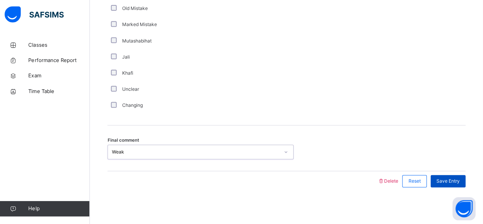
click at [456, 180] on span "Save Entry" at bounding box center [448, 181] width 23 height 7
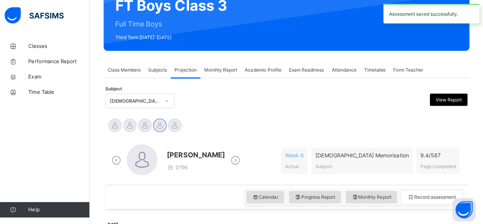
scroll to position [0, 0]
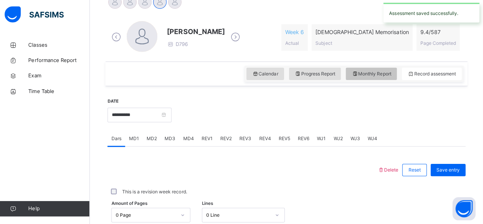
click at [375, 73] on span "Monthly Report" at bounding box center [371, 74] width 39 height 7
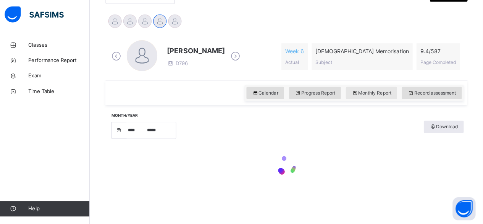
select select "****"
select select "*"
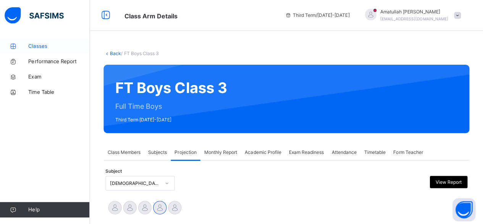
click at [37, 45] on span "Classes" at bounding box center [61, 46] width 61 height 8
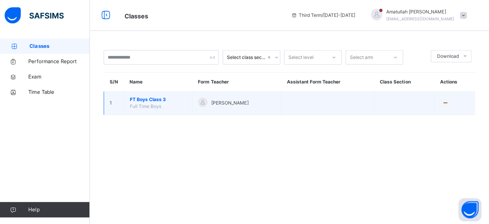
click at [140, 109] on td "FT Boys Class 3 Full Time Boys" at bounding box center [160, 102] width 68 height 23
click at [142, 99] on span "FT Boys Class 3" at bounding box center [159, 99] width 56 height 7
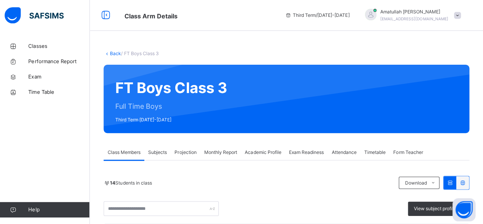
click at [184, 158] on div "Projection" at bounding box center [186, 151] width 29 height 15
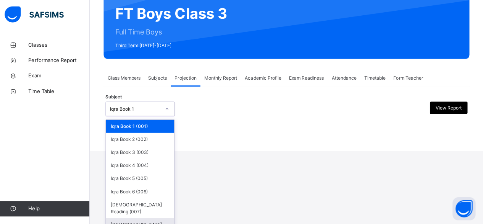
click at [123, 218] on div "[DEMOGRAPHIC_DATA] Memorisation (008)" at bounding box center [142, 228] width 68 height 20
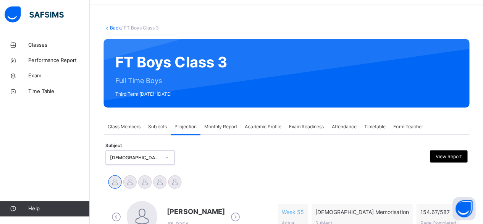
scroll to position [73, 0]
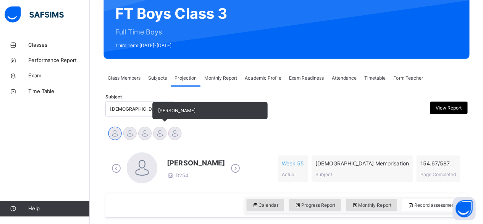
click at [163, 136] on div at bounding box center [161, 133] width 13 height 13
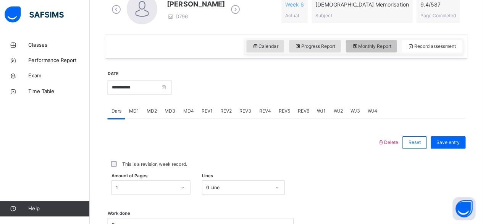
click at [385, 49] on span "Monthly Report" at bounding box center [371, 47] width 39 height 7
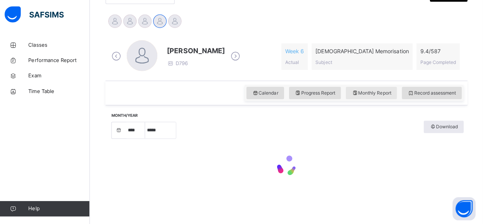
select select "****"
select select "*"
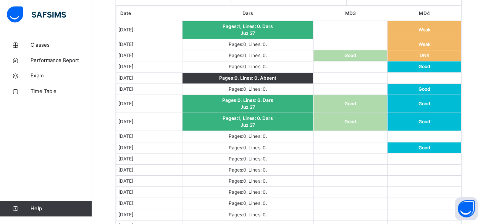
scroll to position [473, 0]
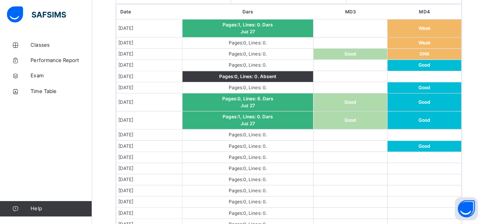
click at [395, 163] on td at bounding box center [423, 168] width 74 height 11
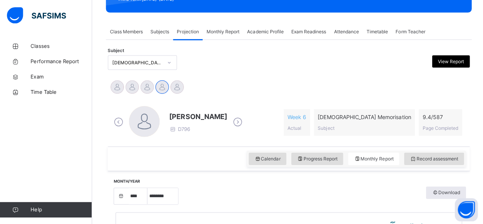
scroll to position [119, 0]
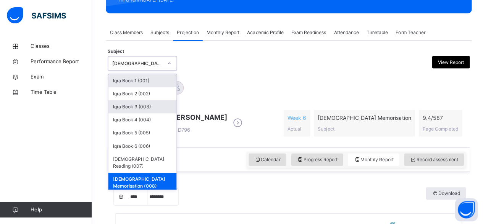
click at [154, 107] on div "Iqra Book 3 (003)" at bounding box center [142, 106] width 68 height 13
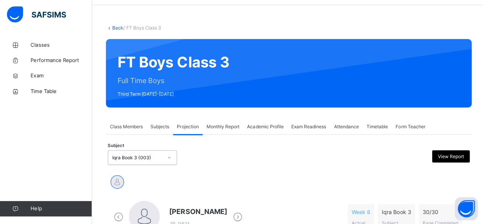
scroll to position [118, 0]
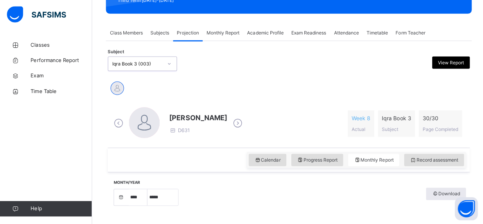
select select "****"
select select "*"
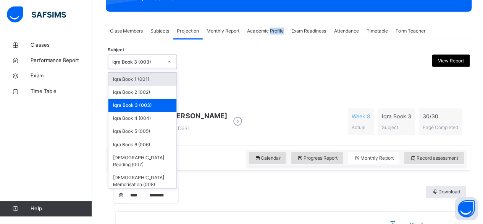
scroll to position [120, 0]
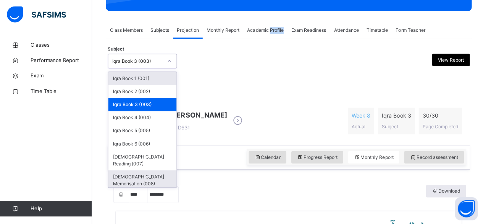
click at [133, 172] on div "[DEMOGRAPHIC_DATA] Memorisation (008)" at bounding box center [142, 180] width 68 height 20
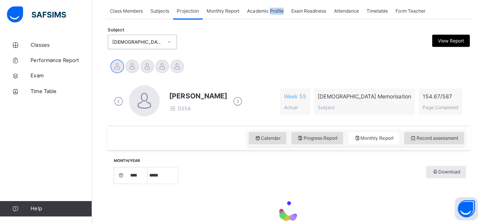
select select "****"
select select "*"
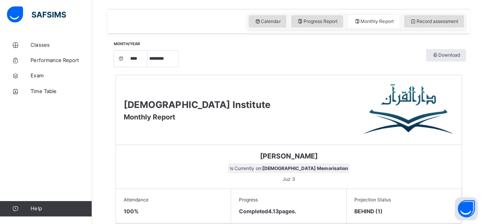
scroll to position [256, 0]
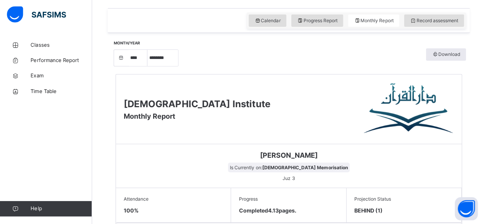
click at [269, 182] on div "Abubakr [PERSON_NAME] Is Currently on: [DEMOGRAPHIC_DATA] Memorisation [DEMOGRA…" at bounding box center [287, 166] width 344 height 44
click at [358, 167] on div "Abubakr [PERSON_NAME] Is Currently on: [DEMOGRAPHIC_DATA] Memorisation [DEMOGRA…" at bounding box center [287, 166] width 344 height 44
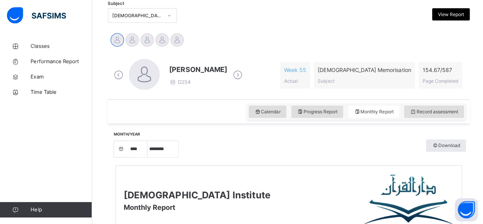
scroll to position [149, 0]
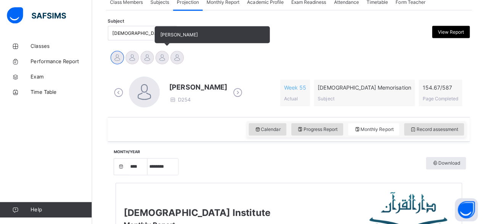
click at [161, 63] on div at bounding box center [161, 56] width 13 height 13
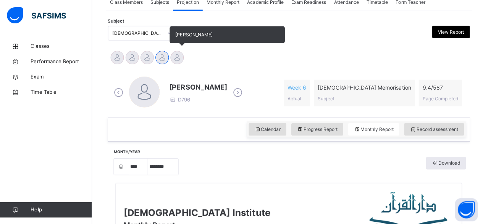
click at [178, 58] on div at bounding box center [176, 56] width 13 height 13
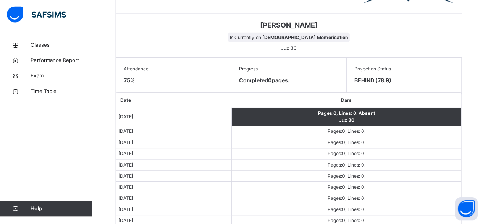
click at [327, 93] on th "Dars" at bounding box center [344, 100] width 229 height 15
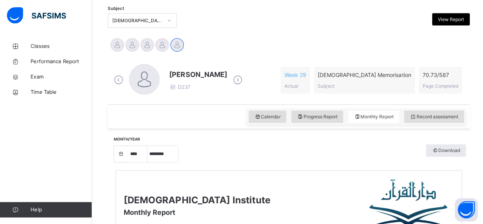
scroll to position [161, 0]
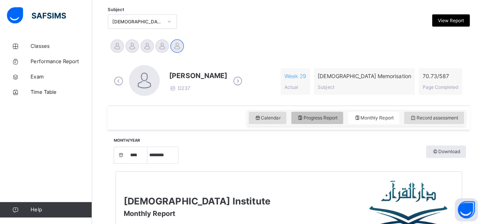
click at [327, 114] on span "Progress Report" at bounding box center [316, 117] width 41 height 7
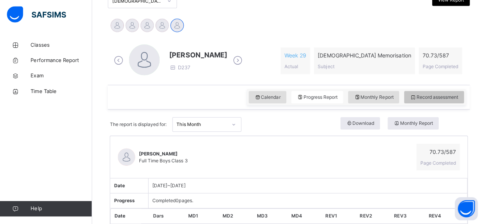
click at [451, 102] on div "Record assessment" at bounding box center [432, 97] width 60 height 12
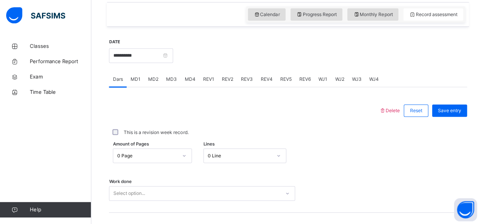
scroll to position [263, 0]
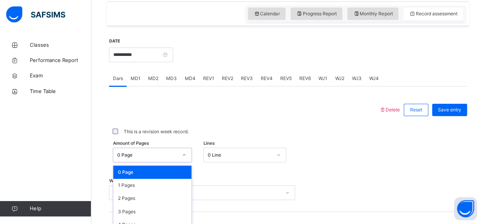
click at [173, 154] on div "option 0 Page focused, 1 of 588. 588 results available. Use Up and Down to choo…" at bounding box center [152, 155] width 79 height 15
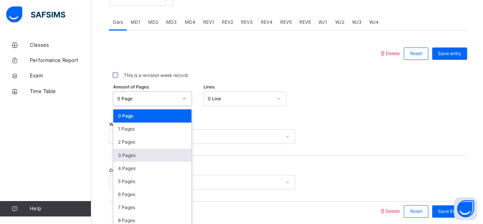
scroll to position [322, 0]
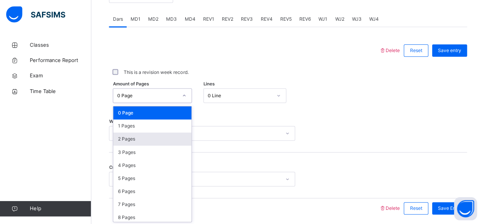
click at [146, 140] on div "2 Pages" at bounding box center [153, 139] width 78 height 13
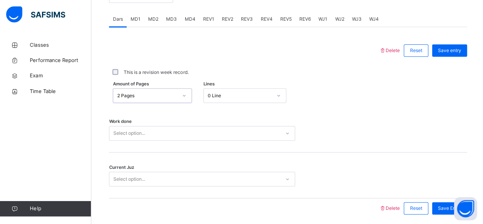
scroll to position [349, 0]
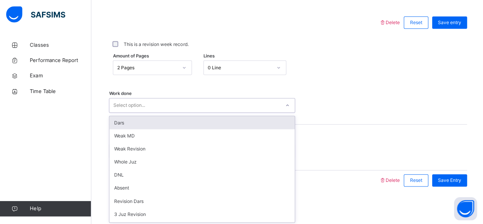
click at [160, 123] on div "Dars" at bounding box center [202, 123] width 185 height 13
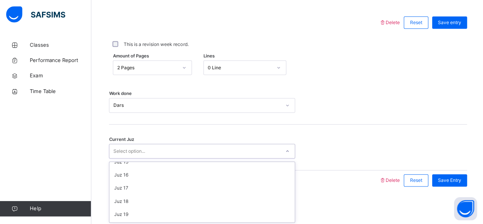
scroll to position [0, 0]
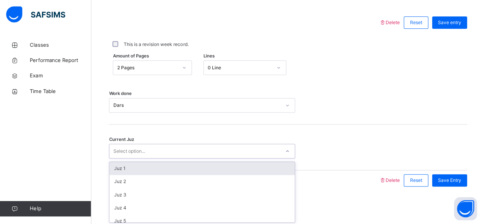
click at [145, 169] on div "Juz 1" at bounding box center [202, 168] width 185 height 13
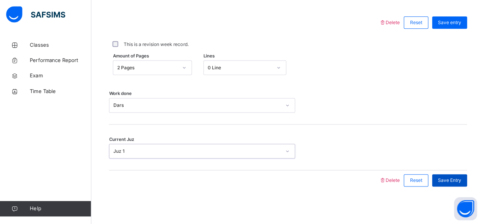
click at [454, 177] on span "Save Entry" at bounding box center [448, 180] width 23 height 7
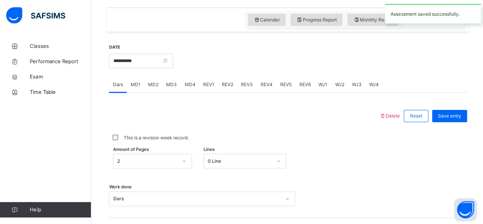
scroll to position [257, 0]
click at [133, 61] on input "**********" at bounding box center [141, 61] width 64 height 15
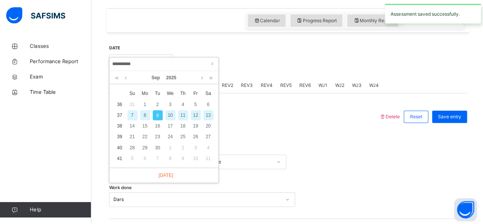
click at [140, 114] on div "8" at bounding box center [145, 115] width 10 height 10
type input "**********"
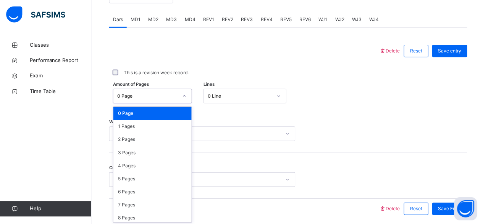
scroll to position [322, 0]
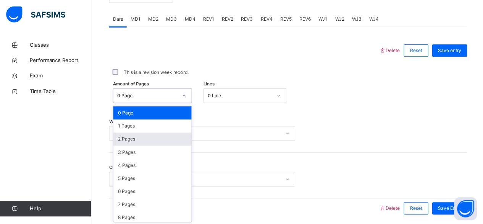
click at [130, 138] on div "2 Pages" at bounding box center [153, 139] width 78 height 13
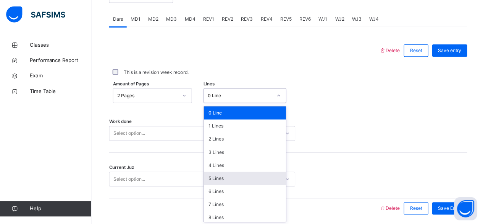
click at [218, 175] on div "5 Lines" at bounding box center [245, 178] width 82 height 13
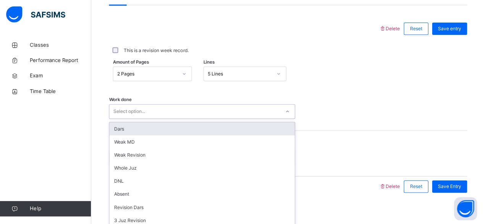
scroll to position [349, 0]
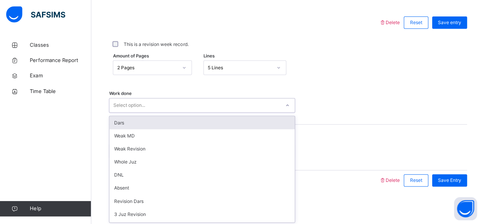
click at [138, 125] on div "Dars" at bounding box center [202, 123] width 185 height 13
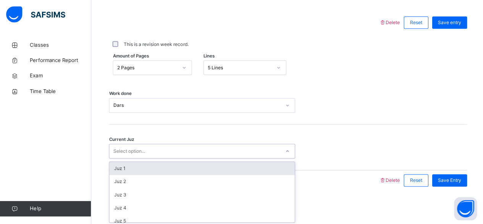
click at [138, 165] on div "Juz 1" at bounding box center [202, 168] width 185 height 13
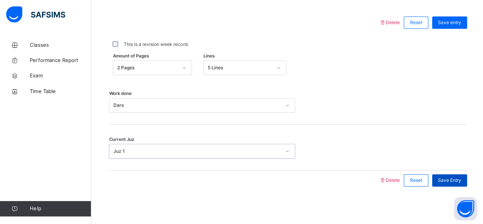
click at [466, 180] on div "Save Entry" at bounding box center [448, 180] width 35 height 12
click at [440, 183] on div "Save Entry" at bounding box center [448, 180] width 35 height 12
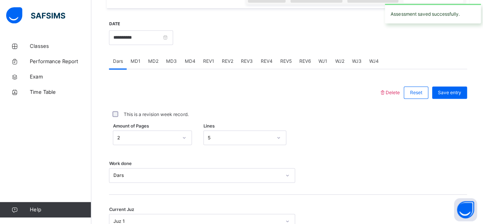
scroll to position [279, 0]
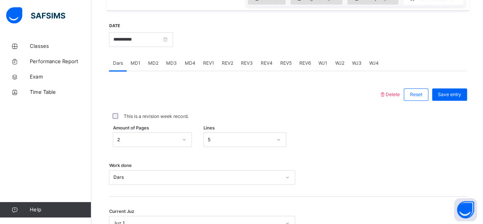
click at [187, 63] on span "MD4" at bounding box center [190, 62] width 11 height 7
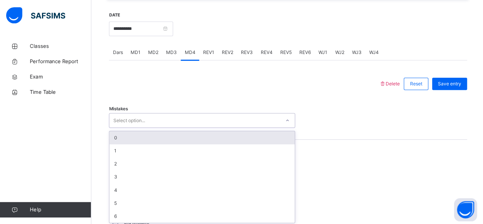
scroll to position [290, 0]
click at [147, 137] on div "0" at bounding box center [202, 136] width 185 height 13
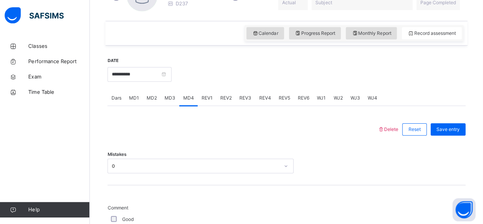
scroll to position [245, 0]
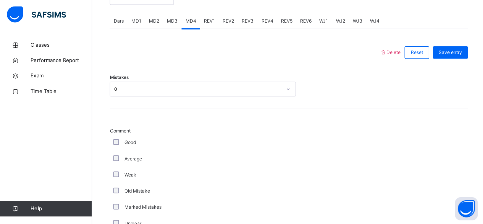
click at [220, 173] on div "Weak" at bounding box center [204, 174] width 187 height 7
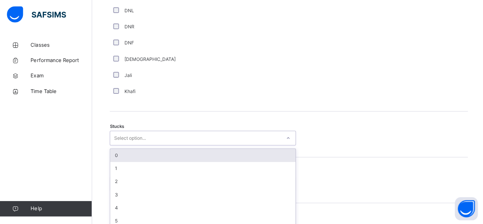
scroll to position [569, 0]
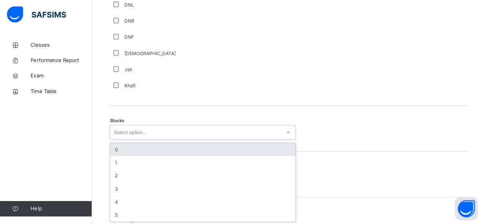
click at [150, 152] on div "0" at bounding box center [202, 149] width 185 height 13
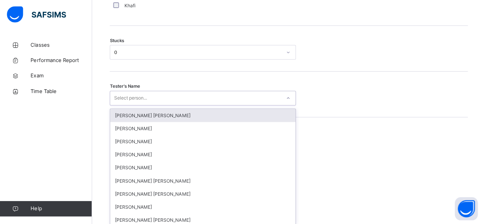
scroll to position [651, 0]
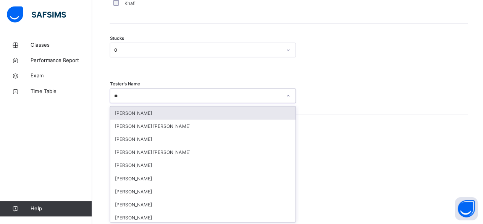
type input "*"
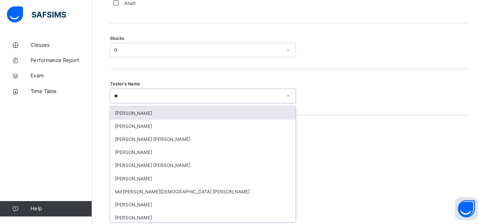
type input "***"
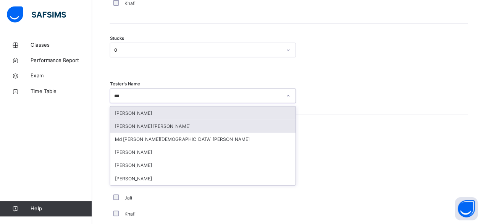
click at [136, 127] on div "[PERSON_NAME] [PERSON_NAME]" at bounding box center [202, 126] width 185 height 13
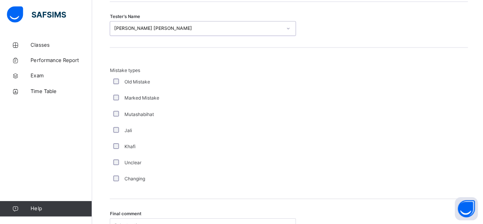
scroll to position [790, 0]
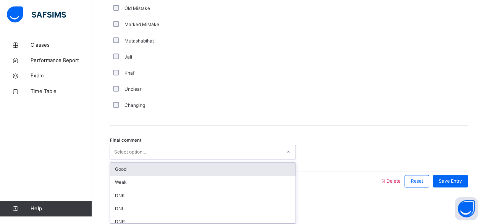
click at [136, 169] on div "Good" at bounding box center [202, 169] width 185 height 13
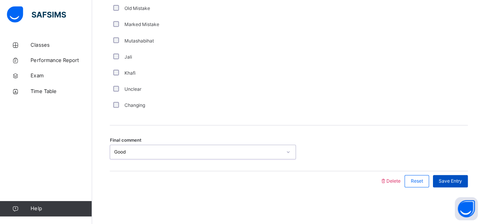
click at [457, 182] on span "Save Entry" at bounding box center [448, 181] width 23 height 7
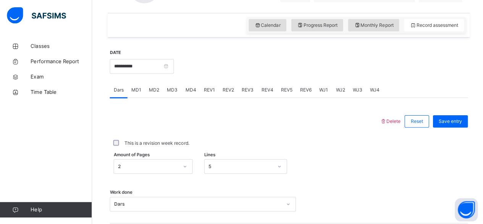
scroll to position [248, 0]
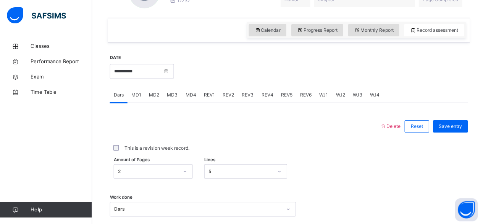
click at [169, 98] on div "MD3" at bounding box center [171, 93] width 18 height 15
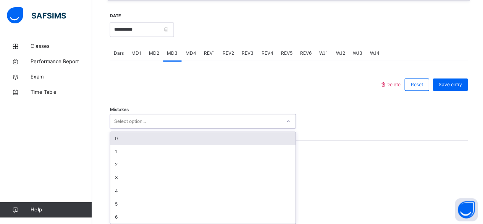
scroll to position [290, 0]
click at [137, 134] on div "0" at bounding box center [202, 136] width 185 height 13
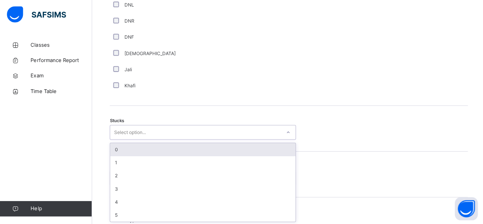
click at [133, 153] on div "0" at bounding box center [202, 149] width 185 height 13
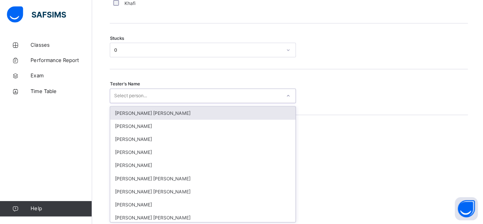
scroll to position [651, 0]
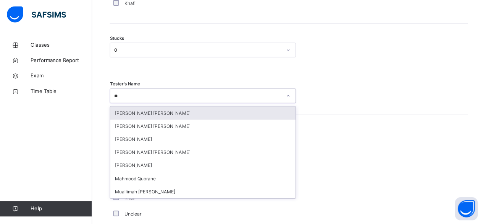
type input "*"
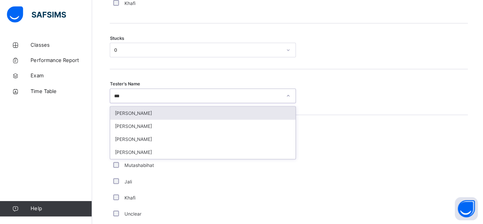
type input "****"
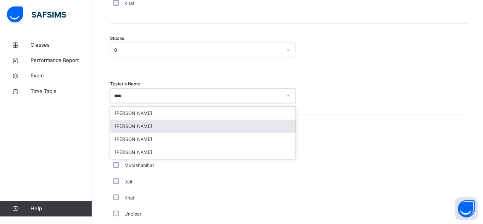
click at [194, 125] on div "[PERSON_NAME]" at bounding box center [202, 126] width 185 height 13
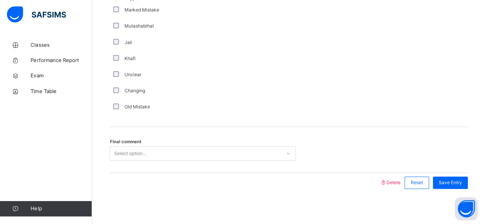
scroll to position [790, 0]
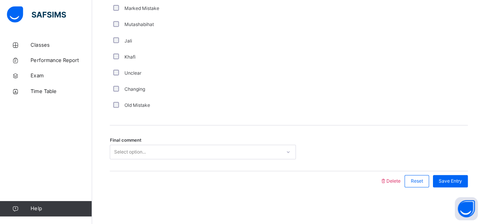
click at [211, 148] on div "Select option..." at bounding box center [195, 152] width 170 height 12
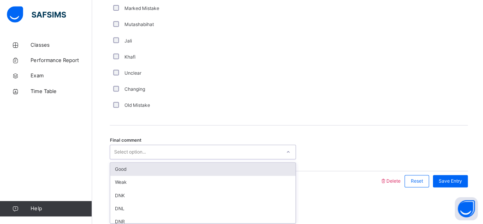
click at [213, 163] on div "Good" at bounding box center [202, 169] width 185 height 13
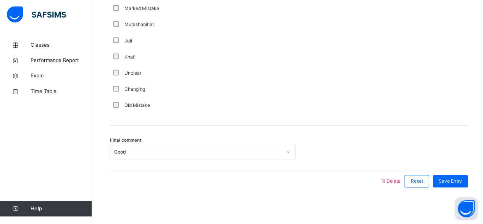
click at [458, 175] on div "Save Entry" at bounding box center [448, 181] width 35 height 12
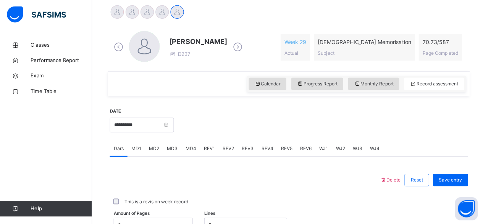
scroll to position [193, 0]
click at [210, 147] on span "REV1" at bounding box center [208, 148] width 11 height 7
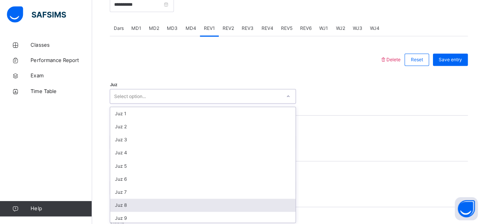
click at [146, 104] on div "option Juz 8 focused, 8 of 30. 30 results available. Use Up and Down to choose …" at bounding box center [201, 96] width 185 height 15
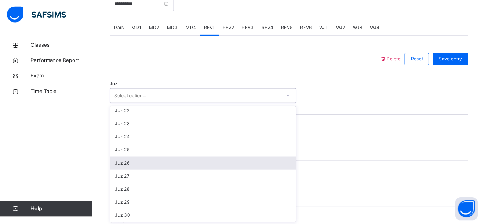
click at [137, 164] on div "Juz 26" at bounding box center [202, 162] width 185 height 13
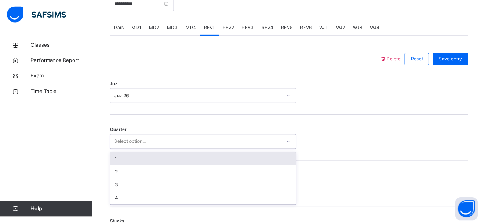
click at [128, 136] on div "Select option..." at bounding box center [130, 141] width 32 height 15
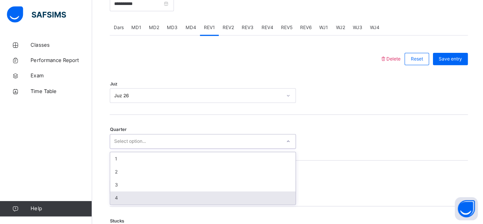
click at [121, 201] on div "4" at bounding box center [202, 197] width 185 height 13
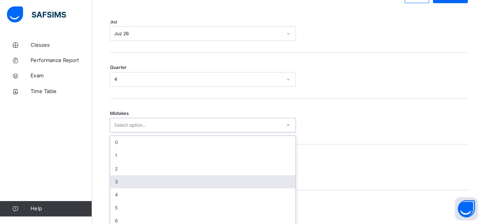
click at [201, 133] on div "option 3 focused, 4 of 7. 7 results available. Use Up and Down to choose option…" at bounding box center [201, 125] width 185 height 15
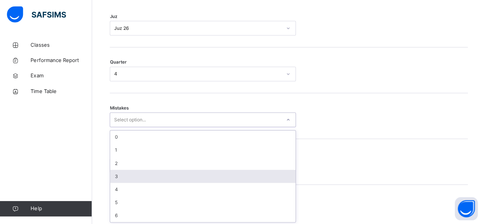
scroll to position [381, 0]
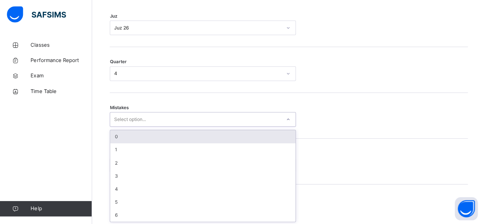
click at [159, 133] on div "0" at bounding box center [202, 136] width 185 height 13
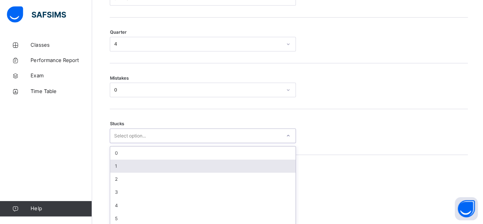
click at [145, 143] on div "option 1 focused, 2 of 6. 6 results available. Use Up and Down to choose option…" at bounding box center [201, 135] width 185 height 15
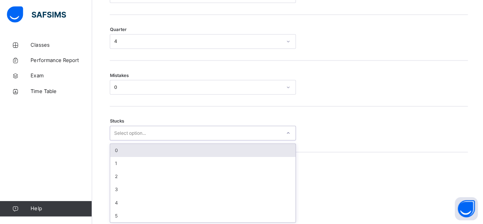
click at [134, 150] on div "0" at bounding box center [202, 150] width 185 height 13
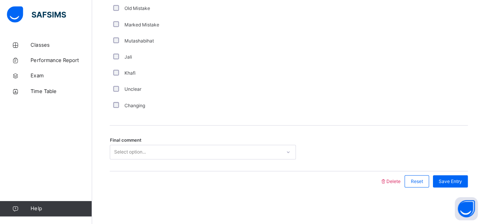
scroll to position [743, 0]
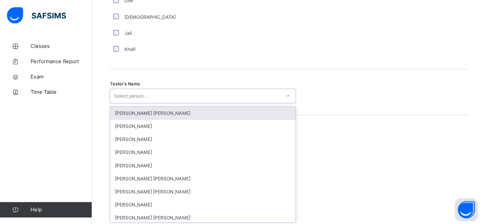
click at [188, 89] on div "Select person..." at bounding box center [195, 95] width 170 height 12
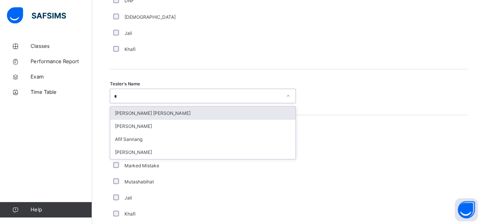
type input "**"
click at [170, 110] on div "[PERSON_NAME] [PERSON_NAME]" at bounding box center [202, 112] width 185 height 13
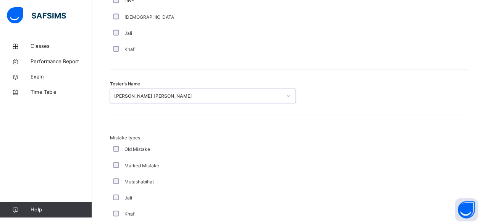
scroll to position [881, 0]
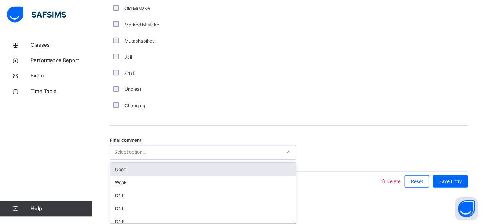
click at [144, 150] on div "Select option..." at bounding box center [130, 152] width 32 height 15
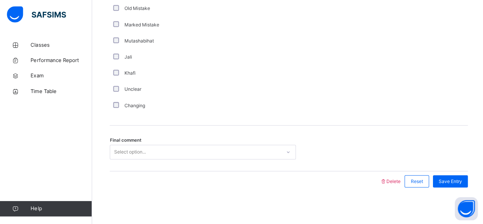
click at [135, 160] on div "Final comment Select option..." at bounding box center [287, 148] width 357 height 45
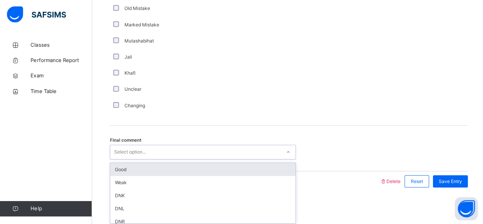
click at [203, 151] on div "Select option..." at bounding box center [195, 152] width 170 height 12
click at [201, 163] on div "Good" at bounding box center [202, 169] width 185 height 13
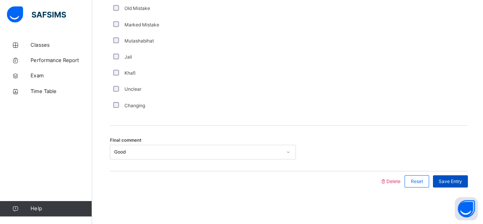
click at [464, 175] on div "Save Entry" at bounding box center [448, 181] width 35 height 12
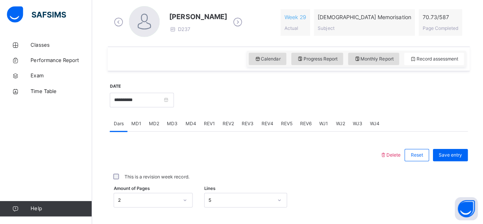
scroll to position [219, 0]
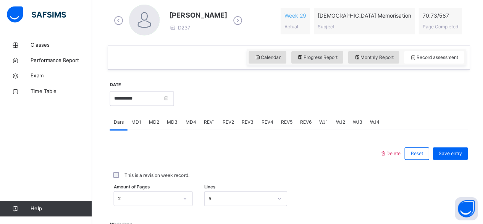
click at [224, 120] on span "REV2" at bounding box center [227, 122] width 11 height 7
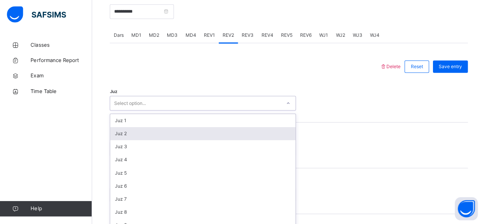
click at [212, 111] on div "option Juz 2 focused, 2 of 30. 30 results available. Use Up and Down to choose …" at bounding box center [201, 103] width 185 height 15
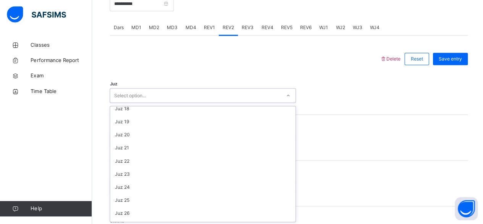
scroll to position [275, 0]
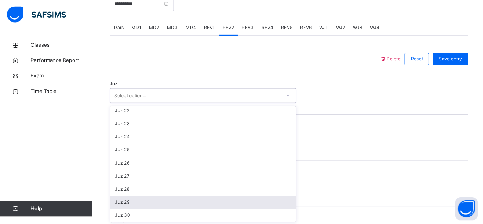
click at [144, 201] on div "Juz 29" at bounding box center [202, 201] width 185 height 13
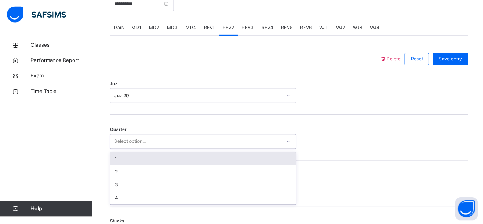
click at [135, 145] on div "Select option..." at bounding box center [130, 141] width 32 height 15
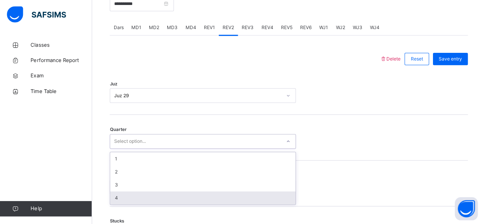
click at [131, 203] on div "Mistakes Select option..." at bounding box center [287, 183] width 357 height 45
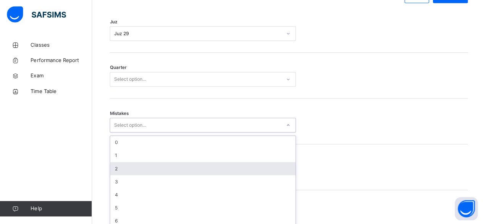
click at [135, 133] on div "option 2 focused, 3 of 7. 7 results available. Use Up and Down to choose option…" at bounding box center [201, 125] width 185 height 15
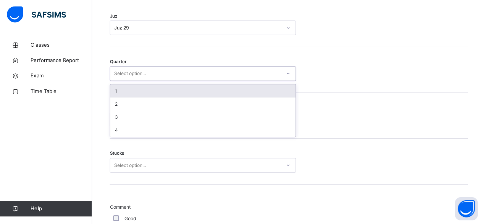
click at [138, 70] on div "Select option..." at bounding box center [130, 74] width 32 height 15
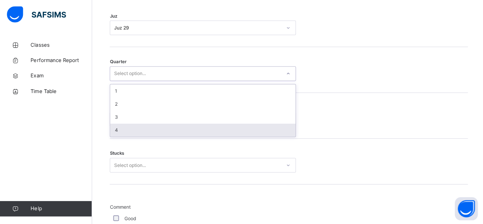
click at [122, 125] on div "4" at bounding box center [202, 130] width 185 height 13
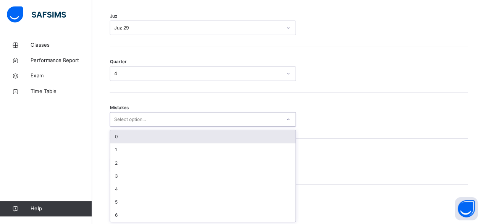
click at [122, 125] on div "Select option..." at bounding box center [201, 119] width 185 height 15
click at [147, 136] on div "0" at bounding box center [202, 136] width 185 height 13
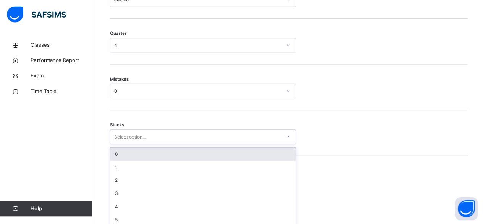
click at [138, 144] on div "option 0 focused, 1 of 6. 6 results available. Use Up and Down to choose option…" at bounding box center [201, 137] width 185 height 15
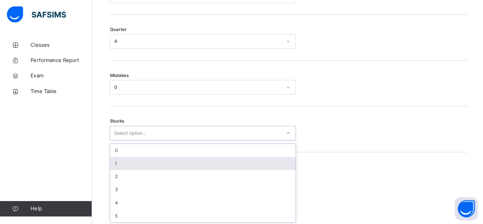
scroll to position [413, 0]
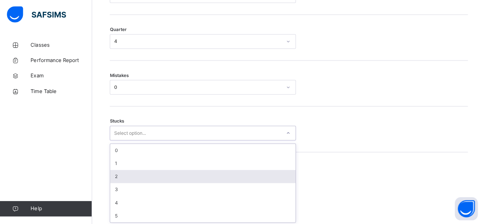
click at [135, 171] on div "2" at bounding box center [202, 176] width 185 height 13
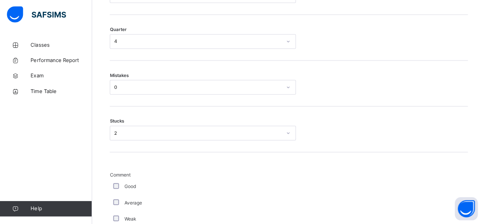
click at [116, 194] on div "Average" at bounding box center [204, 202] width 191 height 16
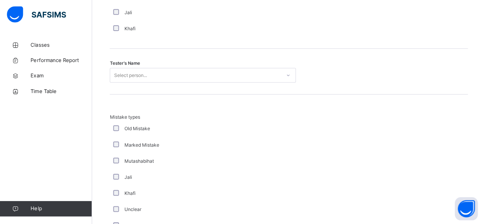
scroll to position [764, 0]
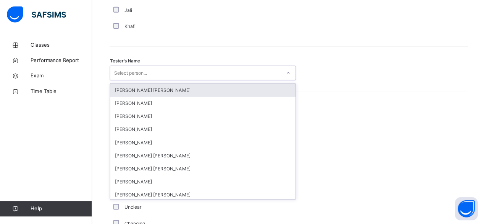
click at [151, 74] on div "Select person..." at bounding box center [195, 74] width 170 height 12
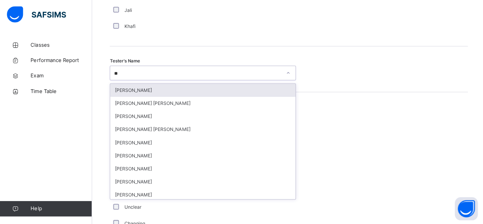
type input "***"
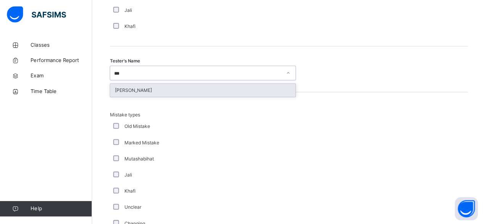
click at [149, 84] on div "[PERSON_NAME]" at bounding box center [202, 90] width 185 height 13
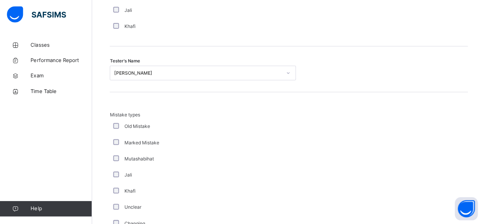
drag, startPoint x: 149, startPoint y: 84, endPoint x: 203, endPoint y: 160, distance: 93.2
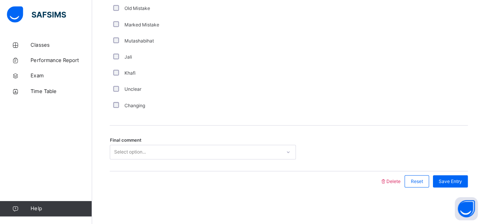
click at [191, 147] on div "Select option..." at bounding box center [195, 152] width 170 height 12
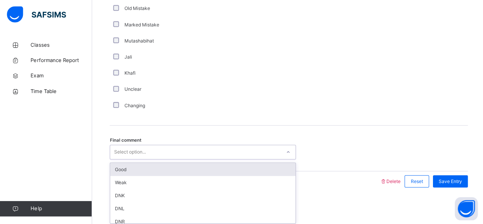
click at [253, 170] on div "Good" at bounding box center [202, 169] width 185 height 13
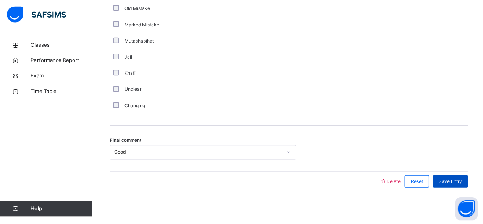
click at [456, 180] on span "Save Entry" at bounding box center [448, 181] width 23 height 7
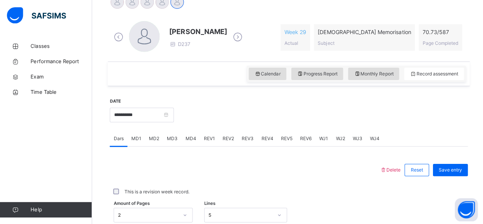
scroll to position [204, 0]
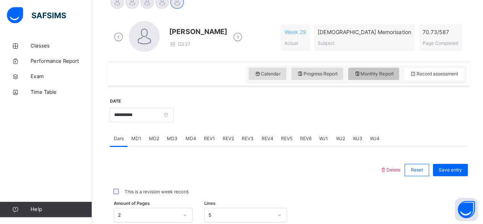
click at [363, 75] on span "Monthly Report" at bounding box center [371, 73] width 39 height 7
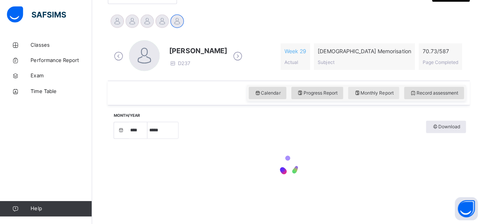
select select "****"
select select "*"
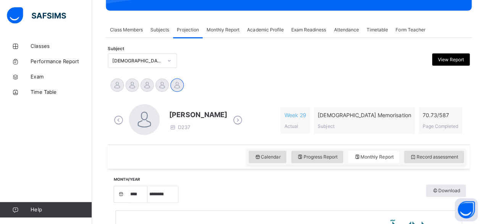
scroll to position [122, 0]
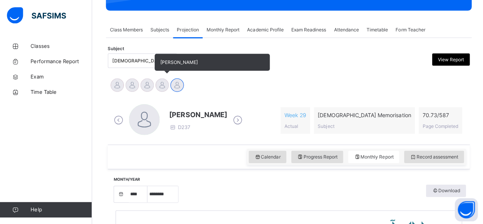
click at [157, 87] on div at bounding box center [161, 84] width 13 height 13
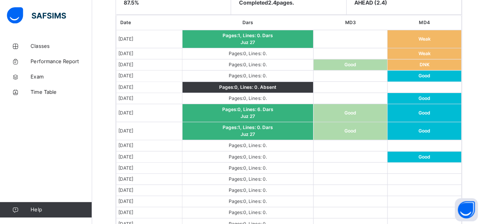
scroll to position [463, 0]
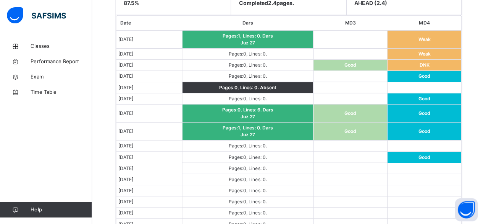
click at [193, 156] on td "Pages: 0 , Lines: 0 ." at bounding box center [246, 156] width 131 height 11
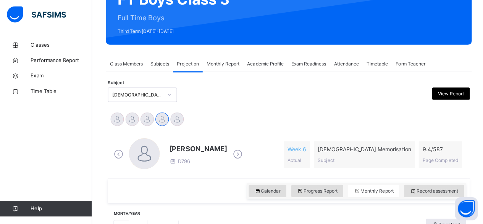
scroll to position [88, 0]
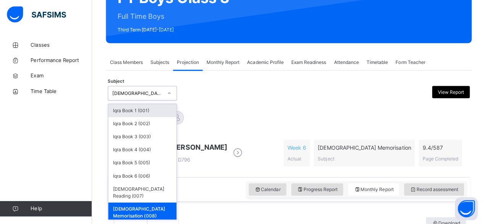
click at [264, 151] on div "[PERSON_NAME] D796 Week 6 Actual [DEMOGRAPHIC_DATA] Memorisation Subject 9.4 / …" at bounding box center [287, 153] width 353 height 32
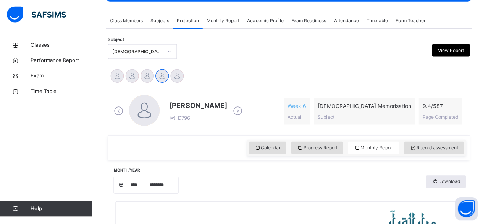
scroll to position [138, 0]
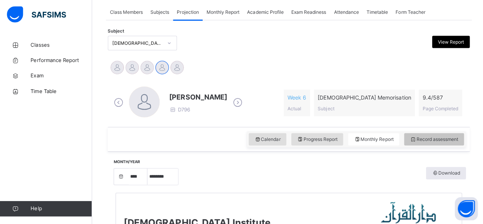
click at [426, 144] on div "Record assessment" at bounding box center [432, 139] width 60 height 12
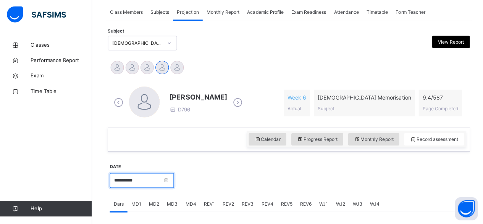
click at [169, 174] on input "**********" at bounding box center [141, 180] width 64 height 15
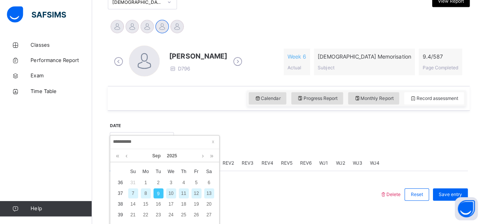
scroll to position [184, 0]
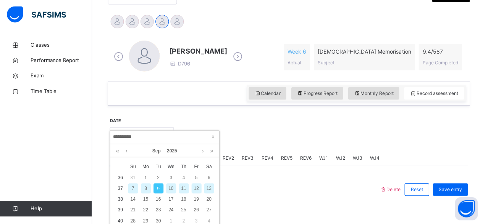
click at [185, 189] on div "11" at bounding box center [183, 188] width 10 height 10
type input "**********"
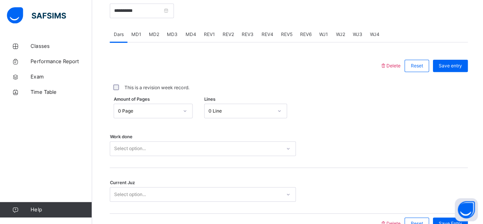
scroll to position [263, 0]
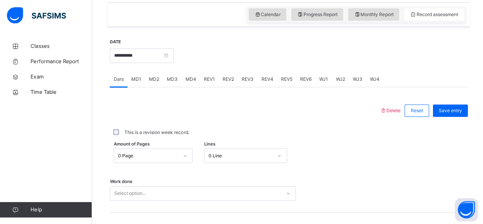
click at [132, 77] on span "MD1" at bounding box center [136, 78] width 10 height 7
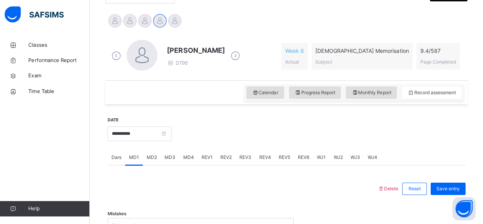
scroll to position [213, 0]
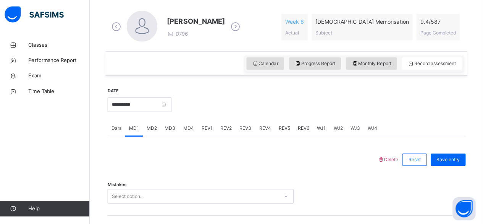
click at [218, 129] on div "REV2" at bounding box center [227, 128] width 19 height 15
click at [154, 128] on span "MD2" at bounding box center [153, 128] width 10 height 7
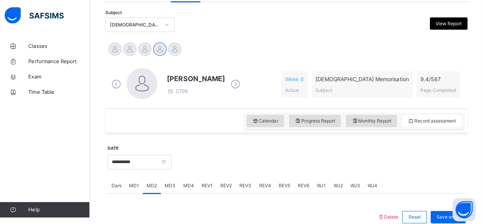
click at [167, 183] on span "MD3" at bounding box center [171, 184] width 11 height 7
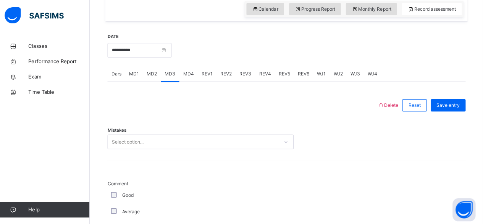
scroll to position [263, 0]
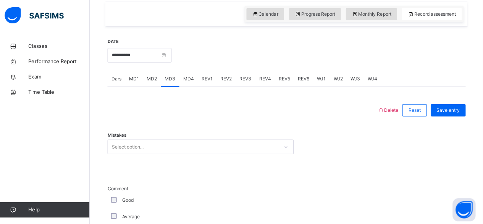
click at [187, 75] on span "MD4" at bounding box center [190, 78] width 11 height 7
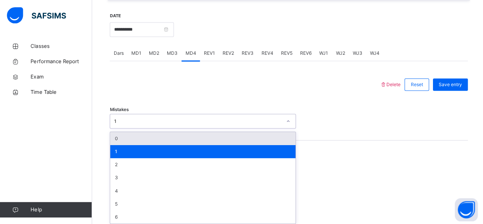
scroll to position [290, 0]
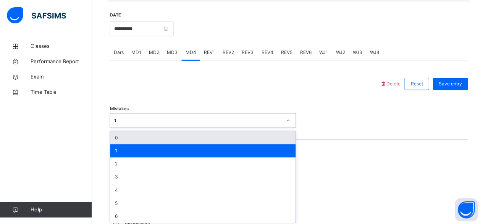
click at [223, 144] on div "1" at bounding box center [202, 149] width 185 height 13
click at [235, 138] on div "0" at bounding box center [202, 136] width 185 height 13
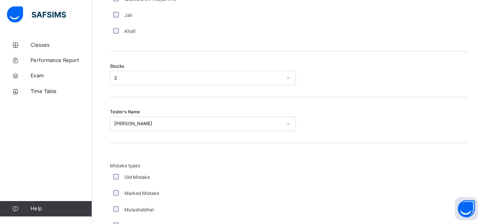
scroll to position [628, 0]
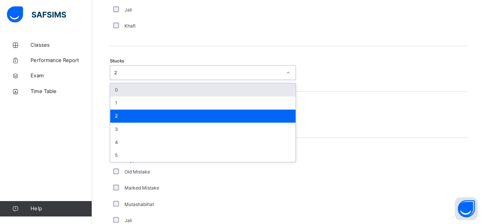
click at [262, 87] on div "0" at bounding box center [202, 90] width 185 height 13
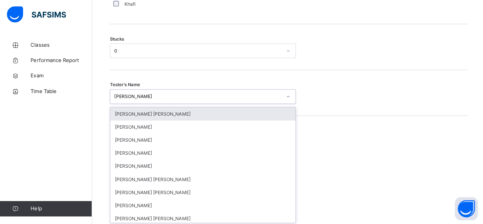
scroll to position [651, 0]
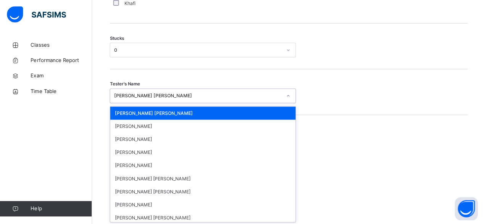
type input "*"
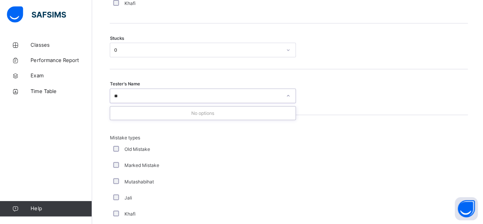
type input "*"
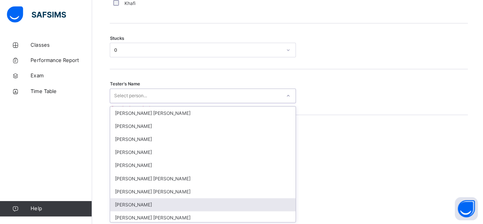
click at [345, 90] on div "Tester's Name option [PERSON_NAME] [PERSON_NAME], selected. option [PERSON_NAME…" at bounding box center [287, 96] width 357 height 15
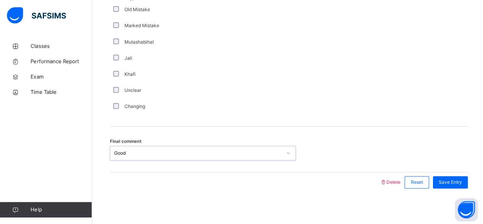
scroll to position [790, 0]
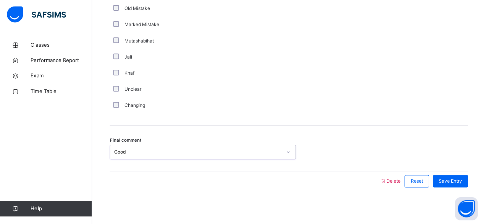
type input "*"
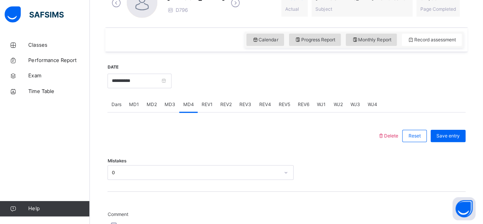
scroll to position [241, 0]
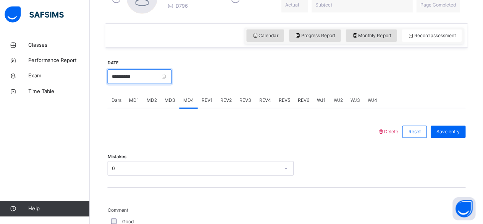
click at [173, 73] on input "**********" at bounding box center [141, 77] width 64 height 15
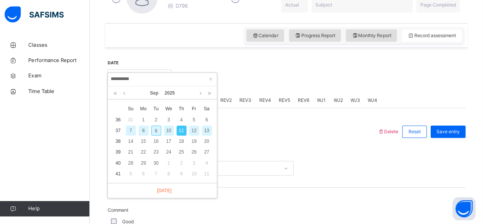
click at [132, 130] on div "7" at bounding box center [133, 131] width 10 height 10
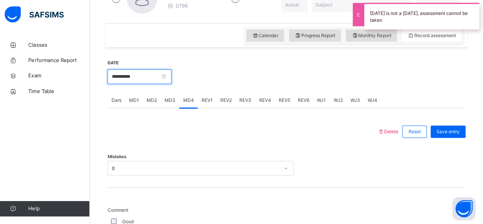
click at [120, 74] on input "**********" at bounding box center [141, 77] width 64 height 15
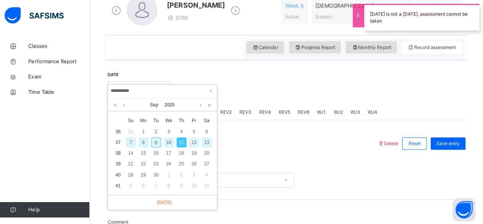
scroll to position [230, 0]
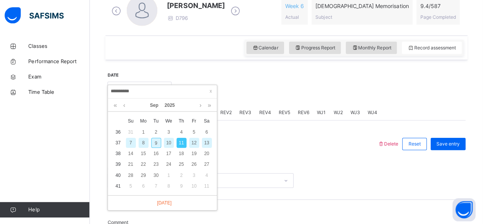
click at [173, 145] on div "10" at bounding box center [170, 142] width 10 height 10
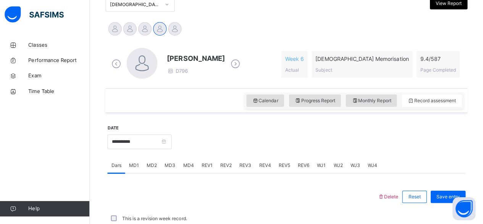
scroll to position [229, 0]
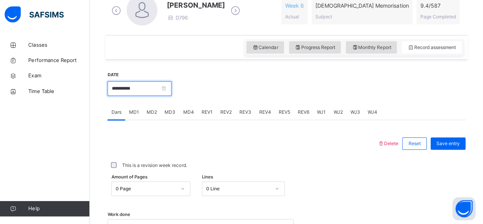
click at [135, 90] on input "**********" at bounding box center [141, 89] width 64 height 15
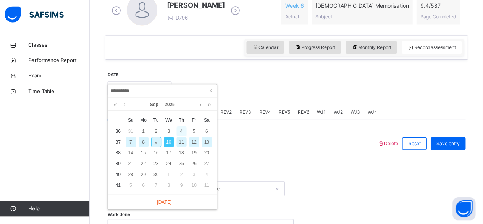
click at [183, 131] on div "4" at bounding box center [183, 132] width 10 height 10
type input "**********"
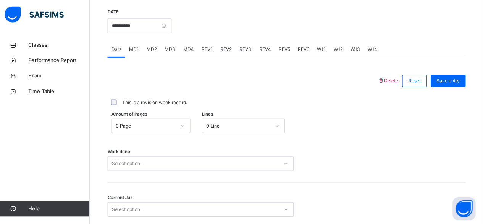
scroll to position [293, 0]
click at [190, 49] on span "MD4" at bounding box center [190, 48] width 11 height 7
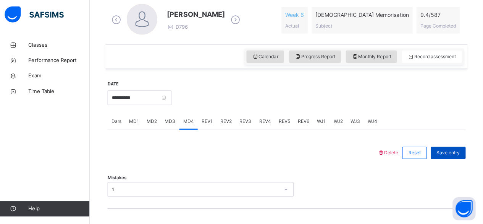
click at [451, 154] on span "Save entry" at bounding box center [448, 152] width 23 height 7
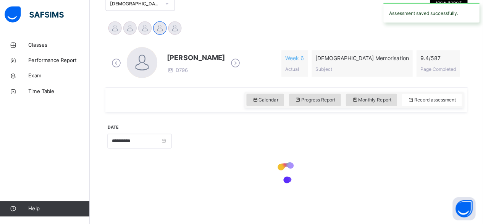
scroll to position [177, 0]
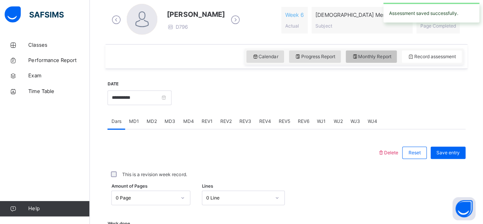
click at [382, 57] on span "Monthly Report" at bounding box center [371, 57] width 39 height 7
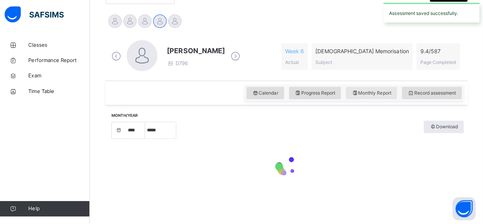
select select "****"
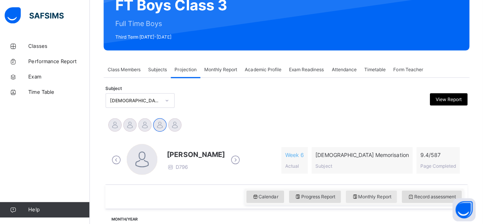
scroll to position [82, 0]
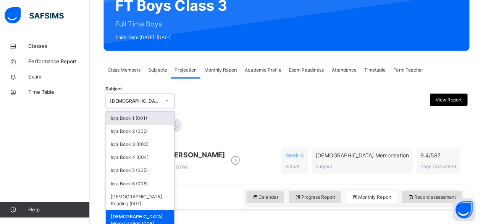
click at [200, 169] on div "[PERSON_NAME] D796" at bounding box center [198, 160] width 58 height 22
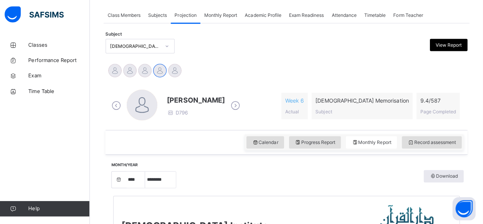
scroll to position [169, 0]
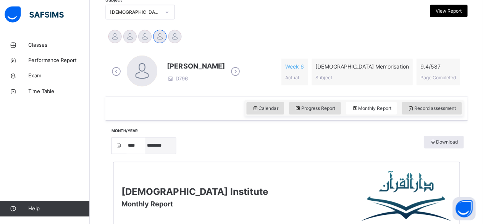
click at [170, 144] on select "***** ******** ***** ***** *** **** **** ****** ********* ******* ******** ****…" at bounding box center [162, 146] width 31 height 16
click at [147, 138] on select "***** ******** ***** ***** *** **** **** ****** ********* ******* ******** ****…" at bounding box center [162, 146] width 31 height 16
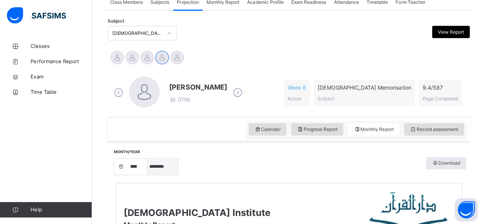
scroll to position [149, 0]
click at [165, 171] on select "***** ******** ***** ***** *** **** **** ****** ********* ******* ******** ****…" at bounding box center [162, 166] width 31 height 16
click at [147, 158] on select "***** ******** ***** ***** *** **** **** ****** ********* ******* ******** ****…" at bounding box center [162, 166] width 31 height 16
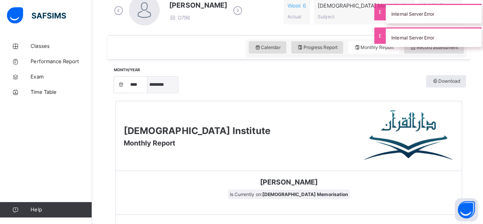
scroll to position [229, 0]
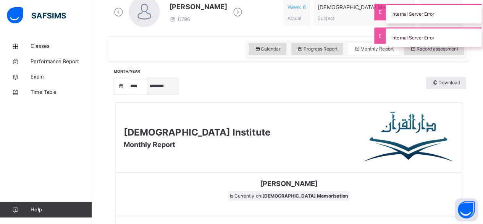
click at [161, 87] on select "***** ******** ***** ***** *** **** **** ****** ********* ******* ******** ****…" at bounding box center [162, 86] width 31 height 16
select select "*"
click at [147, 94] on select "***** ******** ***** ***** *** **** **** ****** ********* ******* ******** ****…" at bounding box center [162, 86] width 31 height 16
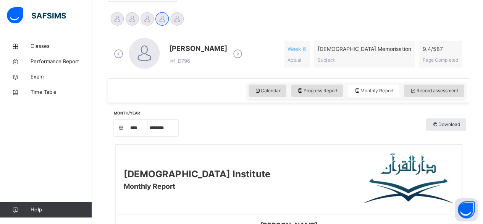
click at [443, 100] on div "Calendar Progress Report Monthly Report Record assessment" at bounding box center [287, 90] width 360 height 24
click at [448, 89] on span "Record assessment" at bounding box center [432, 90] width 48 height 7
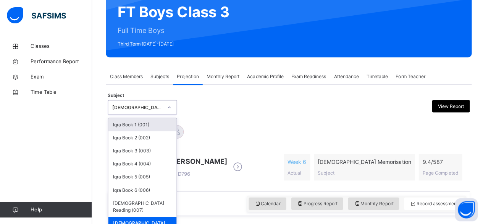
scroll to position [76, 0]
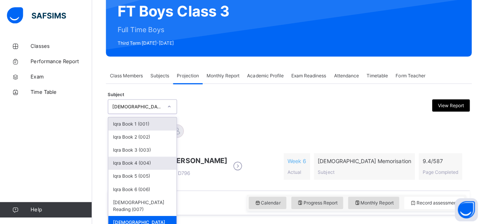
click at [125, 158] on div "Iqra Book 4 (004)" at bounding box center [142, 162] width 68 height 13
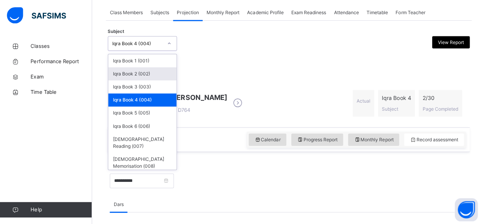
scroll to position [133, 0]
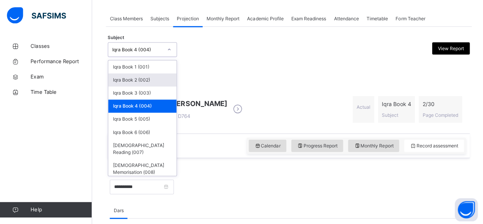
click at [117, 111] on div "Iqra Book 4 (004)" at bounding box center [142, 105] width 68 height 13
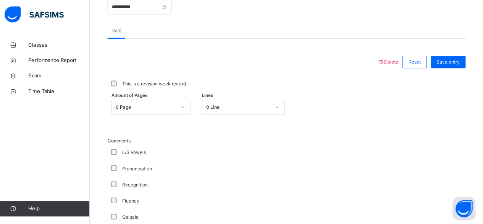
scroll to position [311, 0]
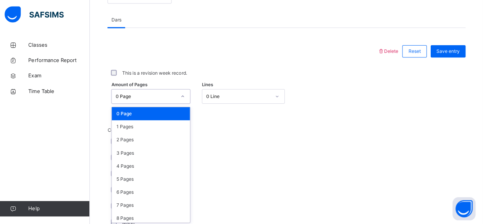
click at [156, 103] on div "Amount of Pages option 0 Page focused, 1 of 31. 31 results available. Use Up an…" at bounding box center [287, 97] width 357 height 22
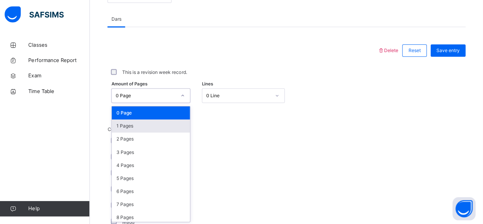
click at [158, 123] on div "1 Pages" at bounding box center [153, 126] width 78 height 13
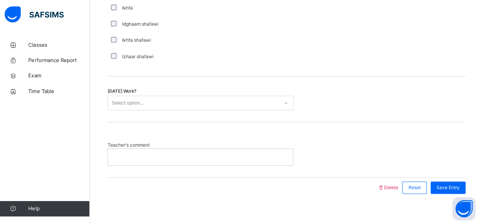
scroll to position [637, 0]
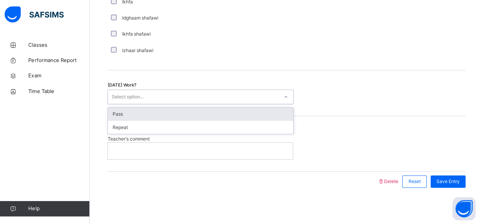
click at [287, 94] on icon at bounding box center [287, 97] width 5 height 8
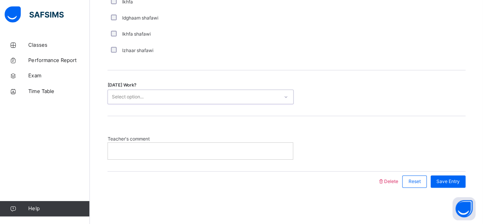
click at [287, 94] on div at bounding box center [287, 97] width 13 height 12
click at [267, 97] on div "Select option..." at bounding box center [195, 97] width 170 height 12
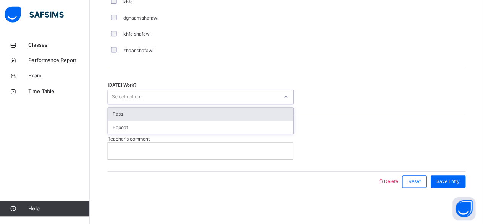
click at [242, 115] on div "Pass" at bounding box center [202, 114] width 185 height 13
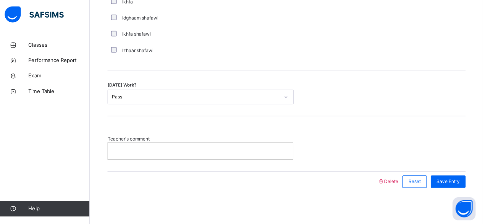
click at [203, 145] on div at bounding box center [202, 151] width 184 height 16
click at [439, 182] on div "Save Entry" at bounding box center [448, 181] width 35 height 12
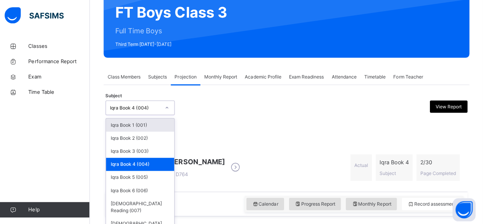
scroll to position [76, 0]
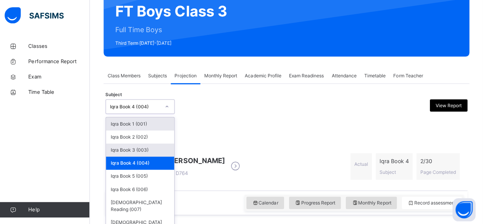
click at [169, 147] on div "Iqra Book 3 (003)" at bounding box center [142, 149] width 68 height 13
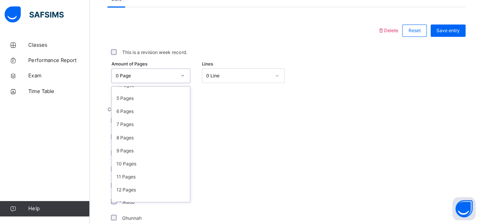
scroll to position [65, 0]
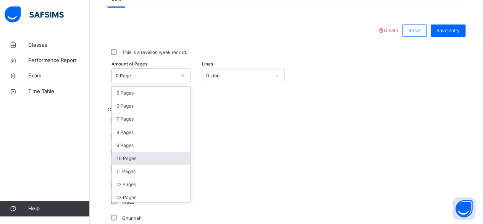
click at [147, 156] on div "10 Pages" at bounding box center [153, 158] width 78 height 13
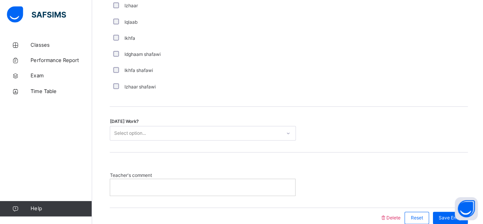
scroll to position [602, 0]
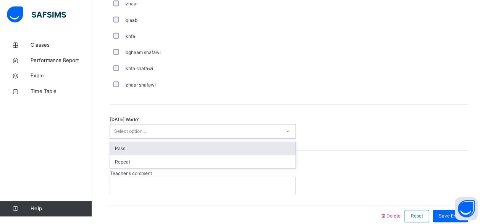
click at [236, 146] on div "Pass" at bounding box center [202, 148] width 185 height 13
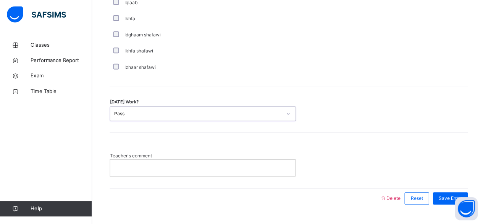
scroll to position [637, 0]
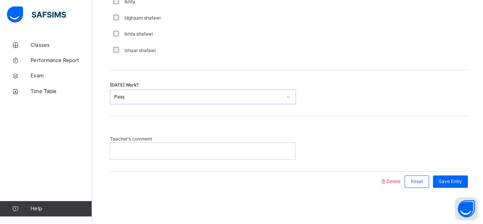
click at [268, 147] on p at bounding box center [201, 150] width 173 height 7
click at [243, 145] on div at bounding box center [202, 151] width 184 height 16
click at [247, 149] on p at bounding box center [201, 150] width 173 height 7
click at [459, 180] on span "Save Entry" at bounding box center [448, 181] width 23 height 7
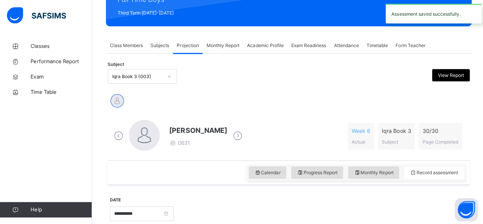
scroll to position [92, 0]
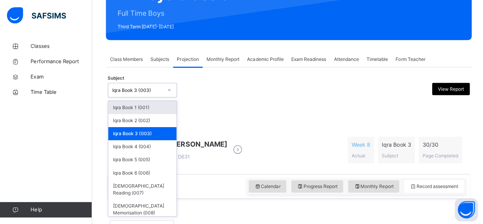
click at [165, 84] on div at bounding box center [168, 89] width 13 height 12
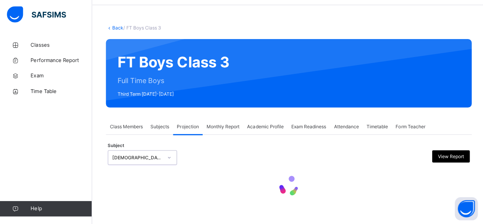
scroll to position [91, 0]
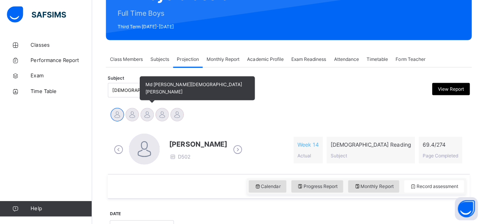
click at [148, 114] on div at bounding box center [146, 114] width 13 height 13
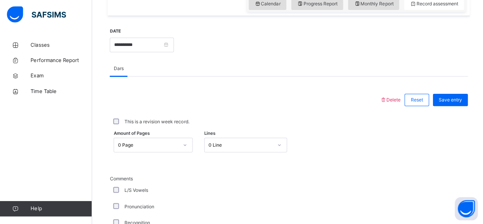
scroll to position [297, 0]
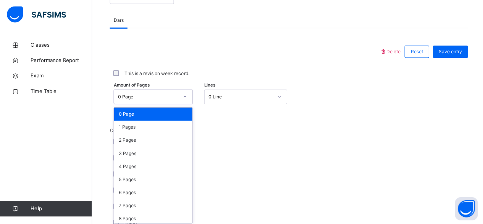
click at [161, 104] on div "option 0 Page focused, 1 of 275. 275 results available. Use Up and Down to choo…" at bounding box center [152, 97] width 79 height 15
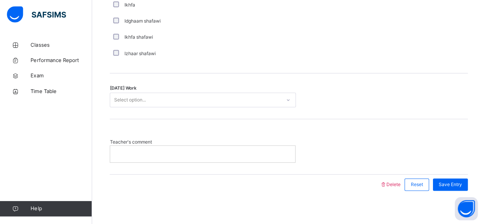
scroll to position [637, 0]
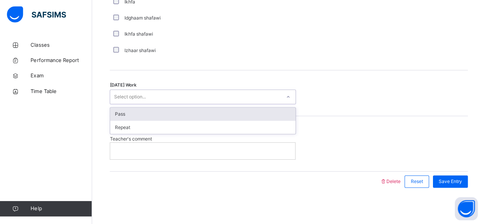
click at [177, 96] on div "Select option..." at bounding box center [195, 97] width 170 height 12
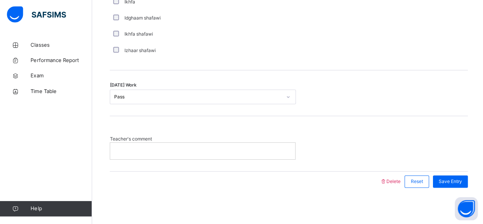
click at [201, 147] on p at bounding box center [201, 150] width 173 height 7
click at [215, 147] on p "**********" at bounding box center [204, 150] width 179 height 7
click at [456, 175] on div "Save Entry" at bounding box center [448, 181] width 35 height 12
click at [288, 147] on p at bounding box center [201, 150] width 173 height 7
click at [248, 153] on div "**********" at bounding box center [205, 151] width 190 height 16
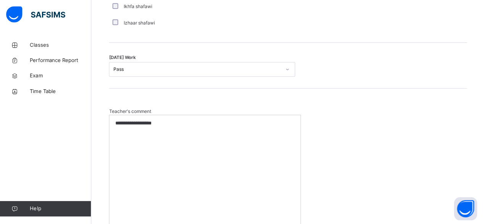
scroll to position [664, 0]
click at [190, 121] on p "**********" at bounding box center [204, 123] width 179 height 7
drag, startPoint x: 402, startPoint y: 142, endPoint x: 303, endPoint y: 117, distance: 102.3
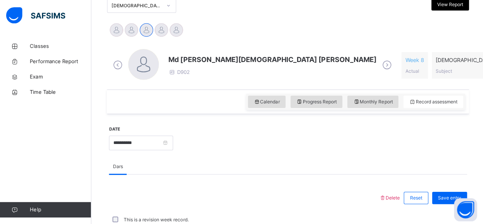
scroll to position [140, 0]
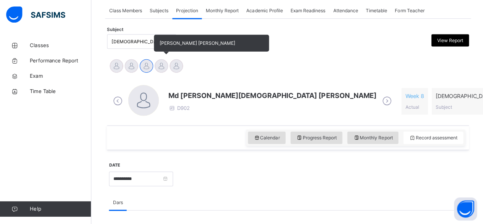
click at [159, 66] on div at bounding box center [161, 66] width 13 height 13
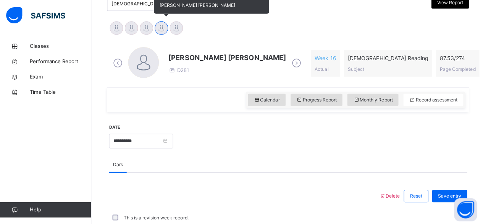
scroll to position [165, 0]
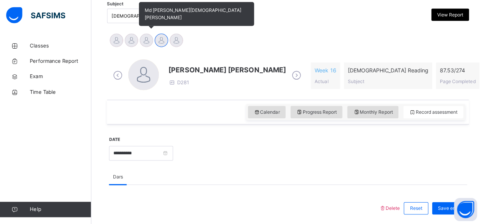
click at [144, 38] on div at bounding box center [146, 40] width 13 height 13
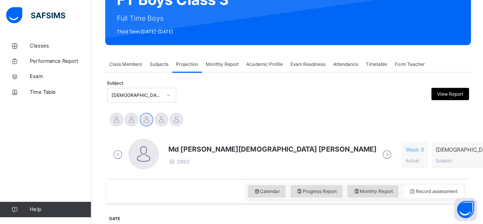
scroll to position [88, 0]
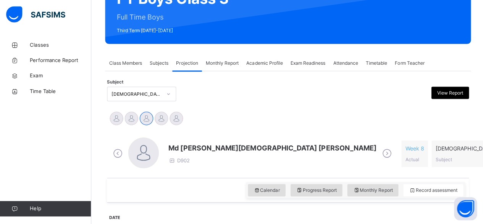
click at [234, 101] on div "Subject [DEMOGRAPHIC_DATA] Reading (007) View Report" at bounding box center [287, 94] width 360 height 22
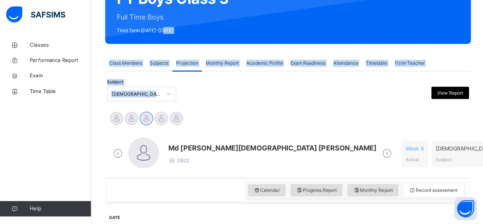
drag, startPoint x: 234, startPoint y: 101, endPoint x: 193, endPoint y: 37, distance: 76.3
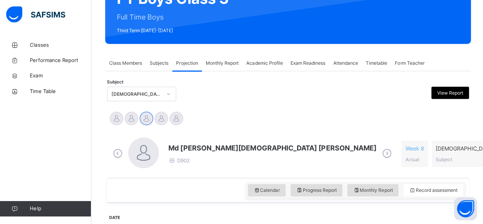
click at [208, 136] on div "Md [PERSON_NAME][DEMOGRAPHIC_DATA] [PERSON_NAME] D902 Week 8 Actual [DEMOGRAPHI…" at bounding box center [287, 154] width 357 height 44
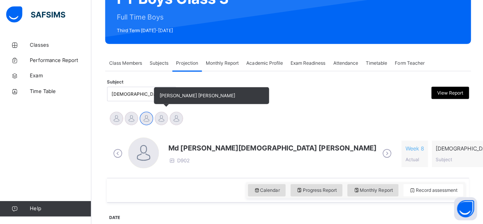
click at [161, 121] on div at bounding box center [161, 118] width 13 height 13
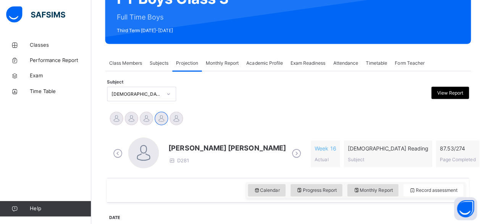
click at [190, 151] on span "[PERSON_NAME] [PERSON_NAME]" at bounding box center [227, 148] width 117 height 10
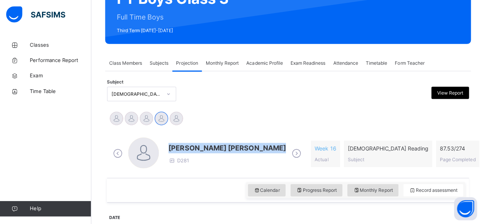
click at [190, 151] on span "[PERSON_NAME] [PERSON_NAME]" at bounding box center [227, 148] width 117 height 10
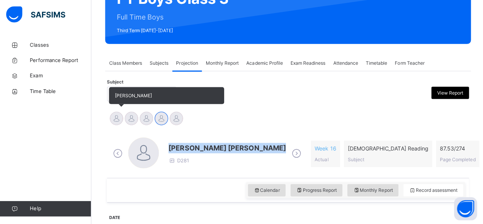
click at [118, 118] on div at bounding box center [116, 118] width 13 height 13
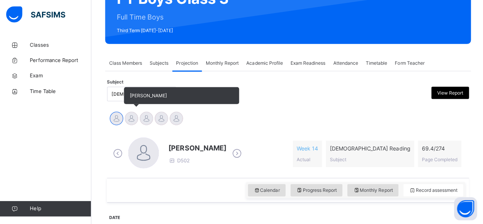
click at [134, 120] on div at bounding box center [131, 118] width 13 height 13
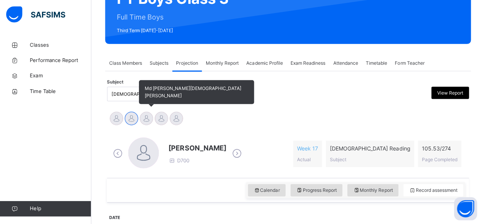
click at [145, 120] on div at bounding box center [146, 118] width 13 height 13
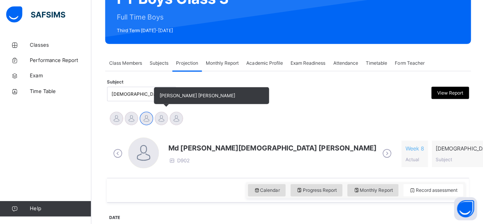
click at [157, 117] on div at bounding box center [161, 118] width 13 height 13
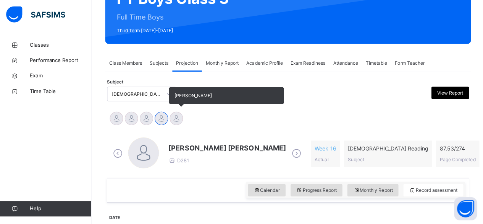
click at [174, 116] on div at bounding box center [176, 118] width 13 height 13
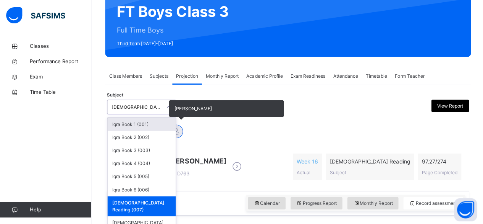
scroll to position [76, 0]
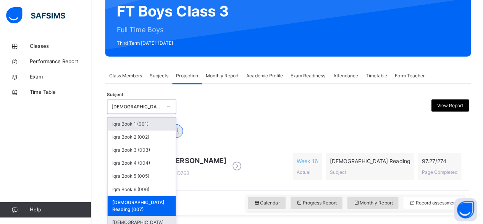
click at [122, 214] on div "[DEMOGRAPHIC_DATA] Memorisation (008)" at bounding box center [142, 224] width 68 height 20
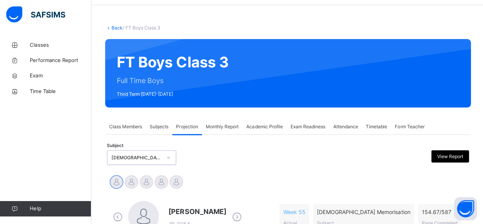
scroll to position [75, 0]
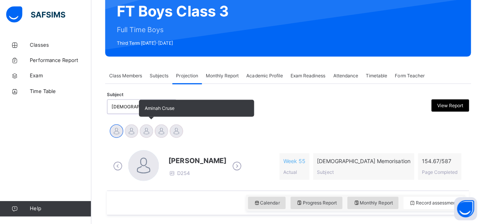
click at [145, 135] on div at bounding box center [146, 131] width 13 height 13
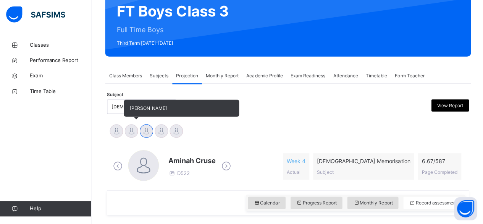
click at [131, 127] on div at bounding box center [131, 131] width 13 height 13
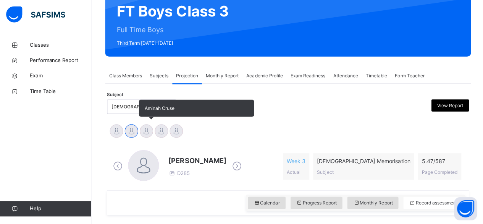
click at [144, 130] on div at bounding box center [146, 131] width 13 height 13
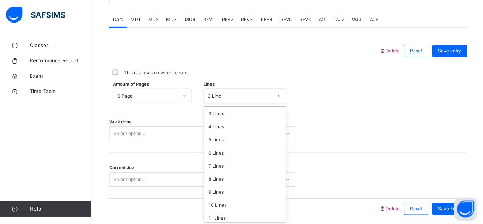
scroll to position [93, 0]
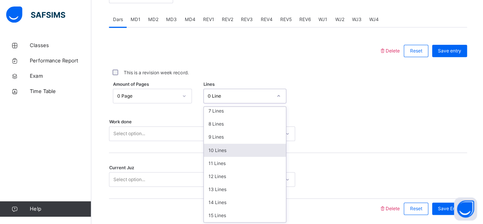
click at [213, 143] on div "10 Lines" at bounding box center [245, 149] width 82 height 13
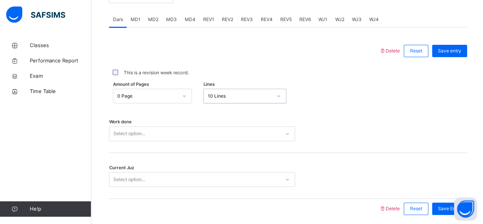
scroll to position [349, 0]
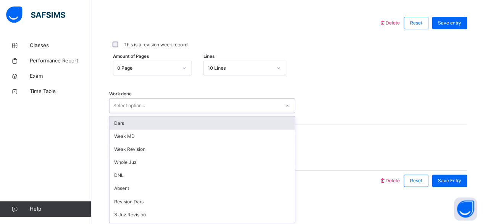
click at [124, 122] on div "Dars" at bounding box center [202, 123] width 185 height 13
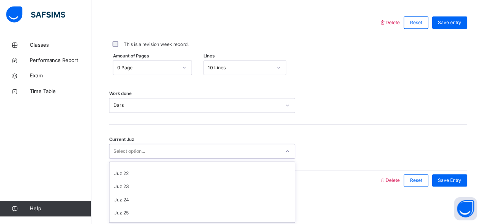
scroll to position [330, 0]
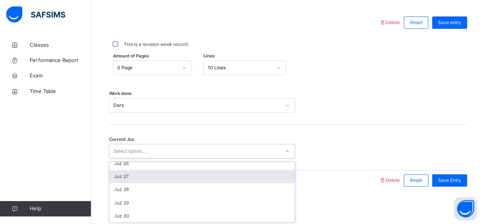
click at [124, 174] on div "Juz 27" at bounding box center [202, 176] width 185 height 13
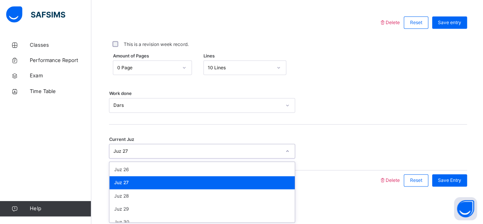
scroll to position [322, 0]
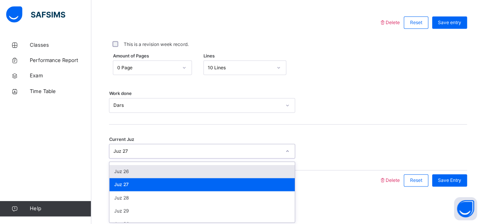
click at [125, 172] on div "Juz 26" at bounding box center [202, 171] width 185 height 13
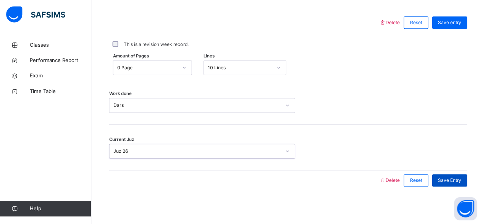
click at [456, 180] on span "Save Entry" at bounding box center [448, 180] width 23 height 7
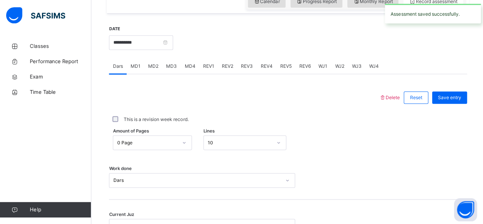
scroll to position [276, 0]
click at [190, 64] on span "MD4" at bounding box center [190, 65] width 11 height 7
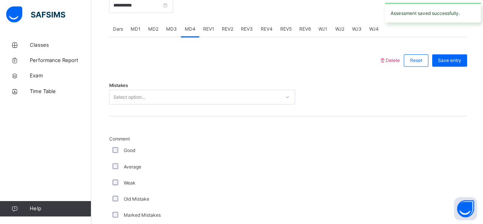
scroll to position [312, 0]
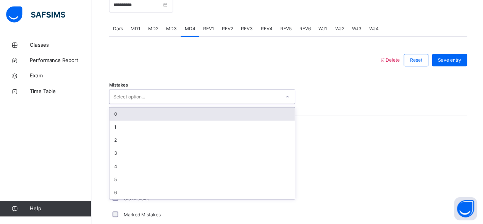
click at [123, 114] on div "0" at bounding box center [202, 114] width 185 height 13
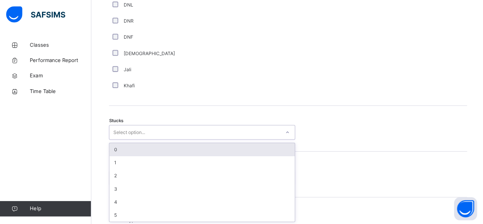
click at [115, 148] on div "0" at bounding box center [202, 149] width 185 height 13
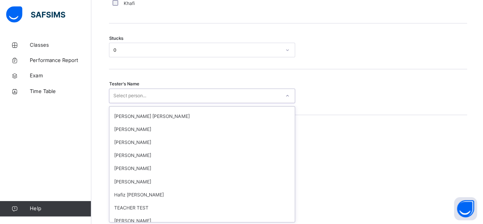
scroll to position [701, 0]
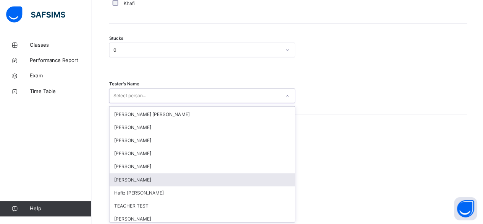
click at [138, 182] on div "[PERSON_NAME]" at bounding box center [202, 179] width 185 height 13
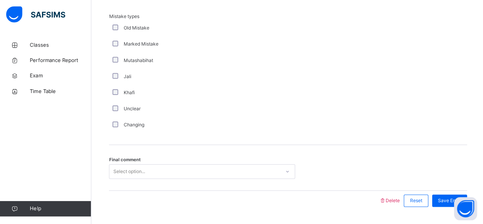
scroll to position [790, 0]
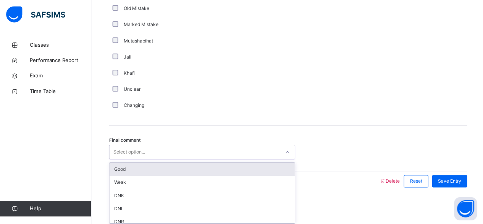
click at [118, 174] on div "Good" at bounding box center [202, 169] width 185 height 13
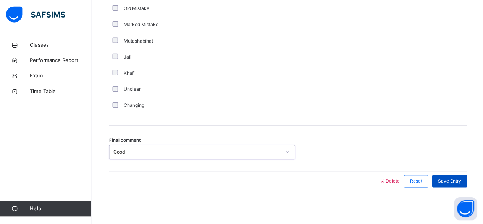
click at [460, 178] on span "Save Entry" at bounding box center [448, 181] width 23 height 7
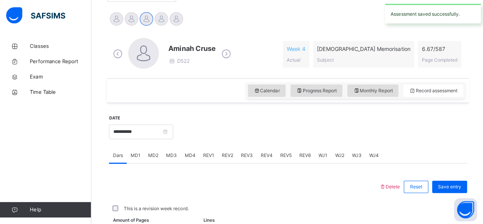
scroll to position [183, 0]
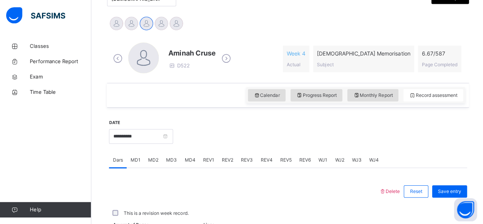
click at [186, 160] on span "MD4" at bounding box center [190, 159] width 11 height 7
click at [162, 160] on div "MD3" at bounding box center [171, 158] width 18 height 15
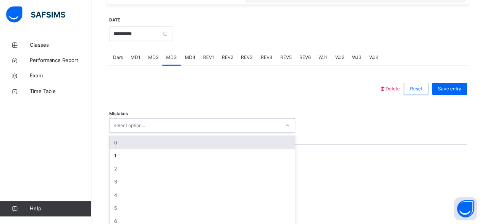
scroll to position [290, 0]
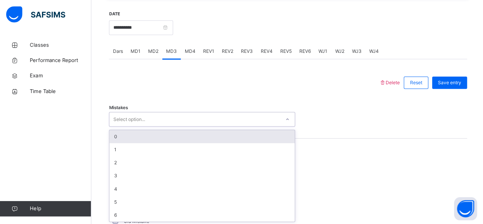
click at [115, 137] on div "0" at bounding box center [202, 136] width 185 height 13
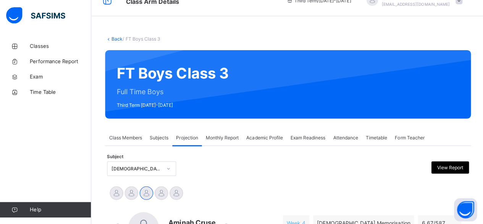
scroll to position [0, 0]
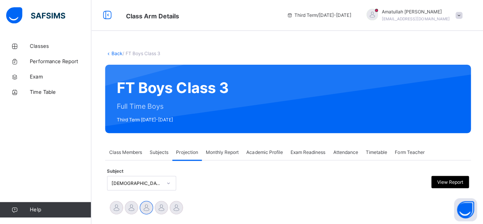
click at [218, 153] on span "Monthly Report" at bounding box center [222, 151] width 33 height 7
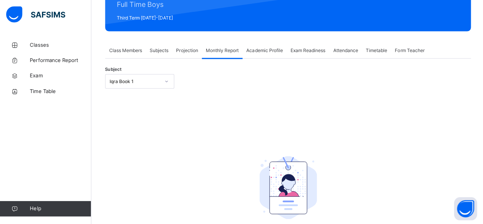
scroll to position [101, 0]
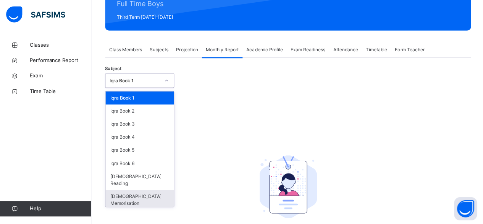
click at [125, 190] on div "[DEMOGRAPHIC_DATA] Memorisation" at bounding box center [140, 200] width 68 height 20
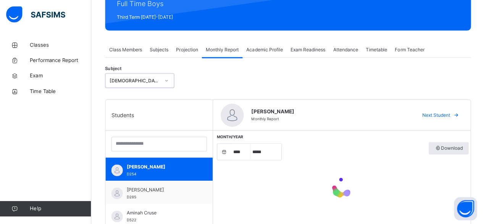
select select "****"
select select "*"
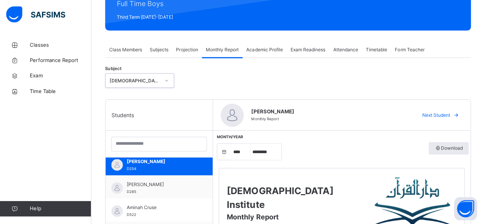
scroll to position [7, 0]
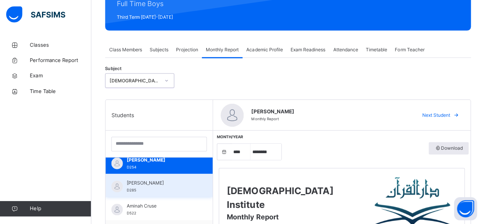
click at [128, 188] on span "D285" at bounding box center [132, 190] width 10 height 4
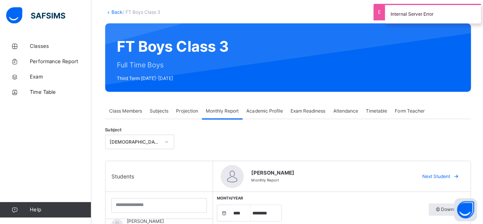
scroll to position [40, 0]
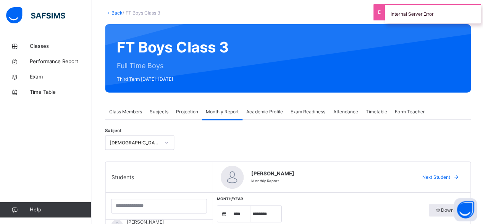
click at [188, 112] on span "Projection" at bounding box center [187, 111] width 22 height 7
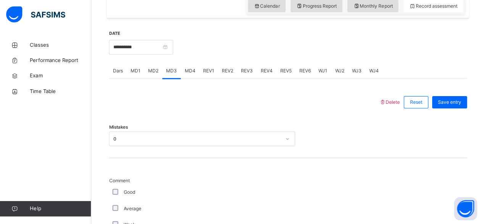
scroll to position [271, 0]
click at [187, 73] on span "MD4" at bounding box center [190, 71] width 11 height 7
click at [164, 75] on div "MD3" at bounding box center [171, 70] width 18 height 15
click at [114, 138] on div "0" at bounding box center [201, 138] width 185 height 15
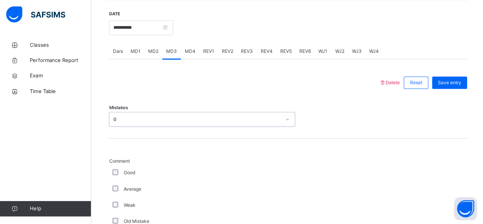
scroll to position [290, 0]
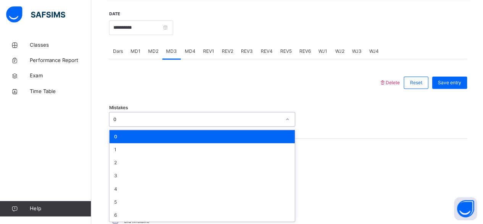
click at [115, 135] on div "0" at bounding box center [202, 136] width 185 height 13
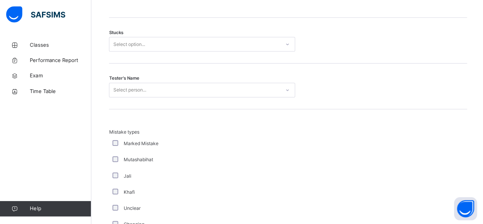
scroll to position [657, 0]
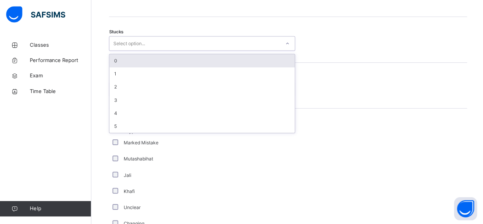
click at [121, 60] on div "0" at bounding box center [202, 61] width 185 height 13
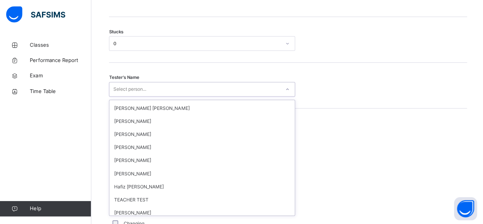
scroll to position [703, 0]
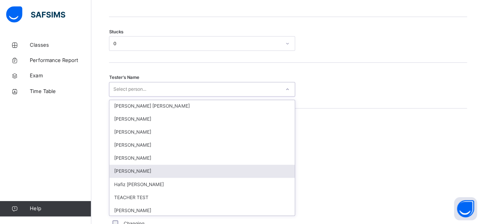
click at [129, 170] on div "[PERSON_NAME]" at bounding box center [202, 171] width 185 height 13
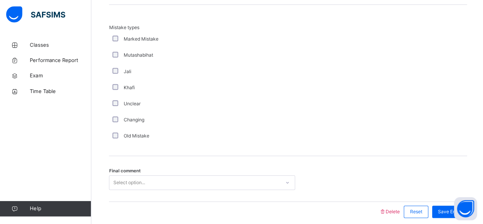
scroll to position [790, 0]
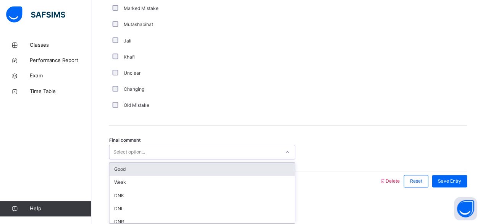
click at [124, 171] on div "Good" at bounding box center [202, 169] width 185 height 13
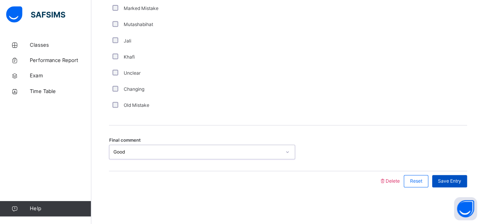
click at [456, 179] on span "Save Entry" at bounding box center [448, 181] width 23 height 7
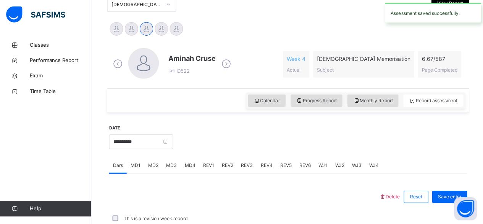
scroll to position [349, 0]
